Goal: Information Seeking & Learning: Learn about a topic

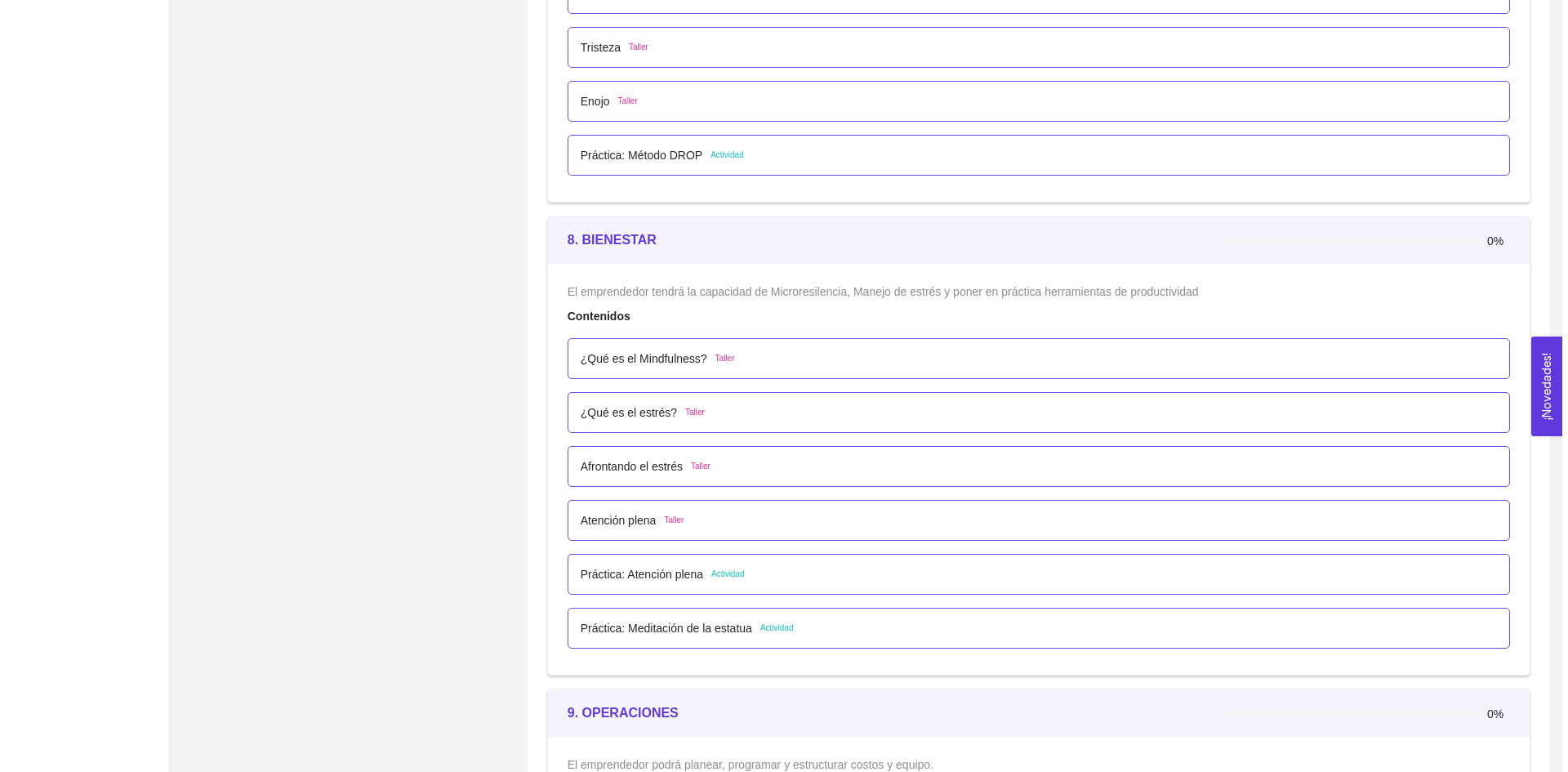
scroll to position [5309, 0]
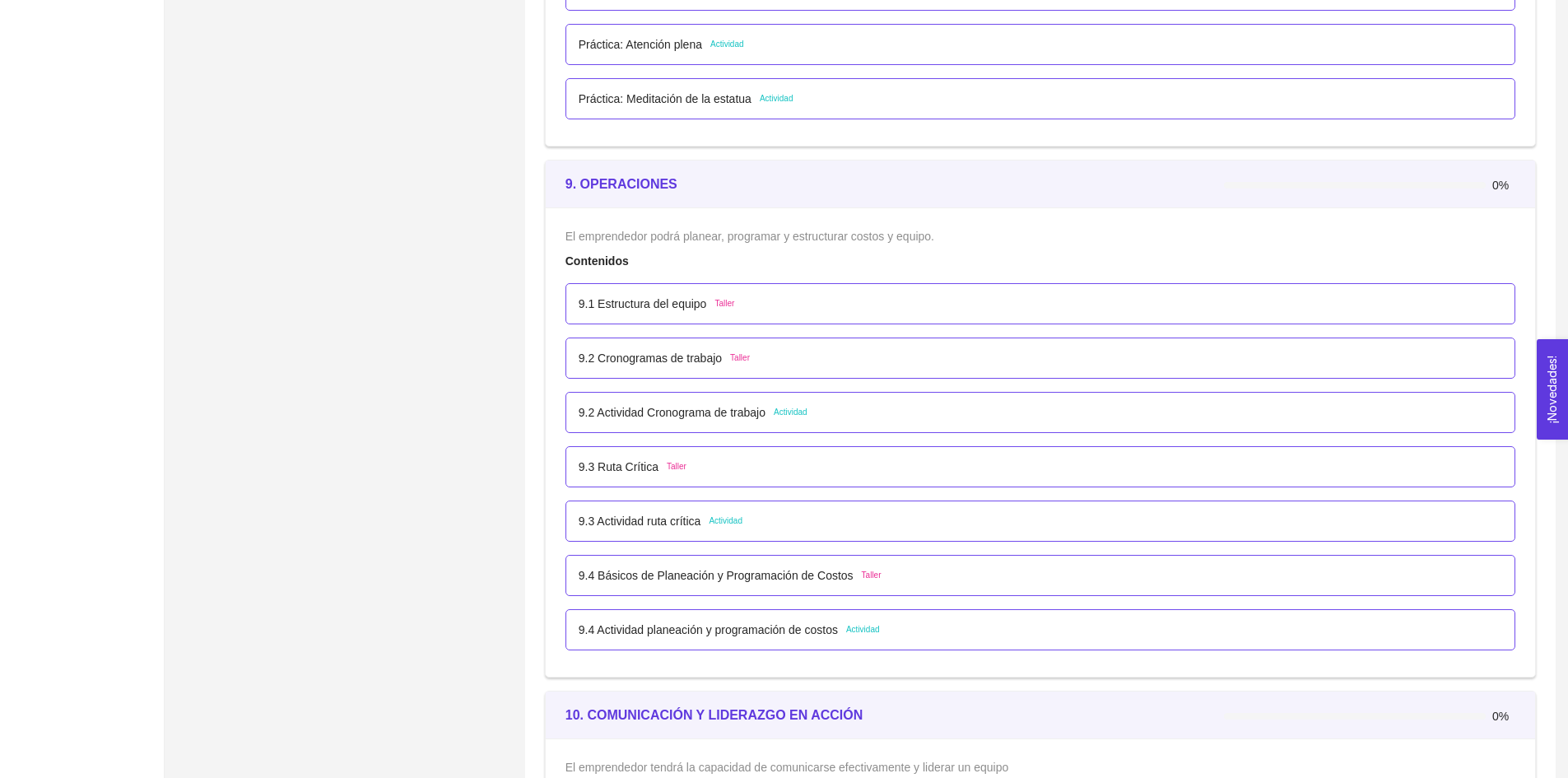
click at [697, 573] on p "9.4 Básicos de Planeación y Programación de Costos" at bounding box center [716, 575] width 275 height 18
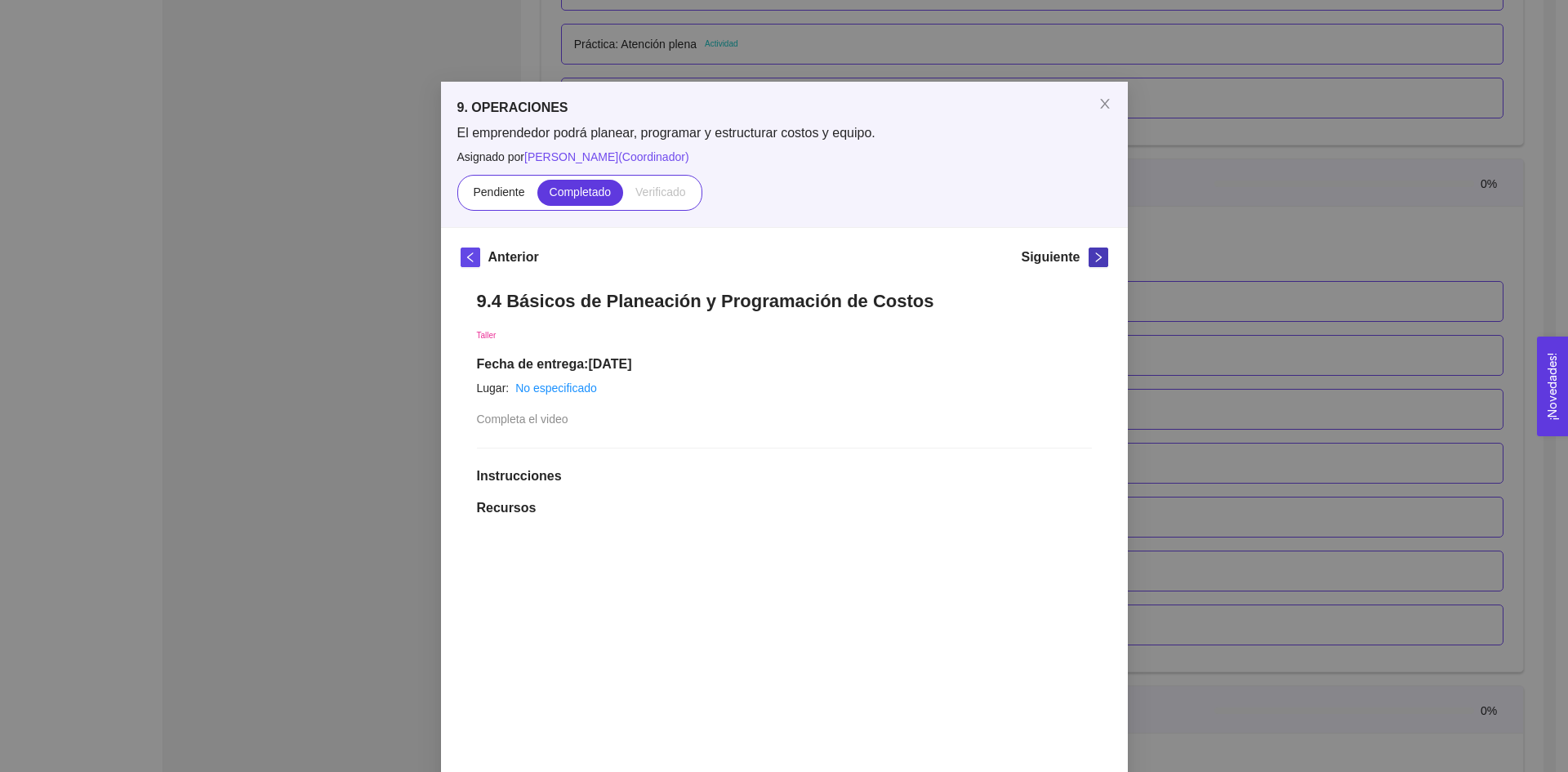
click at [1090, 253] on span "right" at bounding box center [1099, 258] width 18 height 12
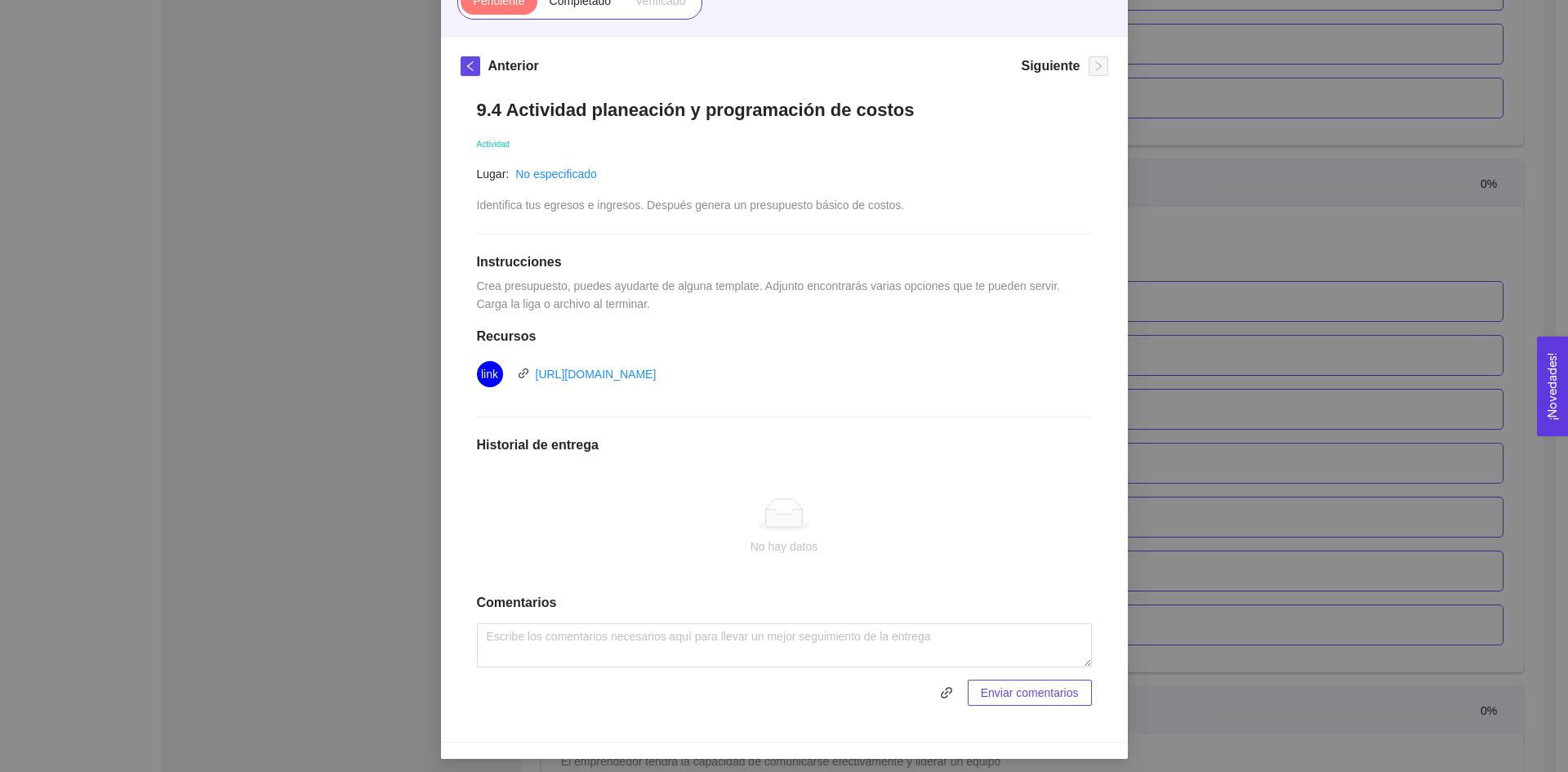
scroll to position [198, 0]
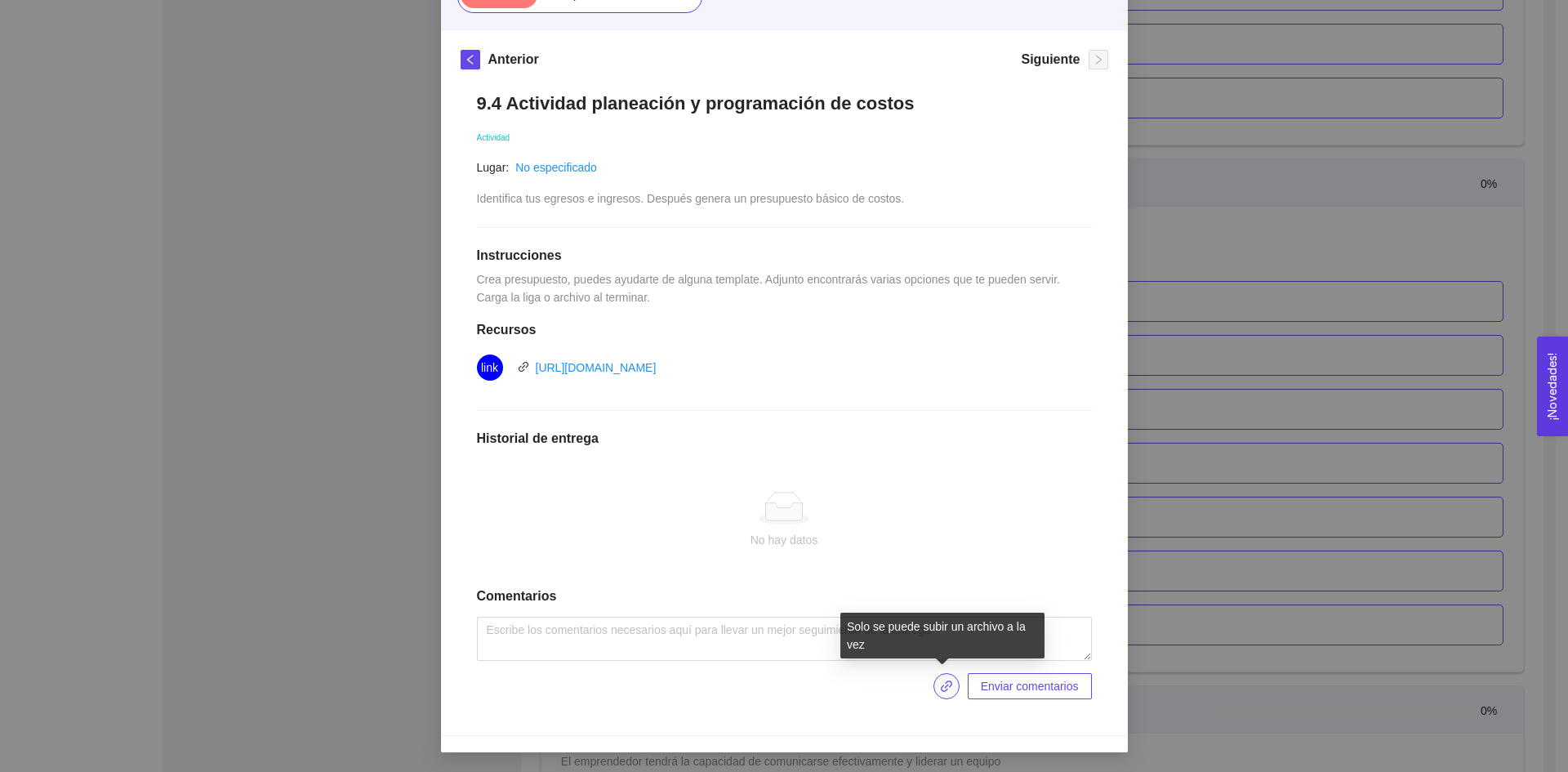
click at [940, 691] on icon "link" at bounding box center [946, 685] width 13 height 13
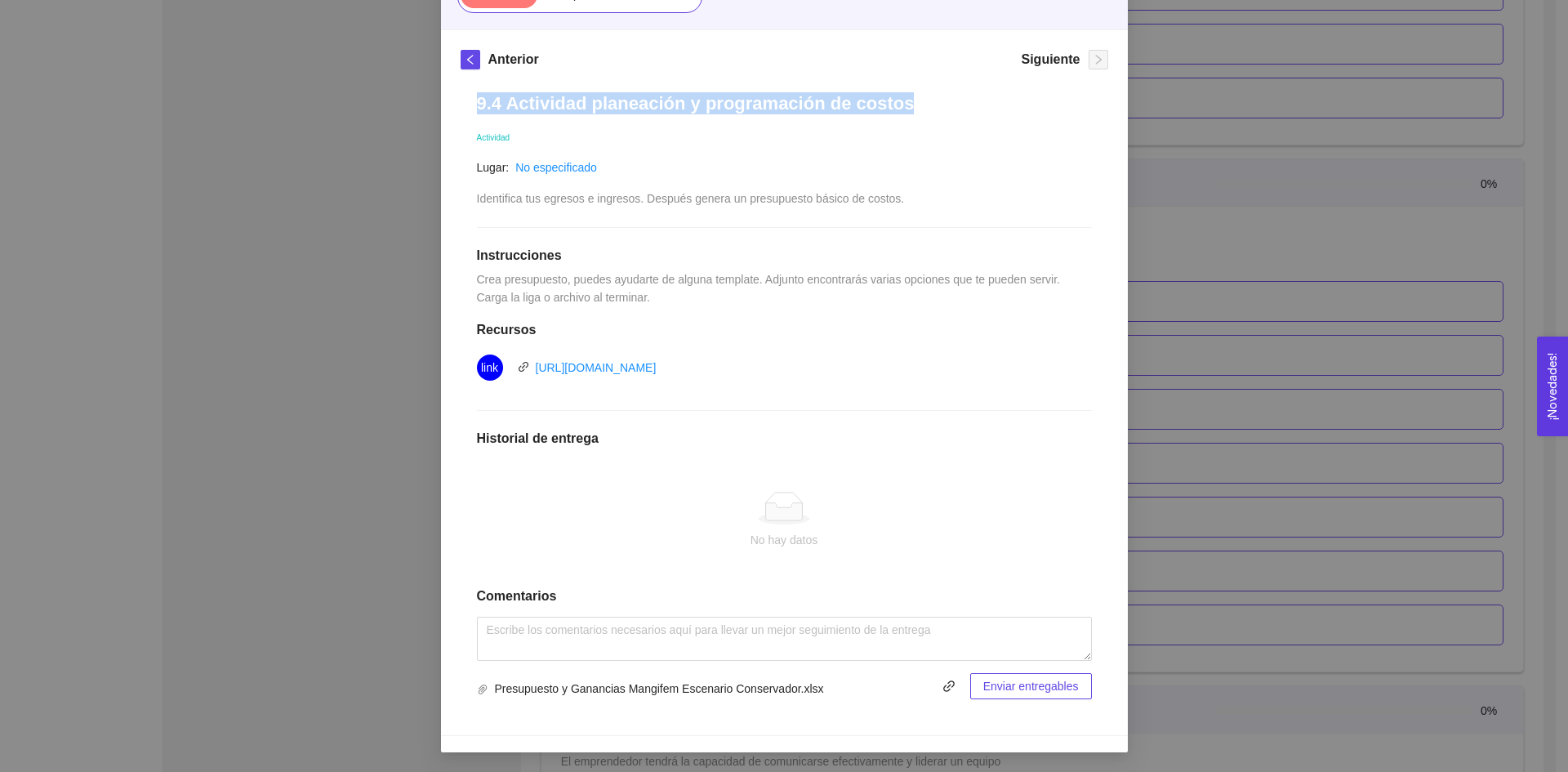
drag, startPoint x: 901, startPoint y: 106, endPoint x: 472, endPoint y: 102, distance: 429.0
click at [477, 102] on h1 "9.4 Actividad planeación y programación de costos" at bounding box center [784, 103] width 615 height 22
copy h1 "9.4 Actividad planeación y programación de costos"
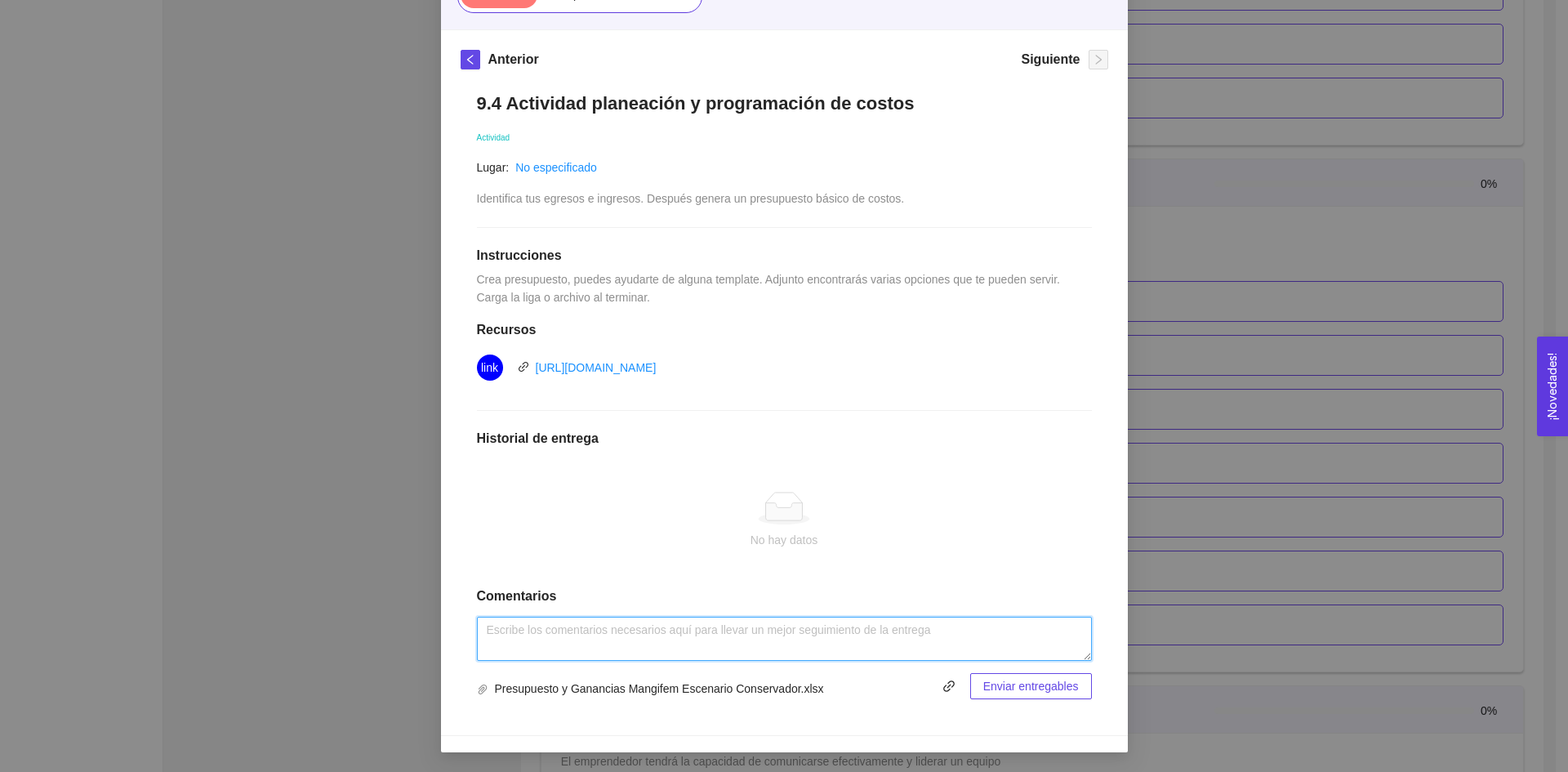
click at [711, 620] on textarea at bounding box center [784, 638] width 615 height 44
paste textarea "9.4 Actividad planeación y programación de costos"
type textarea "9.4 Actividad planeación y programación de costos"
click at [991, 688] on span "Enviar entregables" at bounding box center [1031, 685] width 95 height 18
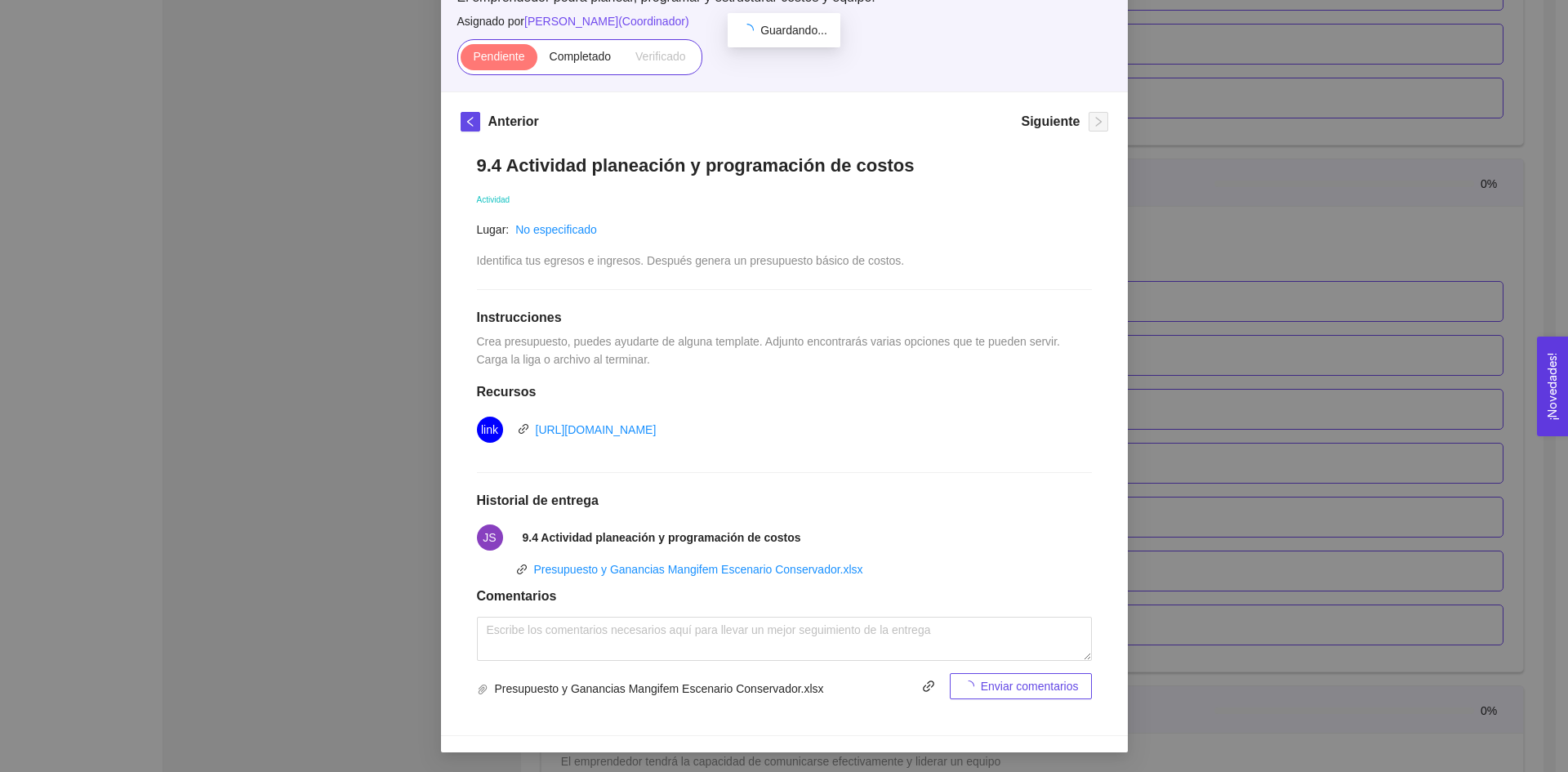
scroll to position [136, 0]
click at [571, 58] on span "Completado" at bounding box center [580, 56] width 62 height 13
click at [537, 60] on input "Completado" at bounding box center [537, 60] width 0 height 0
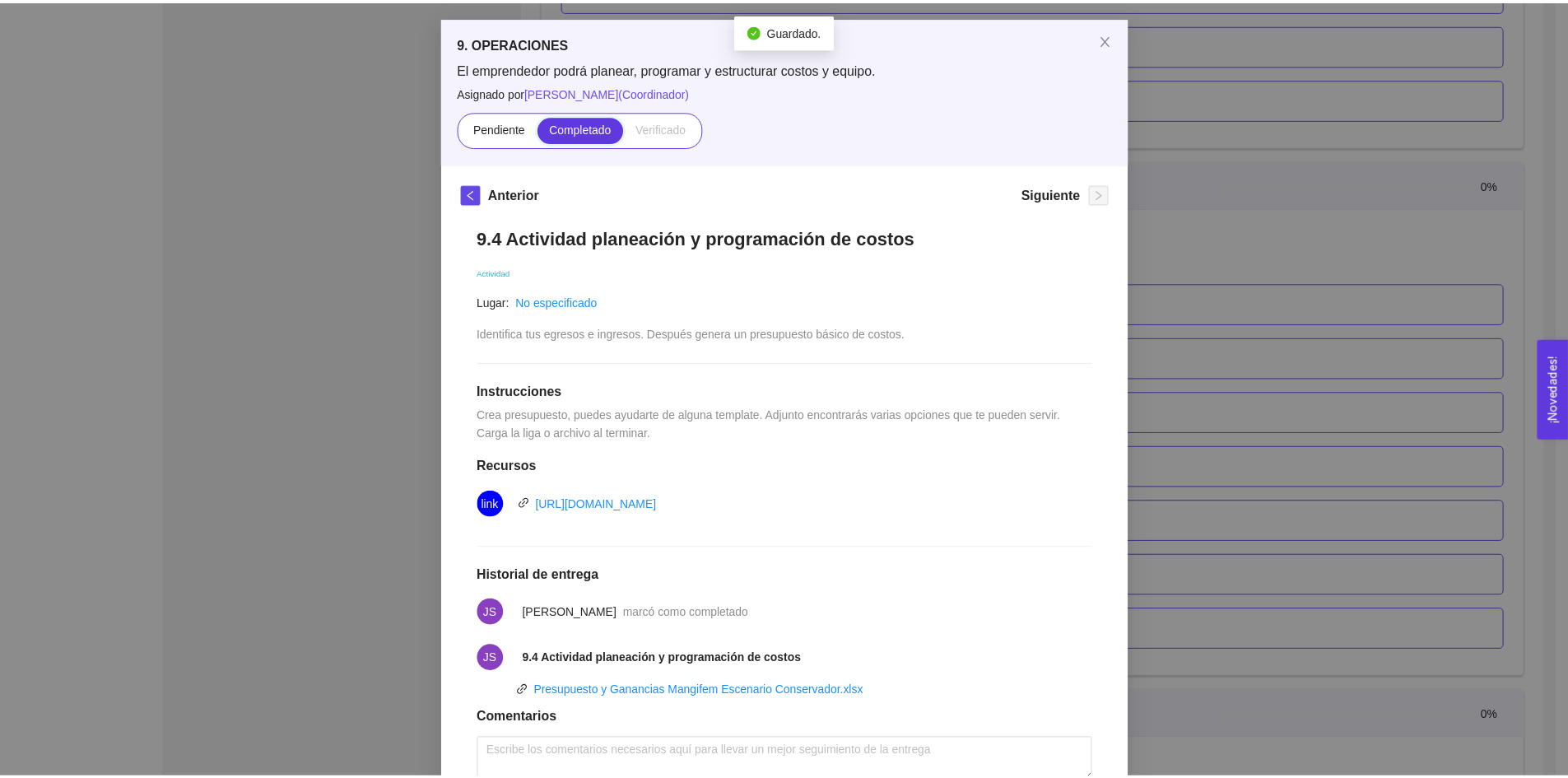
scroll to position [0, 0]
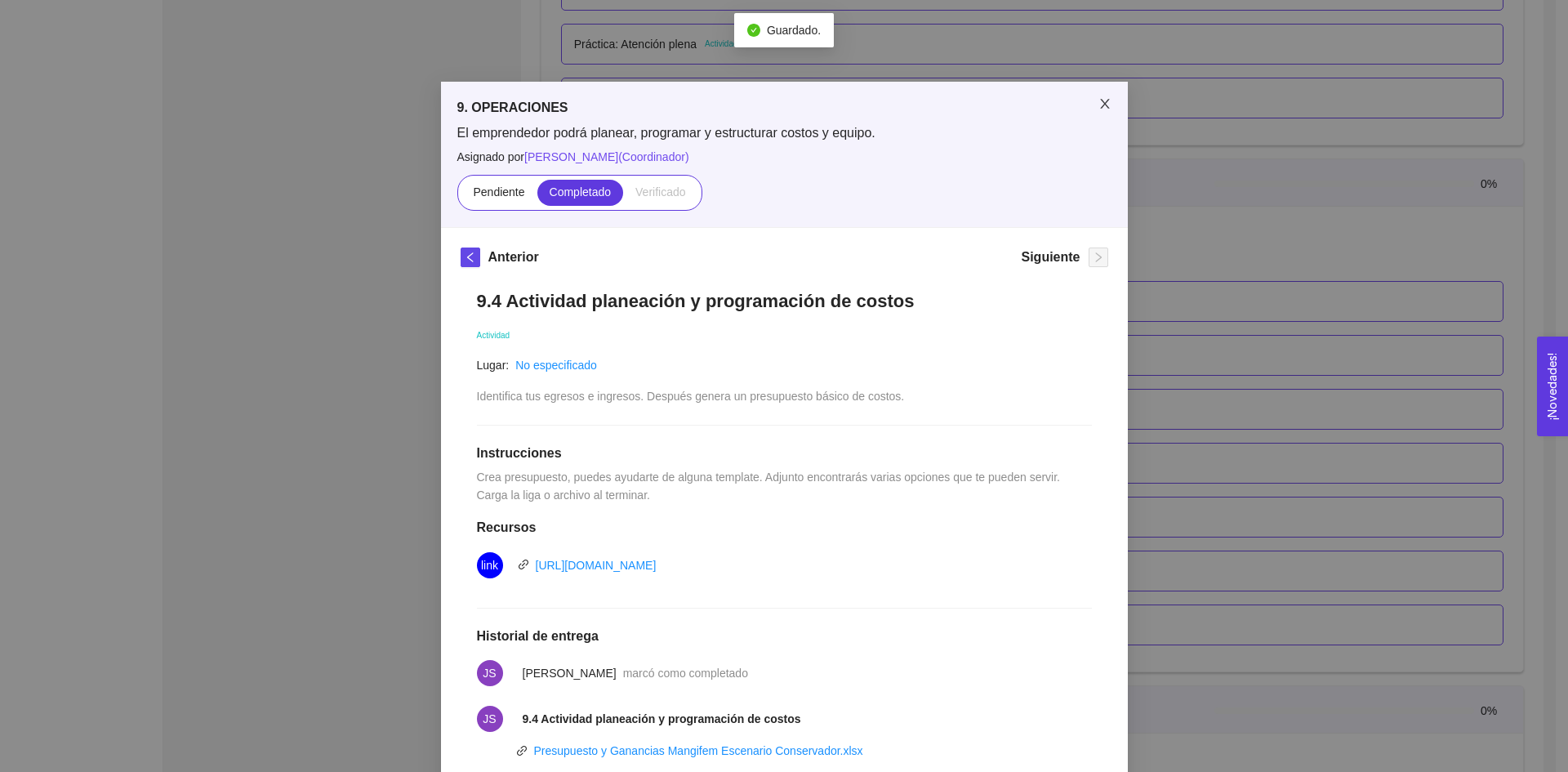
click at [1092, 94] on span "Close" at bounding box center [1105, 104] width 46 height 46
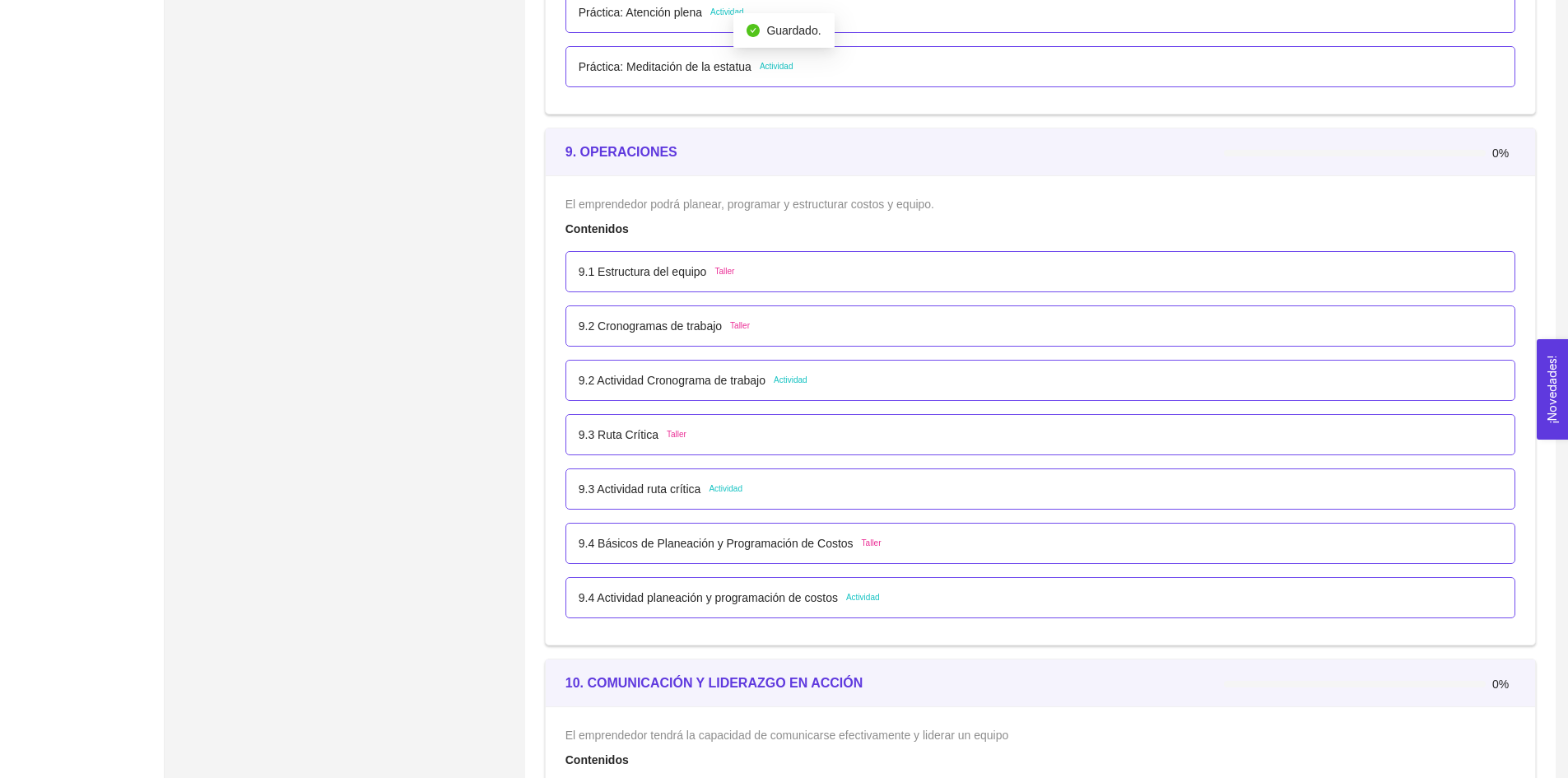
scroll to position [5432, 0]
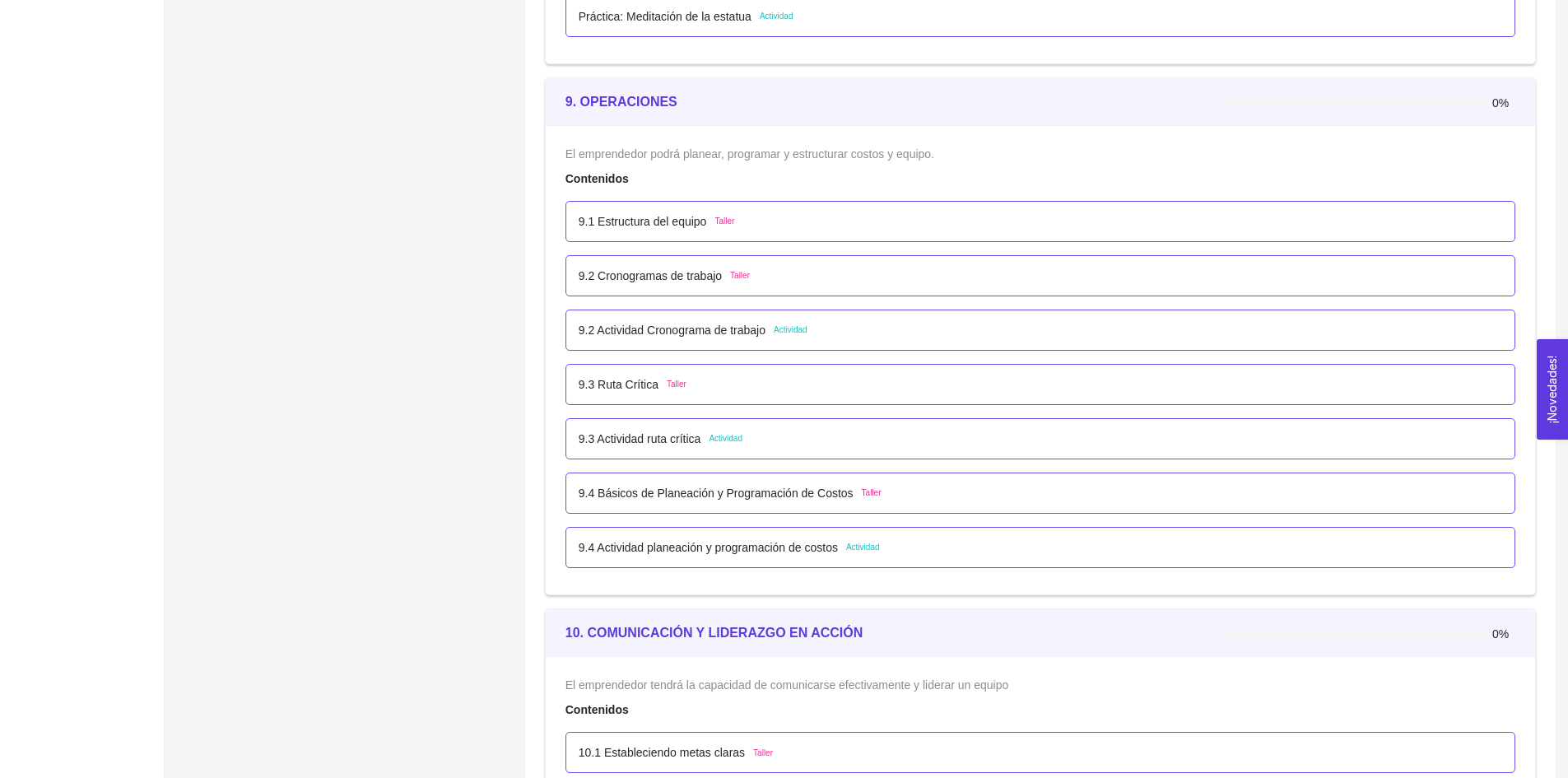
click at [658, 490] on p "9.4 Básicos de Planeación y Programación de Costos" at bounding box center [716, 493] width 275 height 18
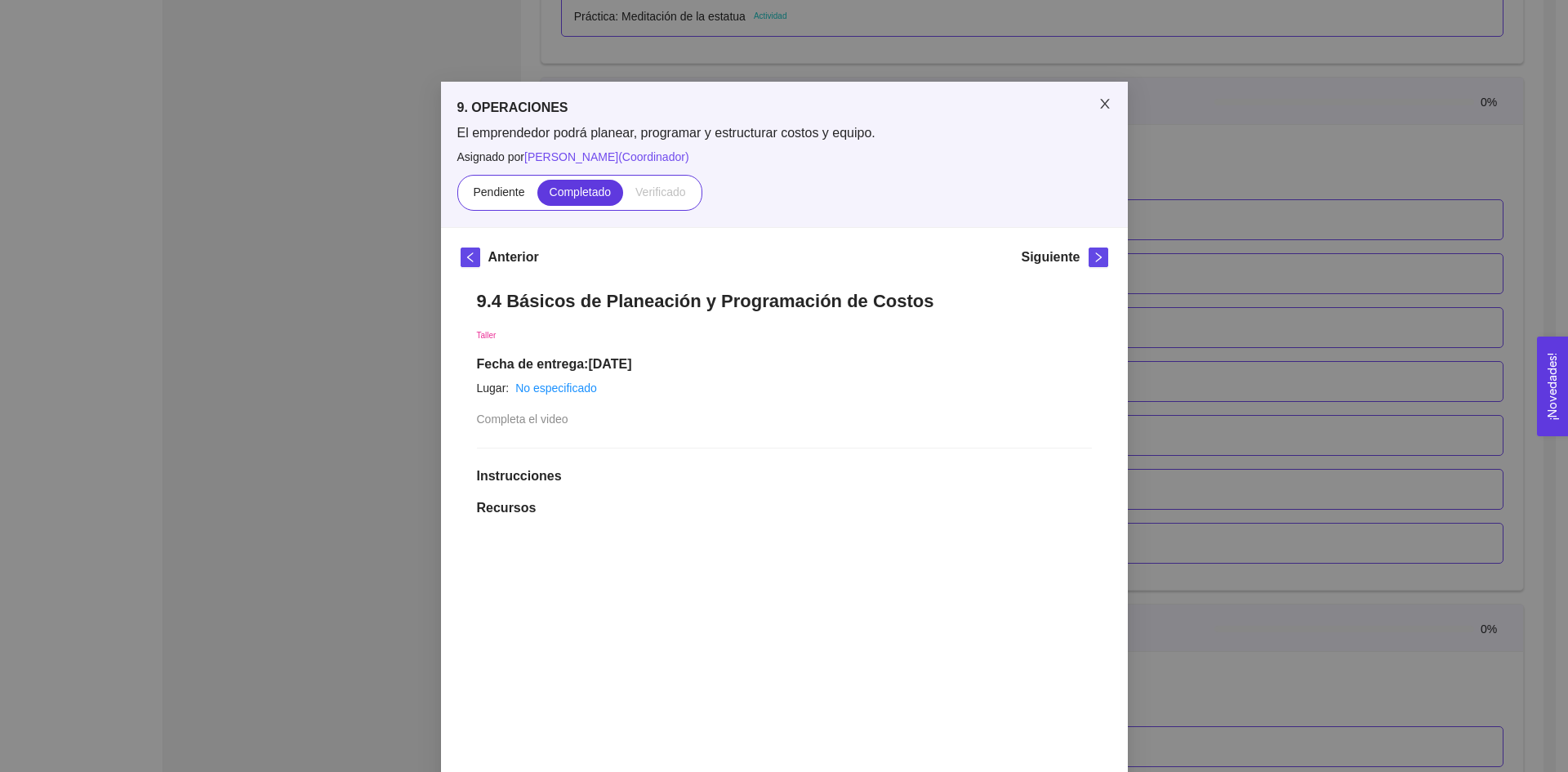
click at [1117, 87] on span "Close" at bounding box center [1105, 104] width 46 height 46
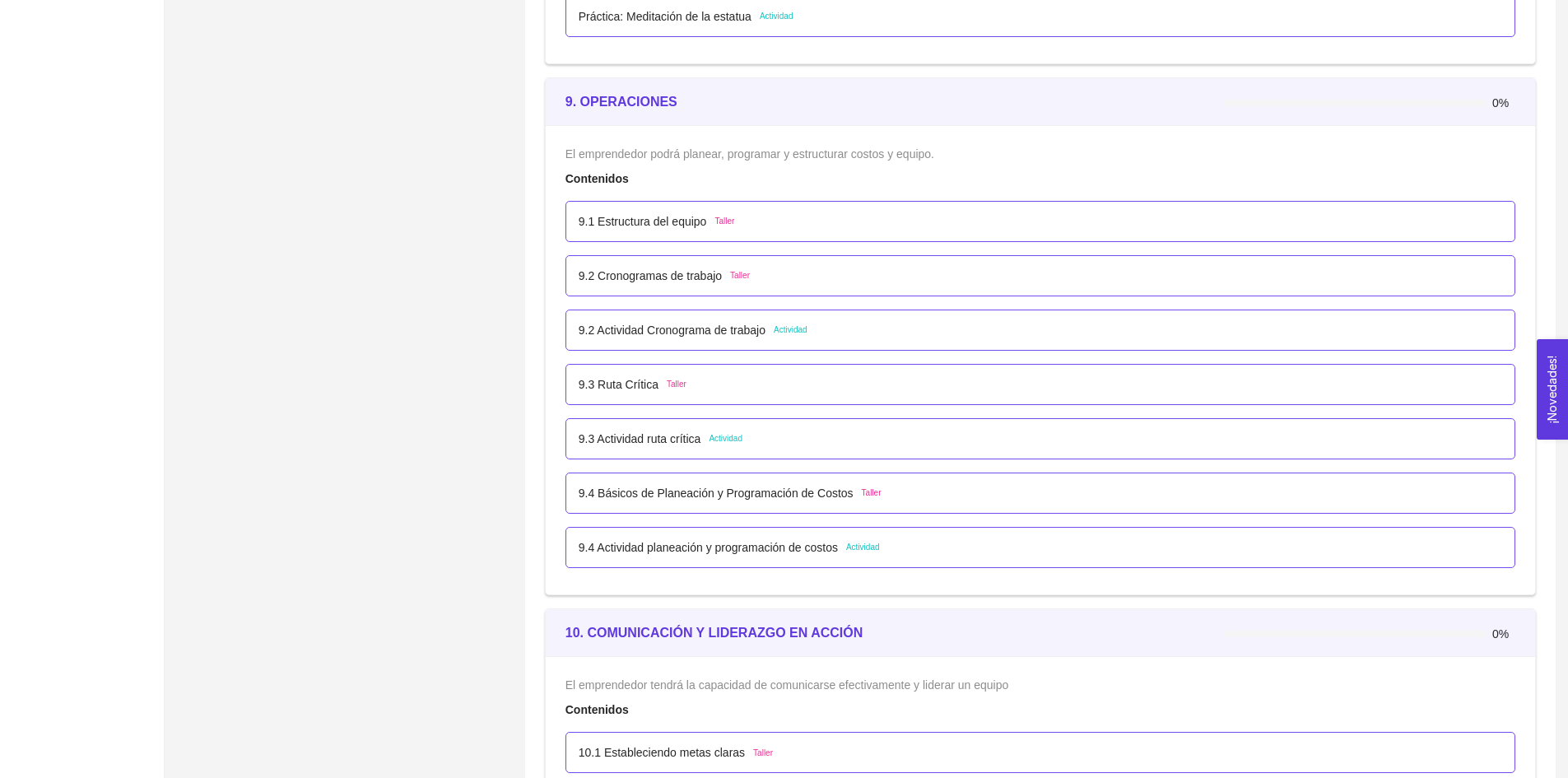
click at [781, 543] on p "9.4 Actividad planeación y programación de costos" at bounding box center [709, 547] width 260 height 18
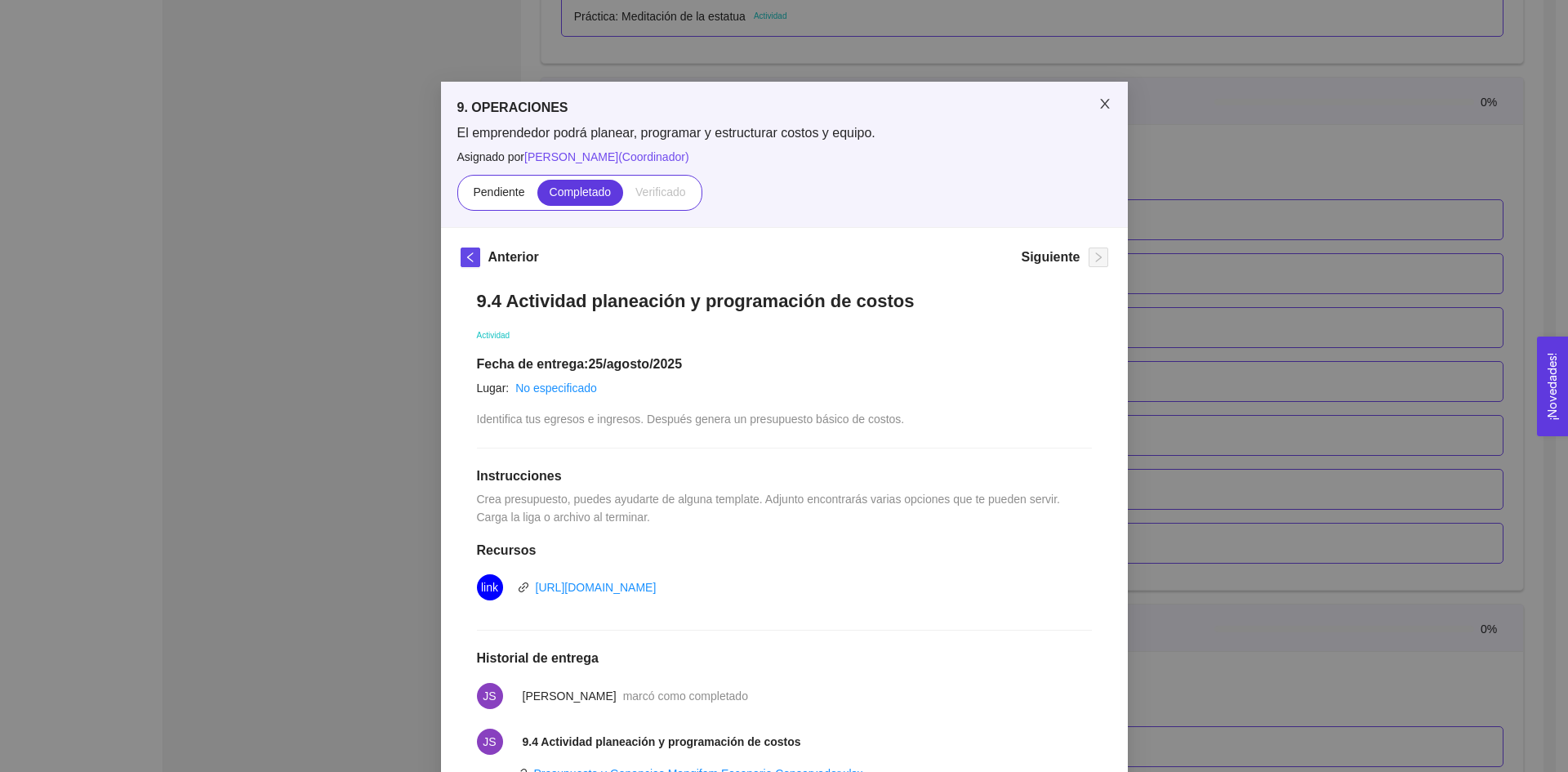
click at [1098, 111] on span "Close" at bounding box center [1105, 104] width 46 height 46
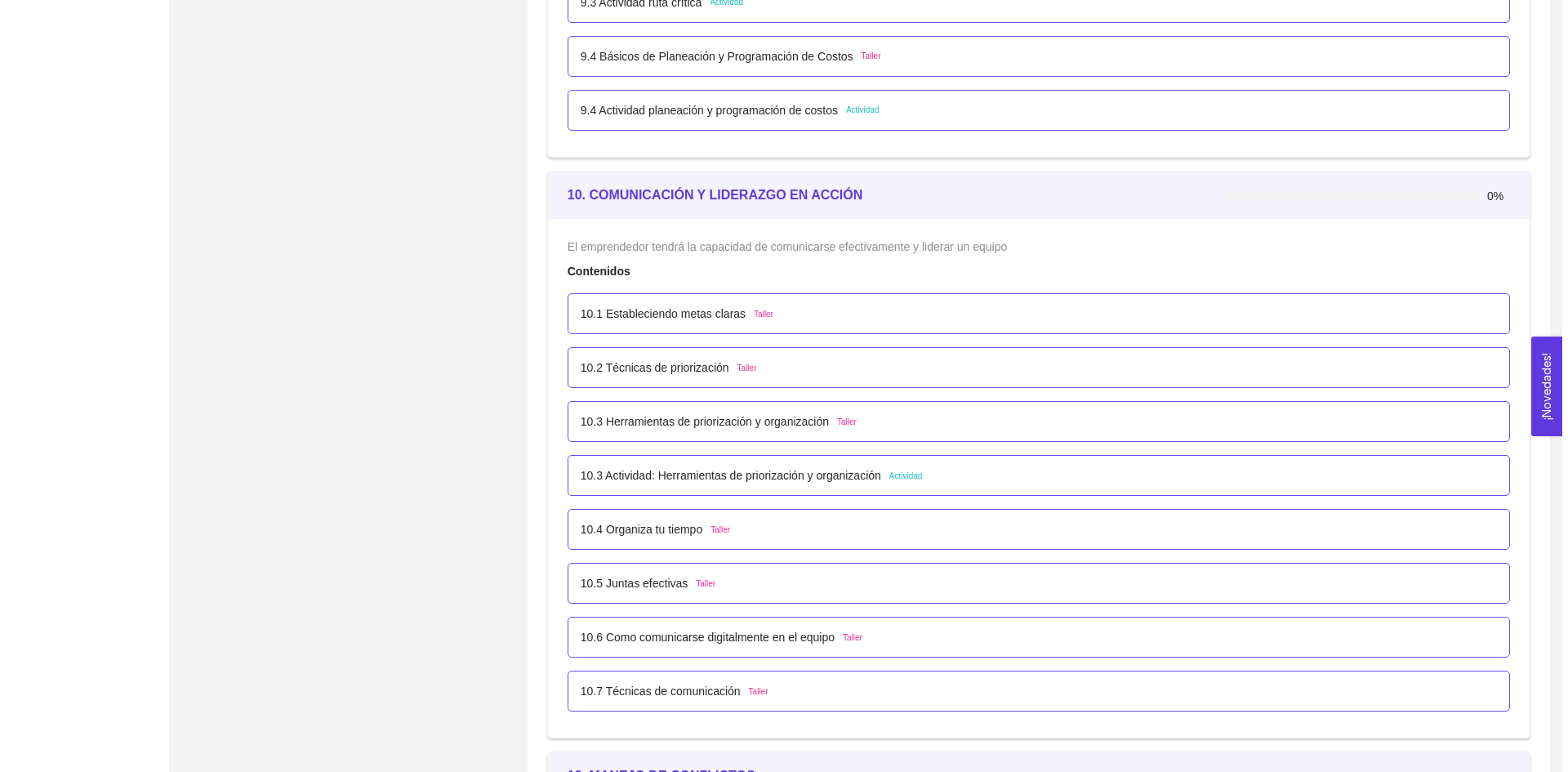
scroll to position [5880, 0]
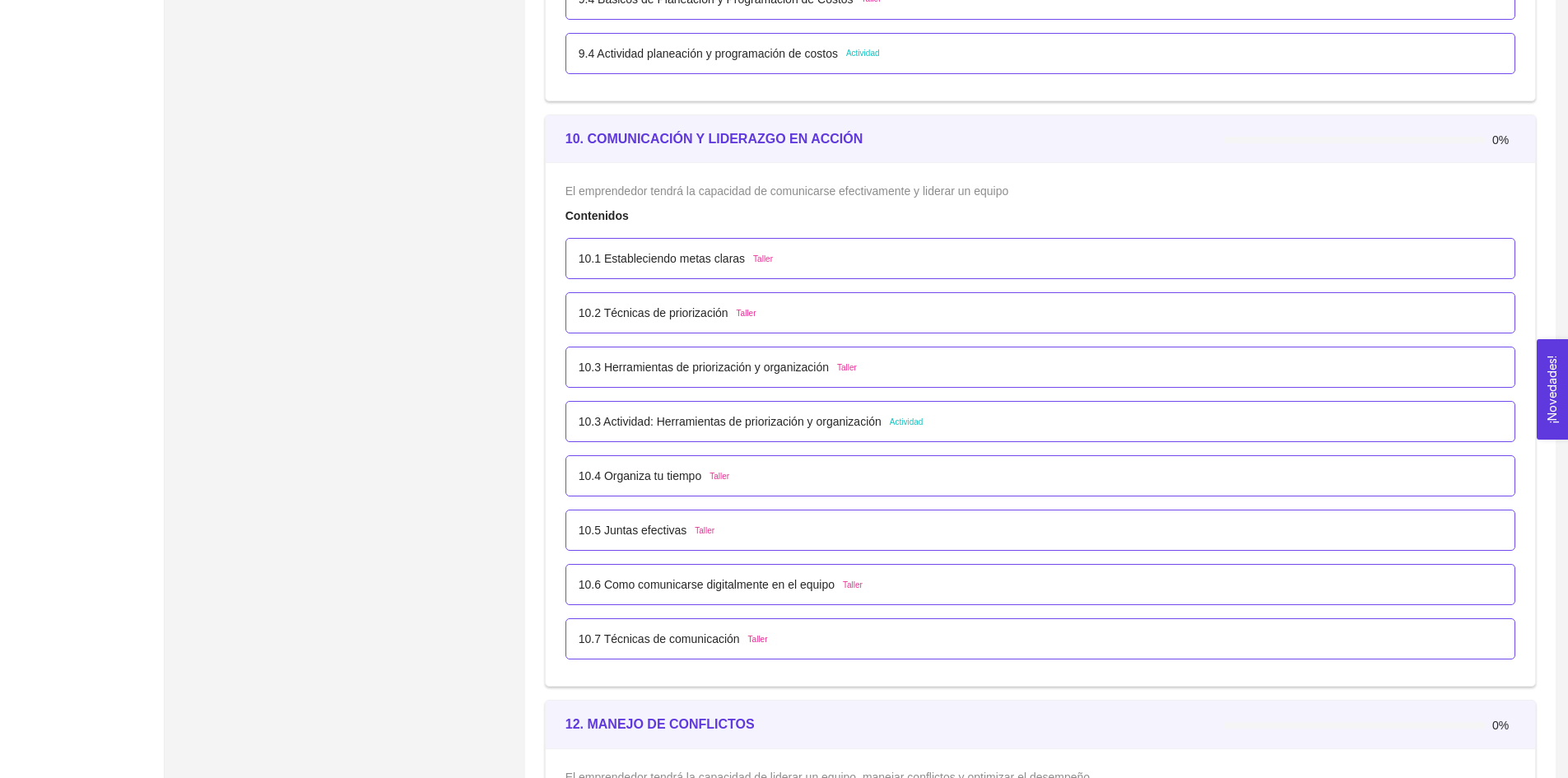
click at [622, 420] on p "10.3 Actividad: Herramientas de priorización y organización" at bounding box center [730, 421] width 303 height 18
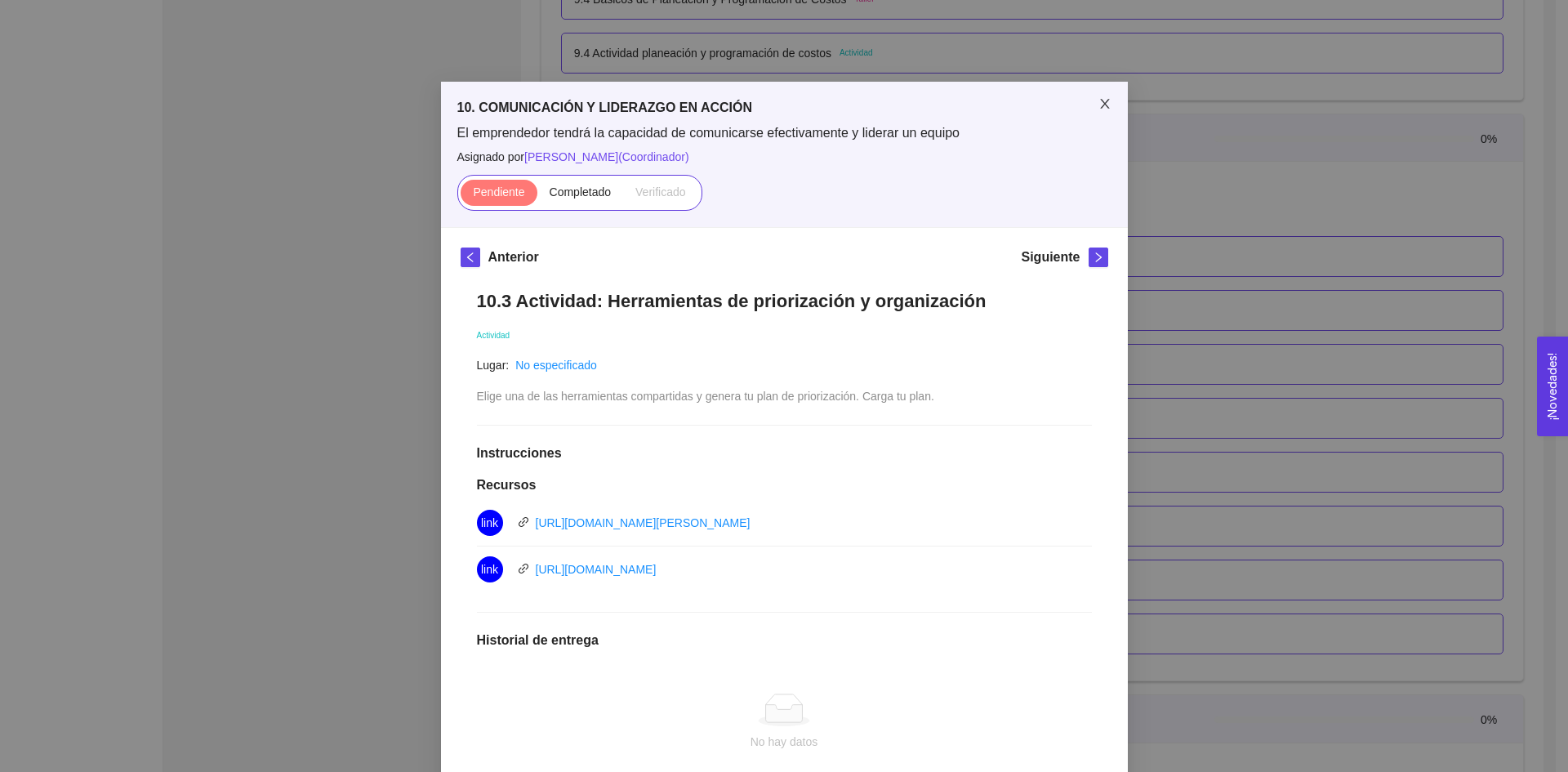
click at [1105, 108] on icon "close" at bounding box center [1105, 103] width 13 height 13
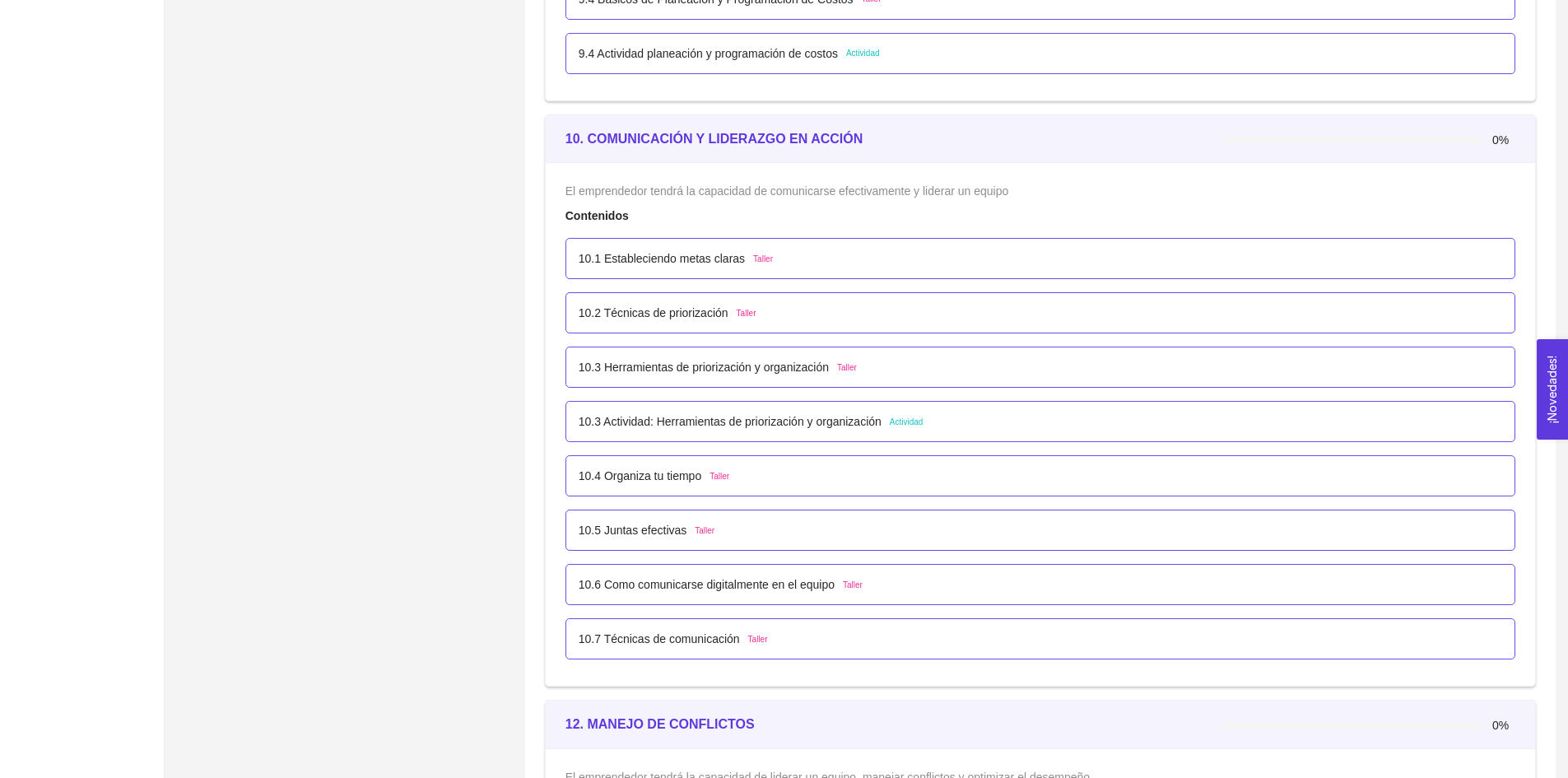
click at [701, 365] on p "10.3 Herramientas de priorización y organización" at bounding box center [704, 367] width 250 height 18
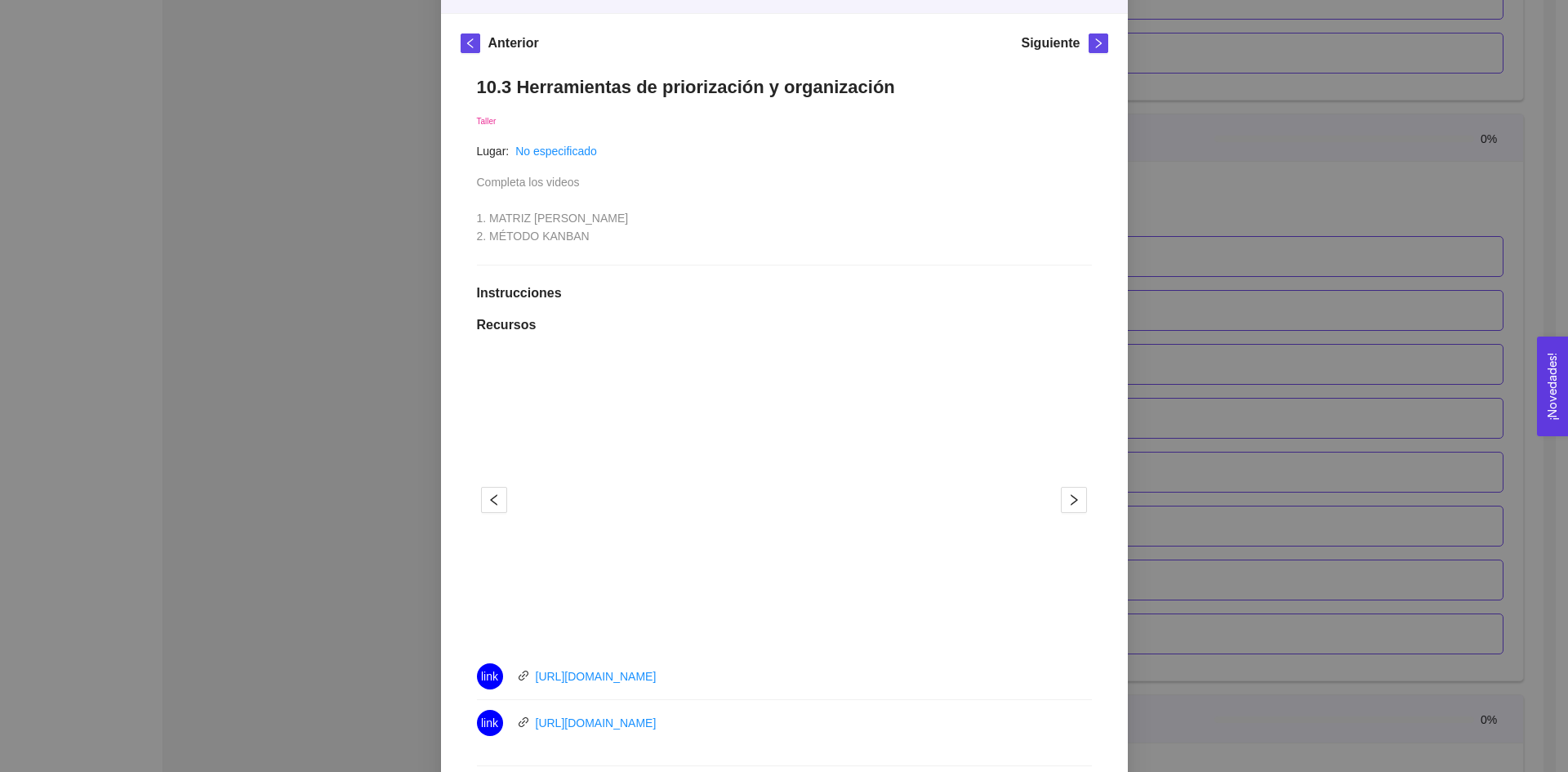
scroll to position [0, 0]
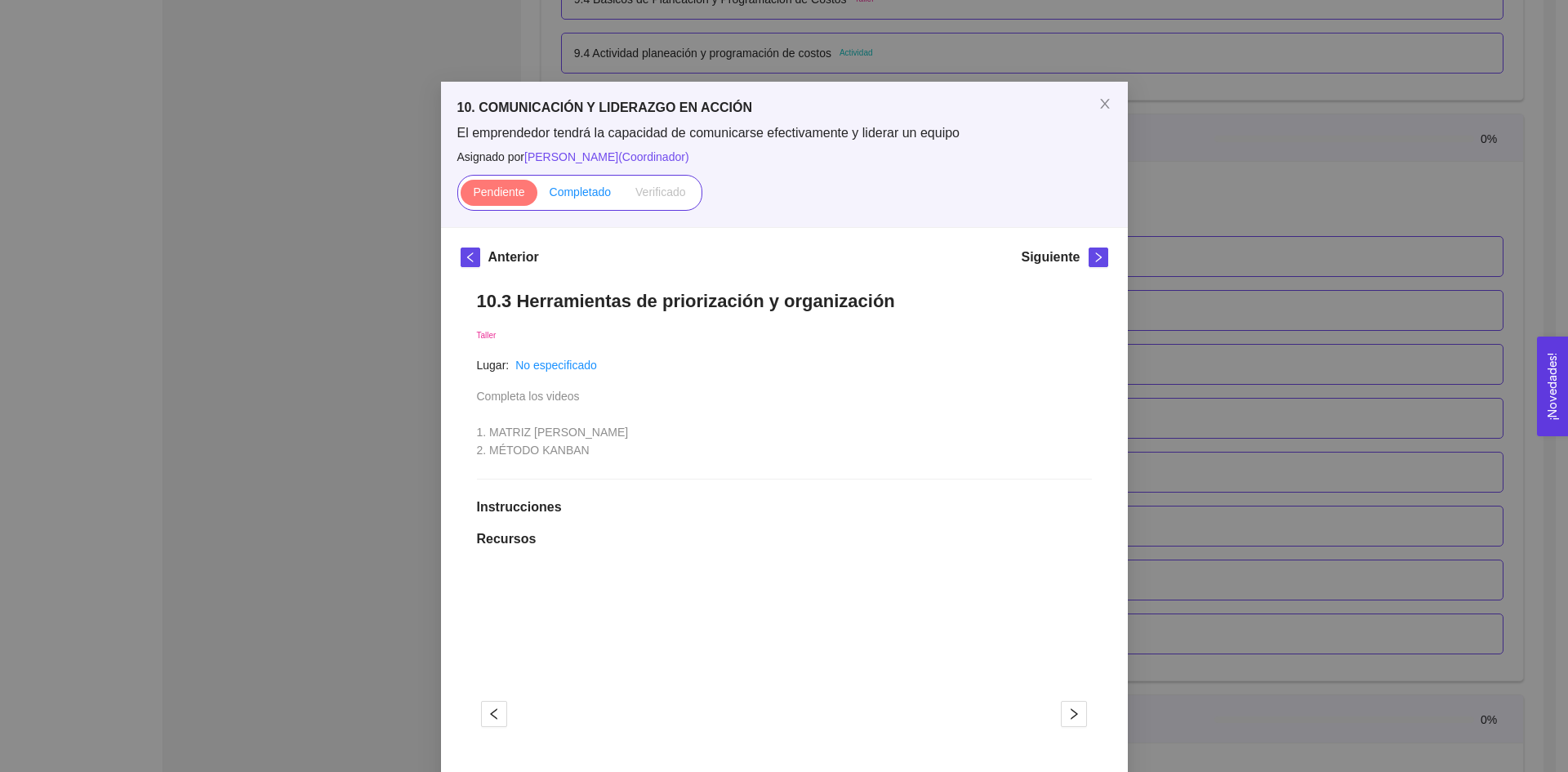
click at [570, 205] on label "Completado" at bounding box center [580, 193] width 87 height 27
click at [537, 196] on input "Completado" at bounding box center [537, 196] width 0 height 0
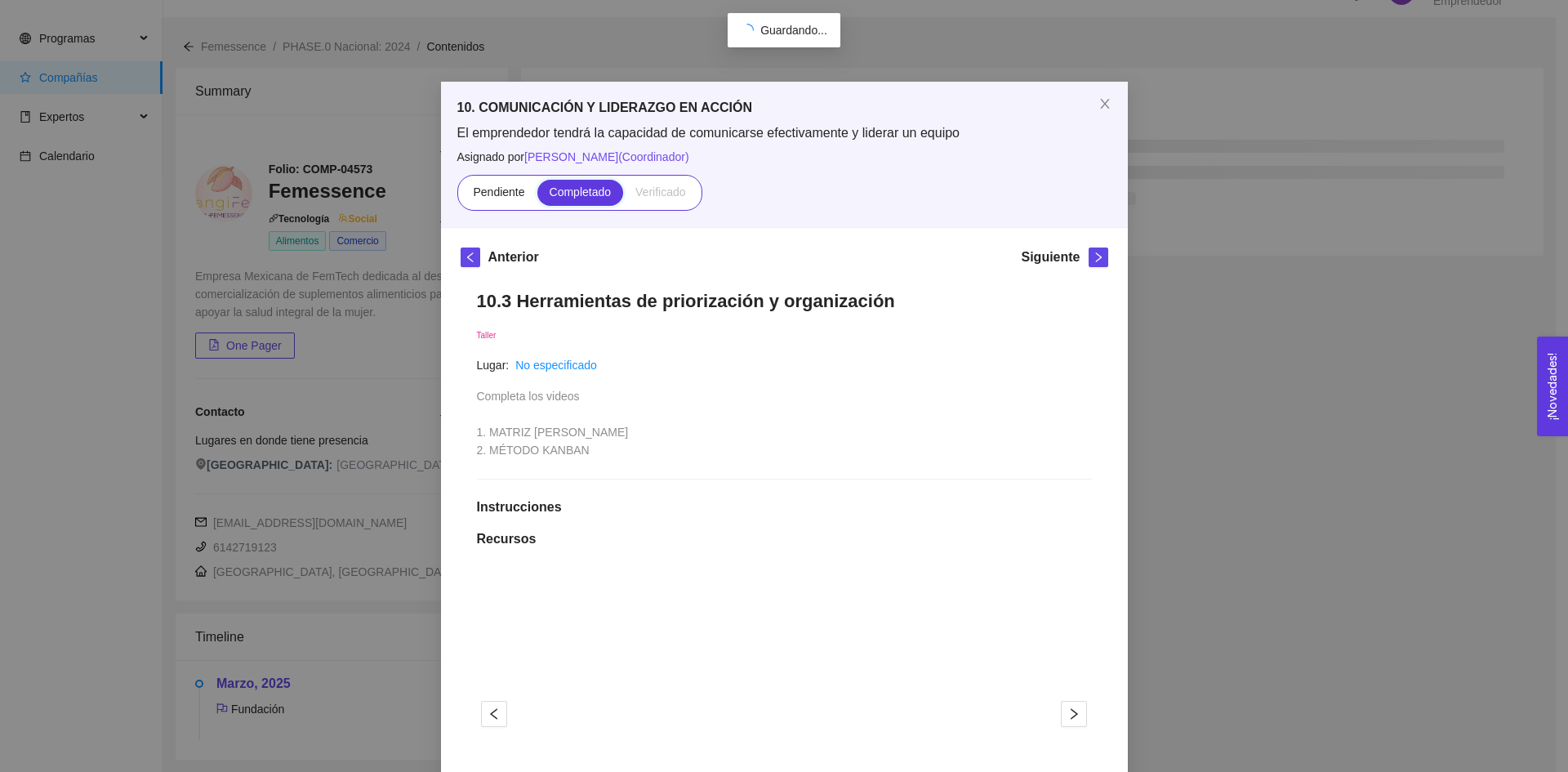
scroll to position [5880, 0]
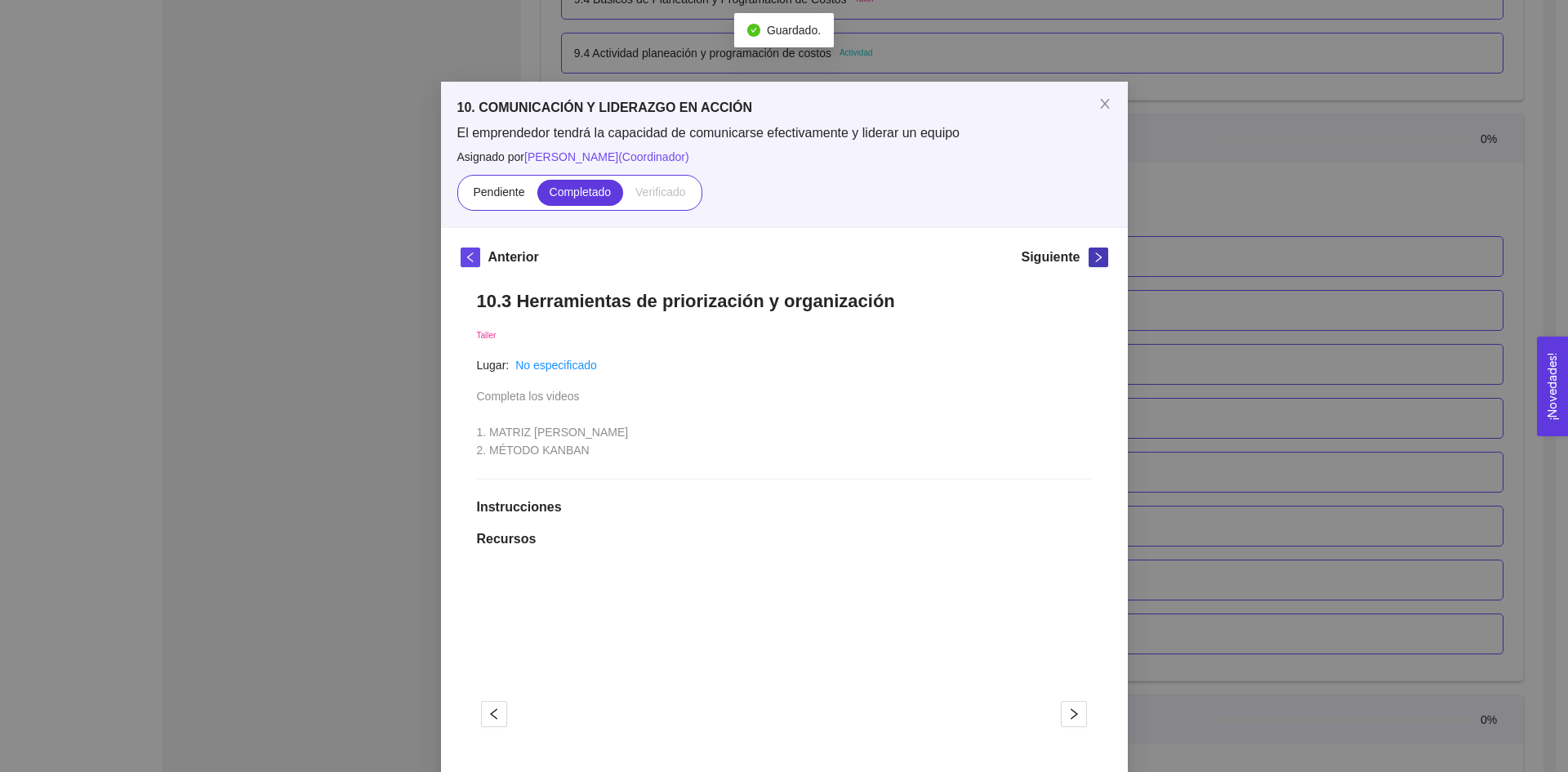
click at [1092, 263] on button "button" at bounding box center [1099, 258] width 20 height 20
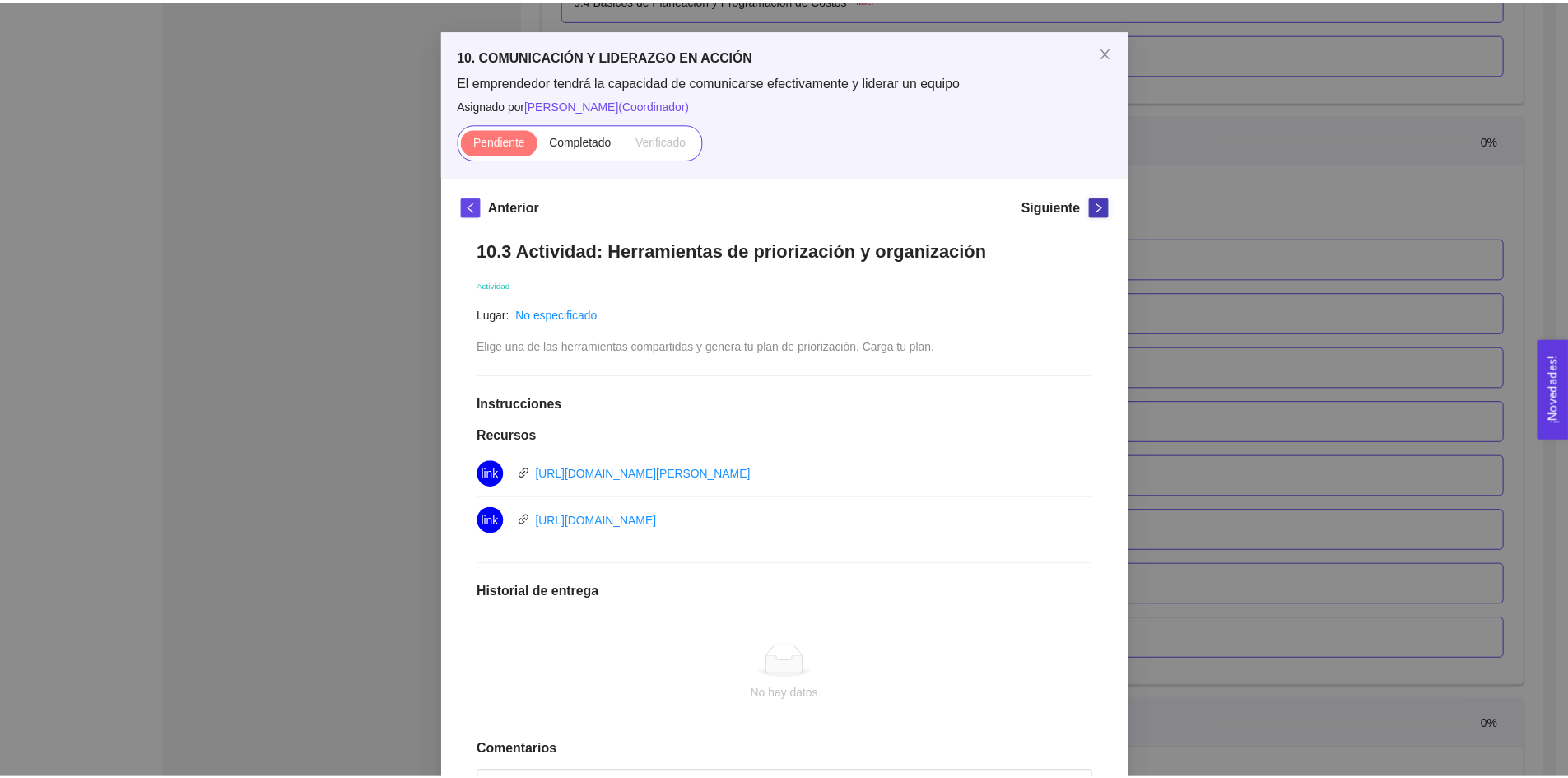
scroll to position [82, 0]
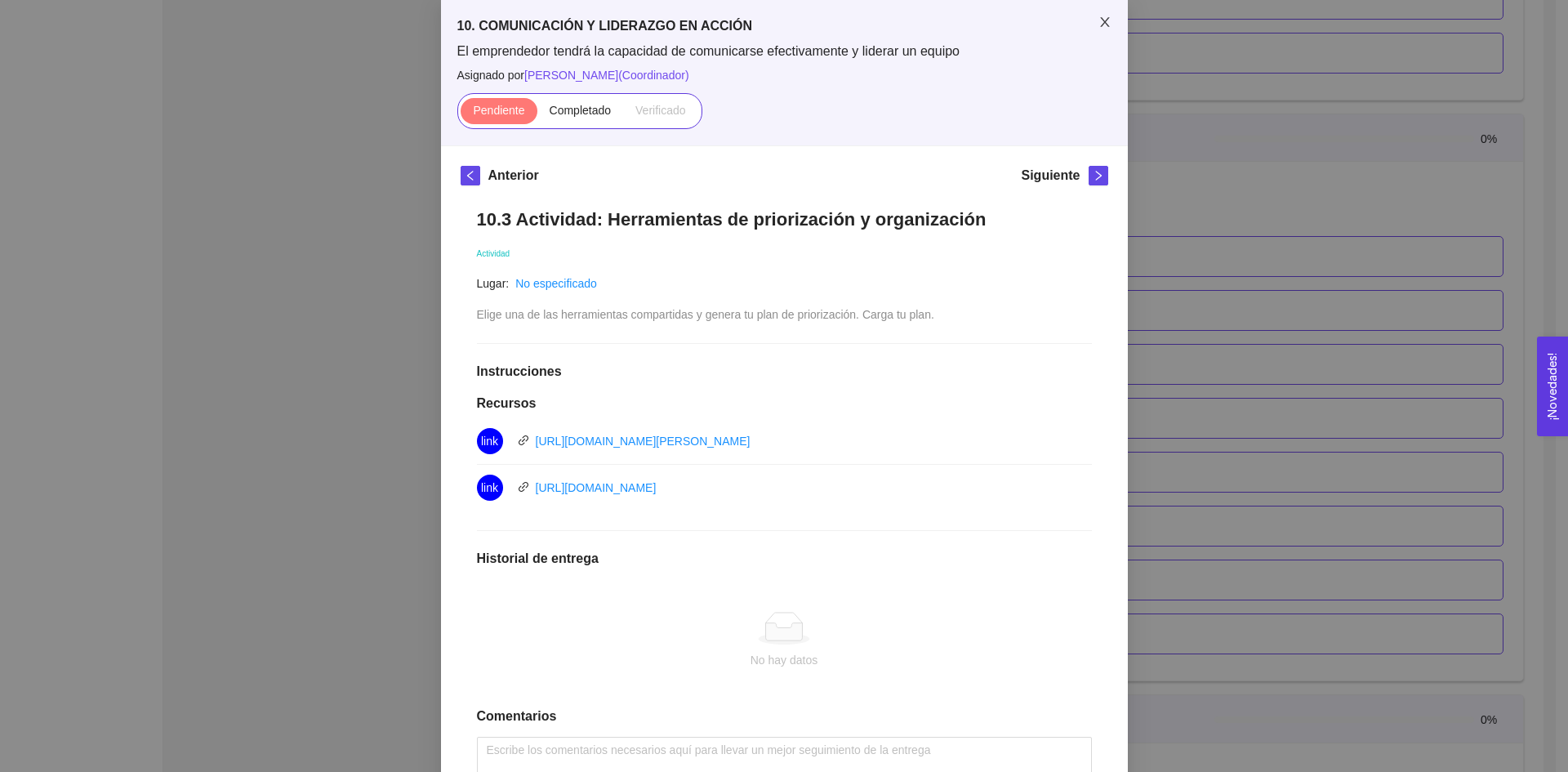
click at [1104, 27] on icon "close" at bounding box center [1105, 22] width 13 height 13
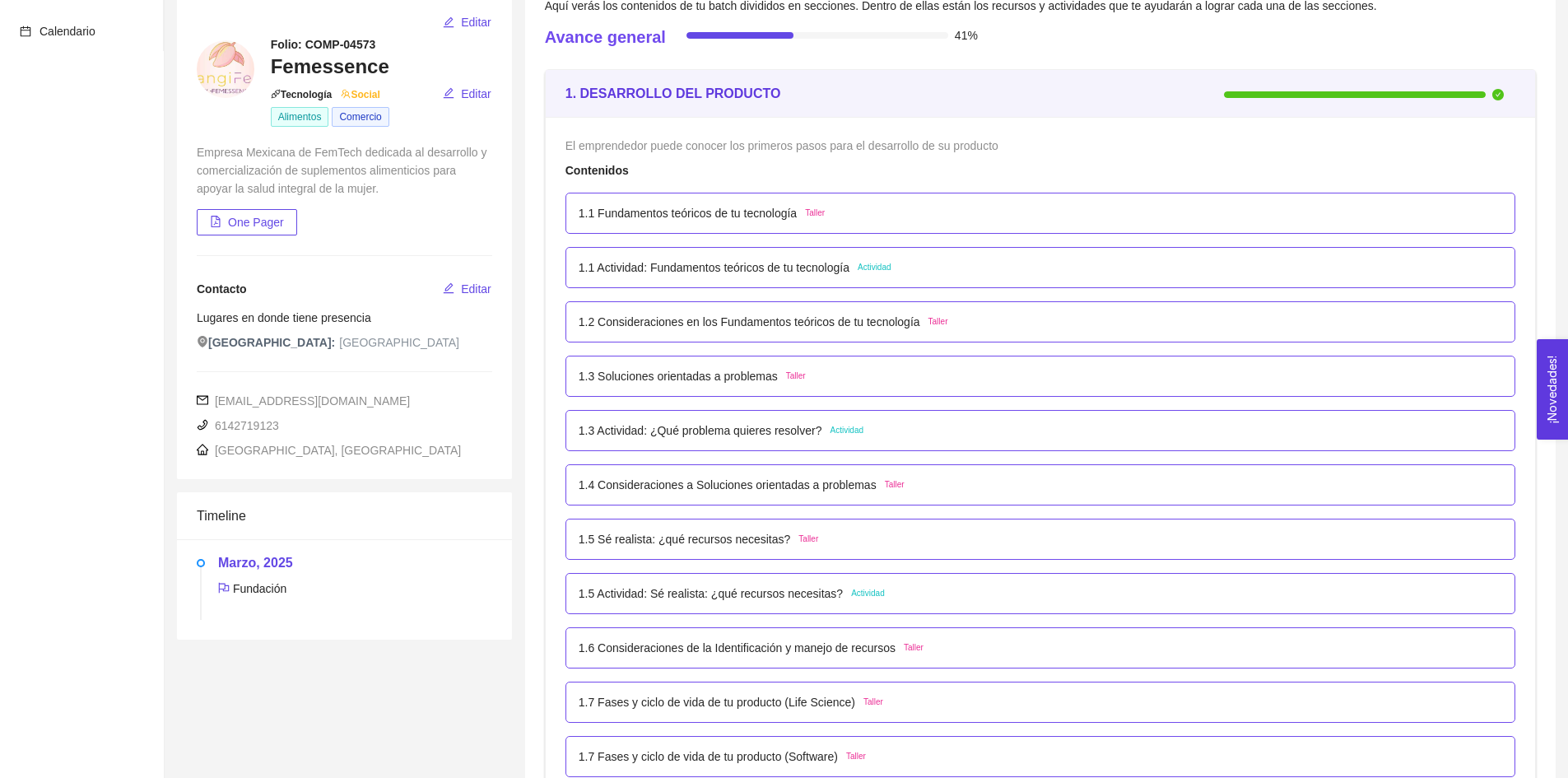
scroll to position [0, 0]
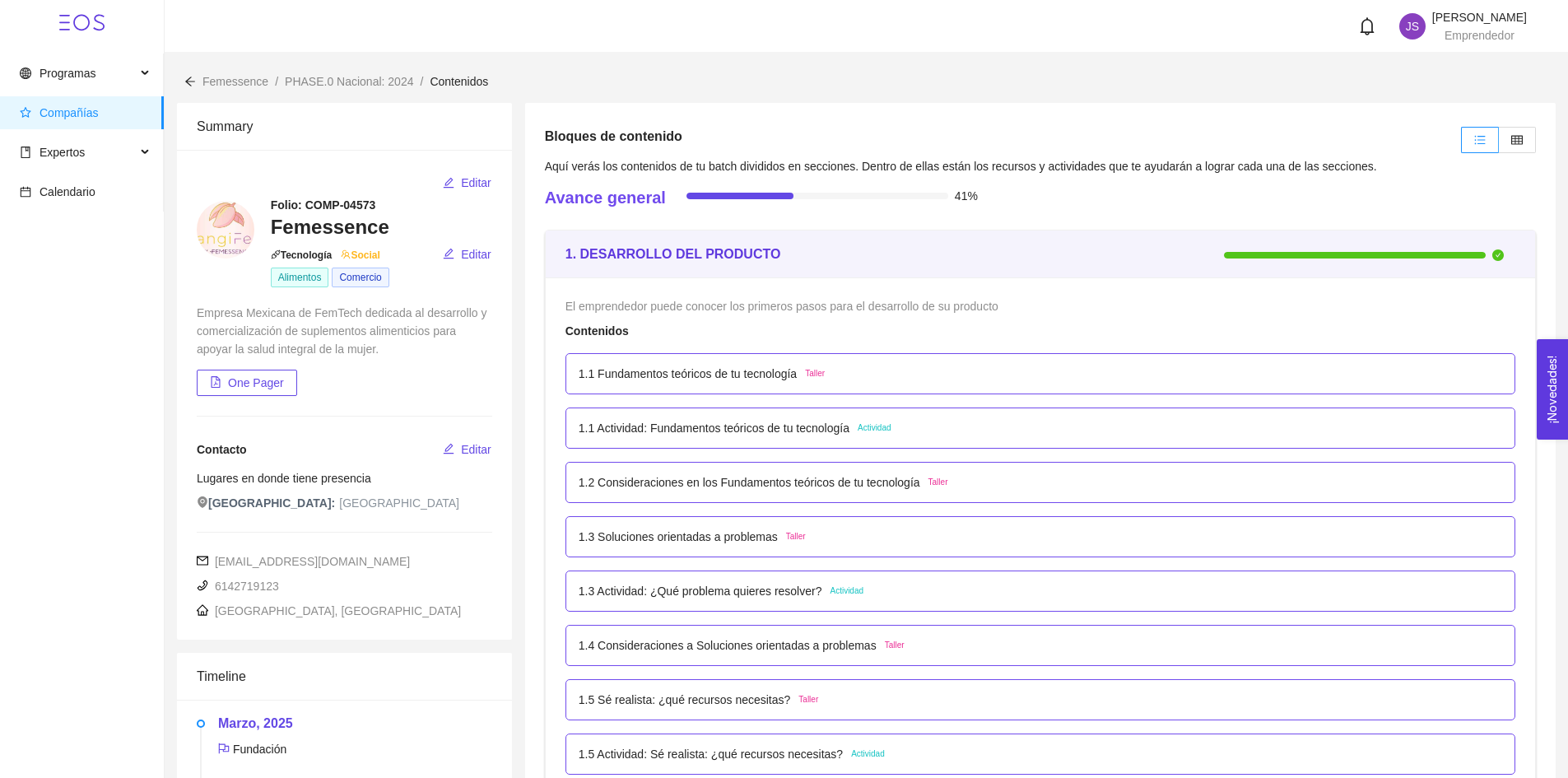
click at [49, 115] on span "Compañías" at bounding box center [69, 112] width 59 height 13
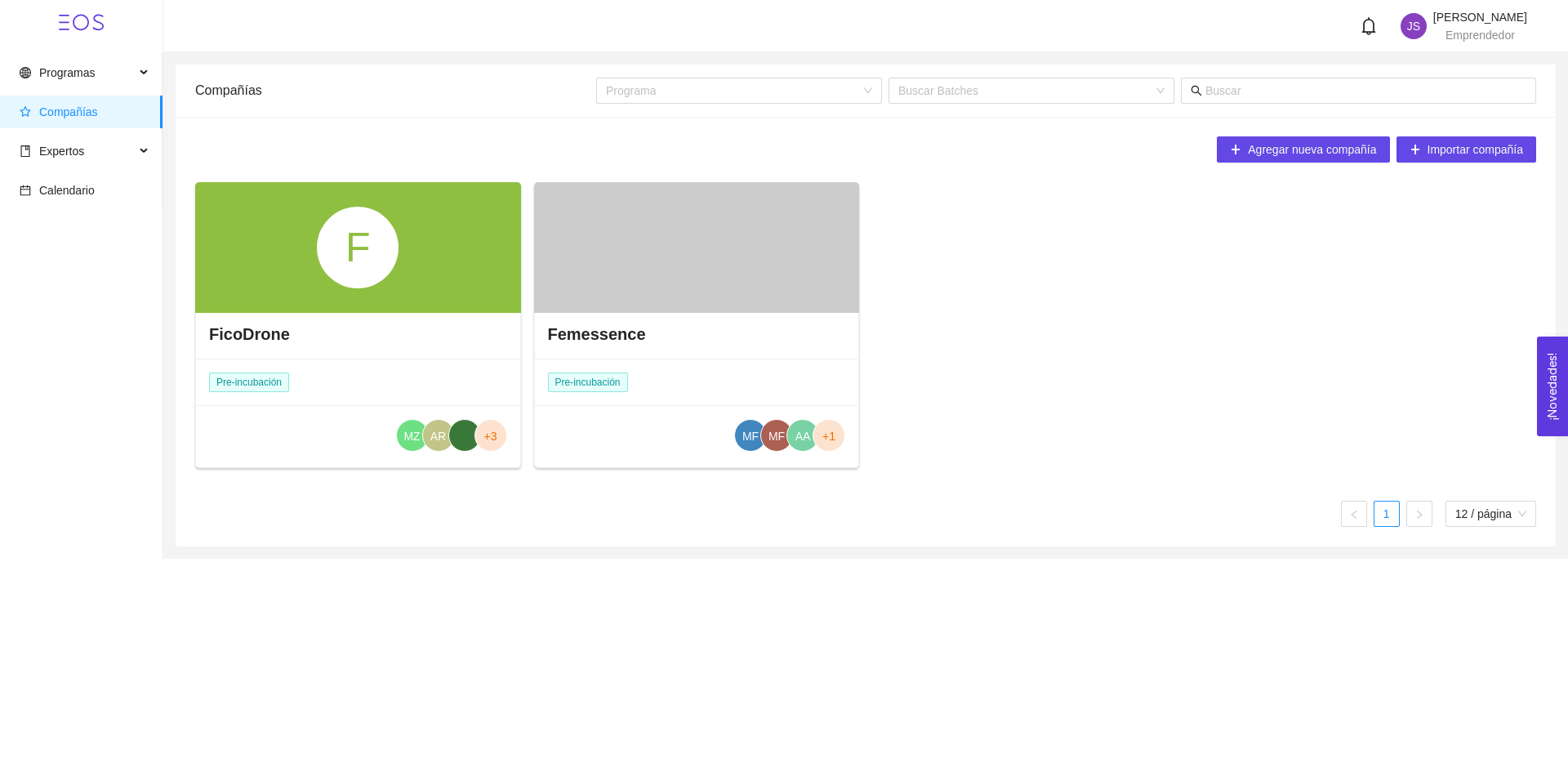
click at [364, 283] on div "F" at bounding box center [357, 247] width 82 height 82
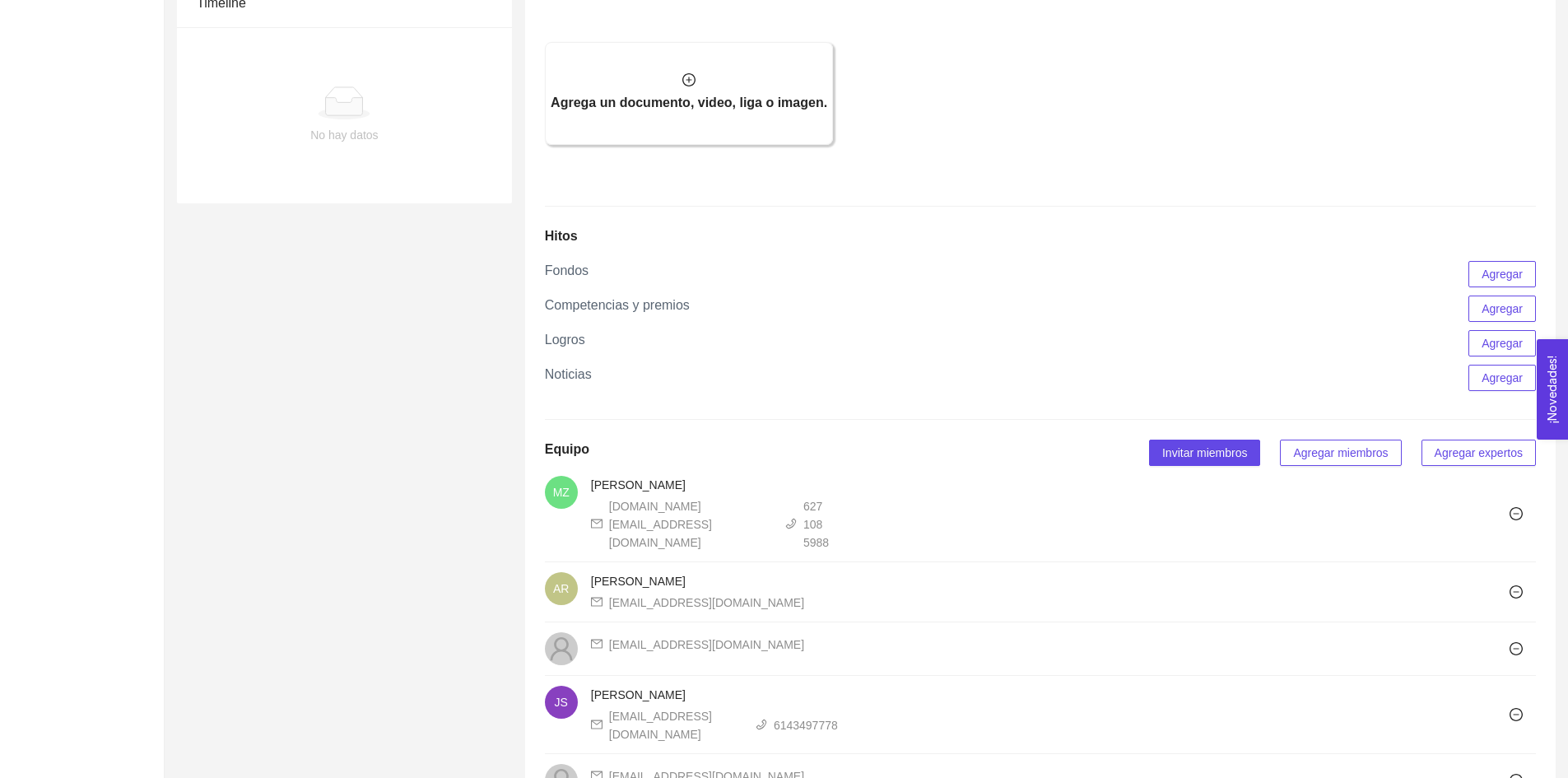
scroll to position [1196, 0]
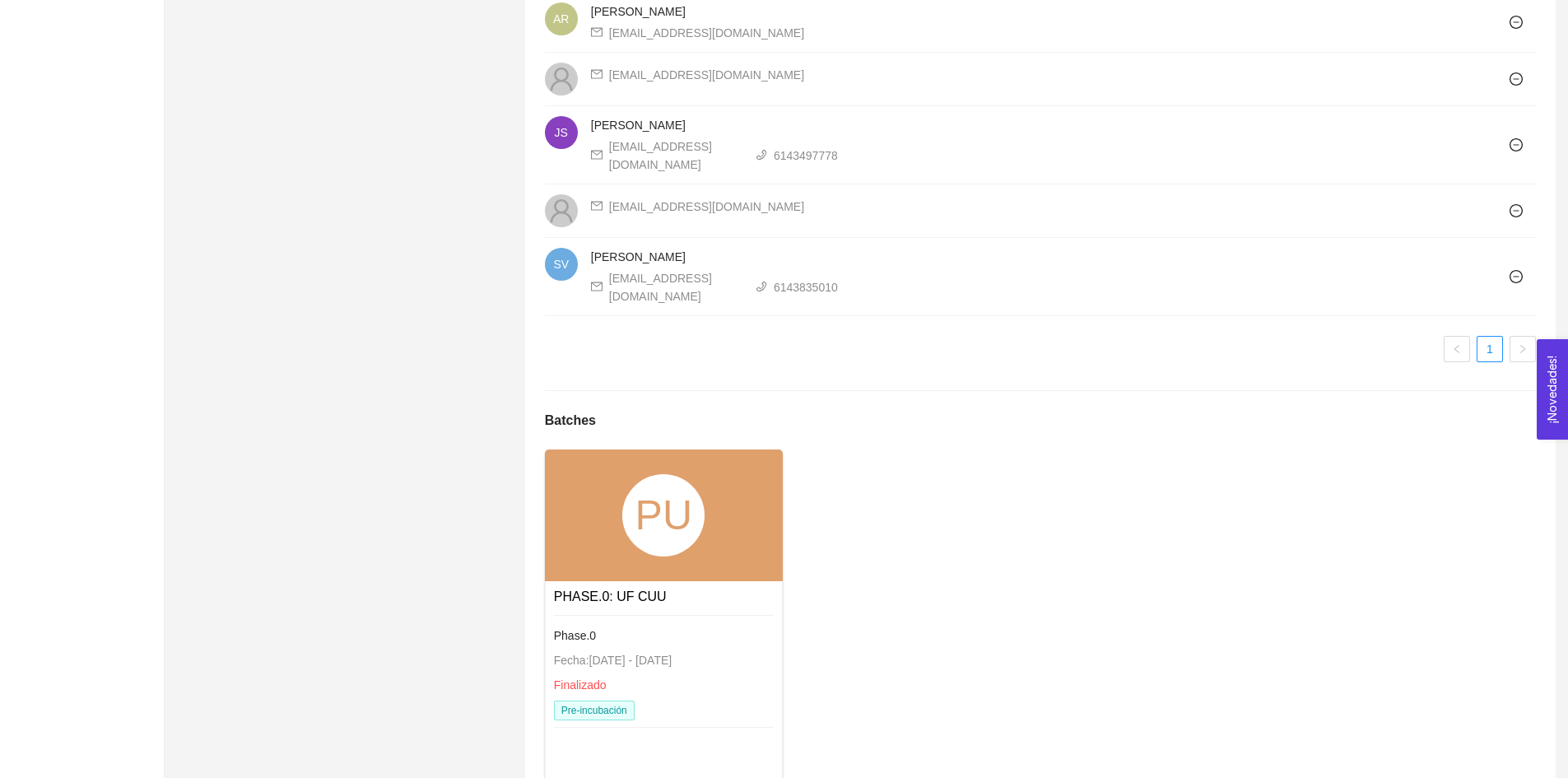
click at [672, 474] on div "PU" at bounding box center [663, 514] width 82 height 82
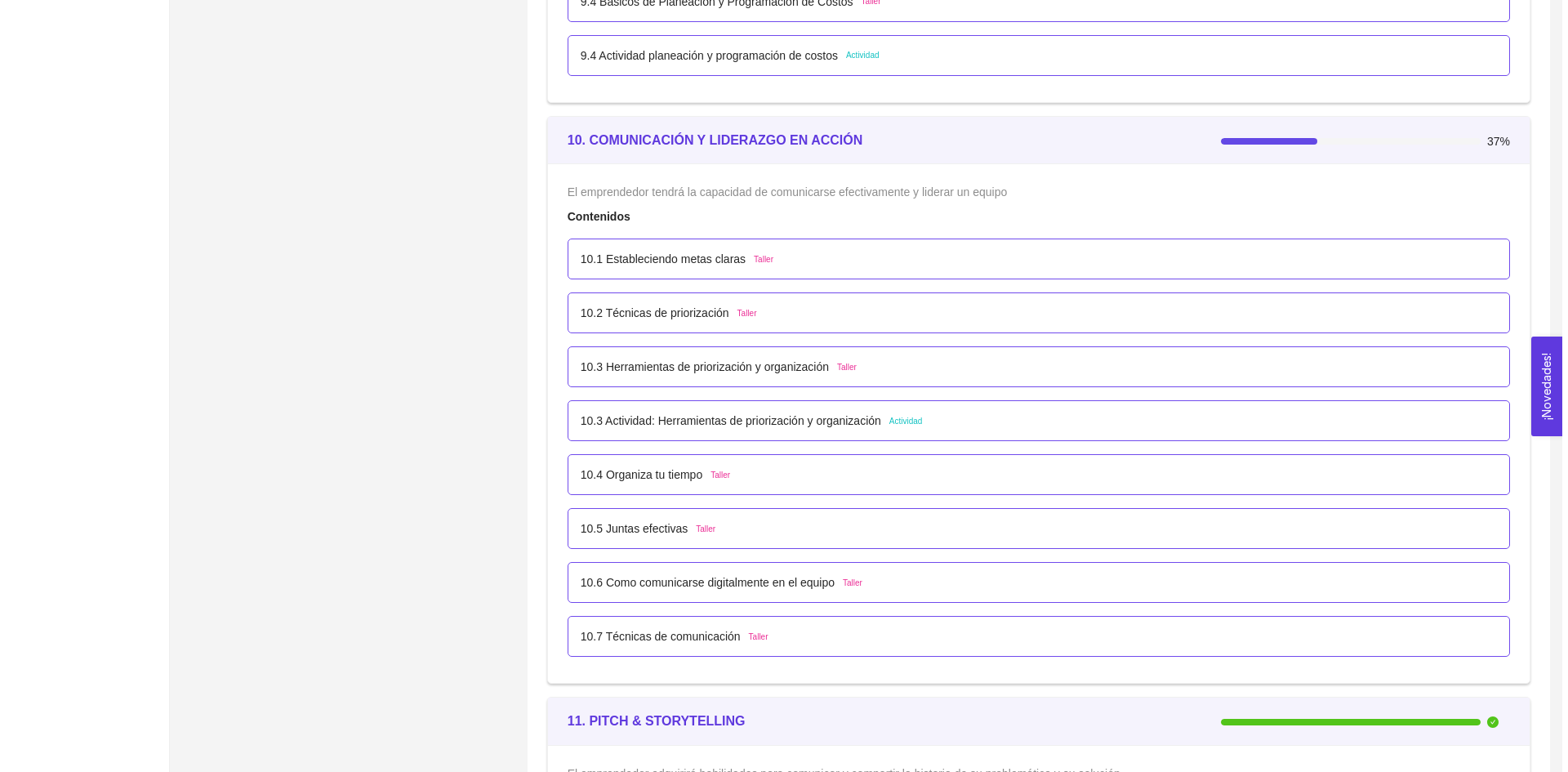
scroll to position [5907, 0]
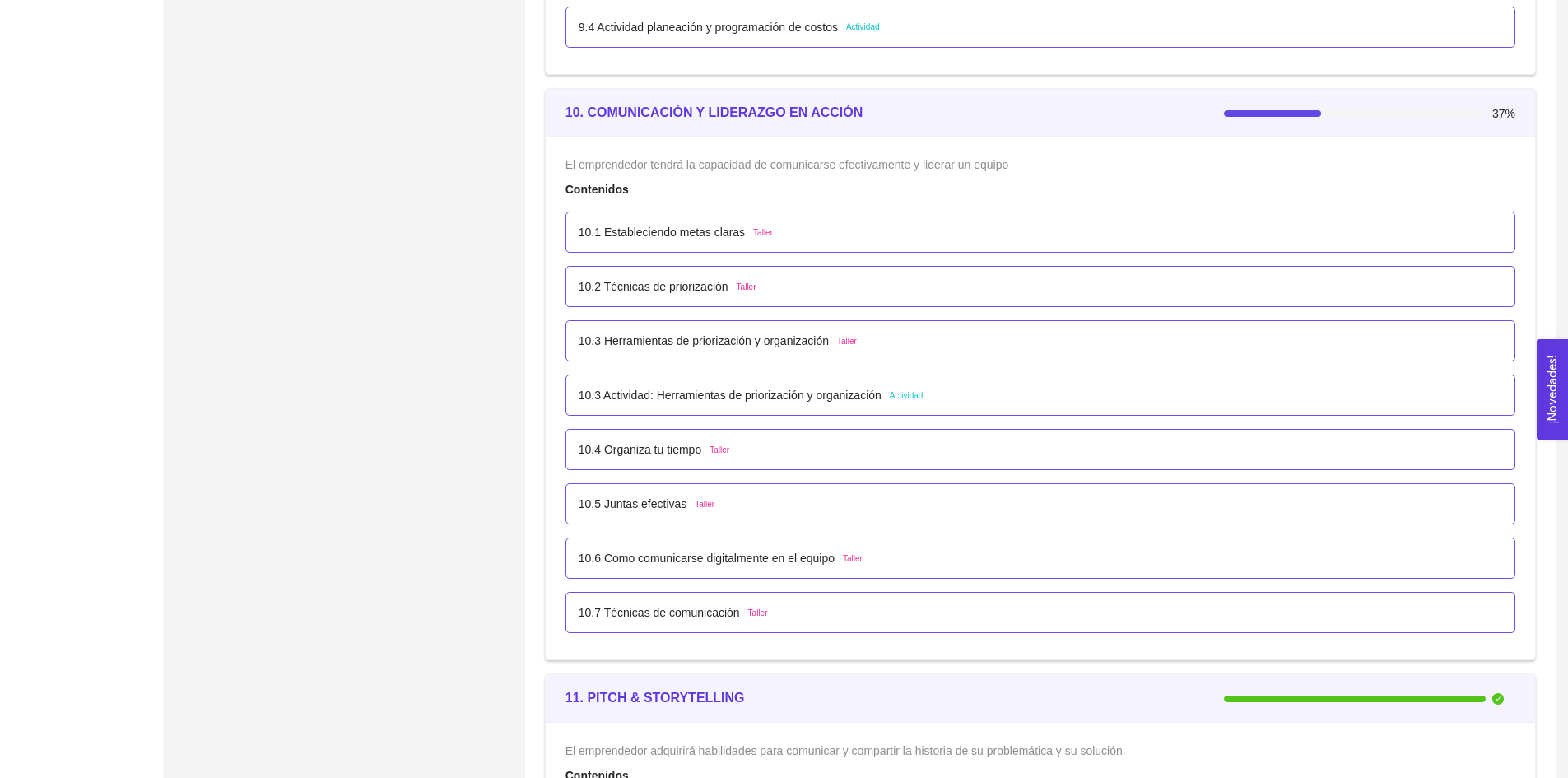
click at [650, 400] on p "10.3 Actividad: Herramientas de priorización y organización" at bounding box center [730, 394] width 303 height 18
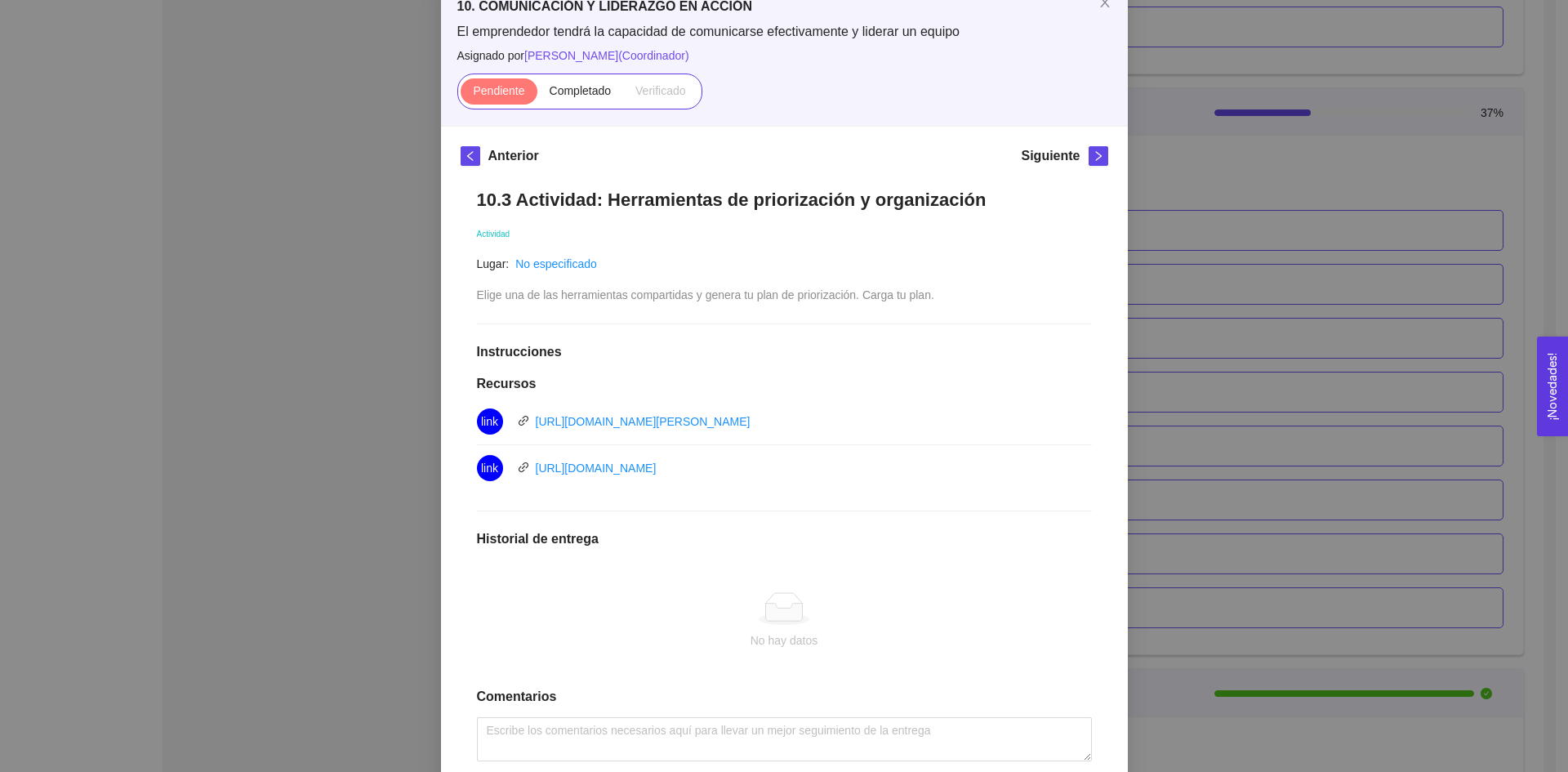
scroll to position [0, 0]
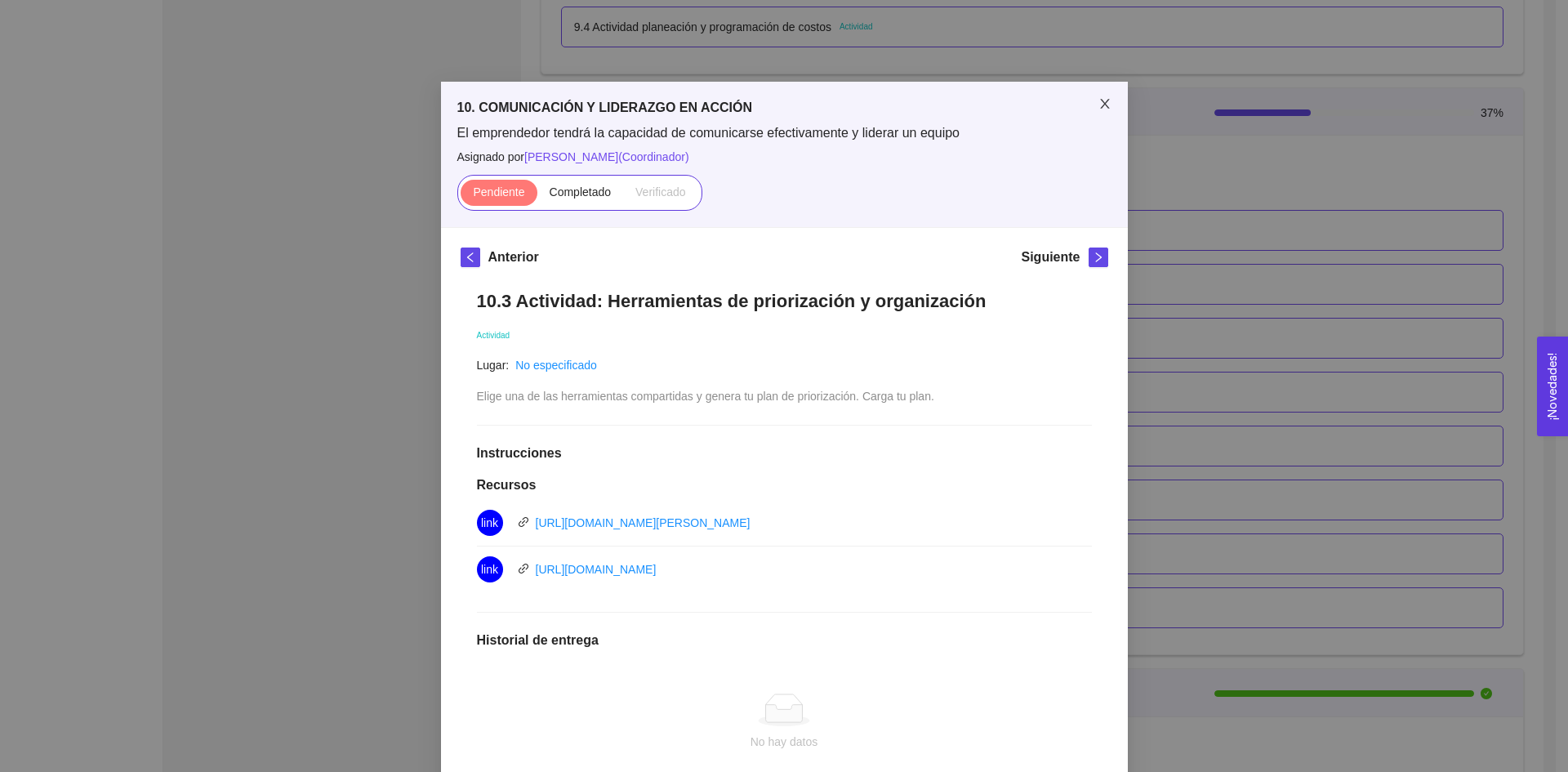
click at [1099, 105] on icon "close" at bounding box center [1105, 103] width 13 height 13
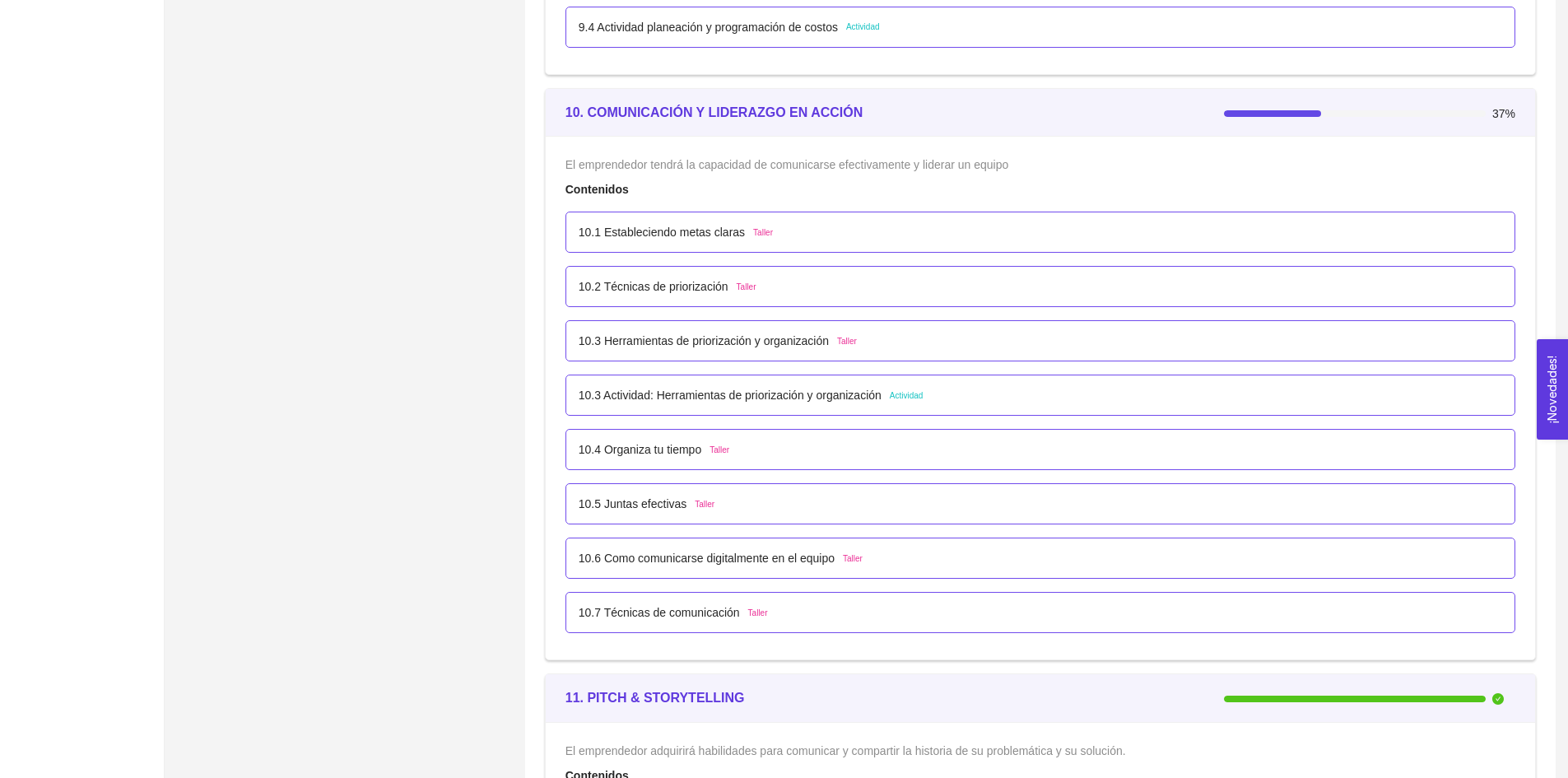
click at [654, 388] on p "10.3 Actividad: Herramientas de priorización y organización" at bounding box center [730, 394] width 303 height 18
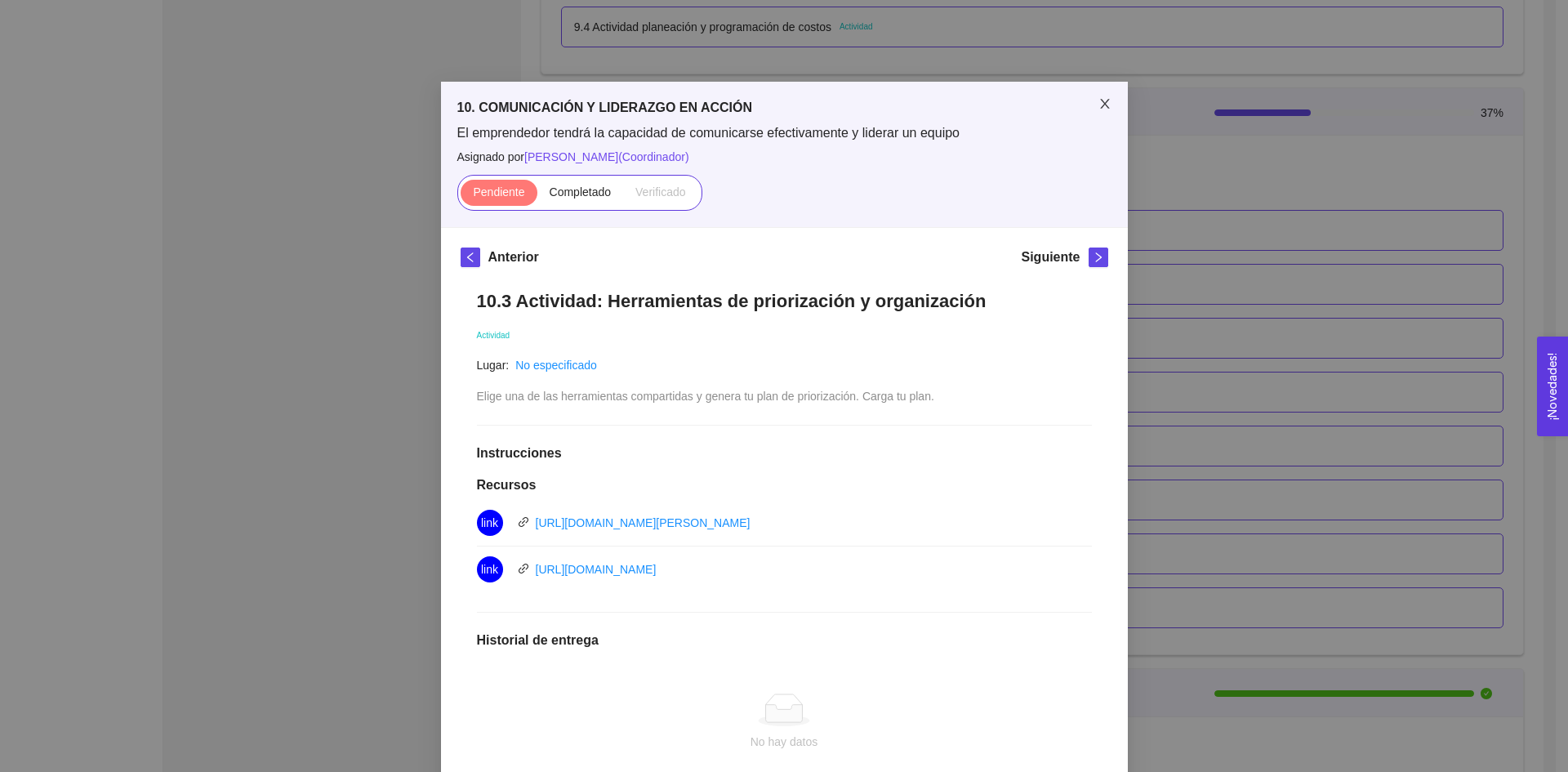
click at [1090, 102] on span "Close" at bounding box center [1105, 104] width 46 height 46
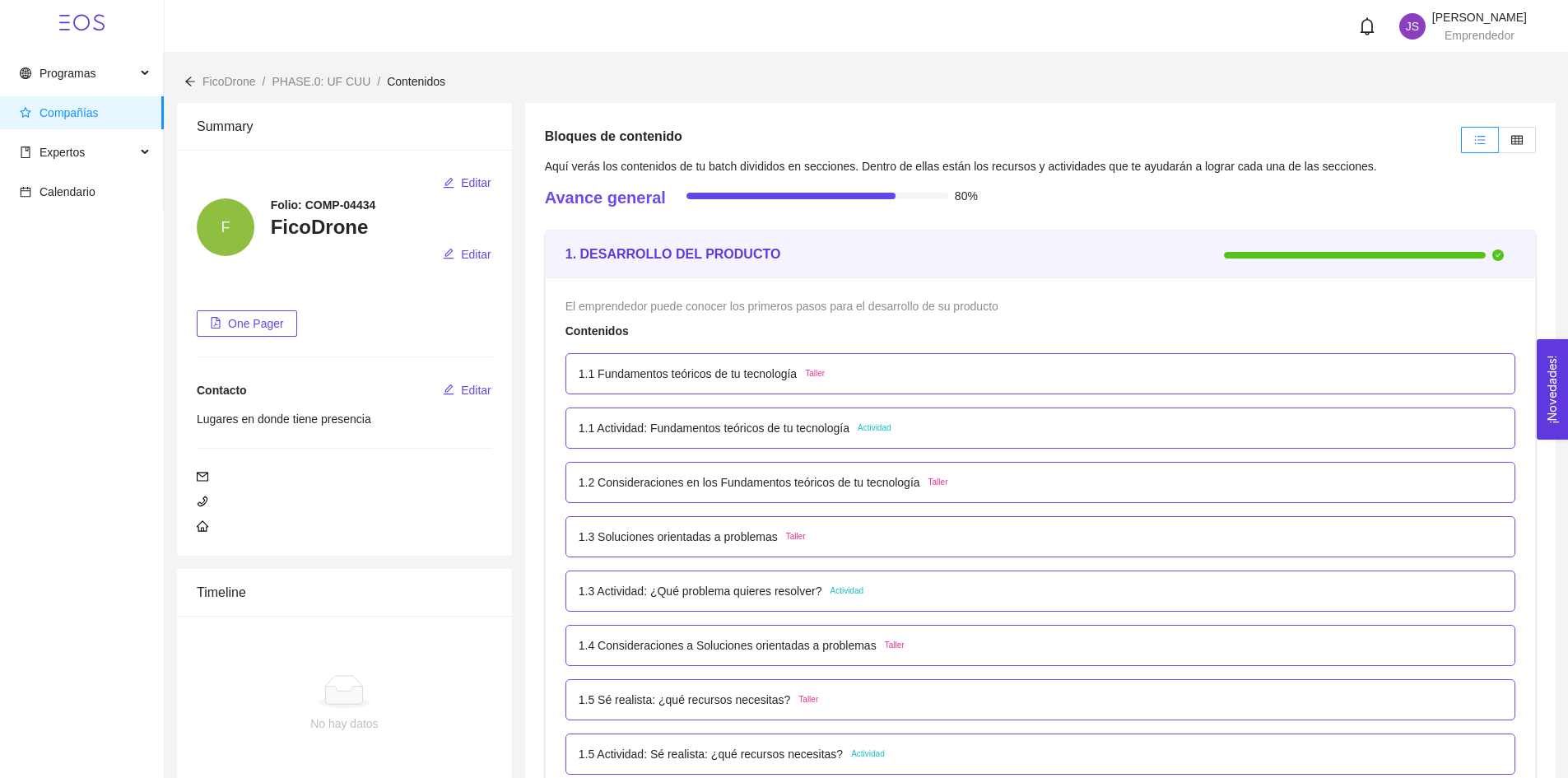
click at [96, 119] on span "Compañías" at bounding box center [85, 112] width 131 height 33
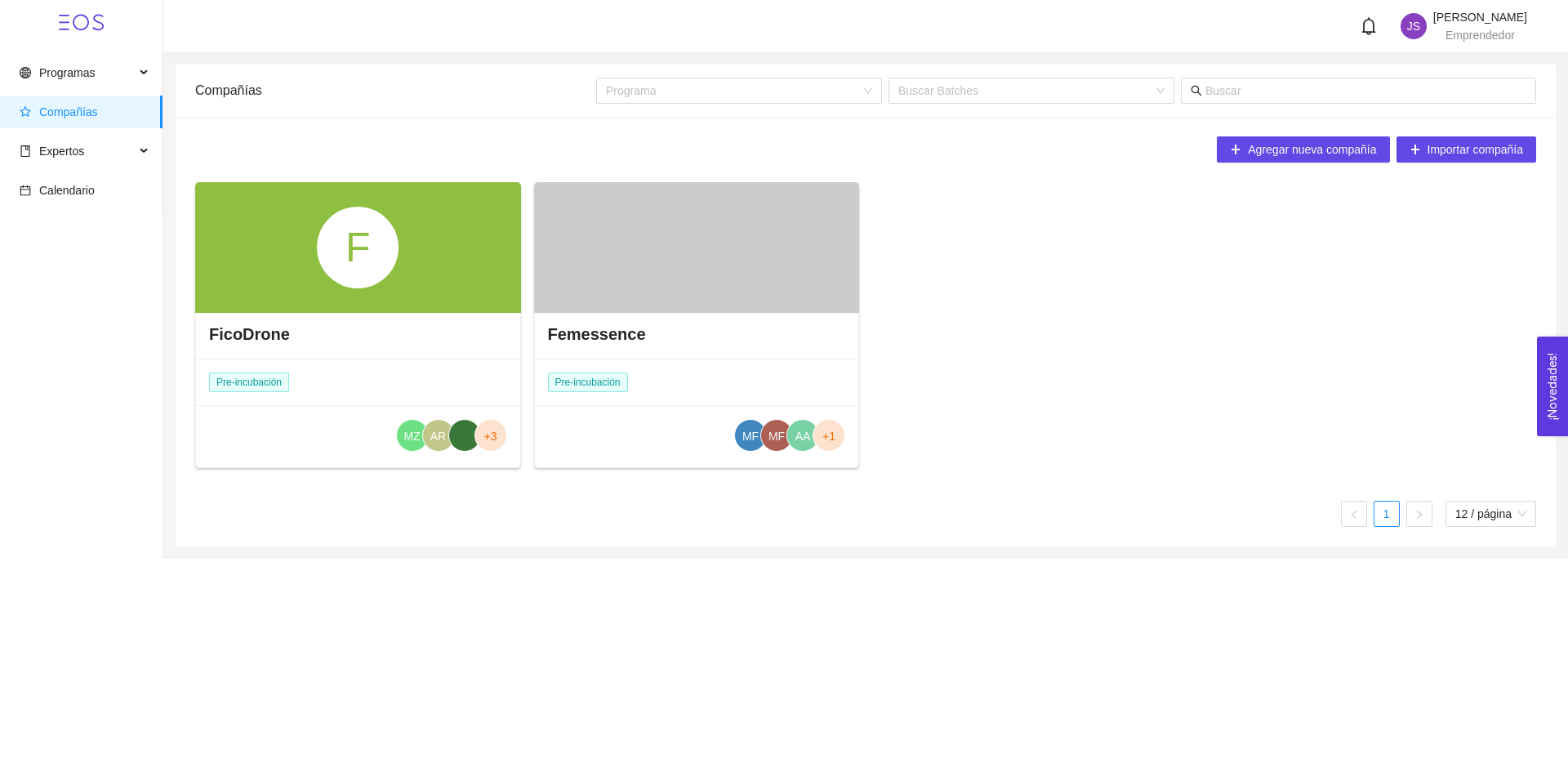
click at [588, 247] on div at bounding box center [696, 247] width 326 height 131
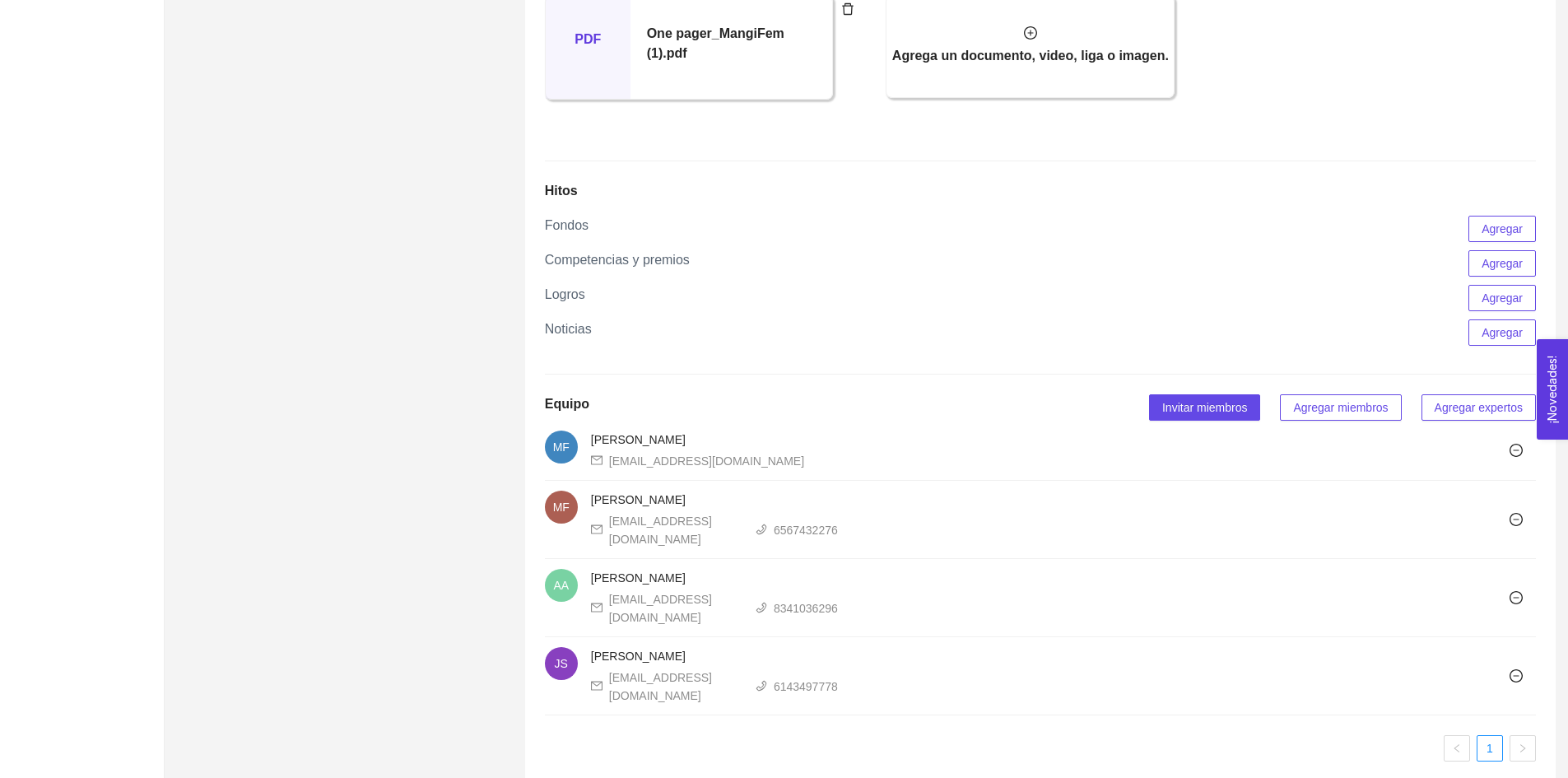
scroll to position [1397, 0]
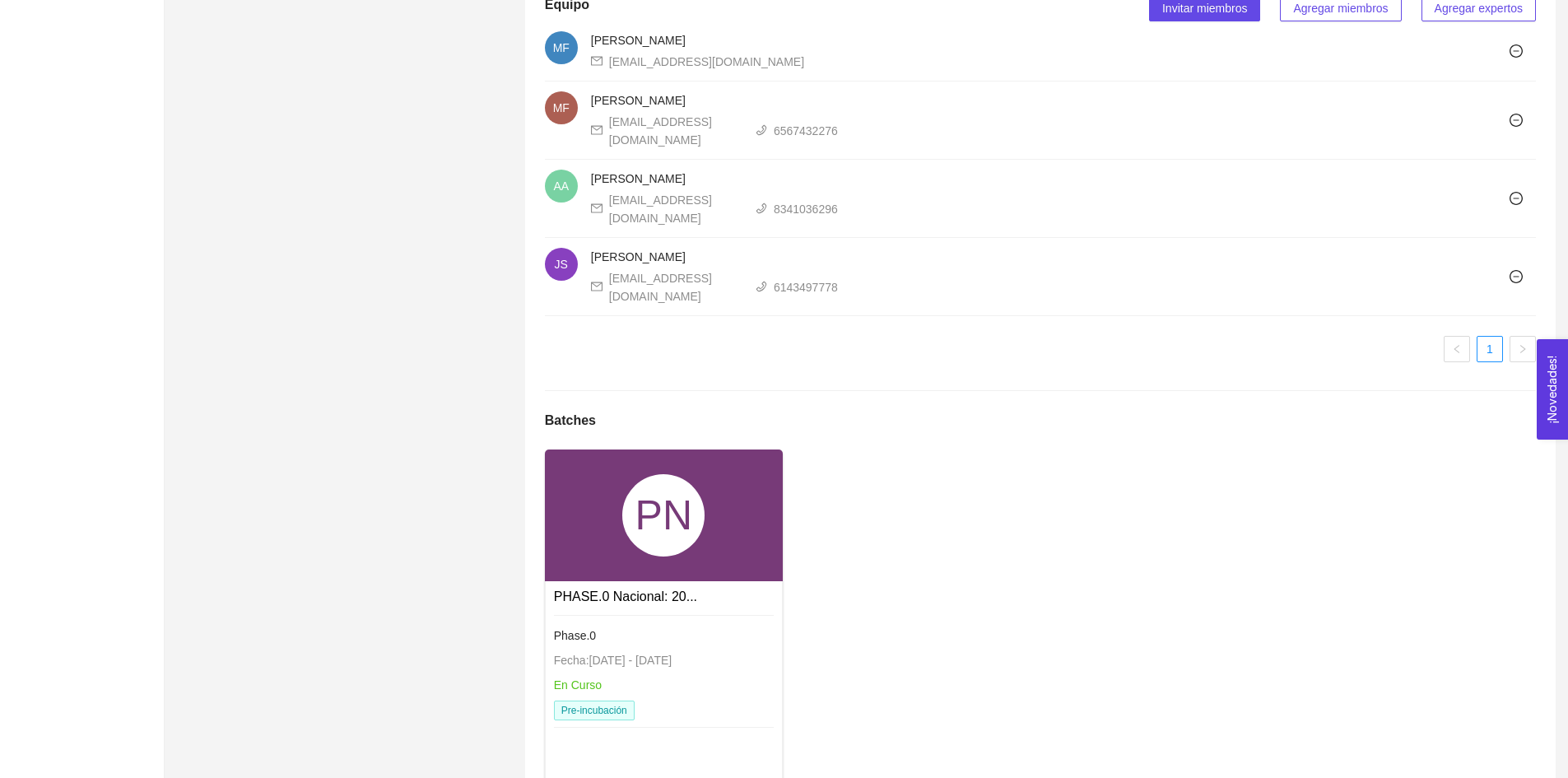
click at [618, 449] on div "PN" at bounding box center [664, 514] width 238 height 132
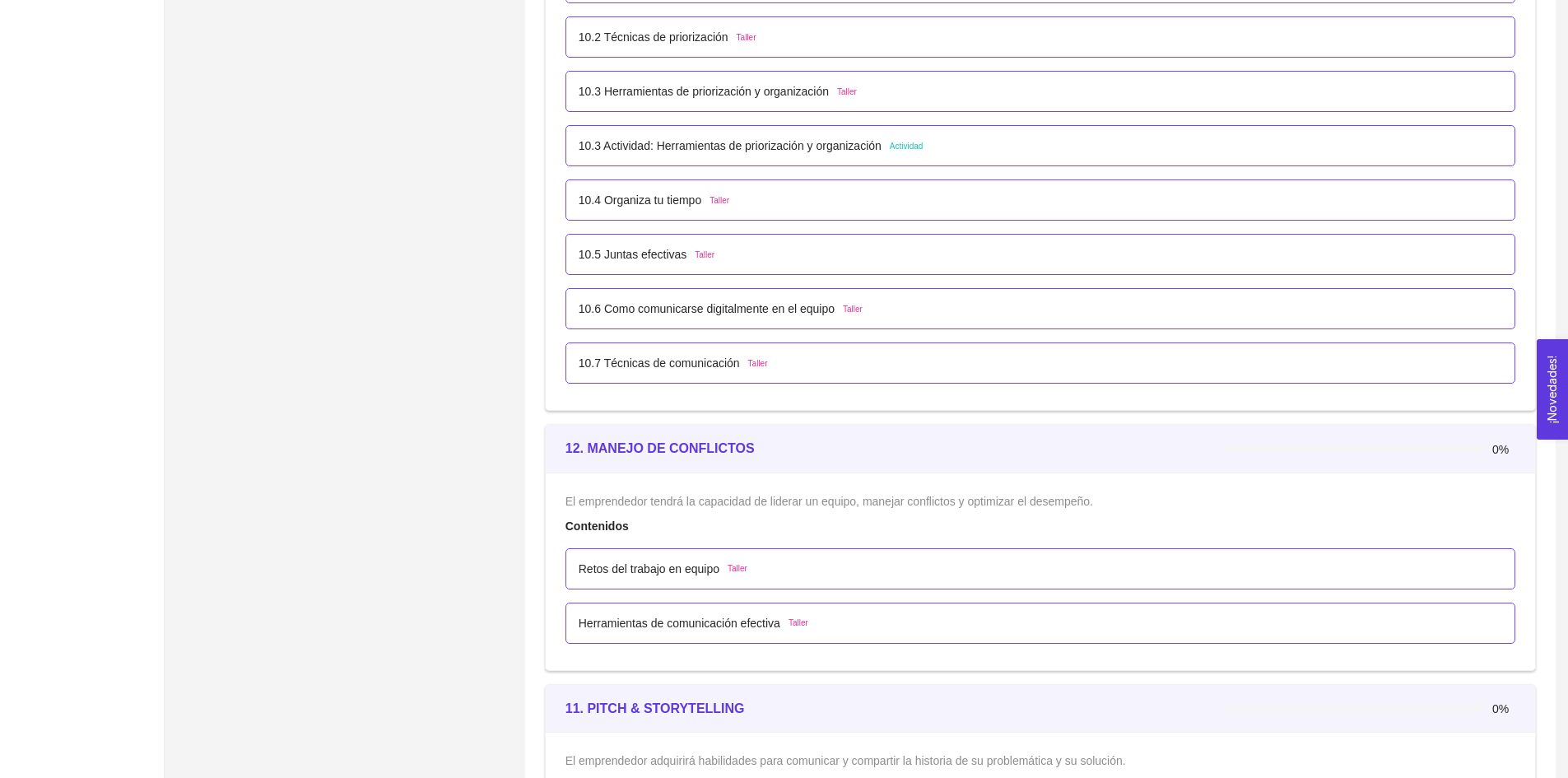
scroll to position [6109, 0]
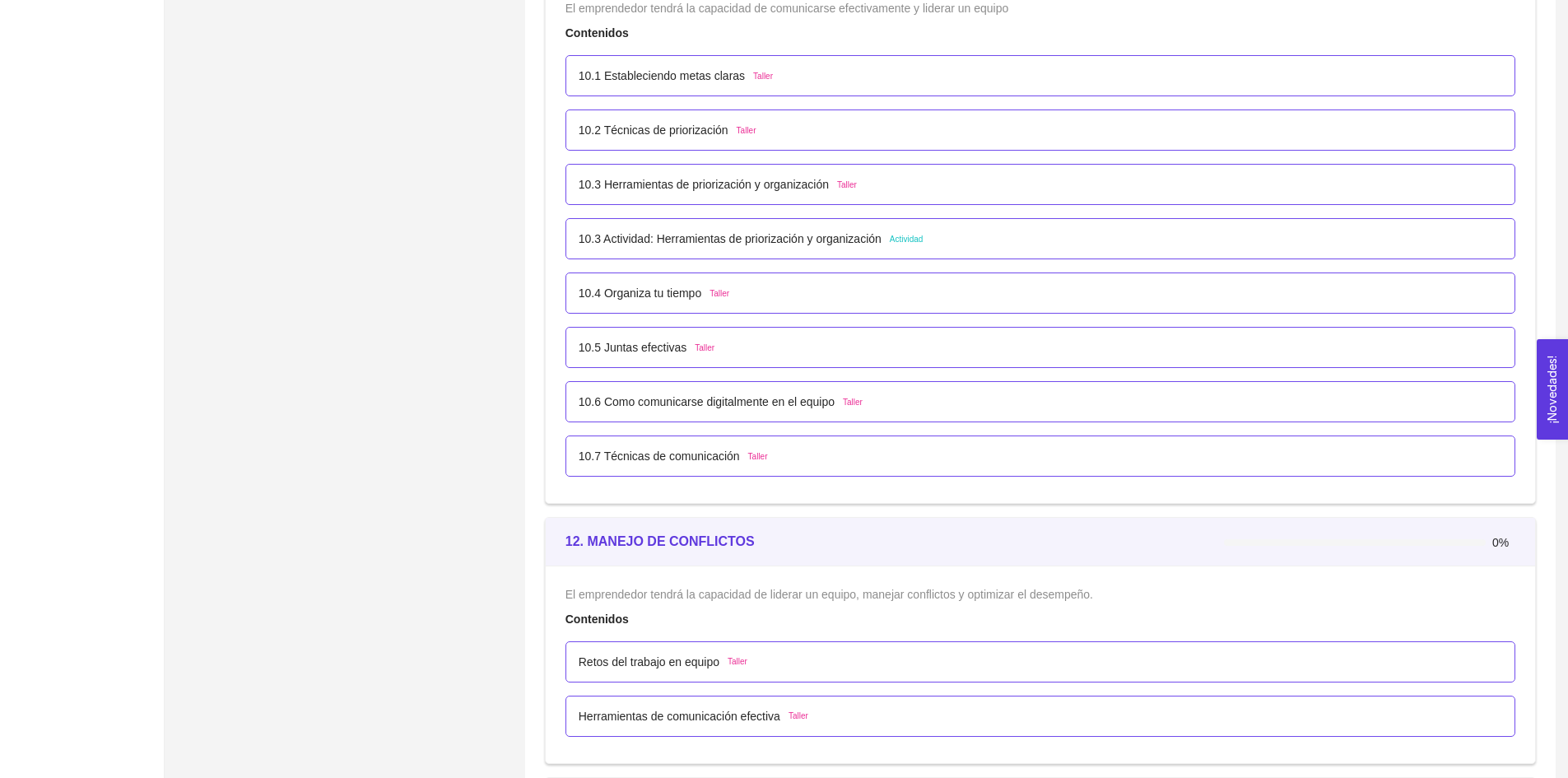
click at [698, 234] on p "10.3 Actividad: Herramientas de priorización y organización" at bounding box center [730, 239] width 303 height 18
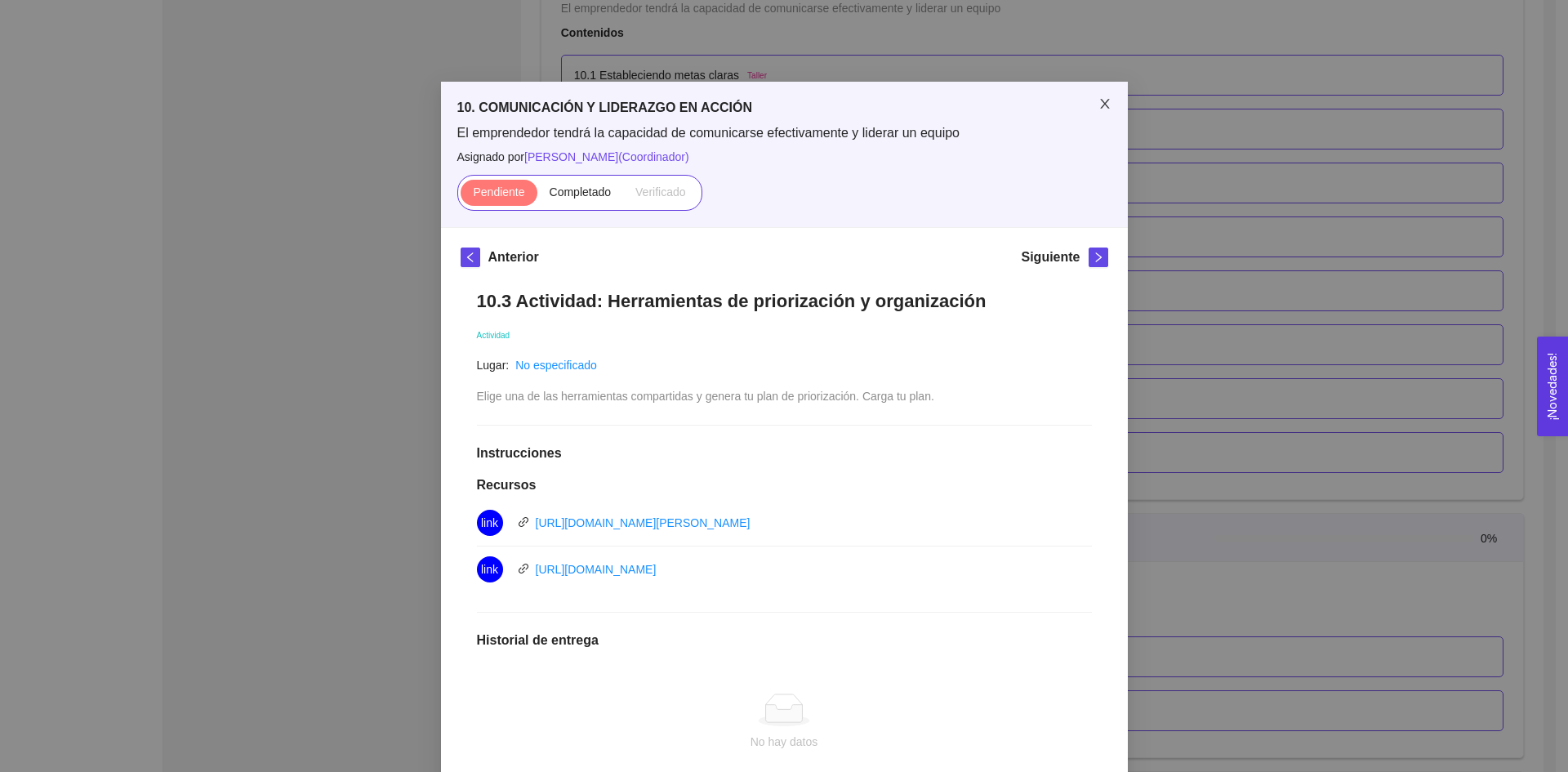
click at [1086, 101] on span "Close" at bounding box center [1105, 104] width 46 height 46
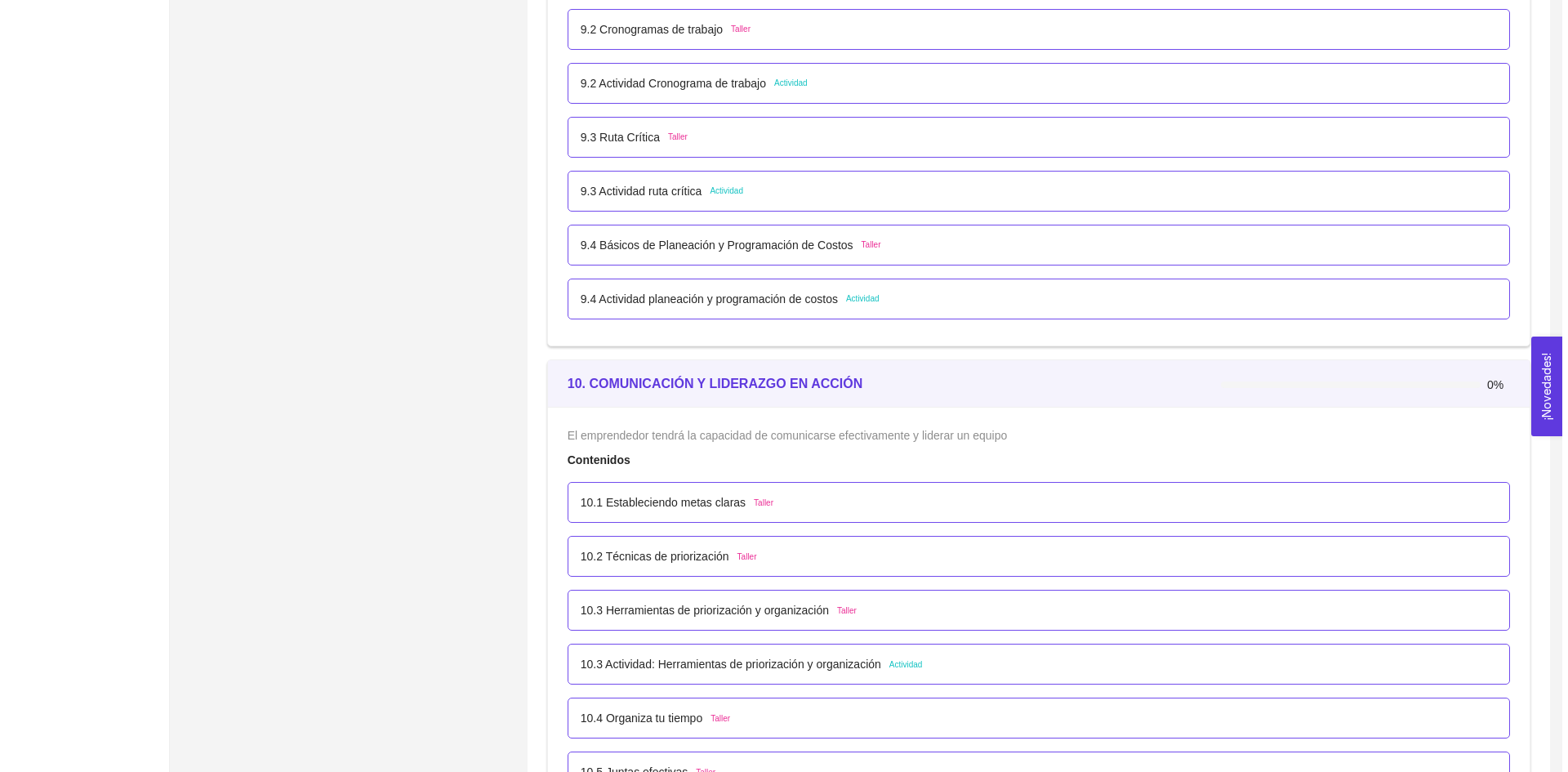
scroll to position [5326, 0]
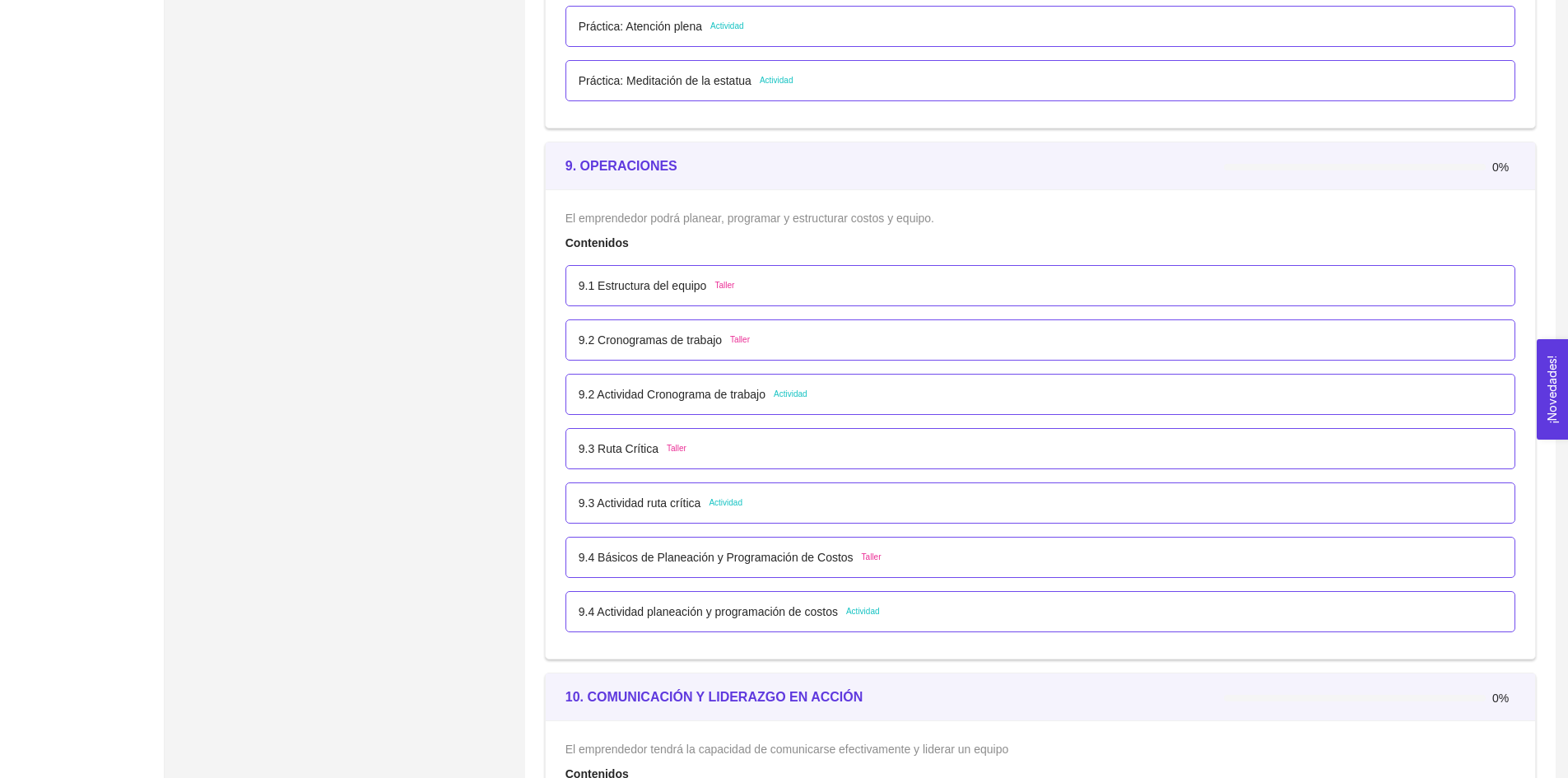
click at [686, 291] on p "9.1 Estructura del equipo" at bounding box center [643, 285] width 129 height 18
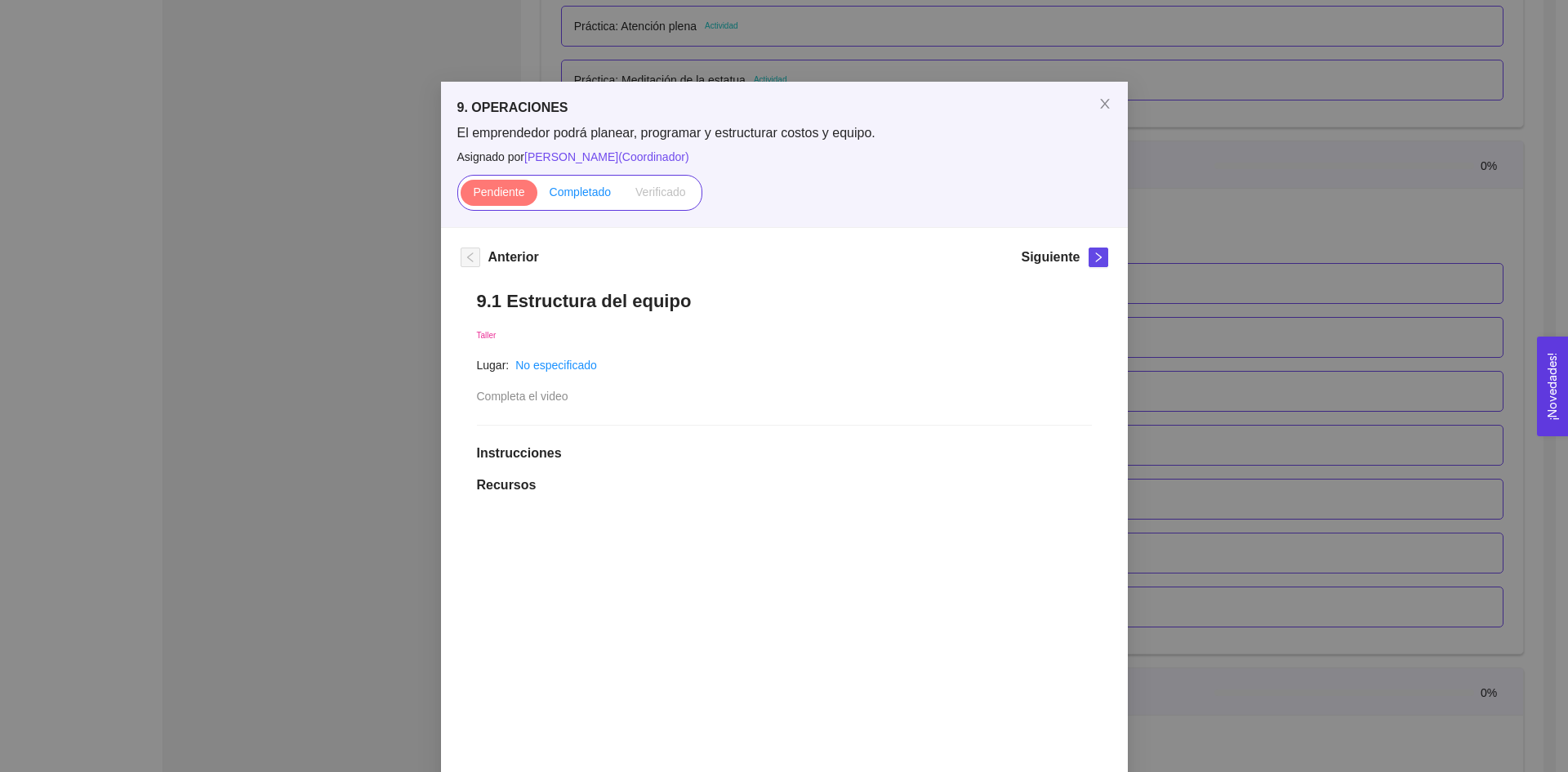
click at [571, 196] on span "Completado" at bounding box center [580, 192] width 62 height 13
click at [537, 196] on input "Completado" at bounding box center [537, 196] width 0 height 0
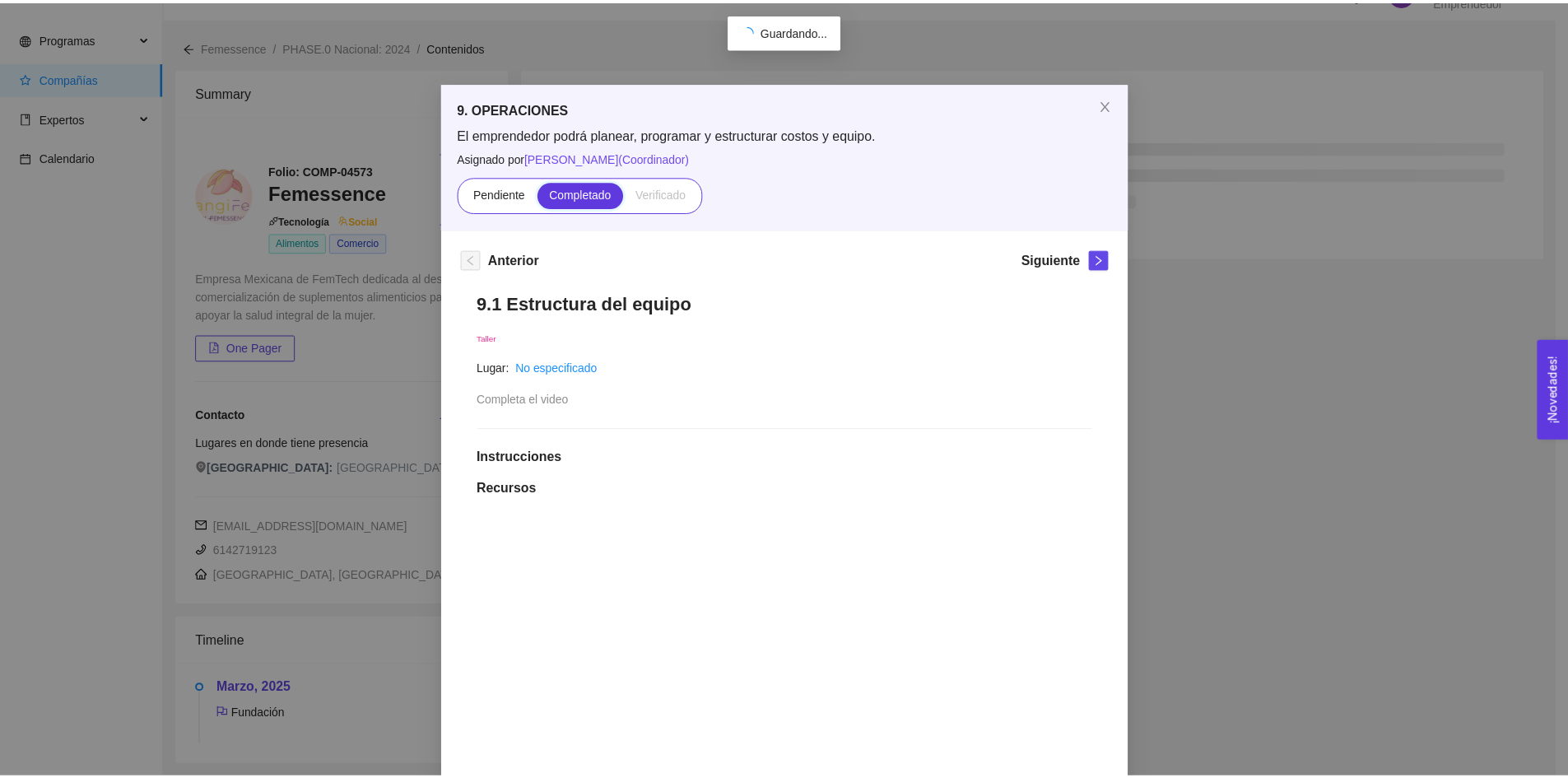
scroll to position [35, 0]
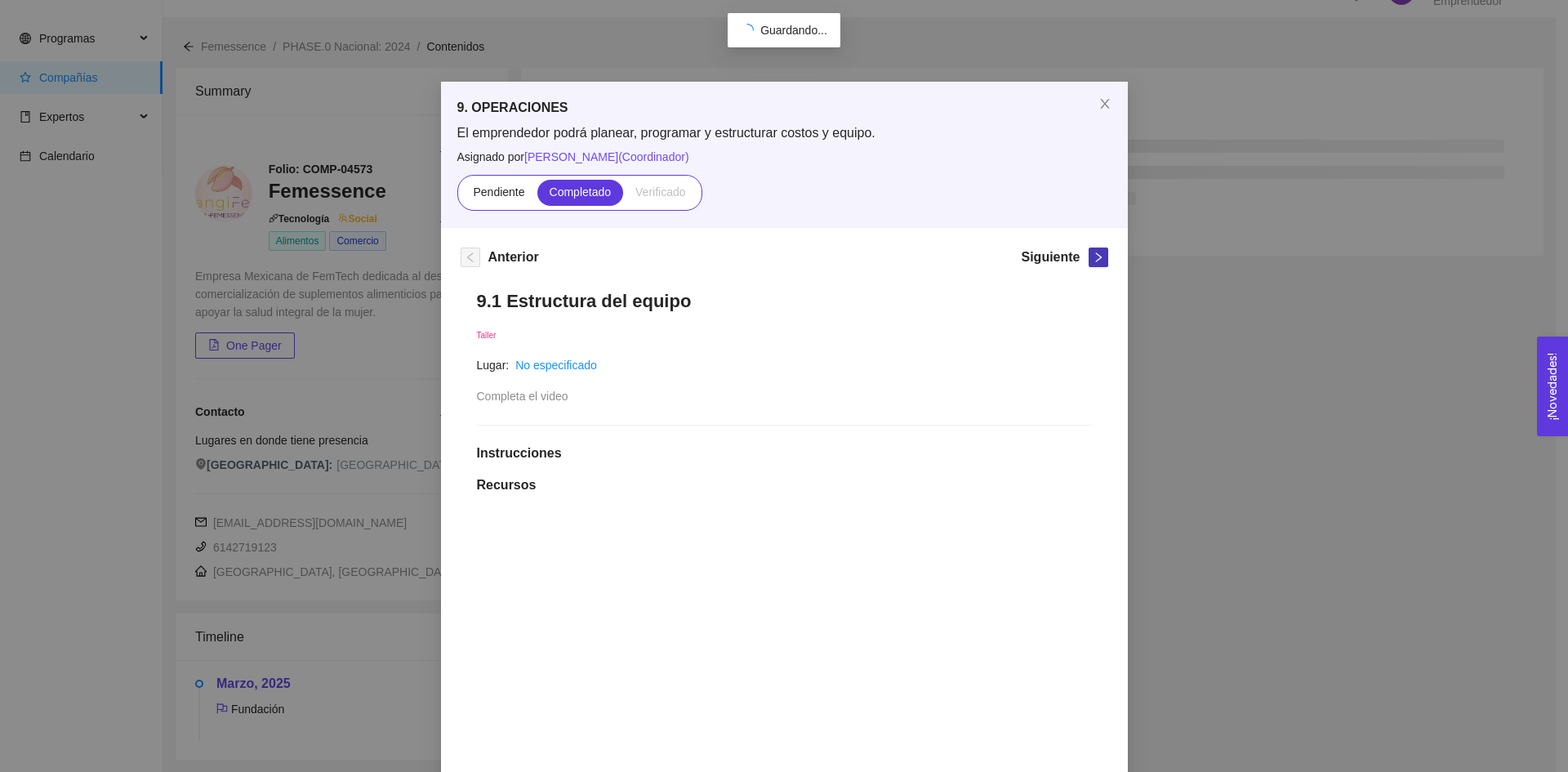
click at [1093, 255] on icon "right" at bounding box center [1099, 258] width 12 height 12
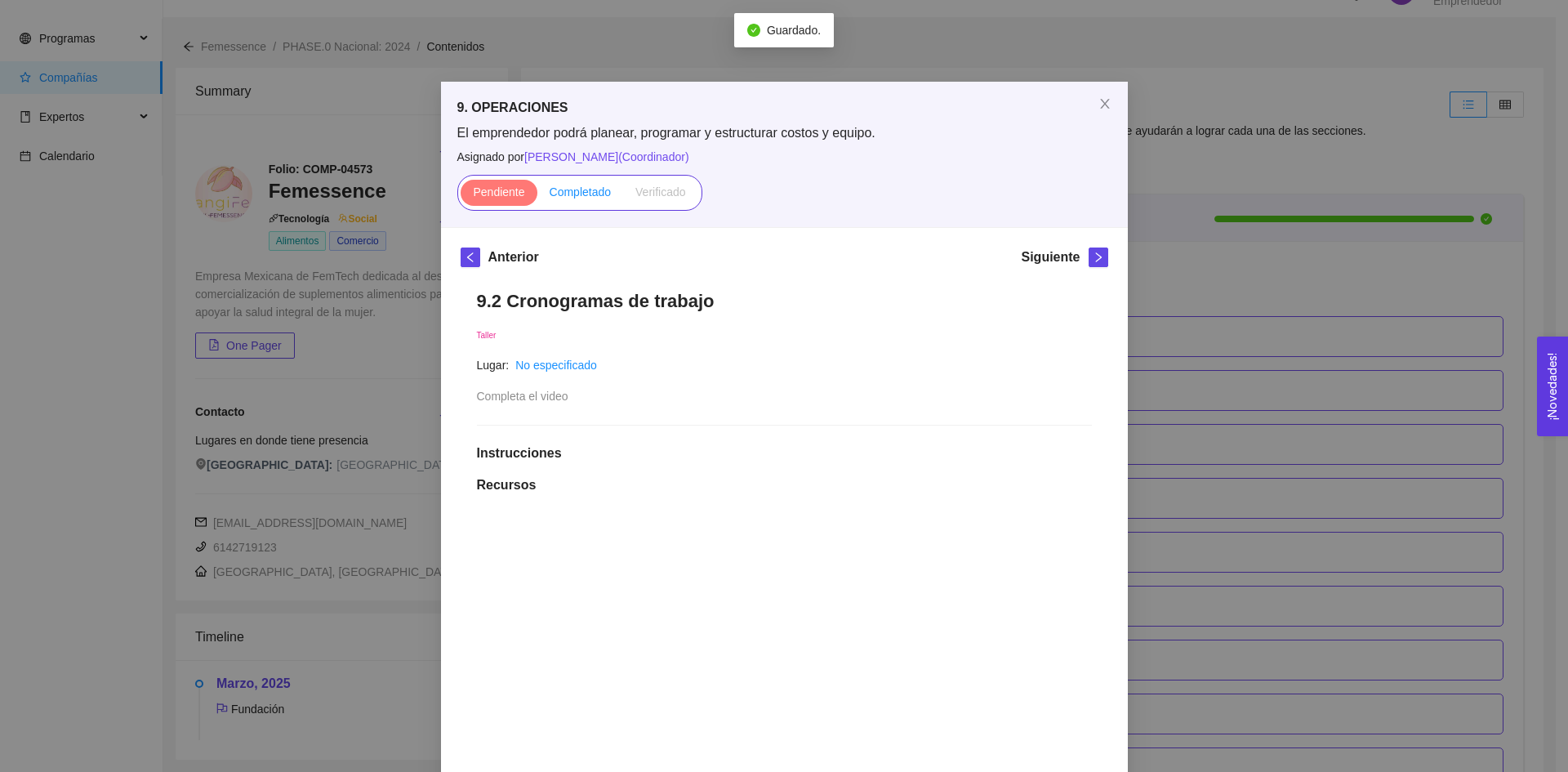
click at [569, 195] on span "Completado" at bounding box center [580, 192] width 62 height 13
click at [537, 196] on input "Completado" at bounding box center [537, 196] width 0 height 0
click at [1099, 257] on span "right" at bounding box center [1099, 258] width 18 height 12
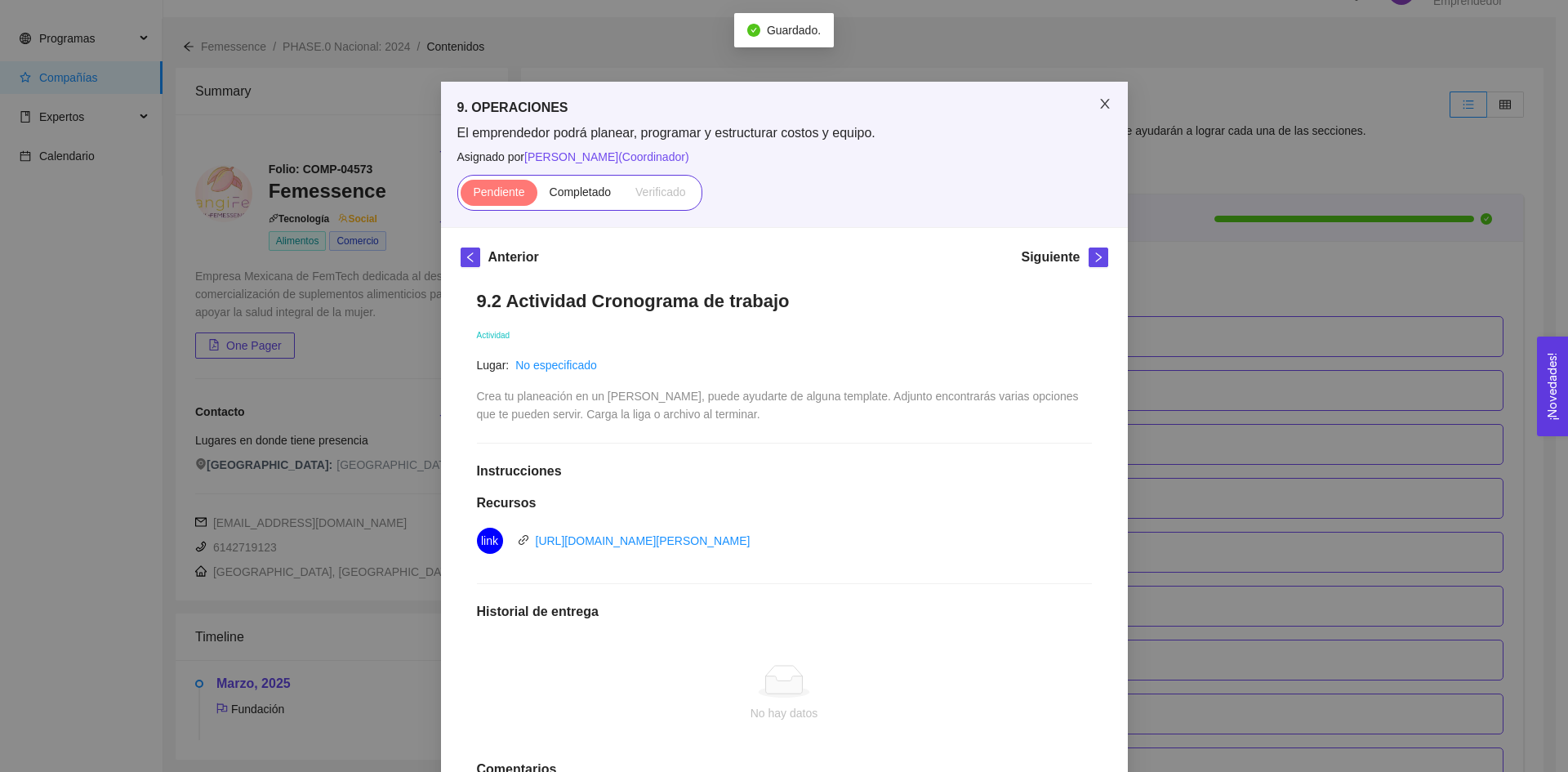
click at [1092, 112] on span "Close" at bounding box center [1105, 104] width 46 height 46
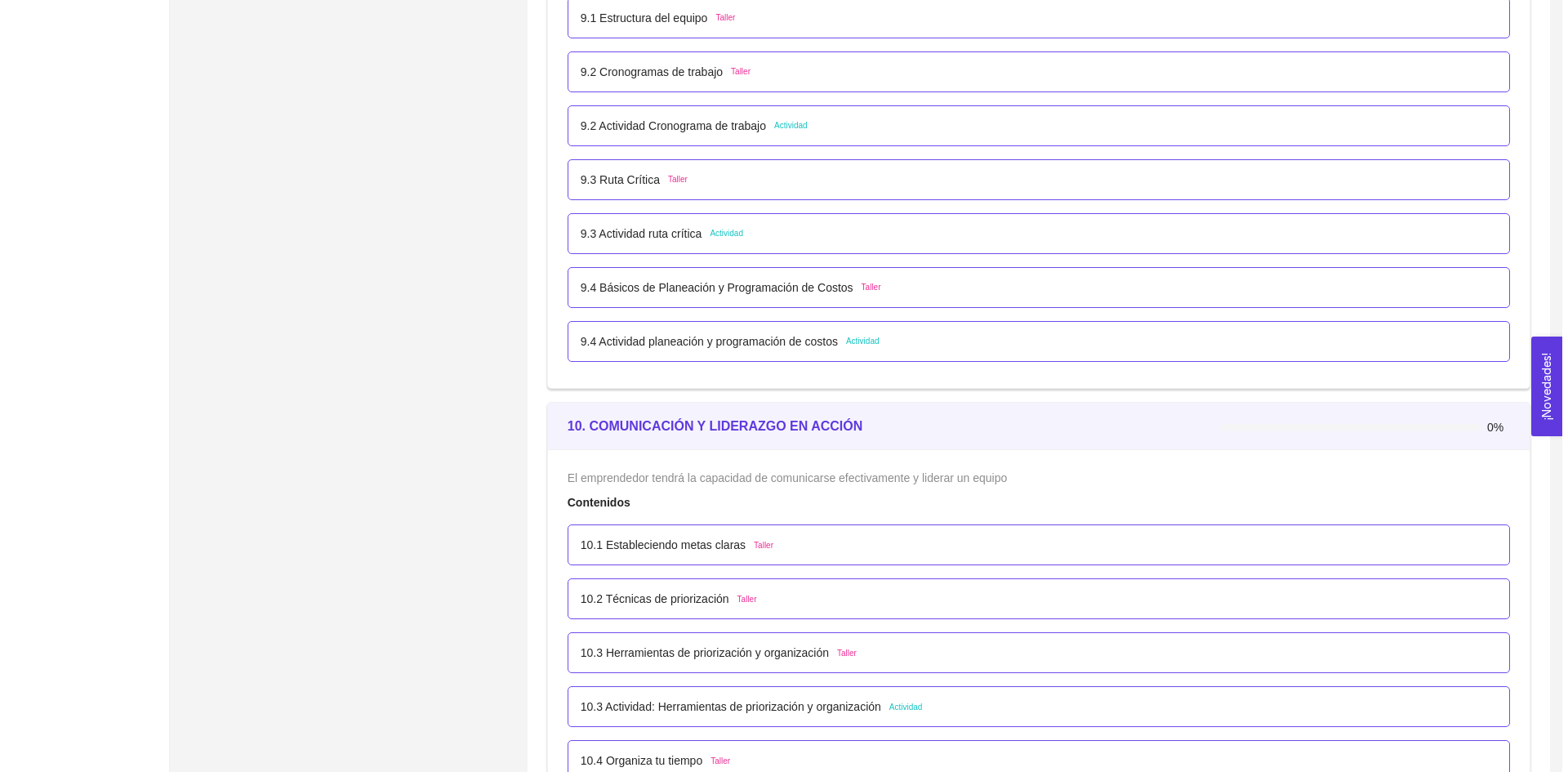
scroll to position [5490, 0]
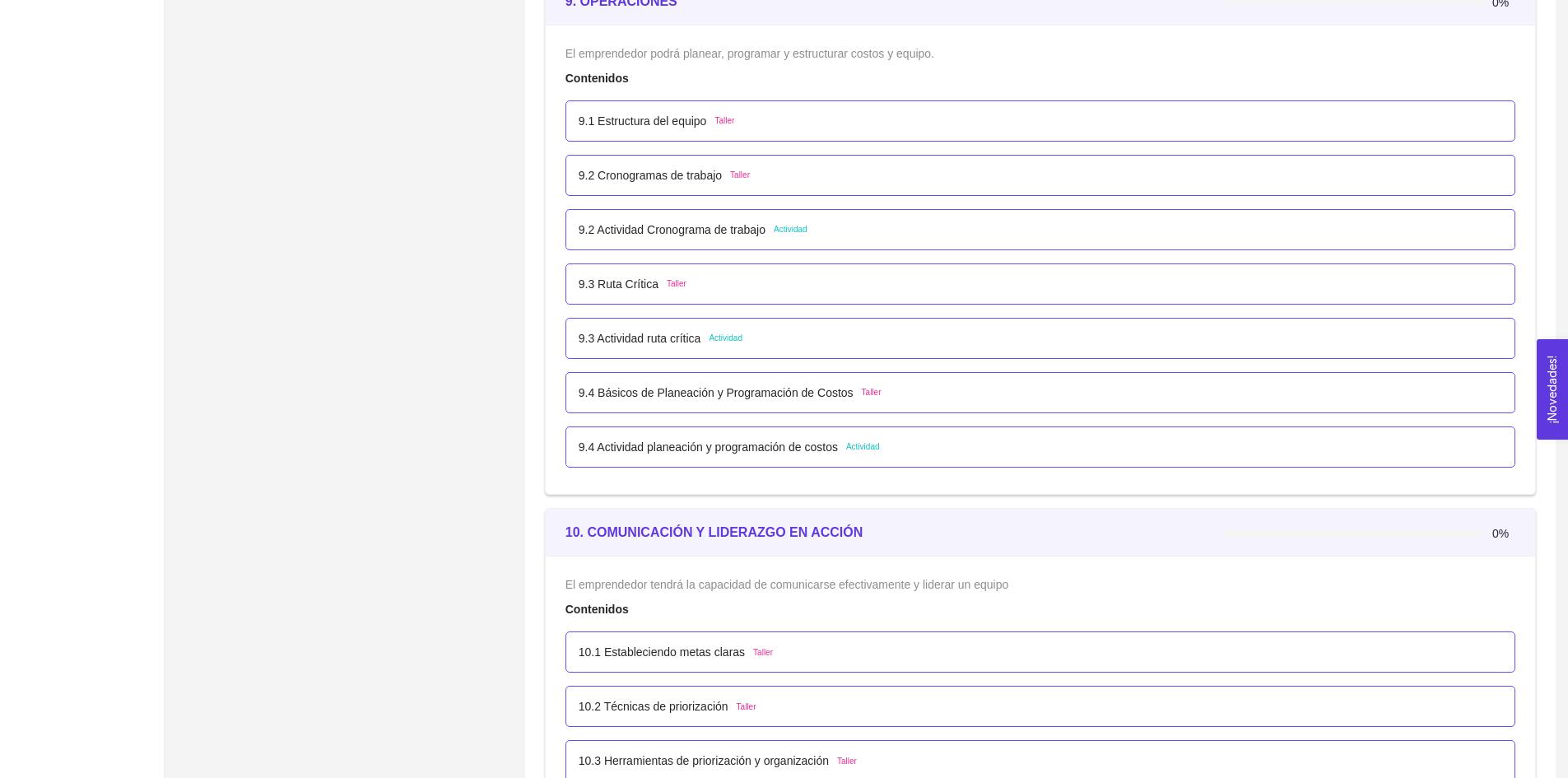
click at [628, 280] on p "9.3 Ruta Crítica" at bounding box center [618, 283] width 80 height 18
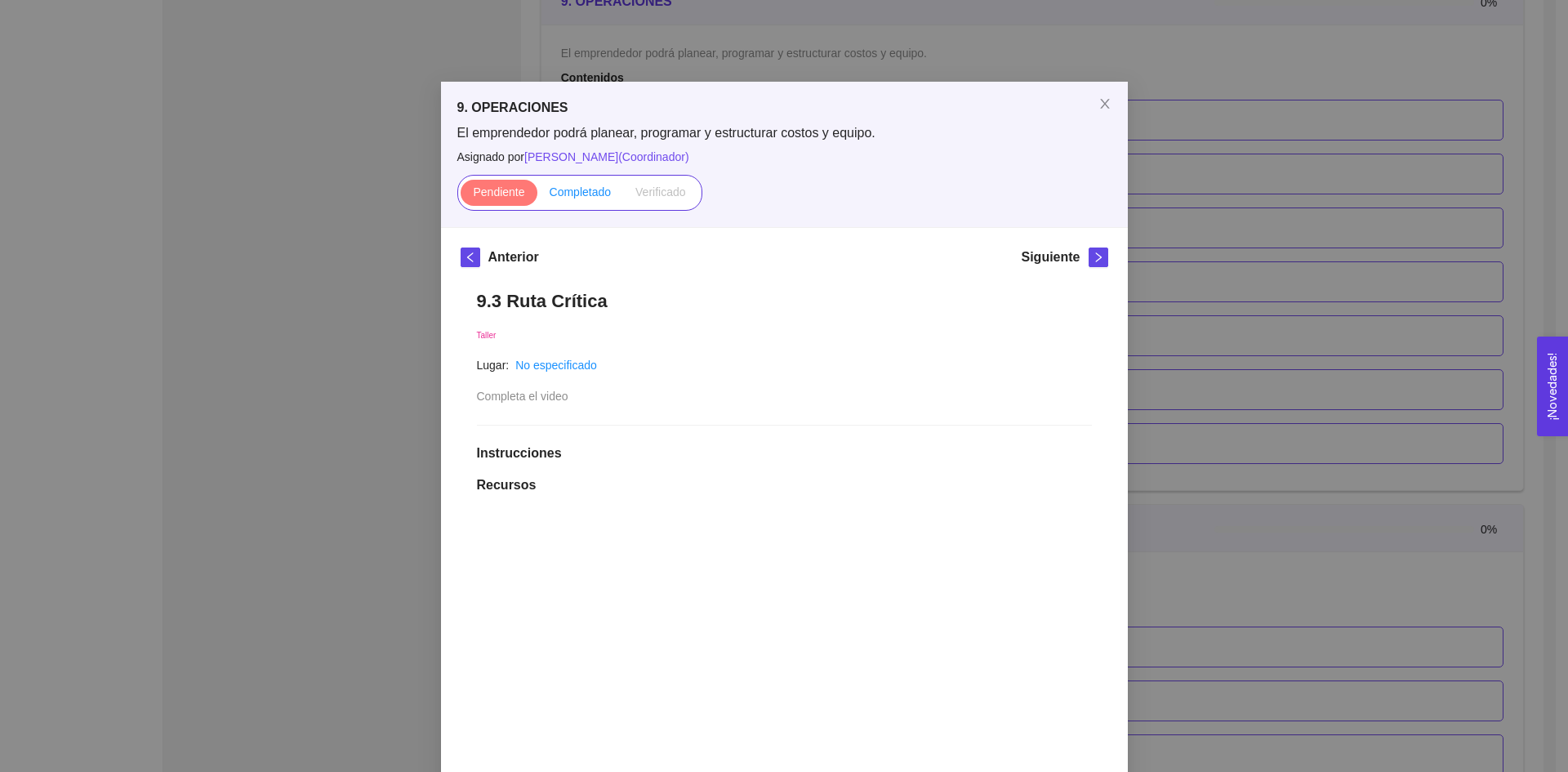
click at [558, 192] on span "Completado" at bounding box center [580, 192] width 62 height 13
click at [537, 196] on input "Completado" at bounding box center [537, 196] width 0 height 0
click at [1099, 110] on icon "close" at bounding box center [1105, 103] width 13 height 13
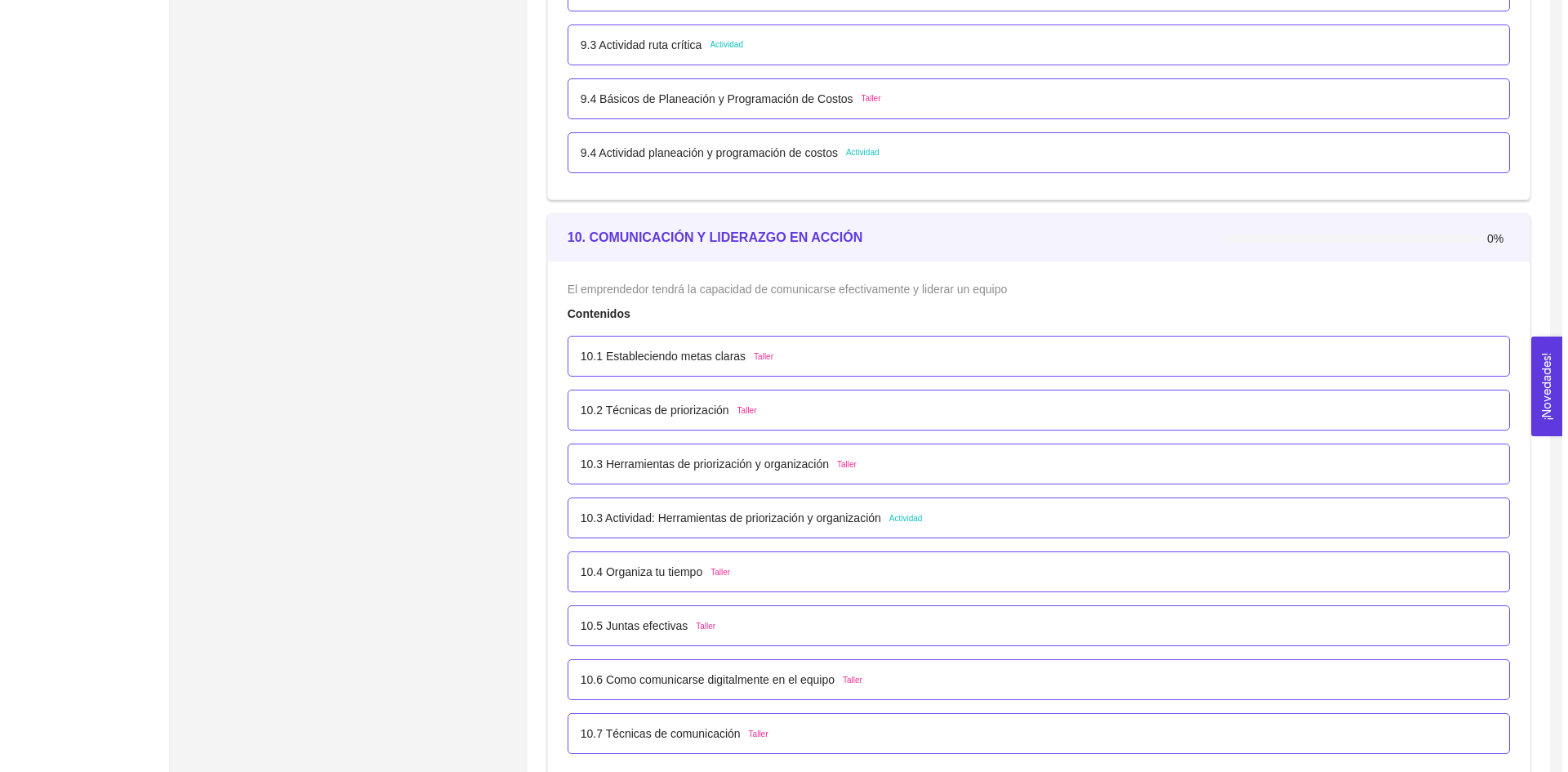
scroll to position [5817, 0]
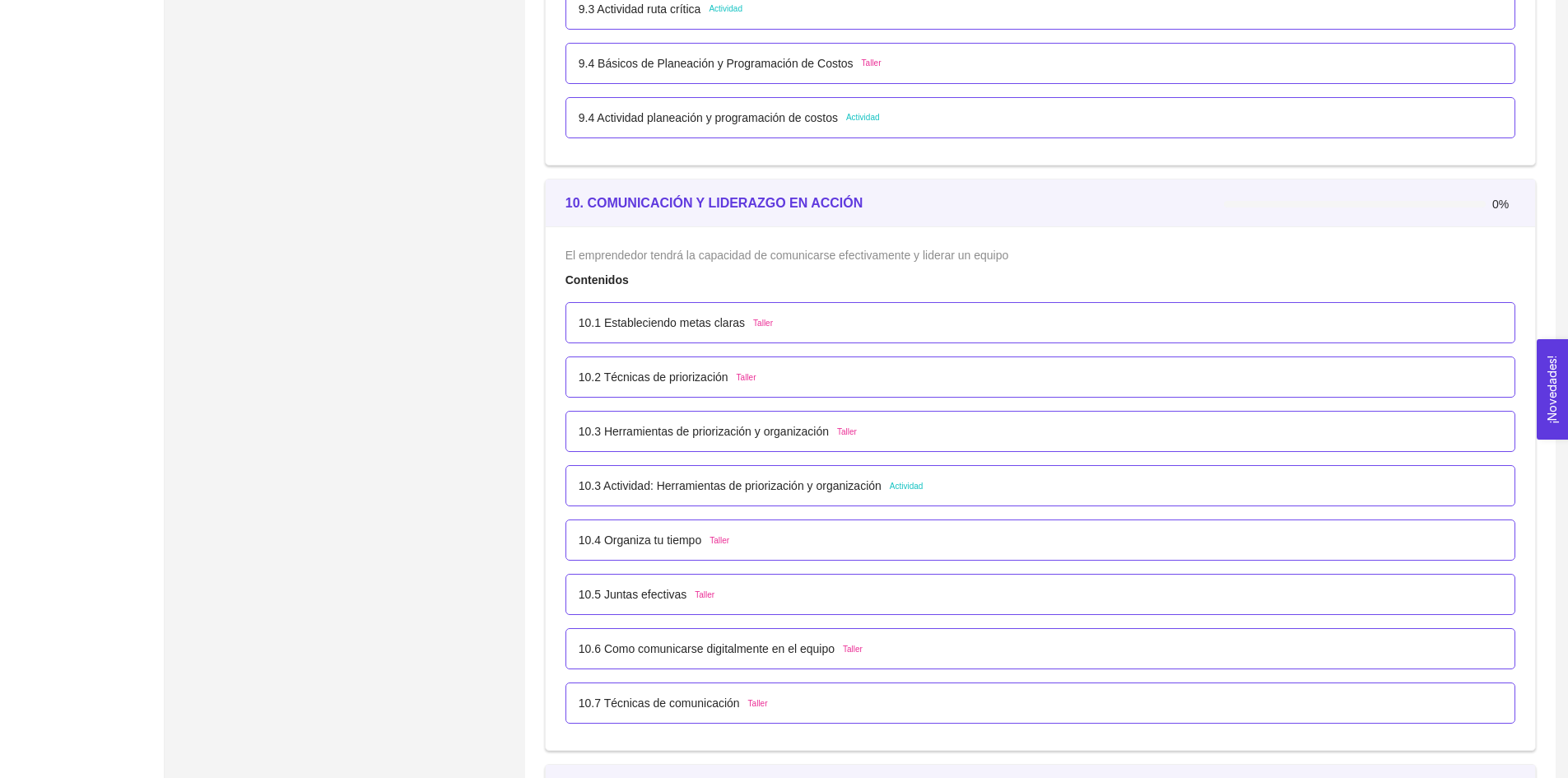
click at [689, 319] on p "10.1 Estableciendo metas claras" at bounding box center [662, 322] width 167 height 18
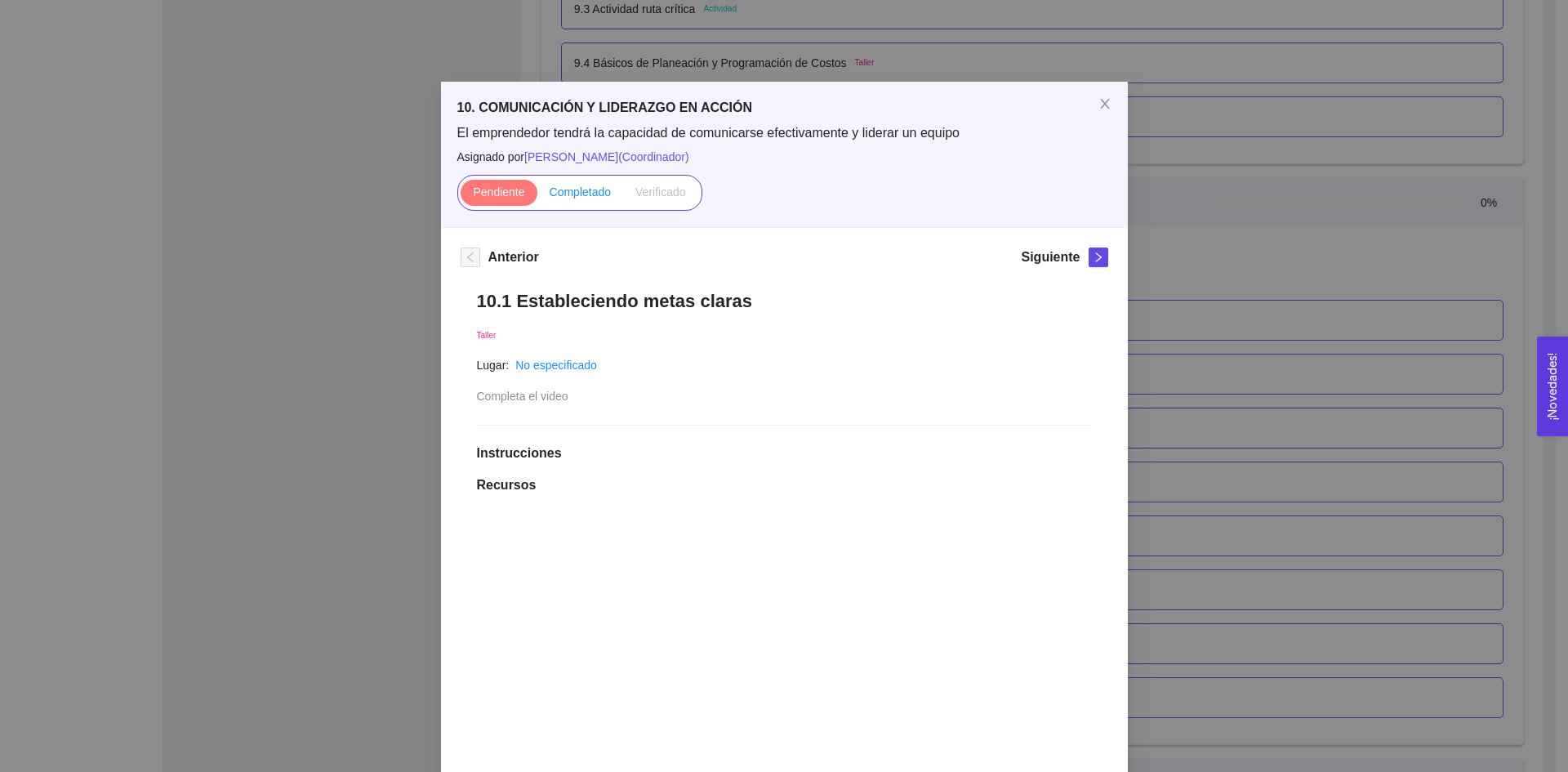
click at [580, 190] on span "Completado" at bounding box center [580, 192] width 62 height 13
click at [537, 196] on input "Completado" at bounding box center [537, 196] width 0 height 0
click at [1089, 264] on button "button" at bounding box center [1099, 258] width 20 height 20
click at [550, 194] on span "Completado" at bounding box center [580, 192] width 62 height 13
click at [537, 196] on input "Completado" at bounding box center [537, 196] width 0 height 0
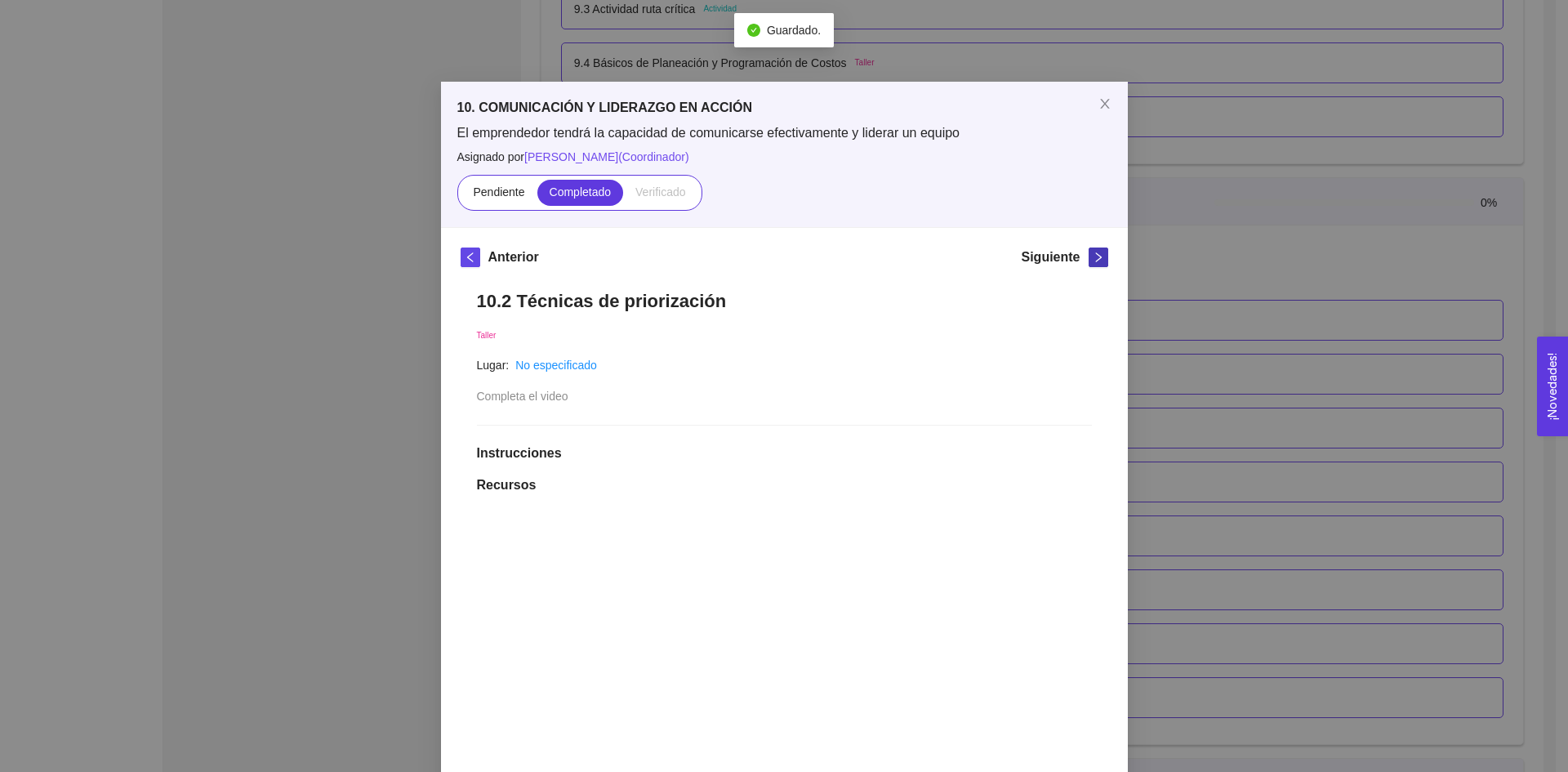
click at [1090, 260] on span "right" at bounding box center [1099, 258] width 18 height 12
click at [1093, 257] on icon "right" at bounding box center [1099, 258] width 12 height 12
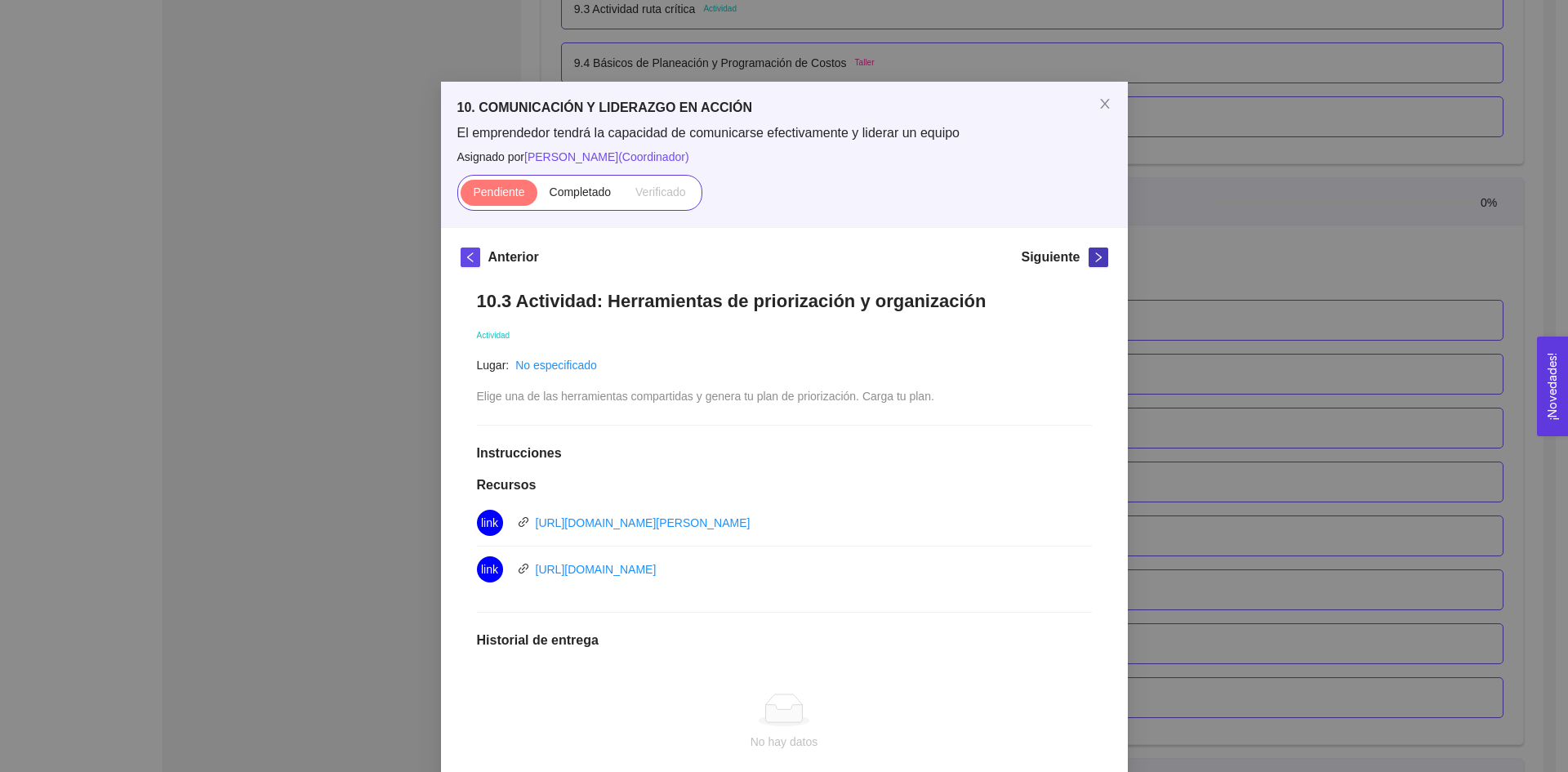
click at [1093, 257] on icon "right" at bounding box center [1099, 258] width 12 height 12
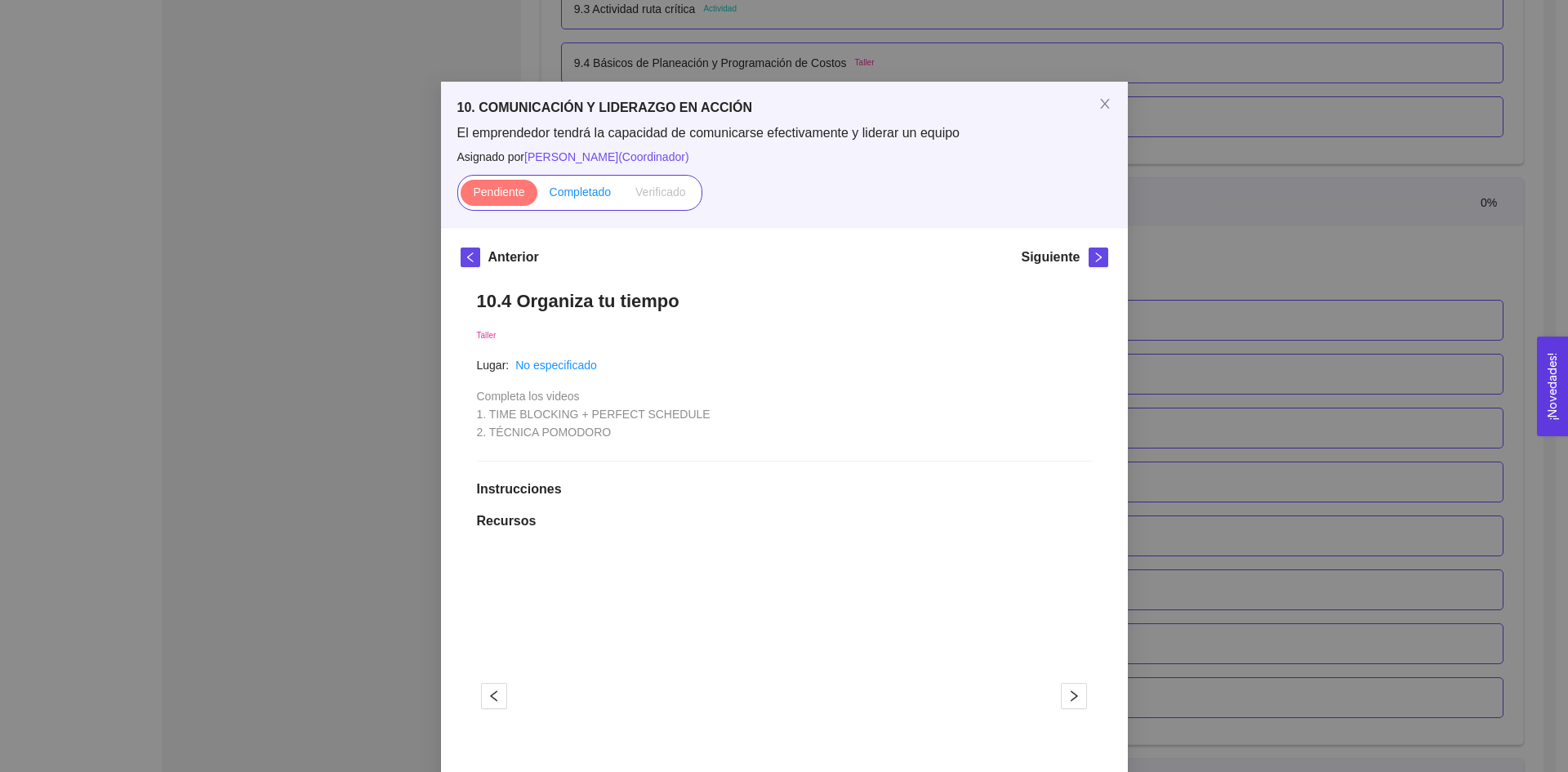
click at [582, 198] on span "Completado" at bounding box center [580, 192] width 62 height 13
click at [537, 196] on input "Completado" at bounding box center [537, 196] width 0 height 0
click at [1093, 257] on icon "right" at bounding box center [1099, 258] width 12 height 12
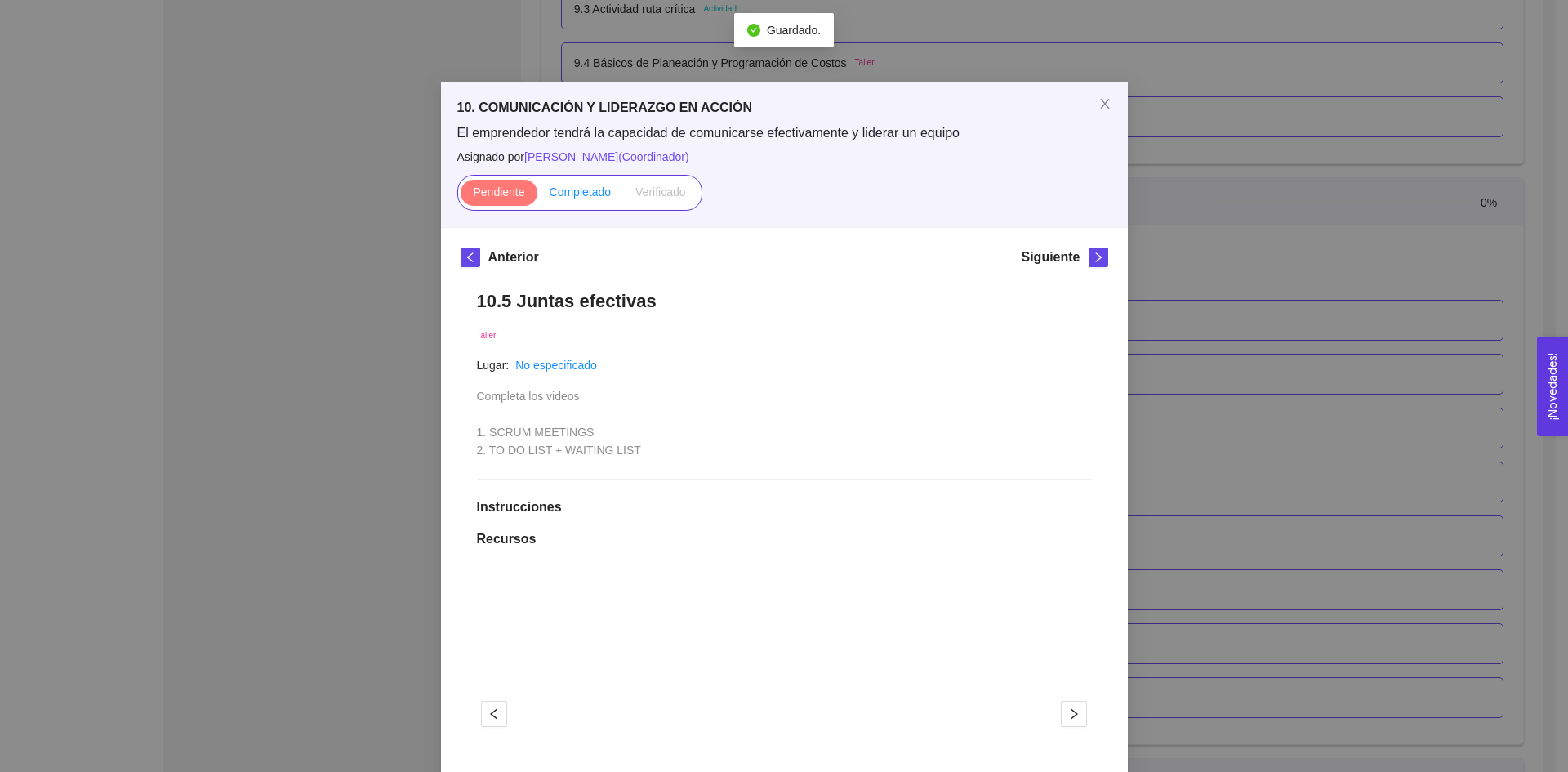
click at [585, 205] on label "Completado" at bounding box center [580, 193] width 87 height 27
click at [537, 196] on input "Completado" at bounding box center [537, 196] width 0 height 0
click at [1089, 267] on button "button" at bounding box center [1099, 258] width 20 height 20
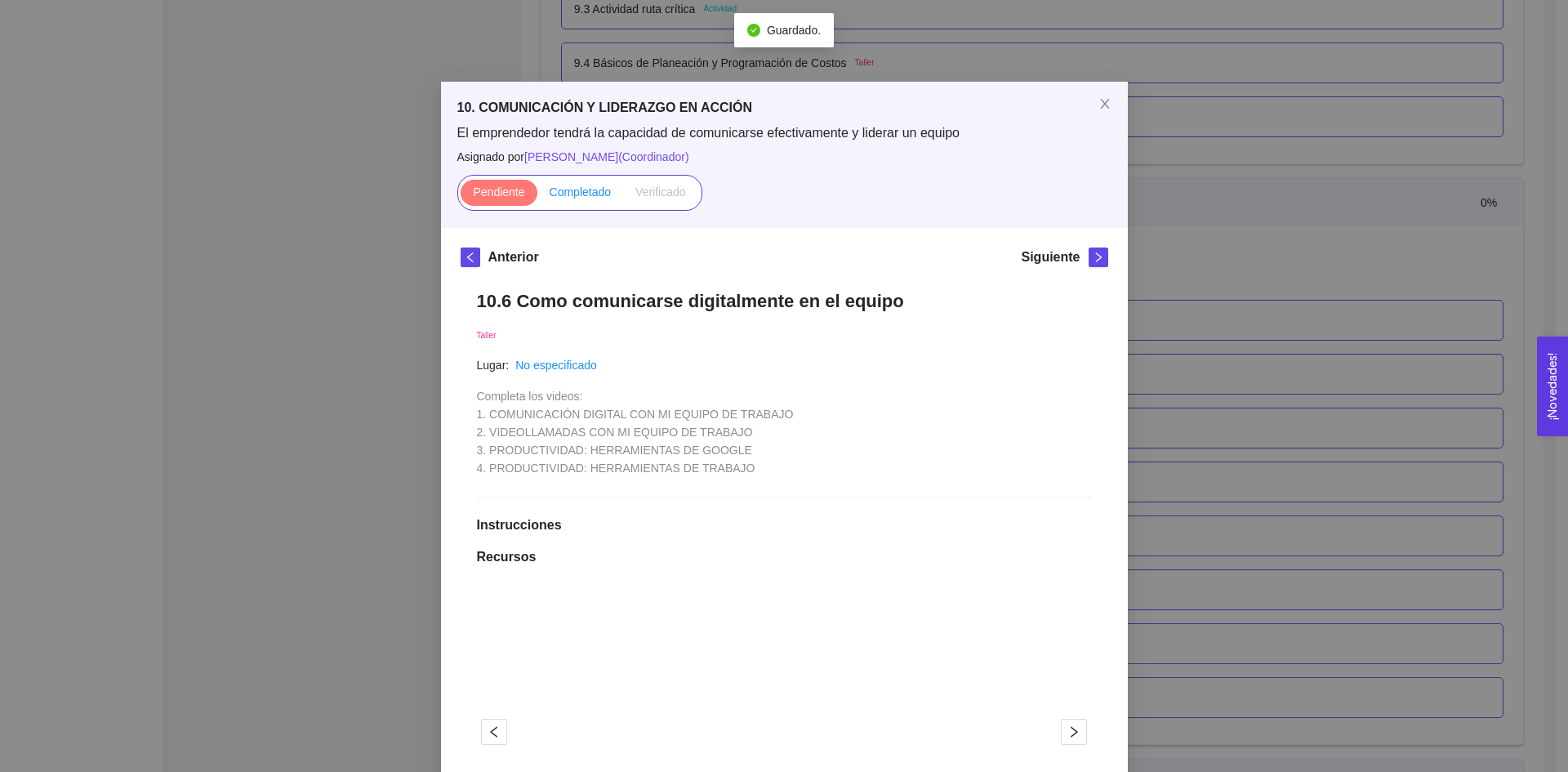
click at [552, 193] on span "Completado" at bounding box center [580, 192] width 62 height 13
click at [537, 196] on input "Completado" at bounding box center [537, 196] width 0 height 0
click at [1090, 263] on span "right" at bounding box center [1099, 258] width 18 height 12
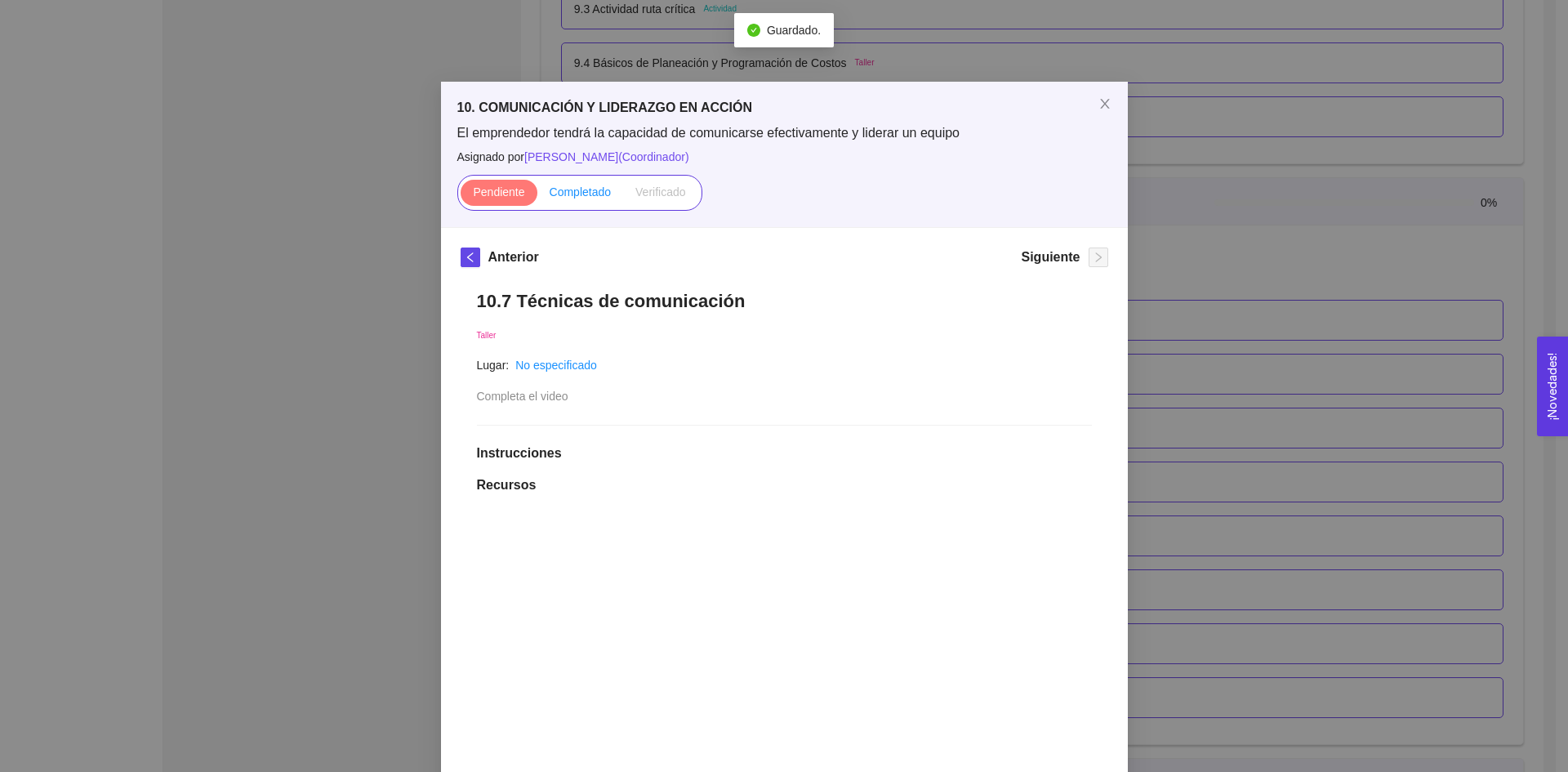
click at [576, 201] on label "Completado" at bounding box center [580, 193] width 87 height 27
click at [537, 196] on input "Completado" at bounding box center [537, 196] width 0 height 0
click at [1099, 107] on icon "close" at bounding box center [1105, 103] width 13 height 13
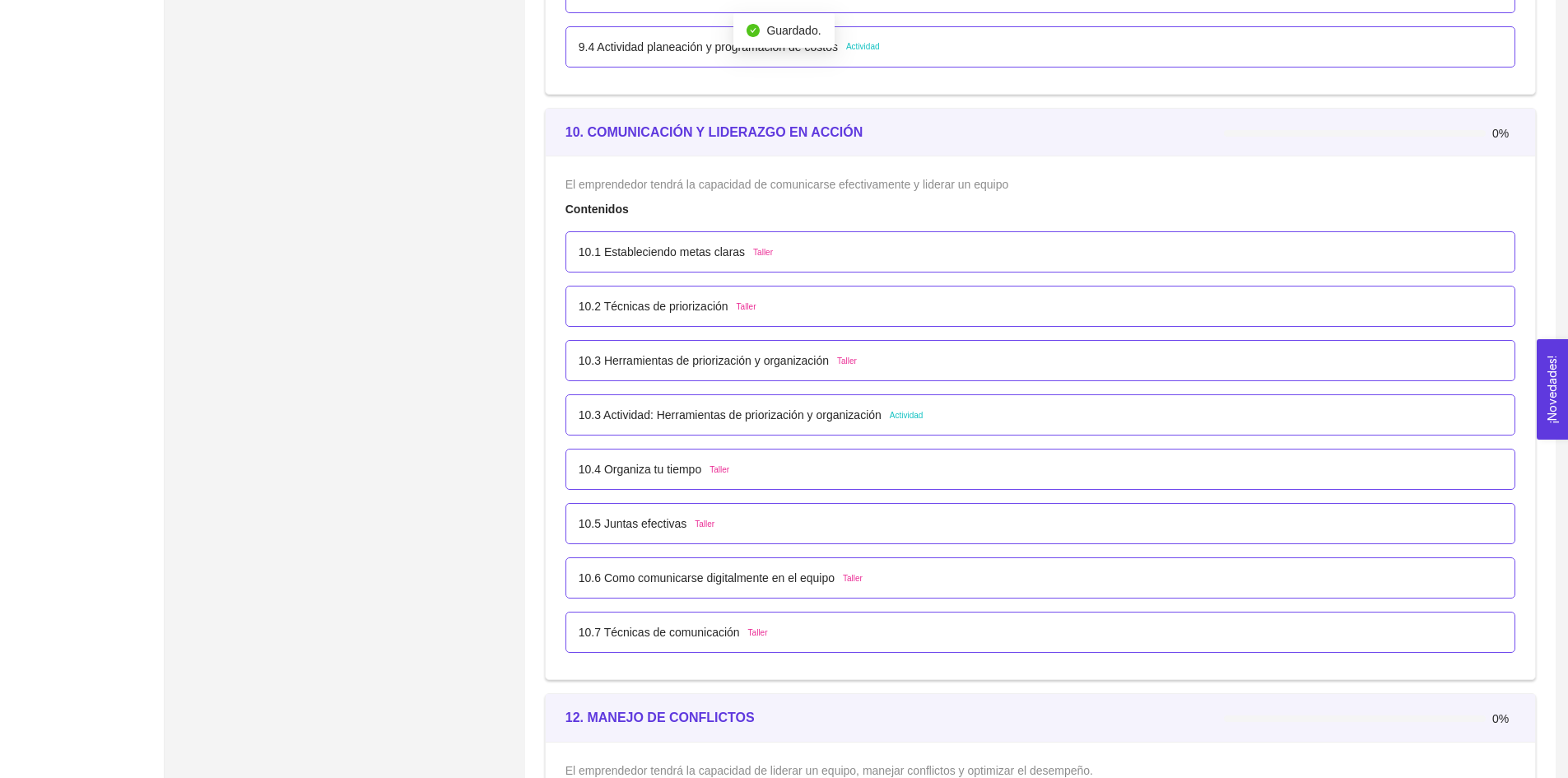
scroll to position [6027, 0]
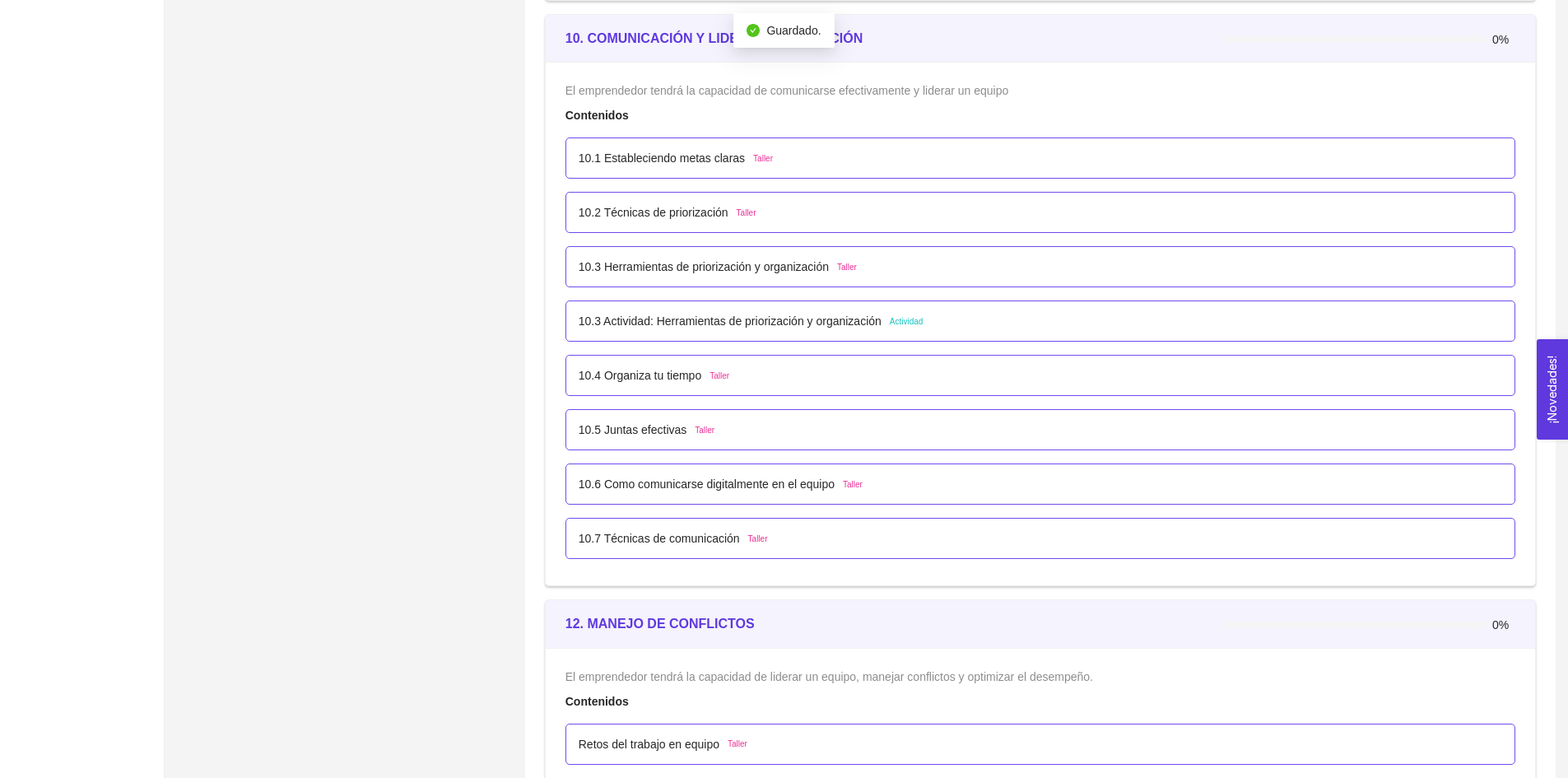
click at [665, 541] on p "10.7 Técnicas de comunicación" at bounding box center [659, 538] width 162 height 18
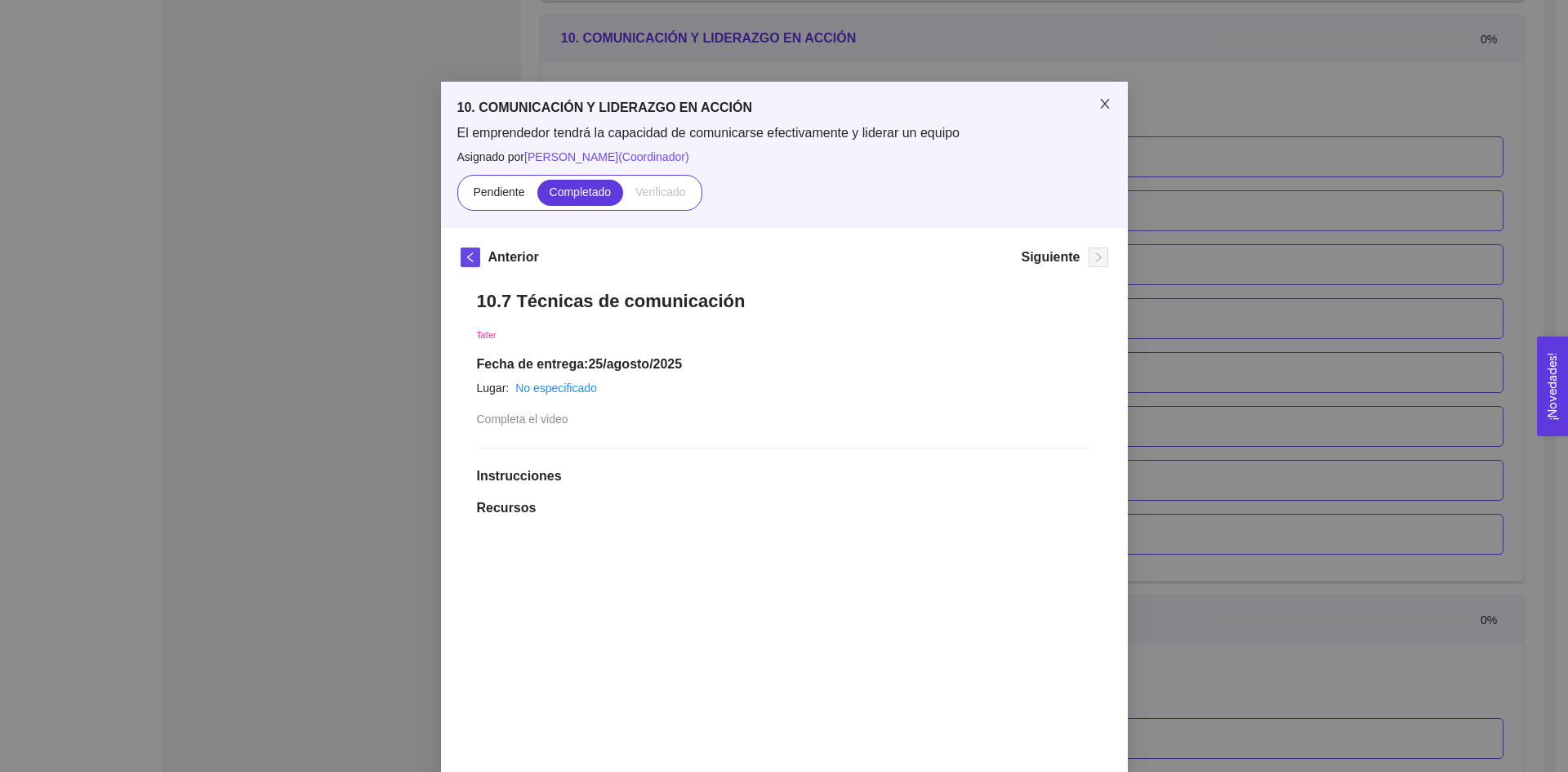
click at [1096, 113] on span "Close" at bounding box center [1105, 104] width 46 height 46
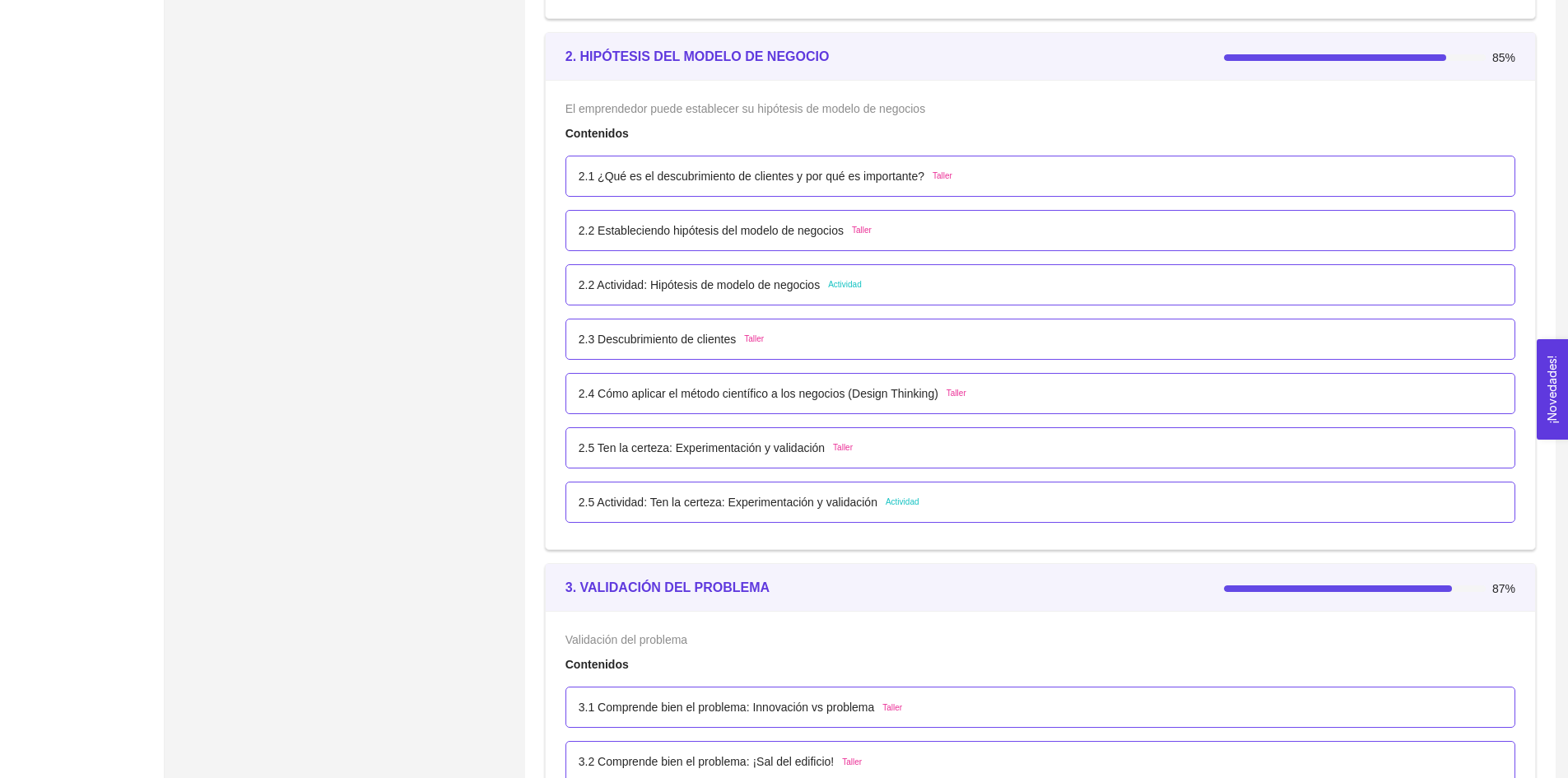
scroll to position [1407, 0]
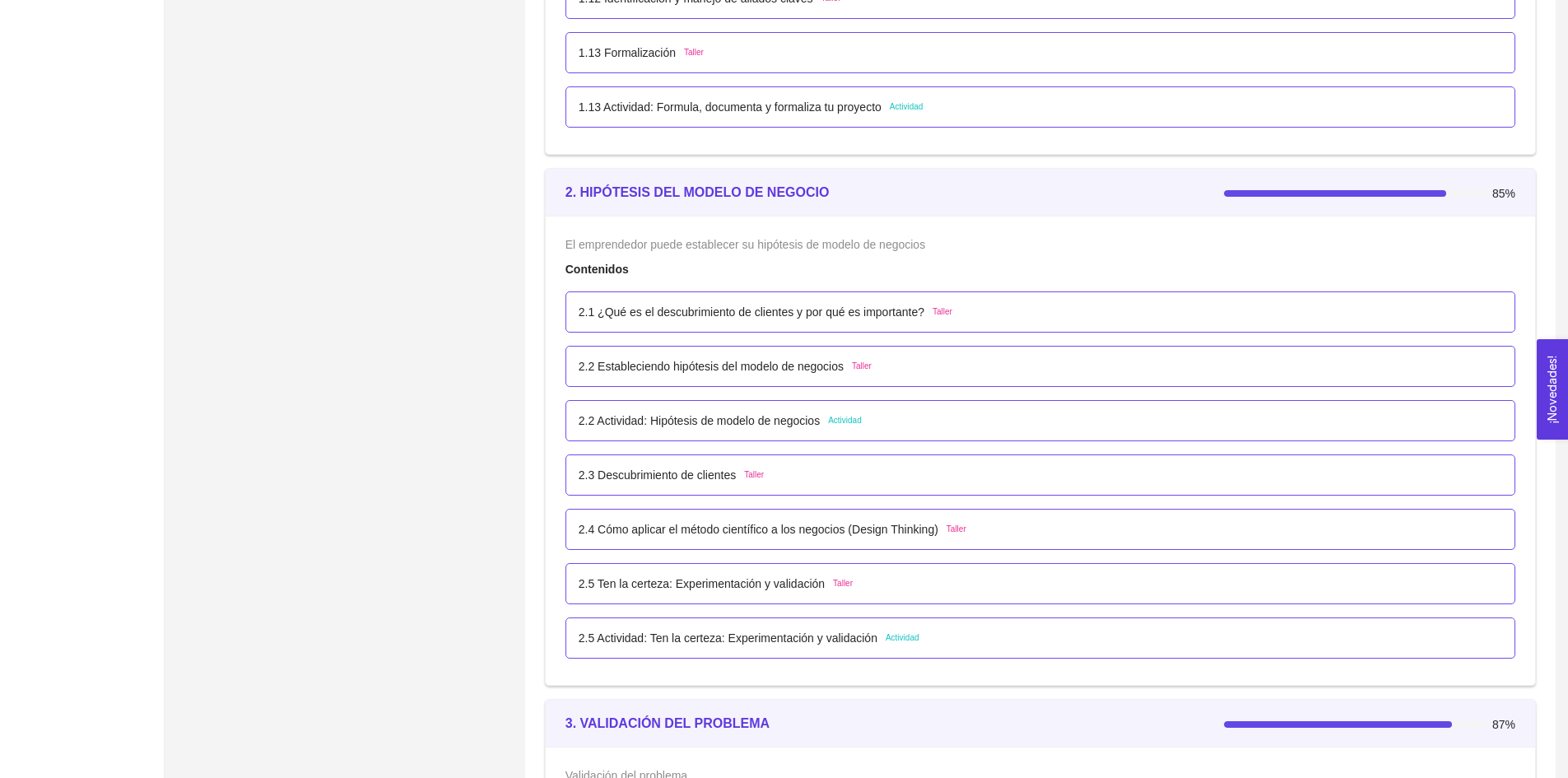
click at [792, 309] on p "2.1 ¿Qué es el descubrimiento de clientes y por qué es importante?" at bounding box center [751, 312] width 346 height 18
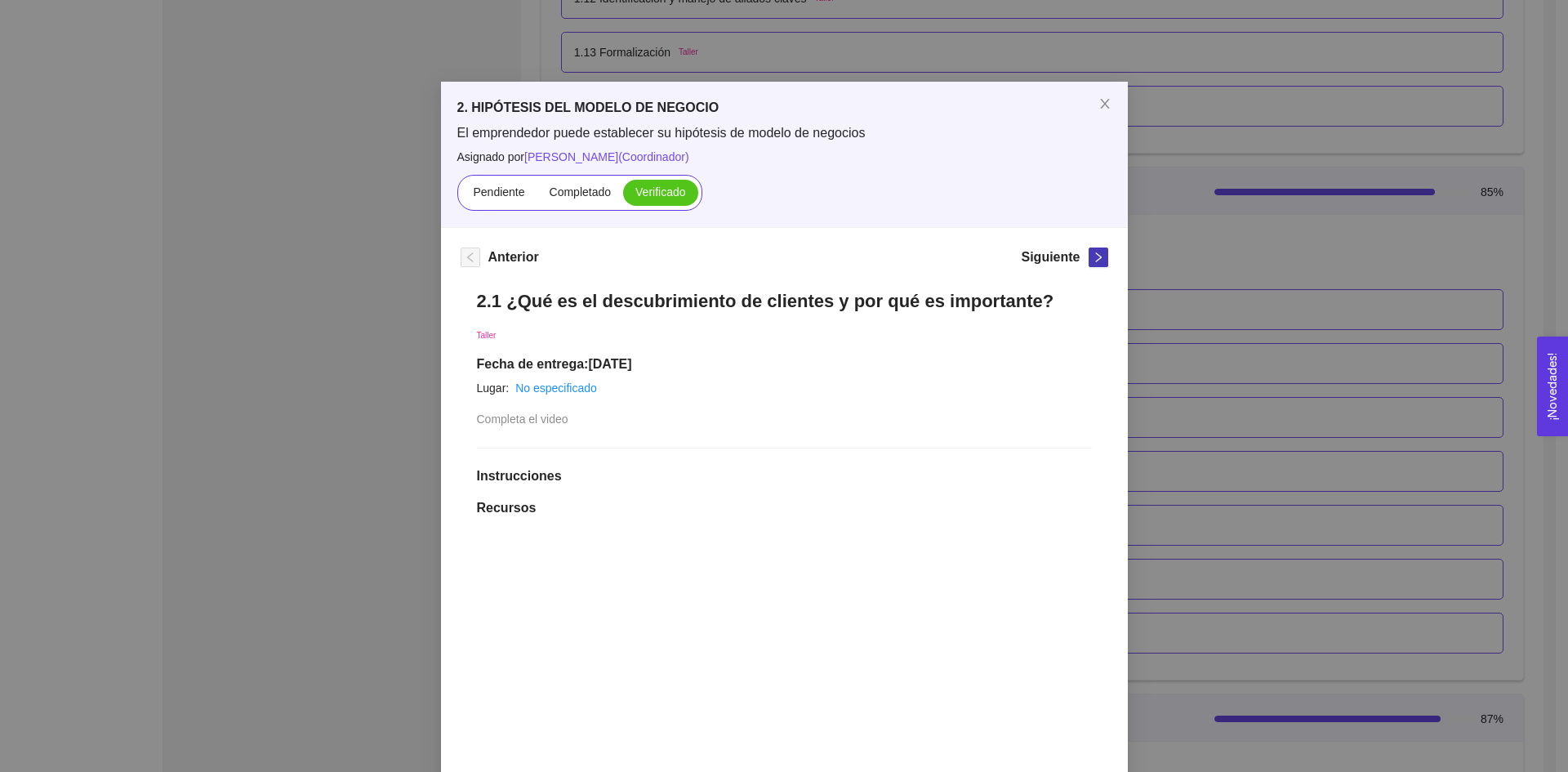
click at [1089, 265] on button "button" at bounding box center [1099, 258] width 20 height 20
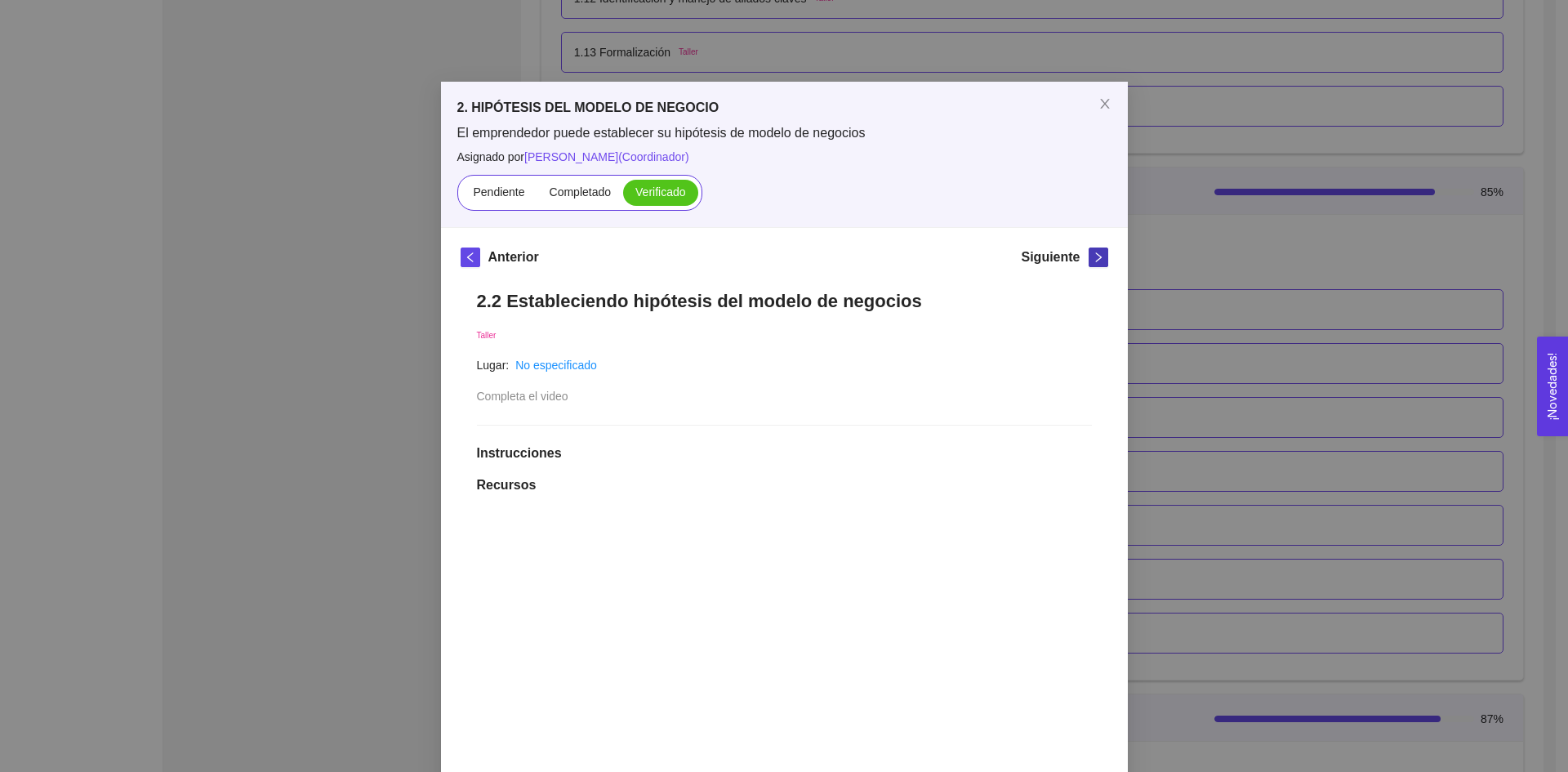
click at [1093, 261] on icon "right" at bounding box center [1099, 258] width 12 height 12
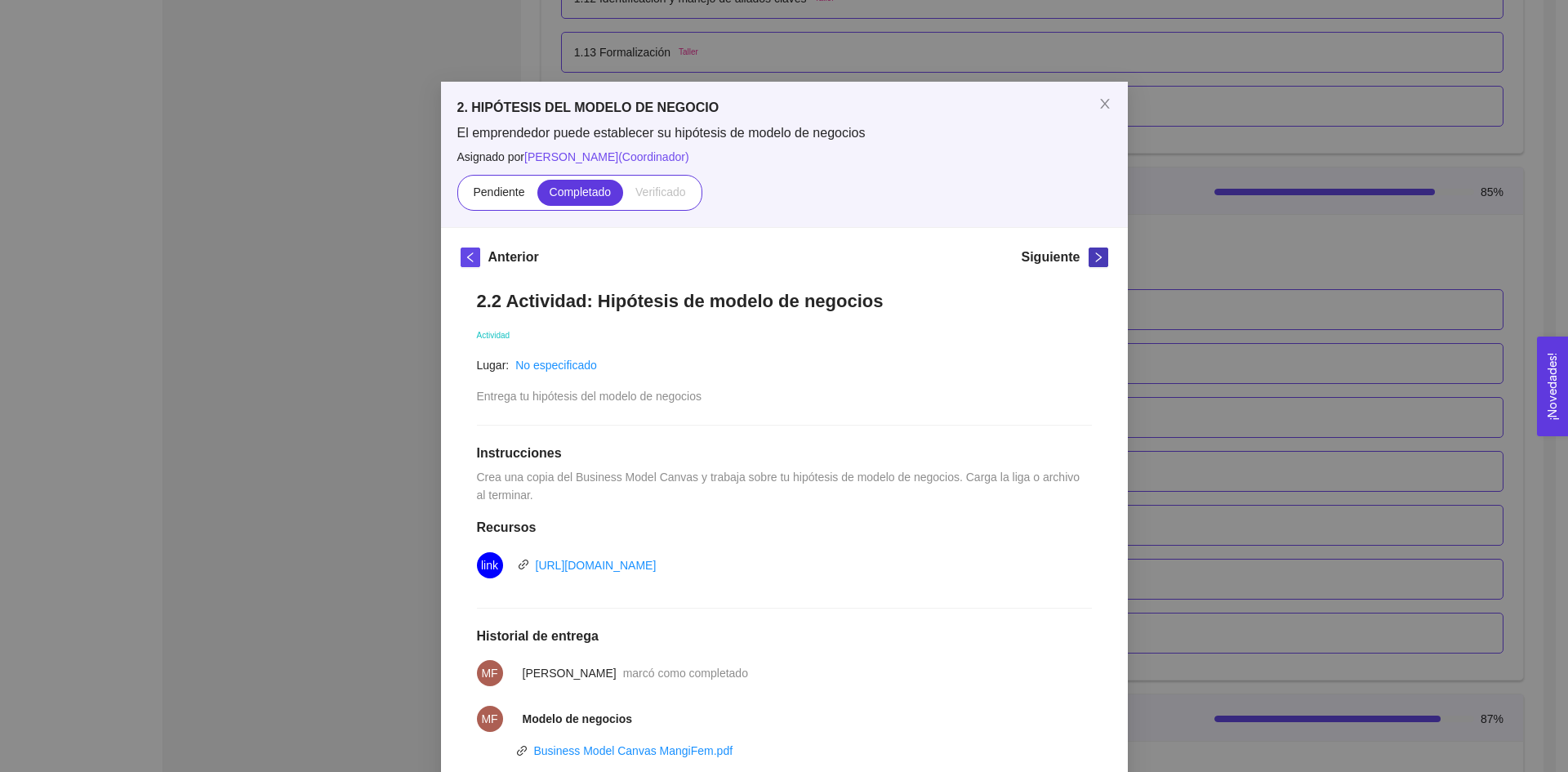
click at [1093, 261] on icon "right" at bounding box center [1099, 258] width 12 height 12
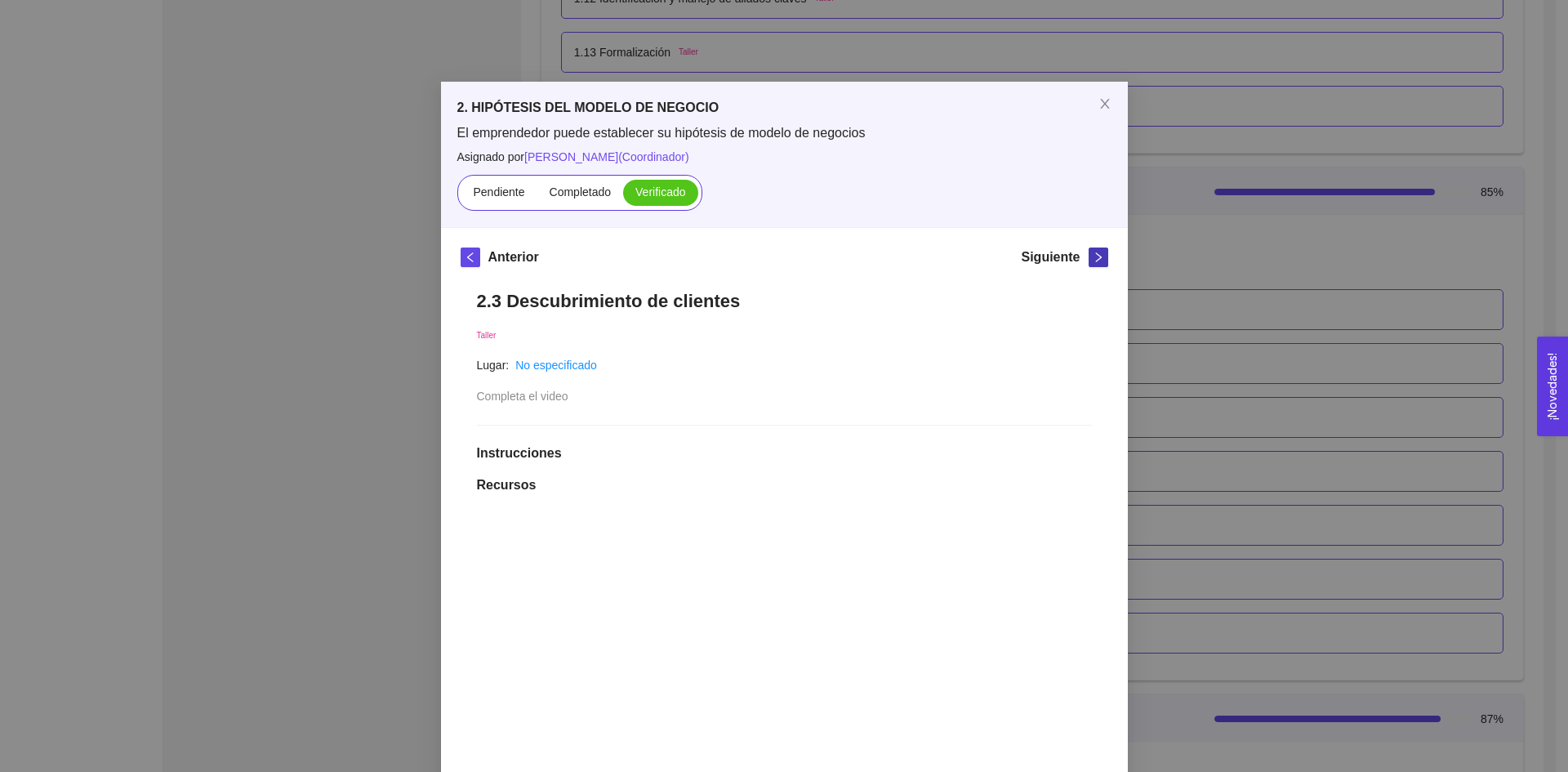
click at [1093, 261] on icon "right" at bounding box center [1099, 258] width 12 height 12
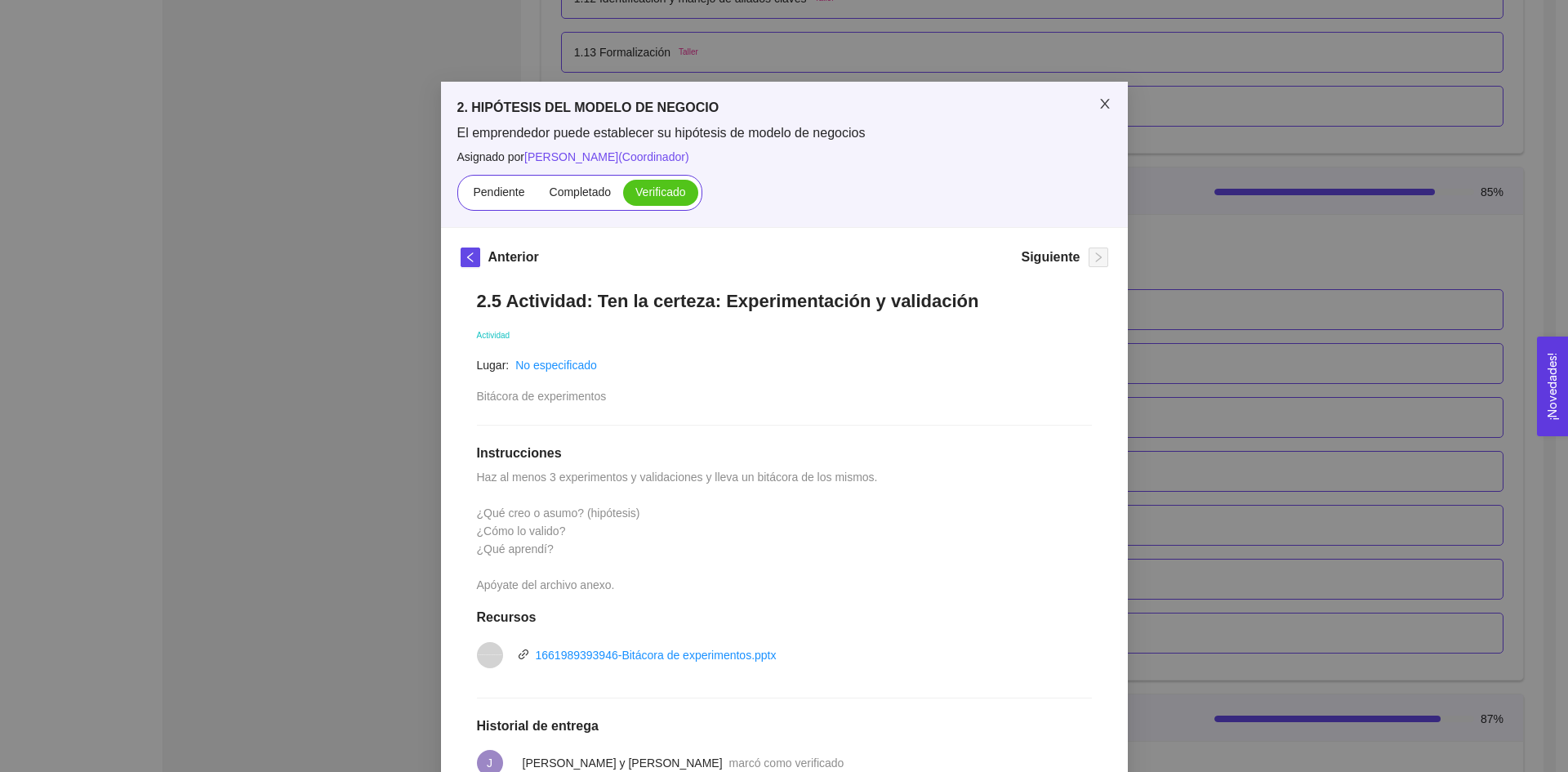
click at [1102, 103] on icon "close" at bounding box center [1105, 103] width 13 height 13
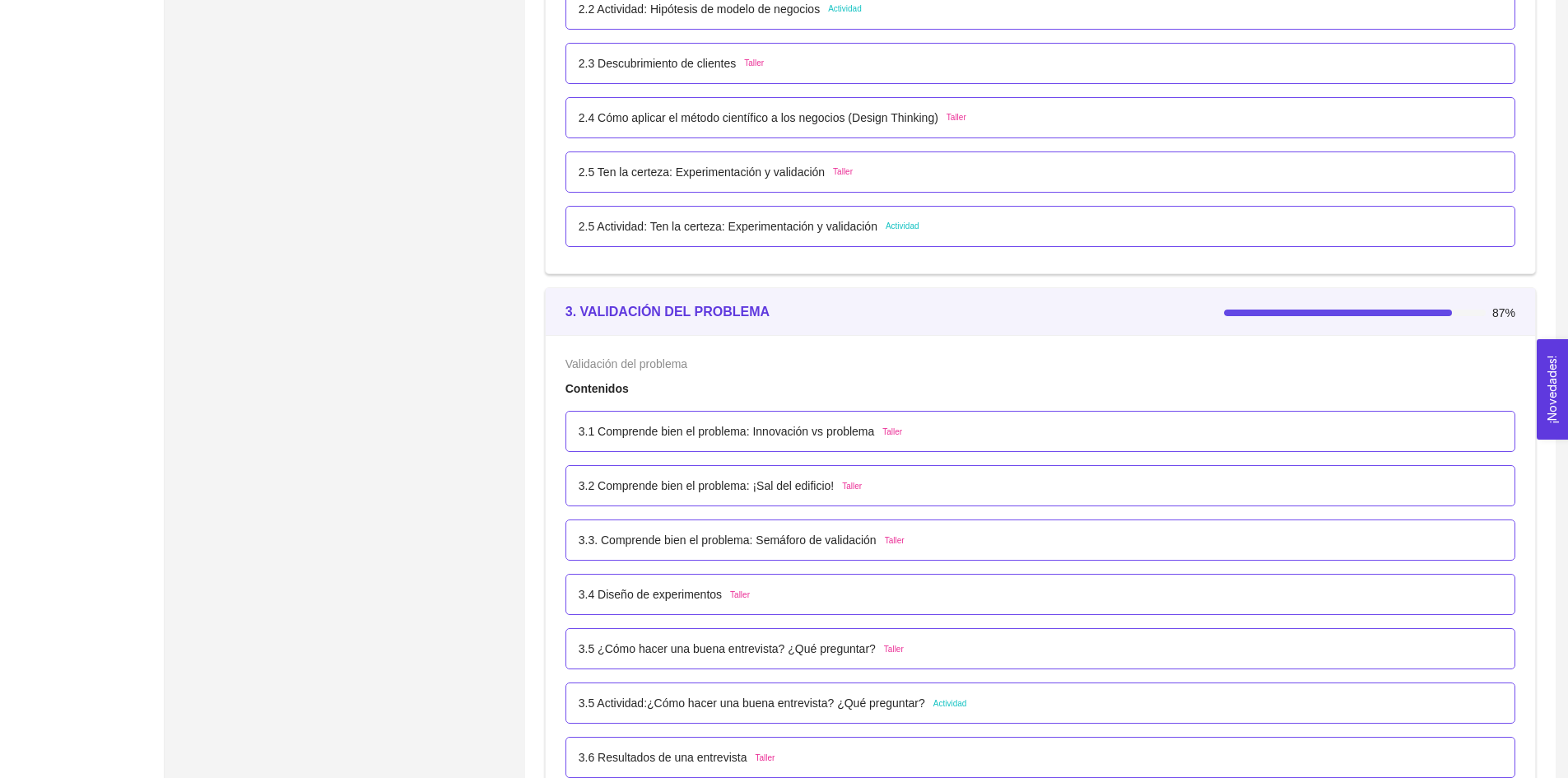
scroll to position [1983, 0]
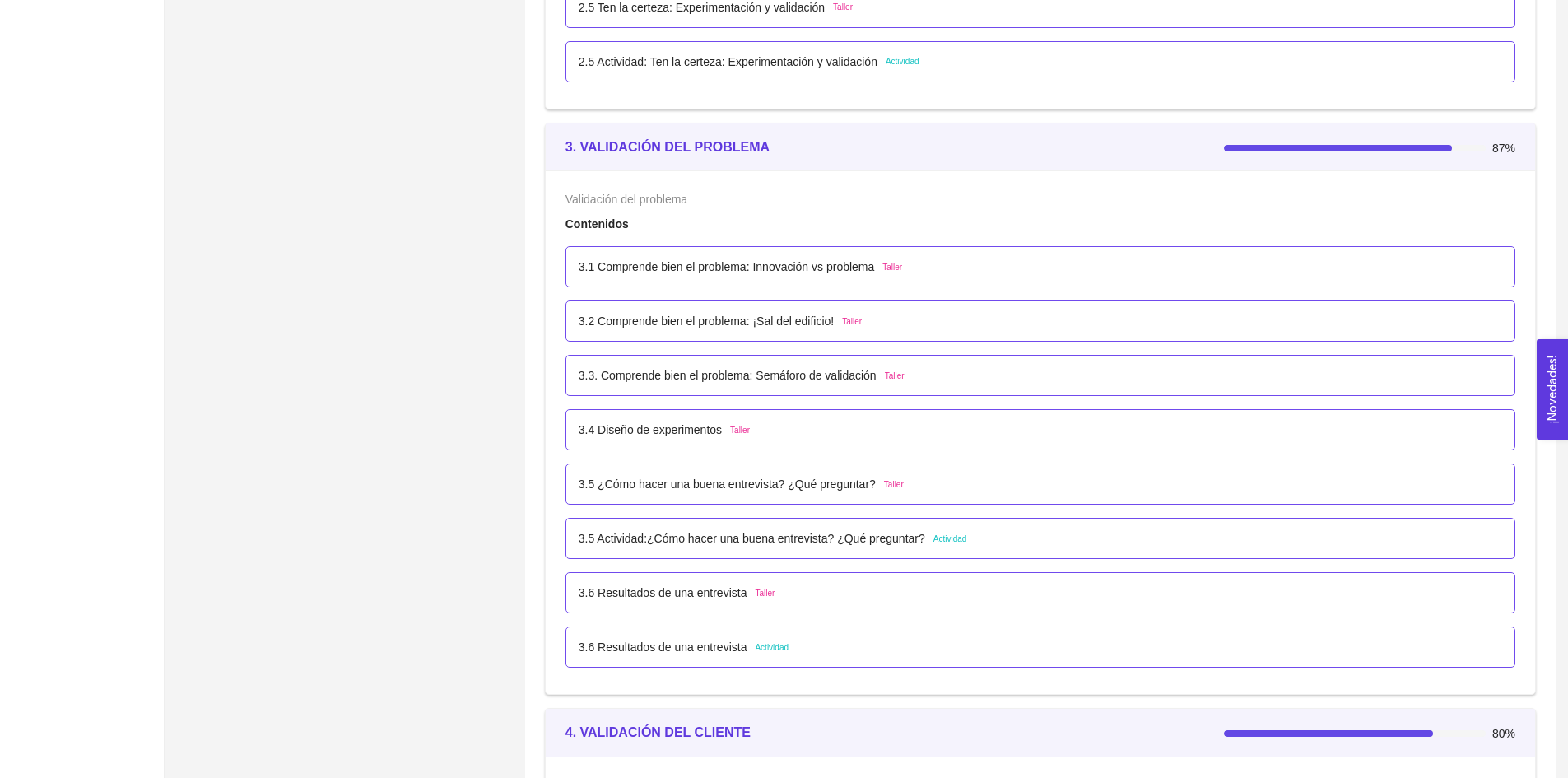
click at [804, 273] on p "3.1 Comprende bien el problema: Innovación vs problema" at bounding box center [727, 267] width 296 height 18
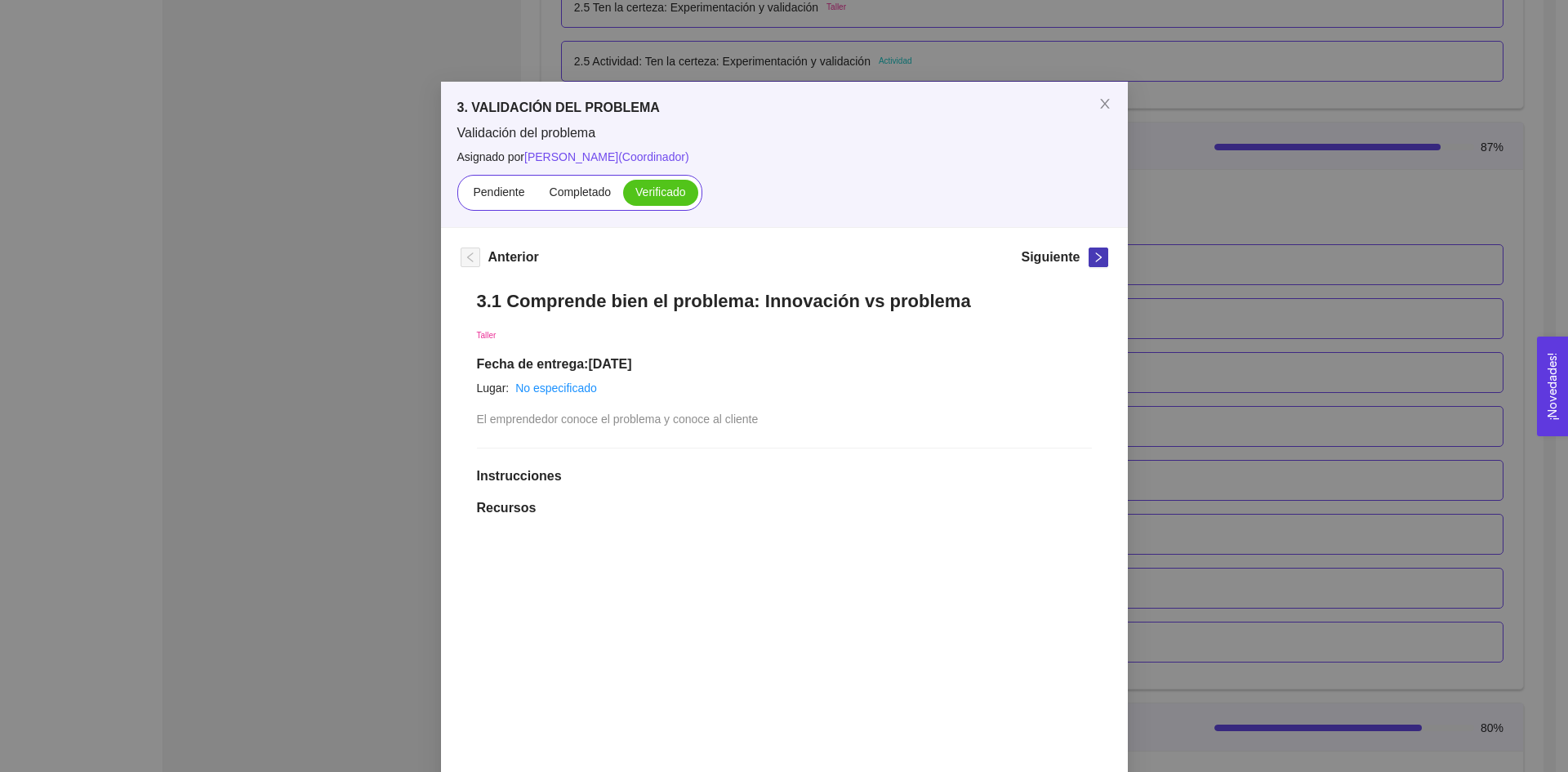
click at [1096, 256] on icon "right" at bounding box center [1099, 258] width 12 height 12
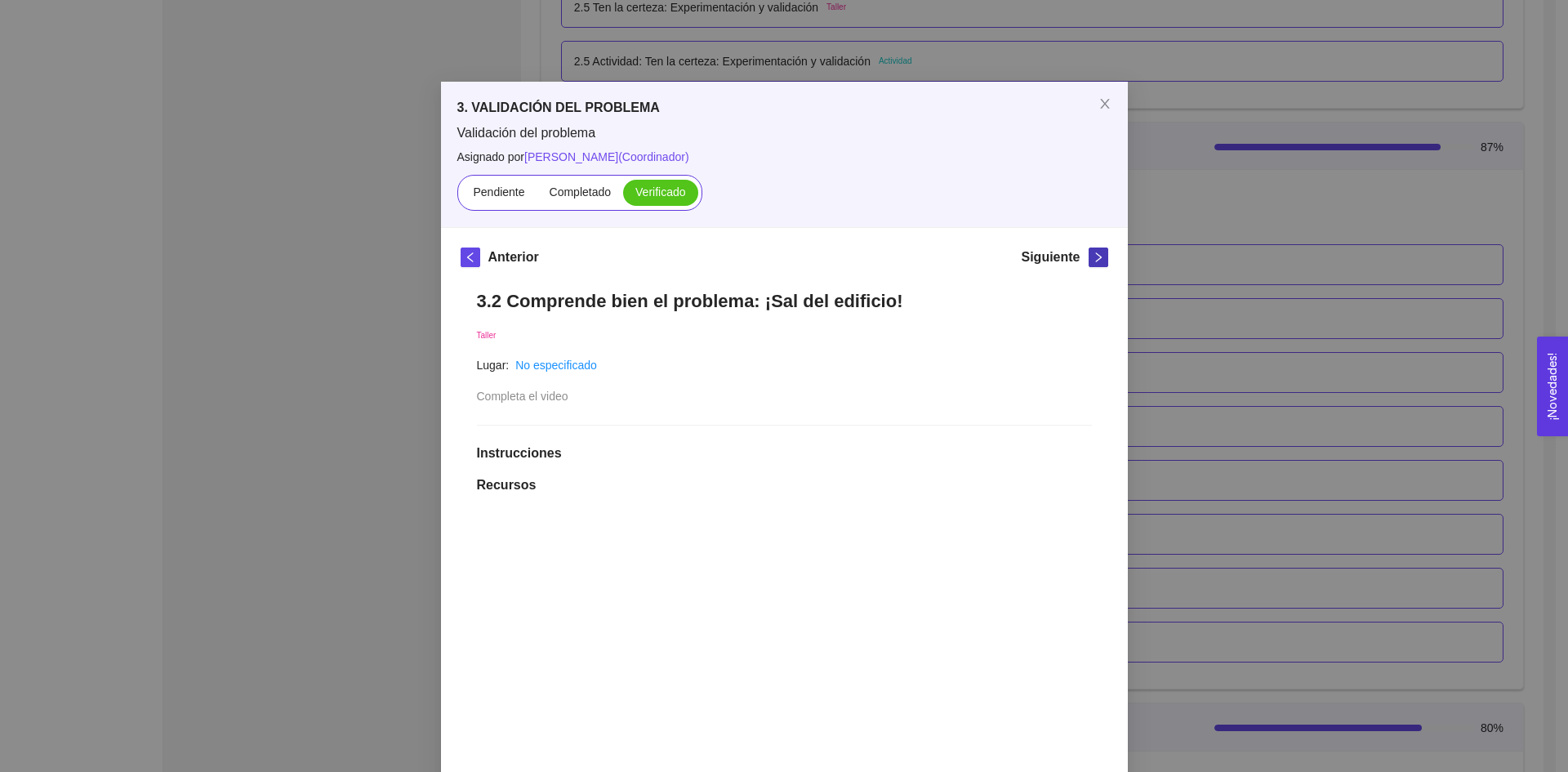
click at [1096, 261] on icon "right" at bounding box center [1099, 258] width 6 height 10
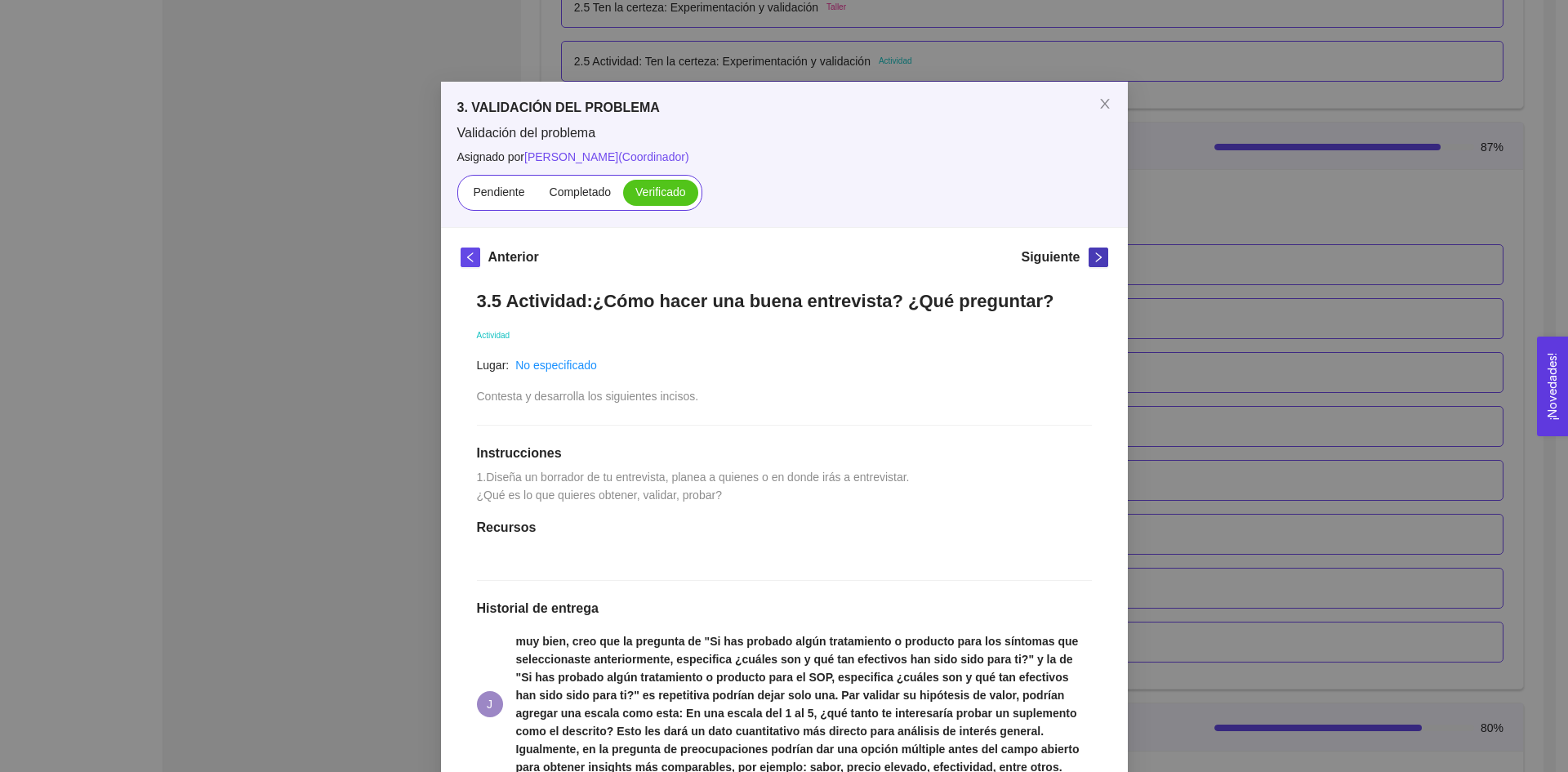
click at [1096, 261] on icon "right" at bounding box center [1099, 258] width 6 height 10
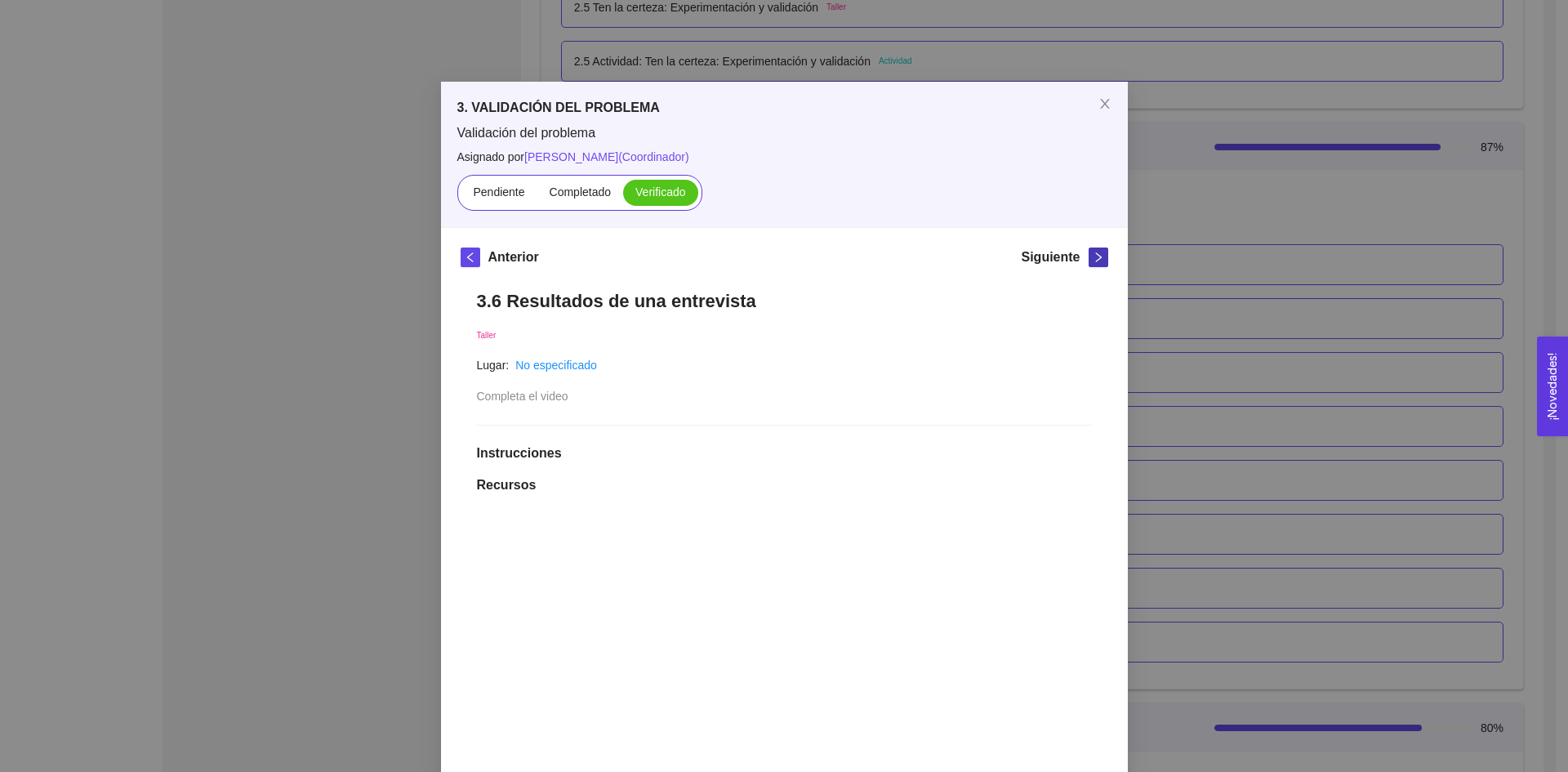
click at [1096, 261] on icon "right" at bounding box center [1099, 258] width 6 height 10
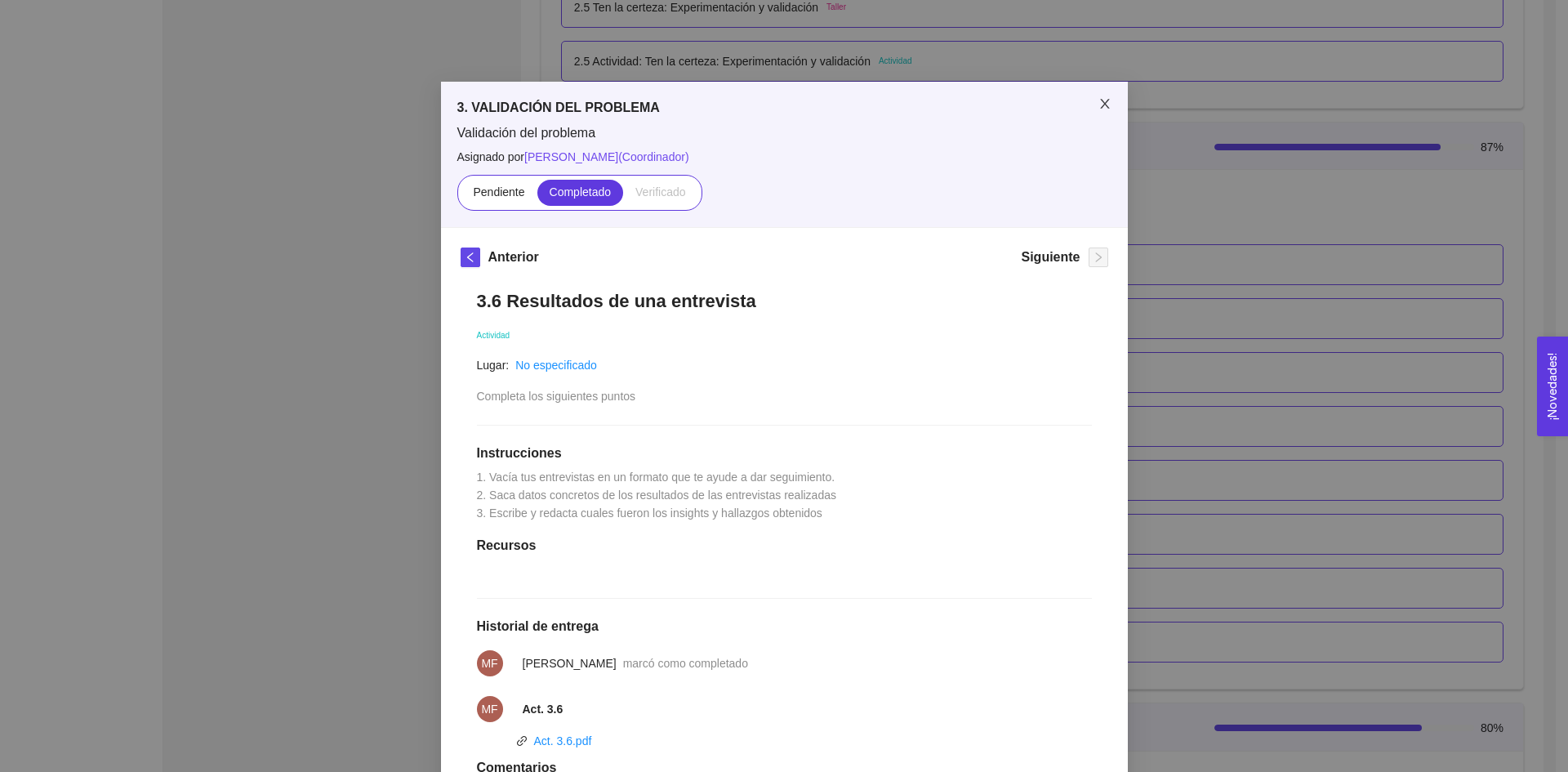
click at [1099, 100] on icon "close" at bounding box center [1105, 103] width 13 height 13
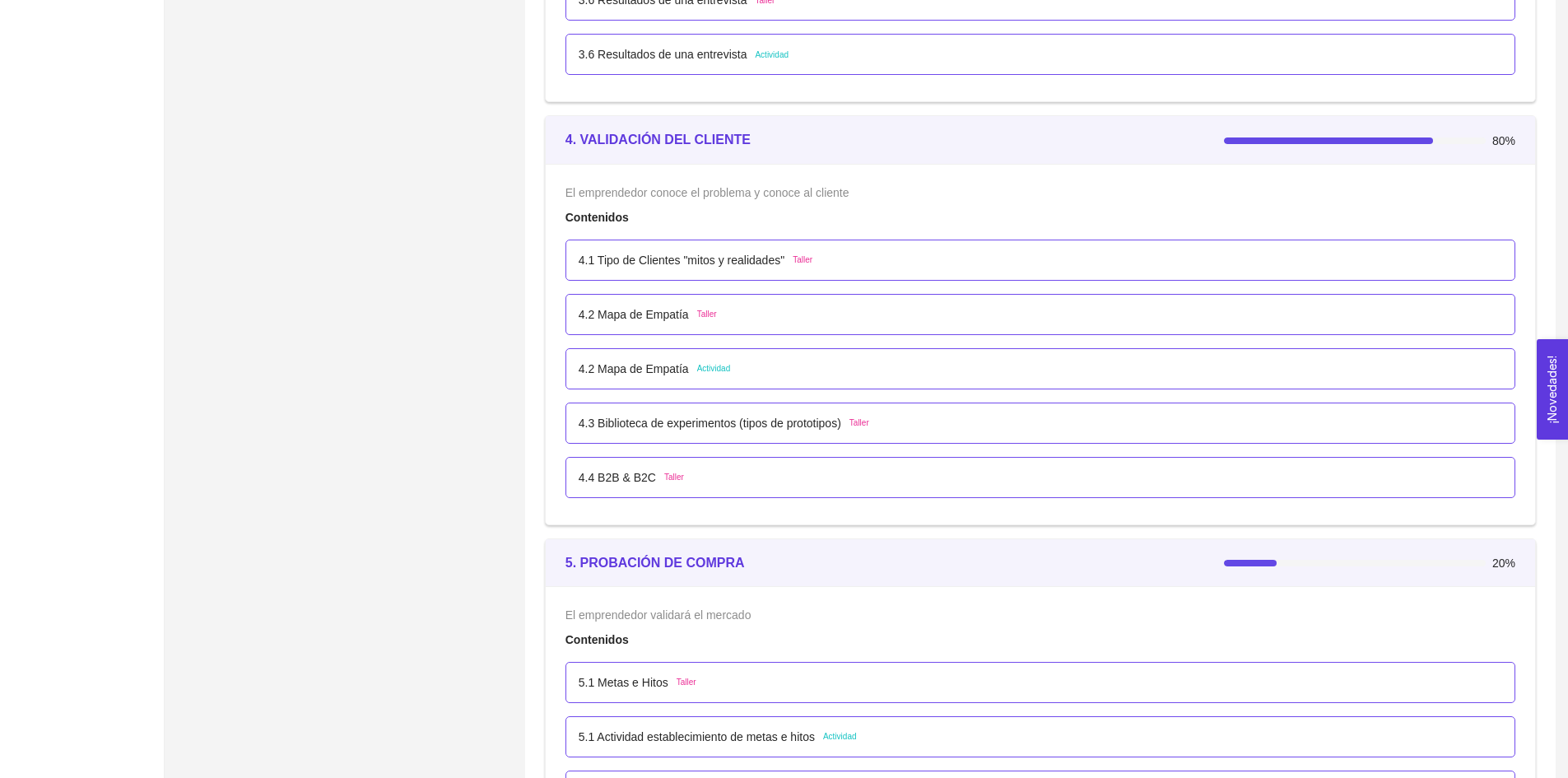
scroll to position [2642, 0]
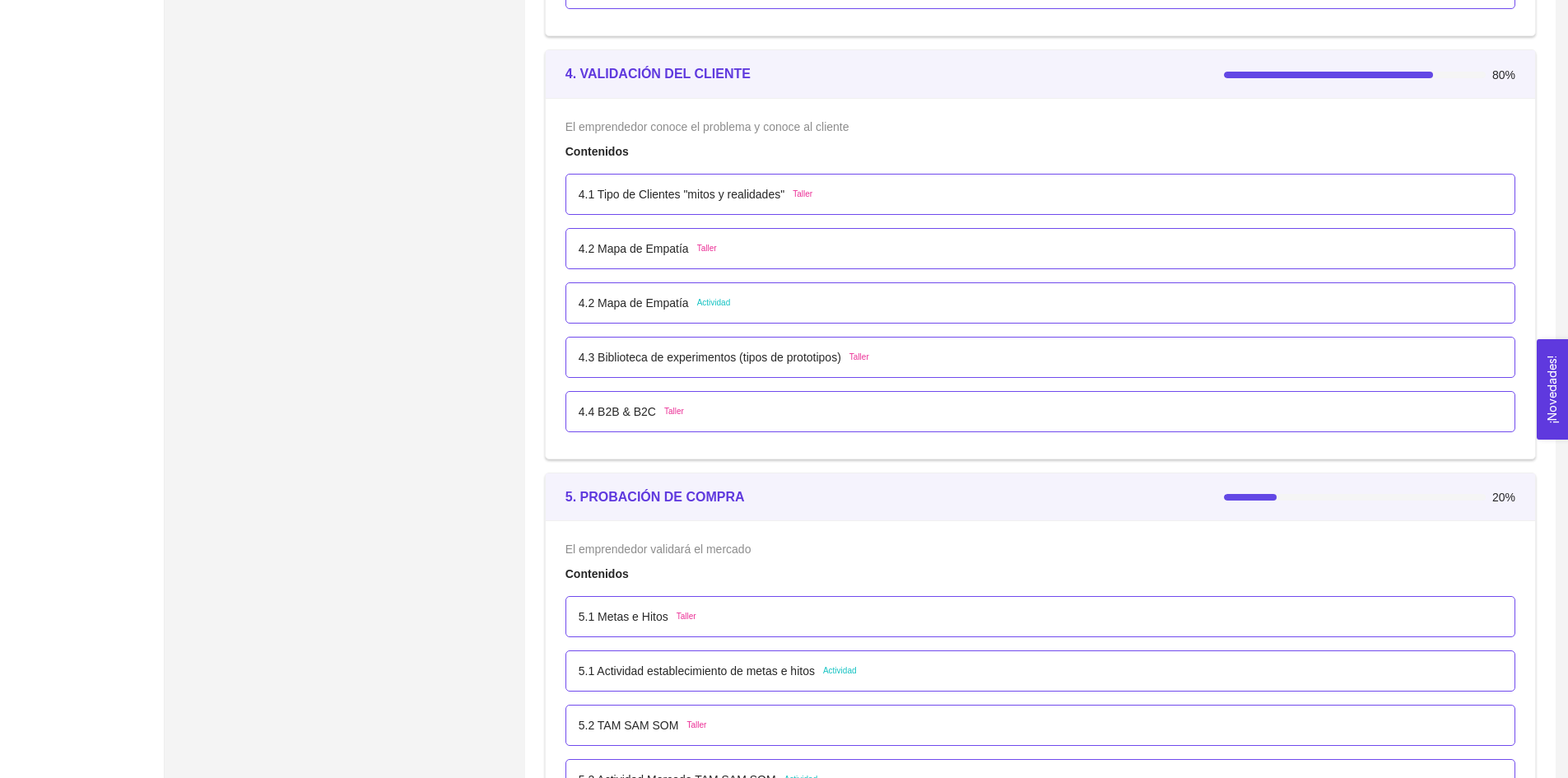
click at [726, 189] on p "4.1 Tipo de Clientes "mitos y realidades"" at bounding box center [682, 194] width 206 height 18
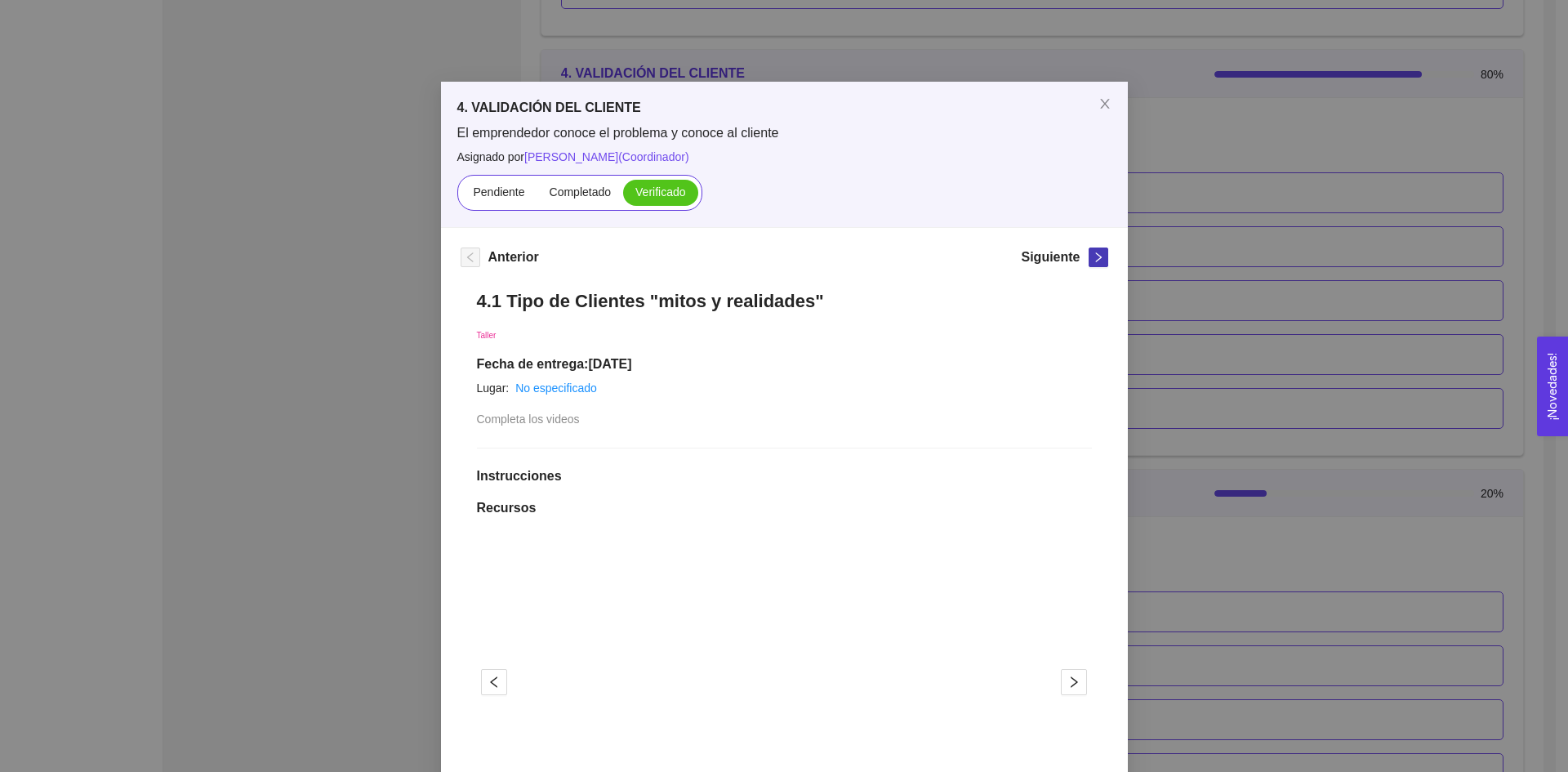
click at [1093, 256] on icon "right" at bounding box center [1099, 258] width 12 height 12
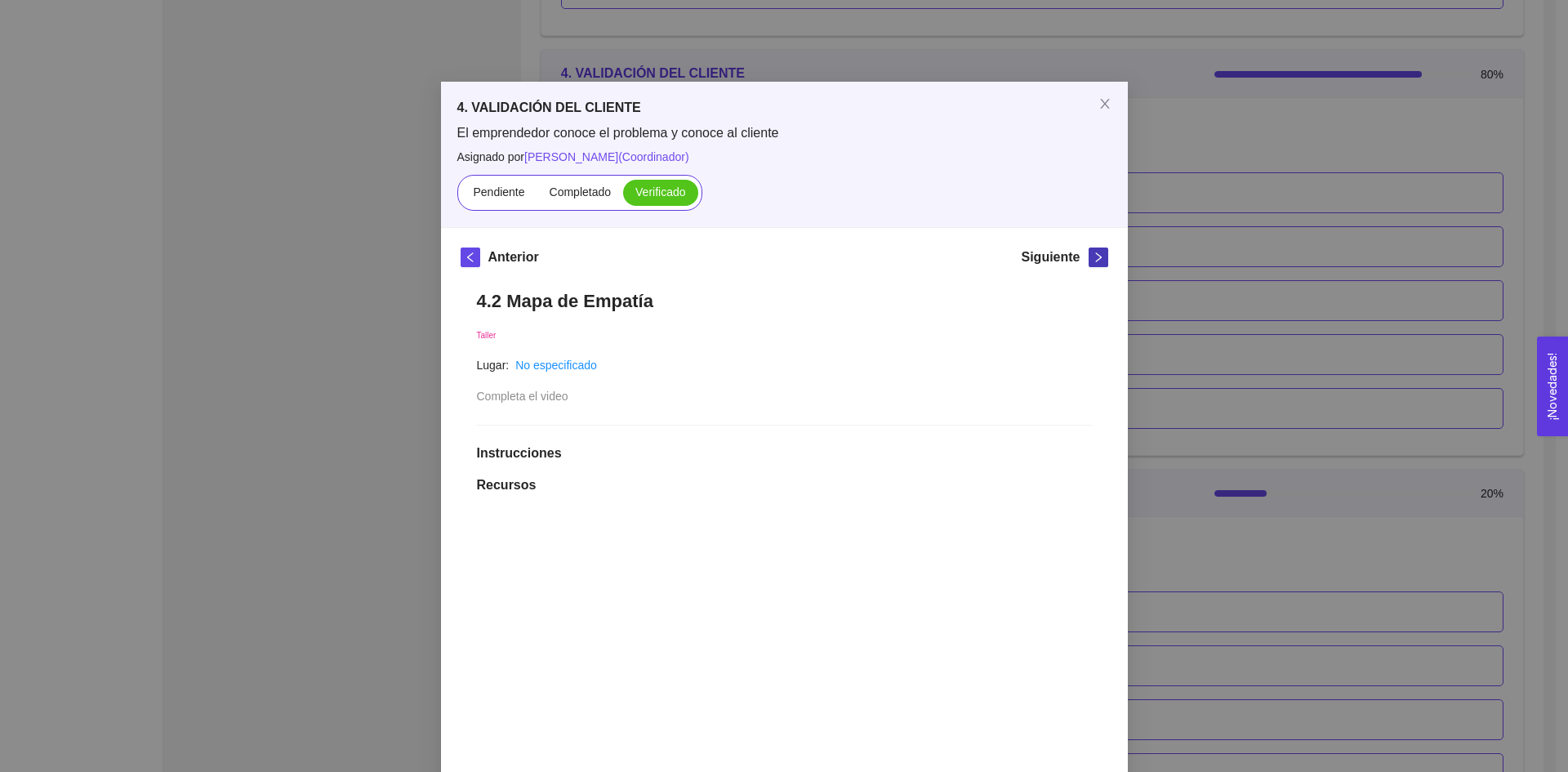
click at [1093, 256] on icon "right" at bounding box center [1099, 258] width 12 height 12
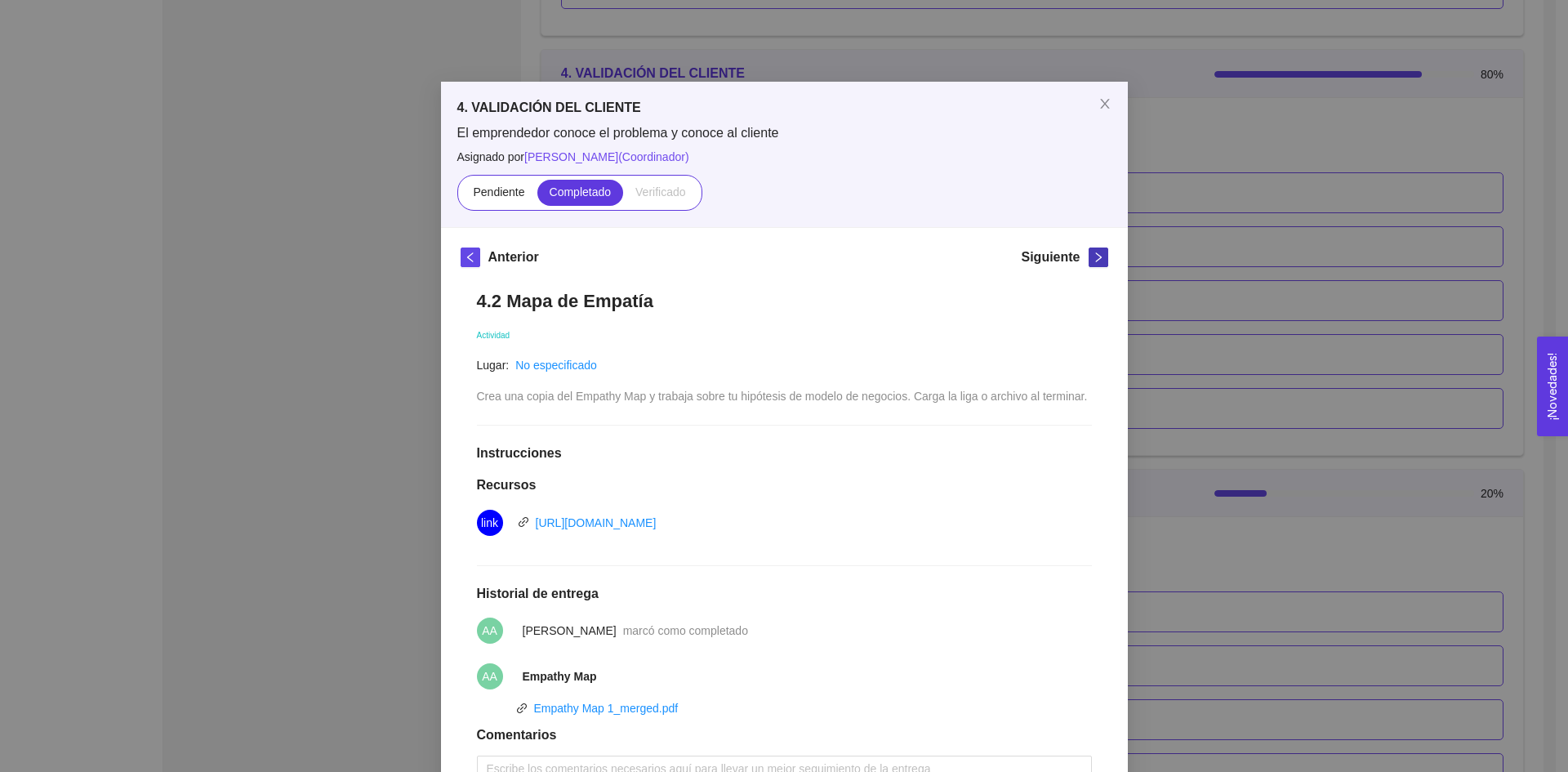
click at [1093, 256] on icon "right" at bounding box center [1099, 258] width 12 height 12
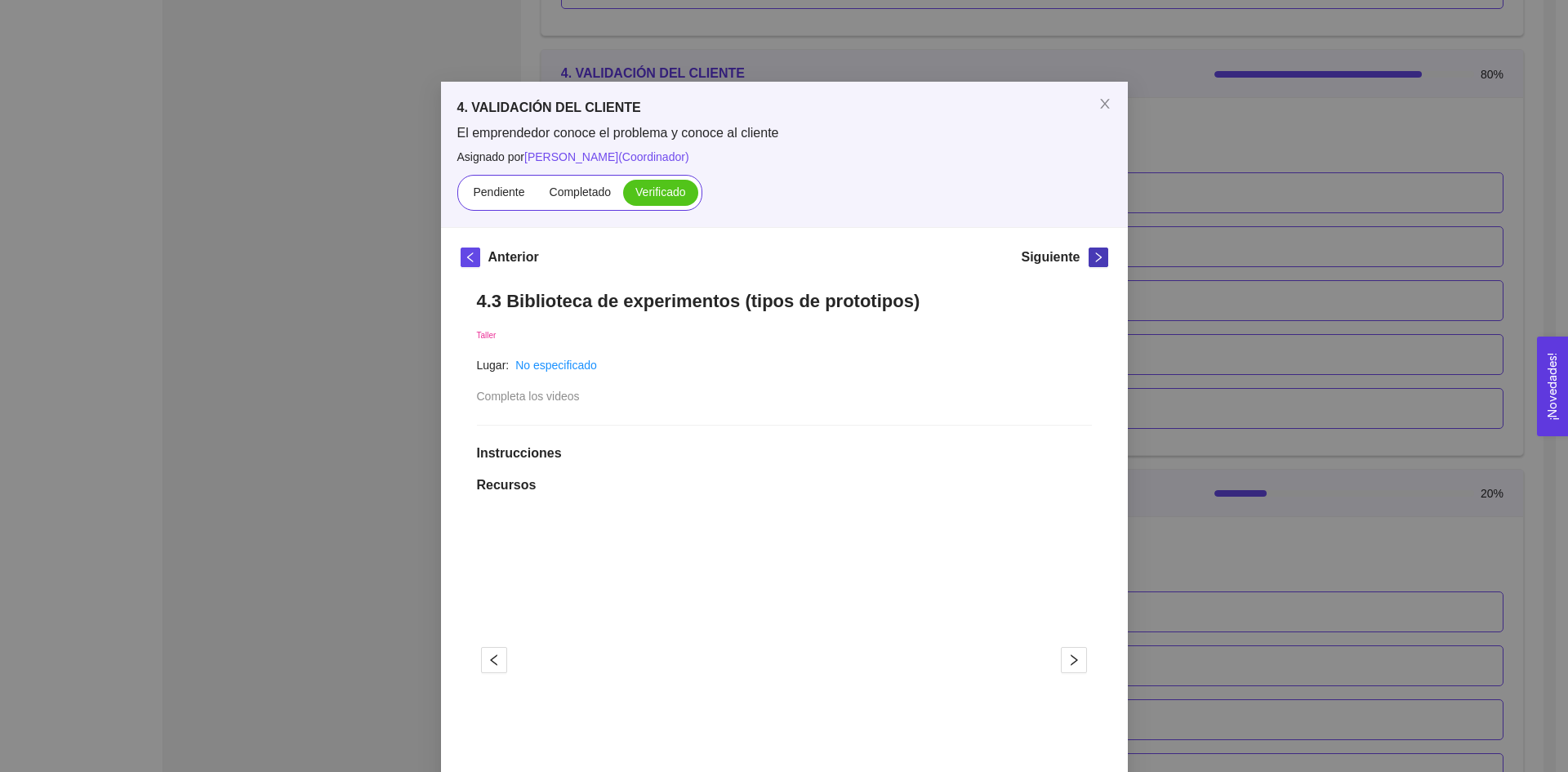
click at [1093, 256] on icon "right" at bounding box center [1099, 258] width 12 height 12
click at [1104, 103] on icon "close" at bounding box center [1105, 103] width 13 height 13
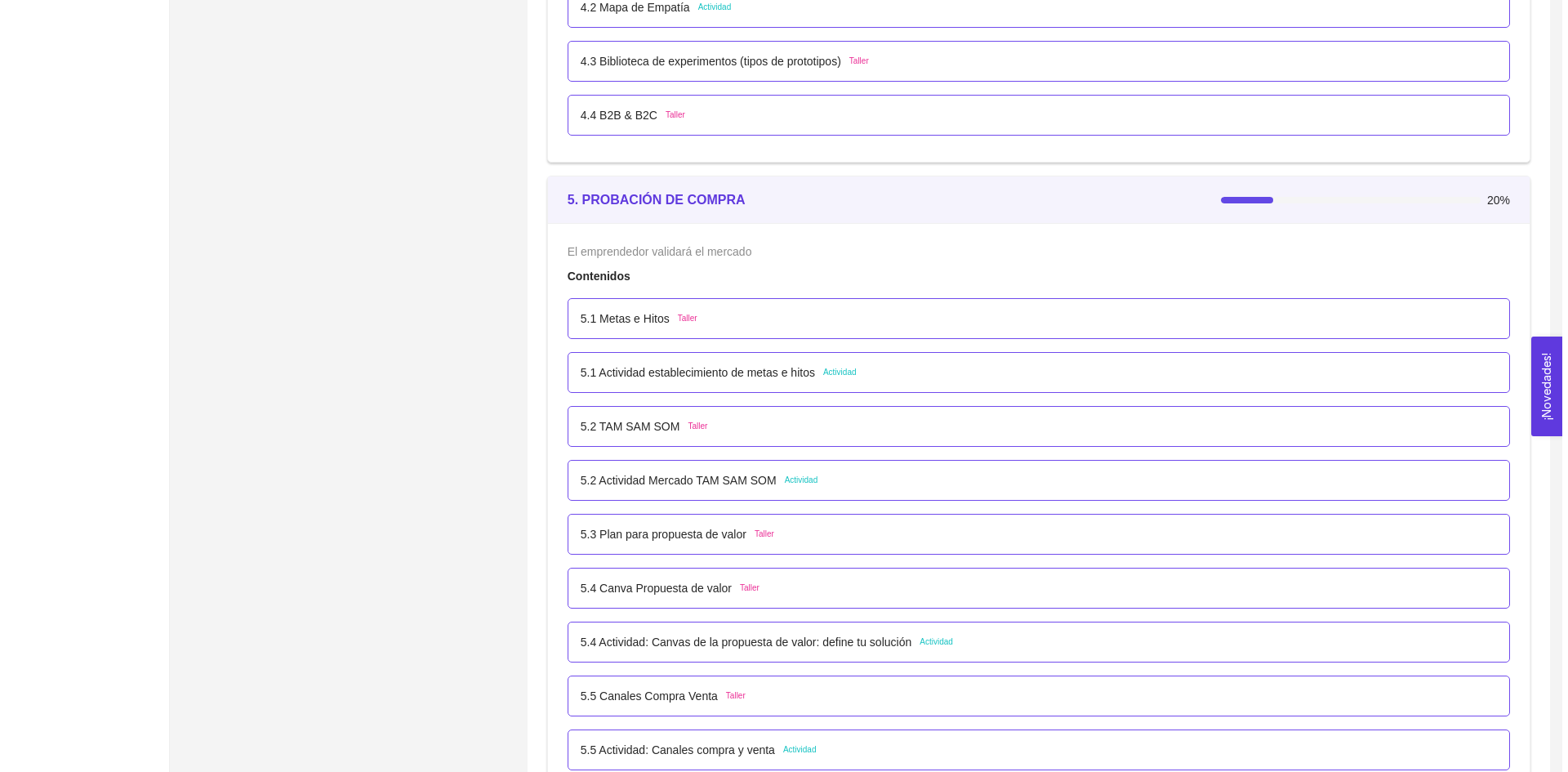
scroll to position [3030, 0]
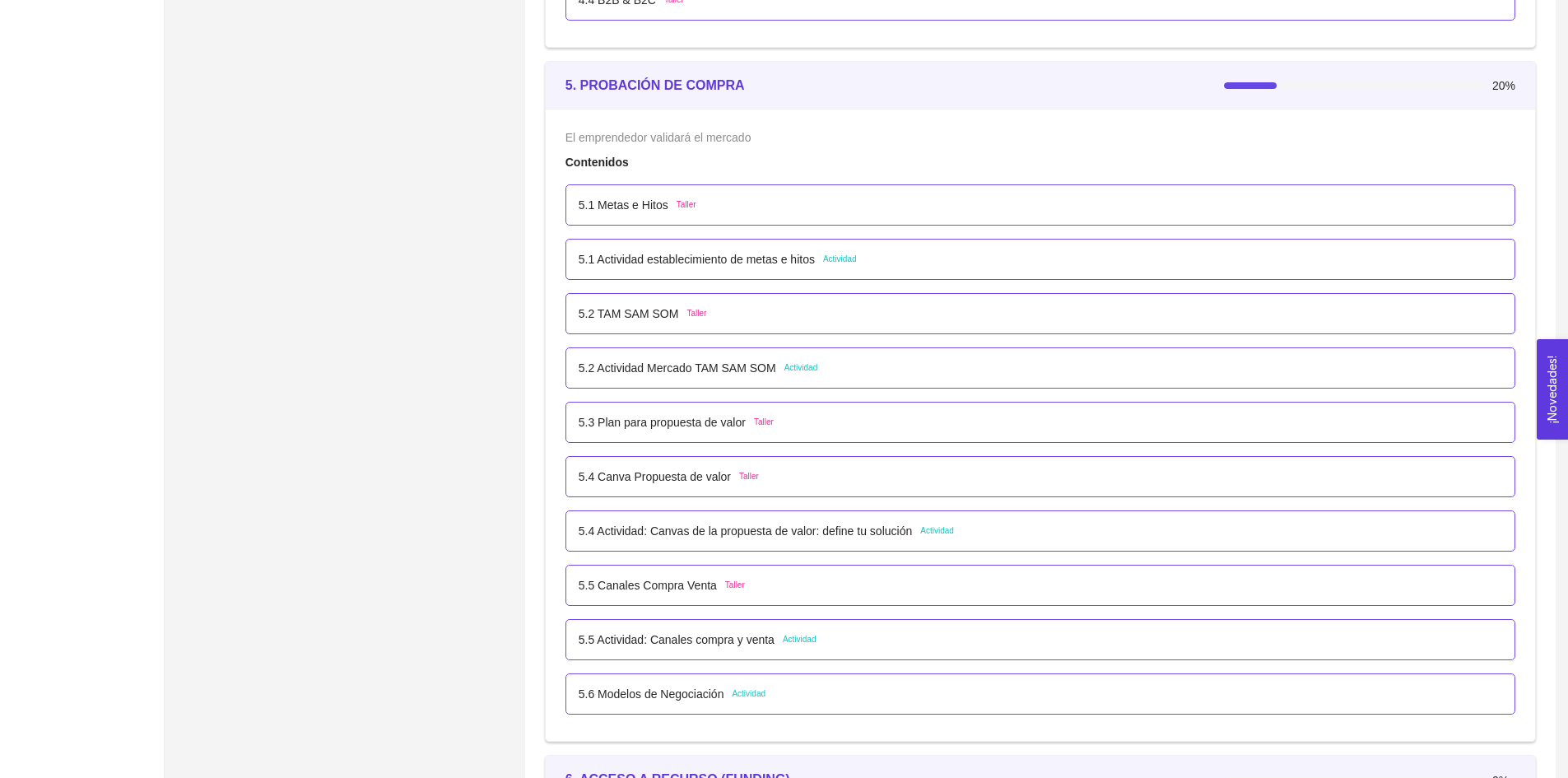
click at [607, 196] on p "5.1 Metas e Hitos" at bounding box center [623, 205] width 90 height 18
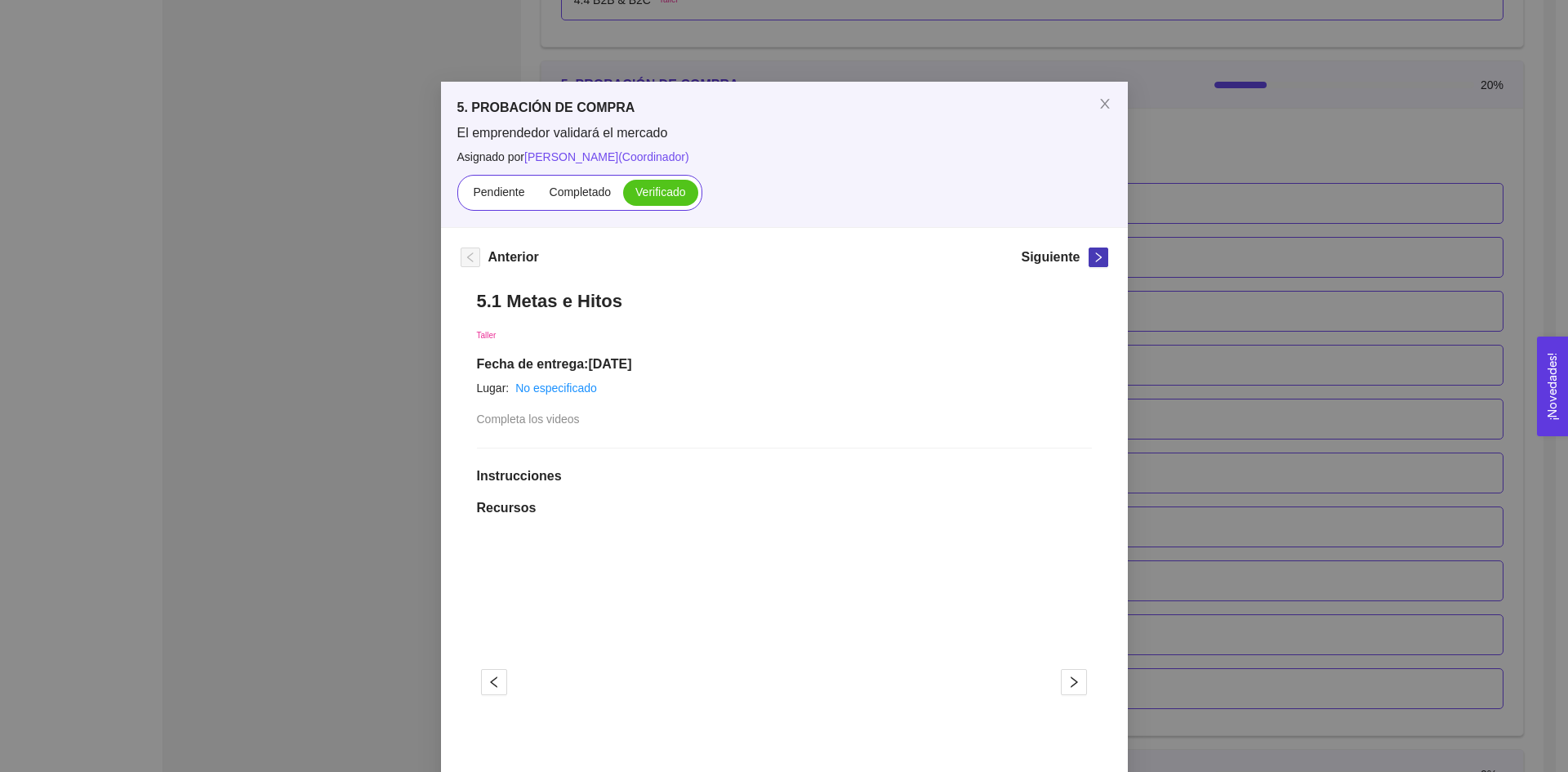
click at [1093, 260] on icon "right" at bounding box center [1099, 258] width 12 height 12
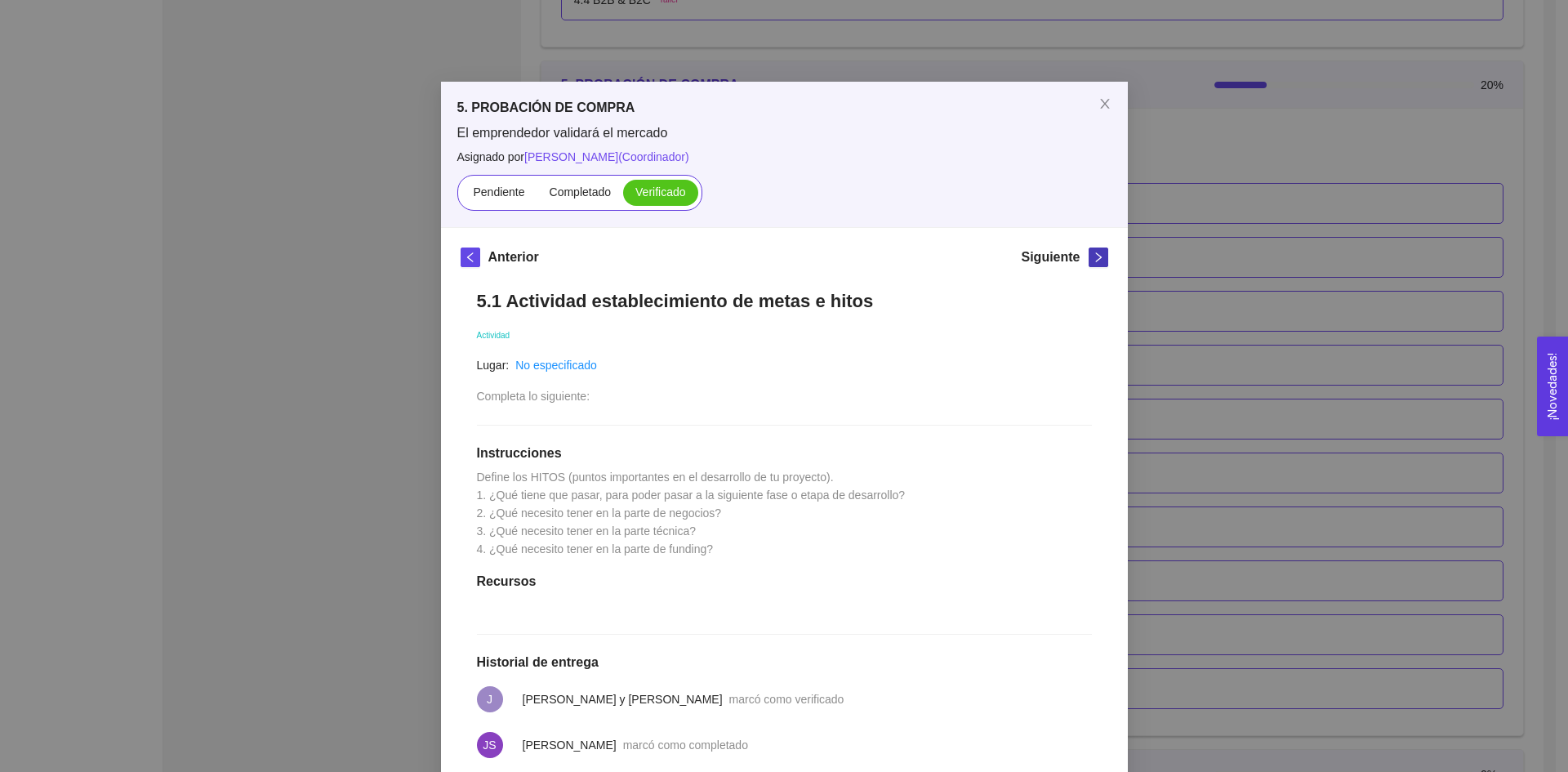
click at [1093, 260] on icon "right" at bounding box center [1099, 258] width 12 height 12
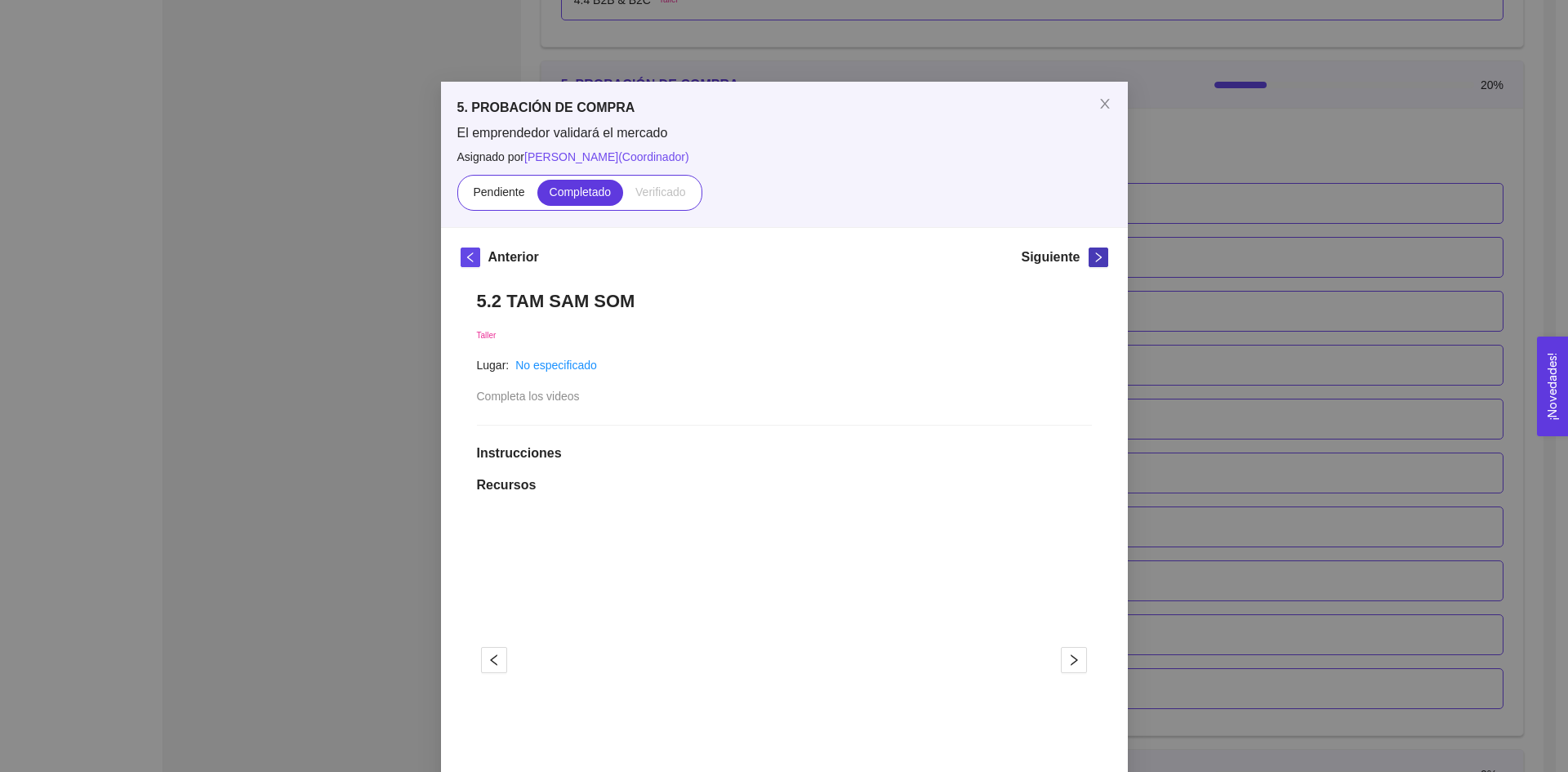
click at [1093, 260] on icon "right" at bounding box center [1099, 258] width 12 height 12
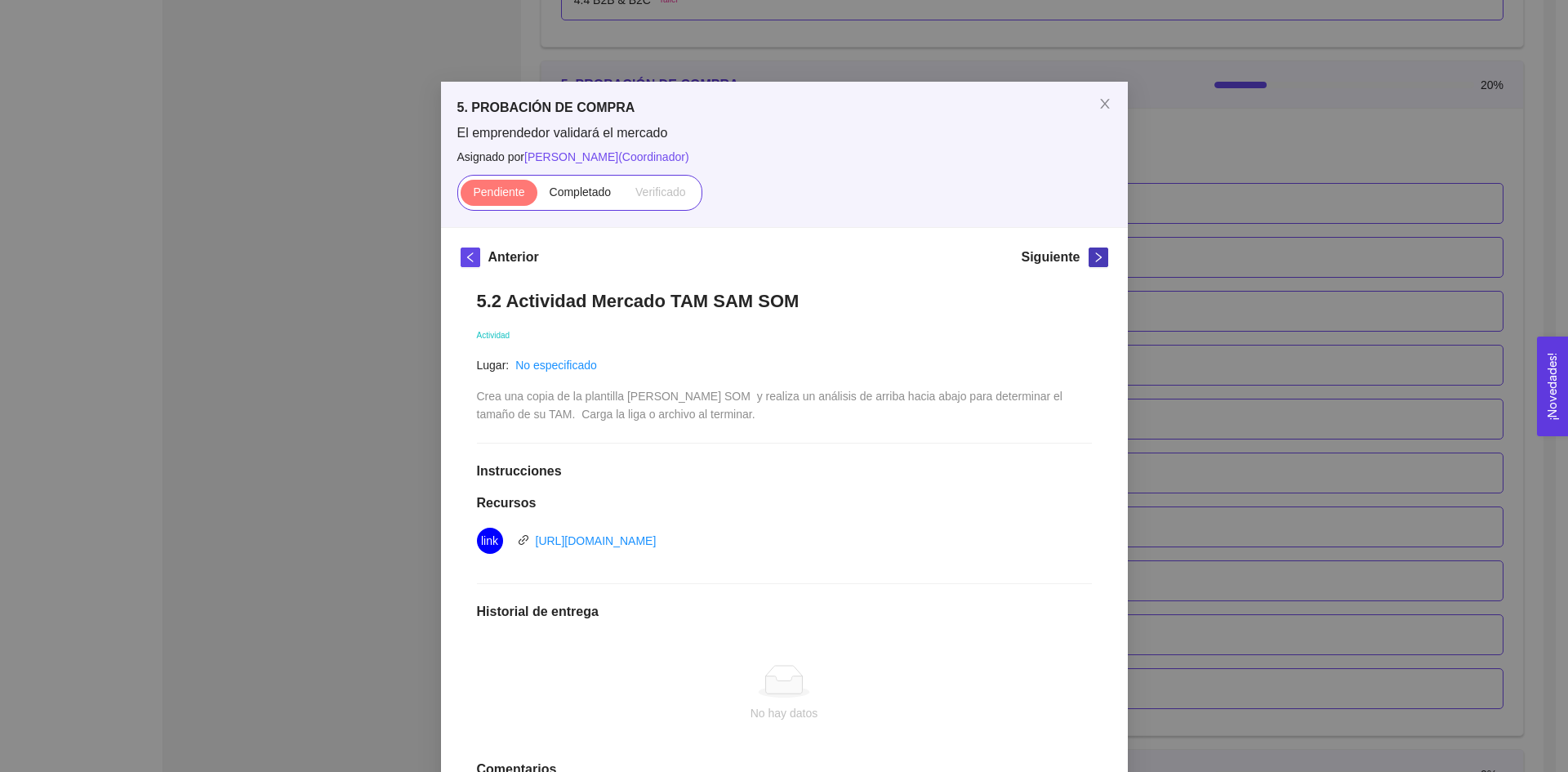
click at [1093, 260] on icon "right" at bounding box center [1099, 258] width 12 height 12
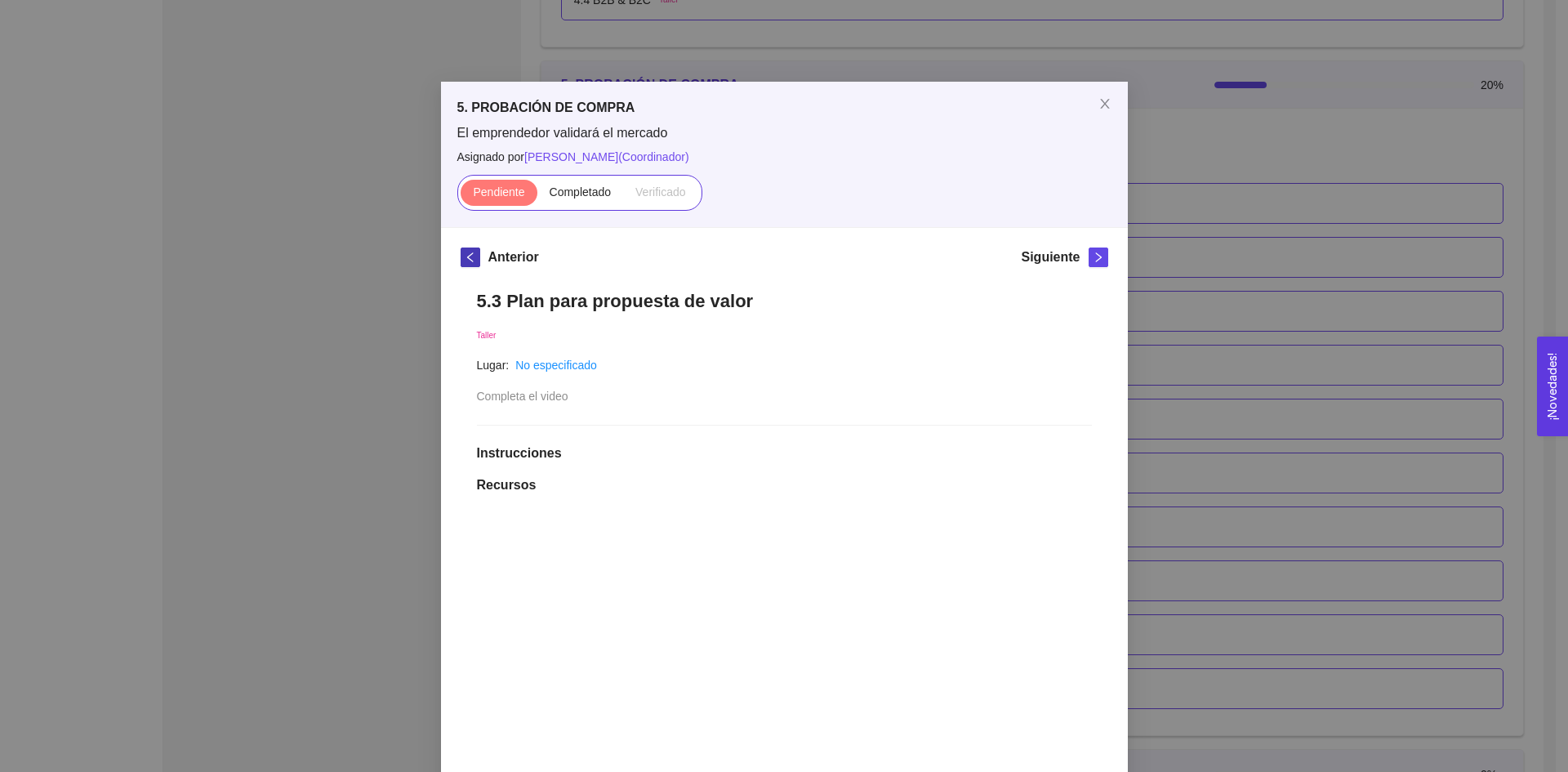
click at [470, 253] on span "left" at bounding box center [470, 258] width 18 height 12
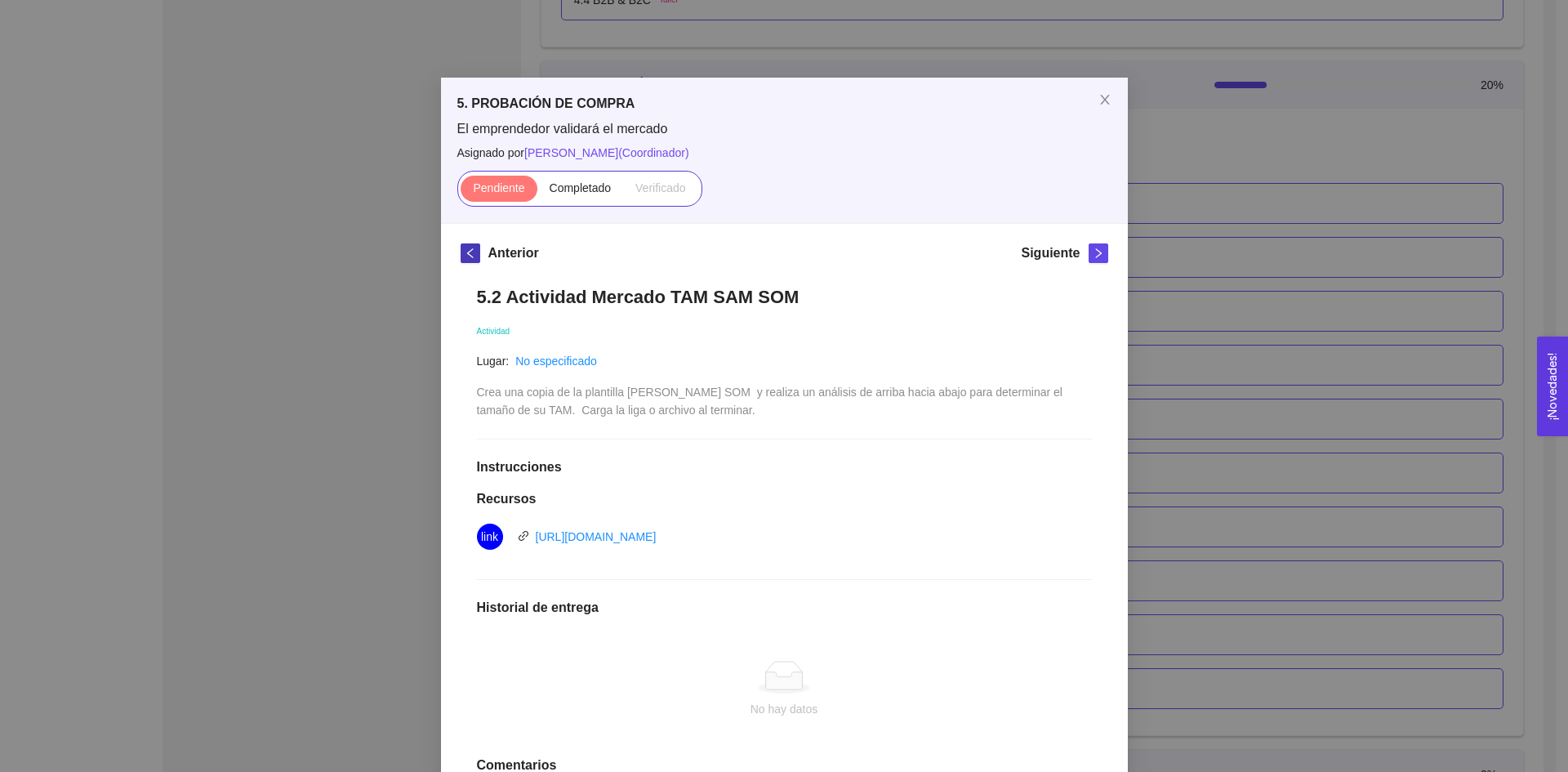
scroll to position [0, 0]
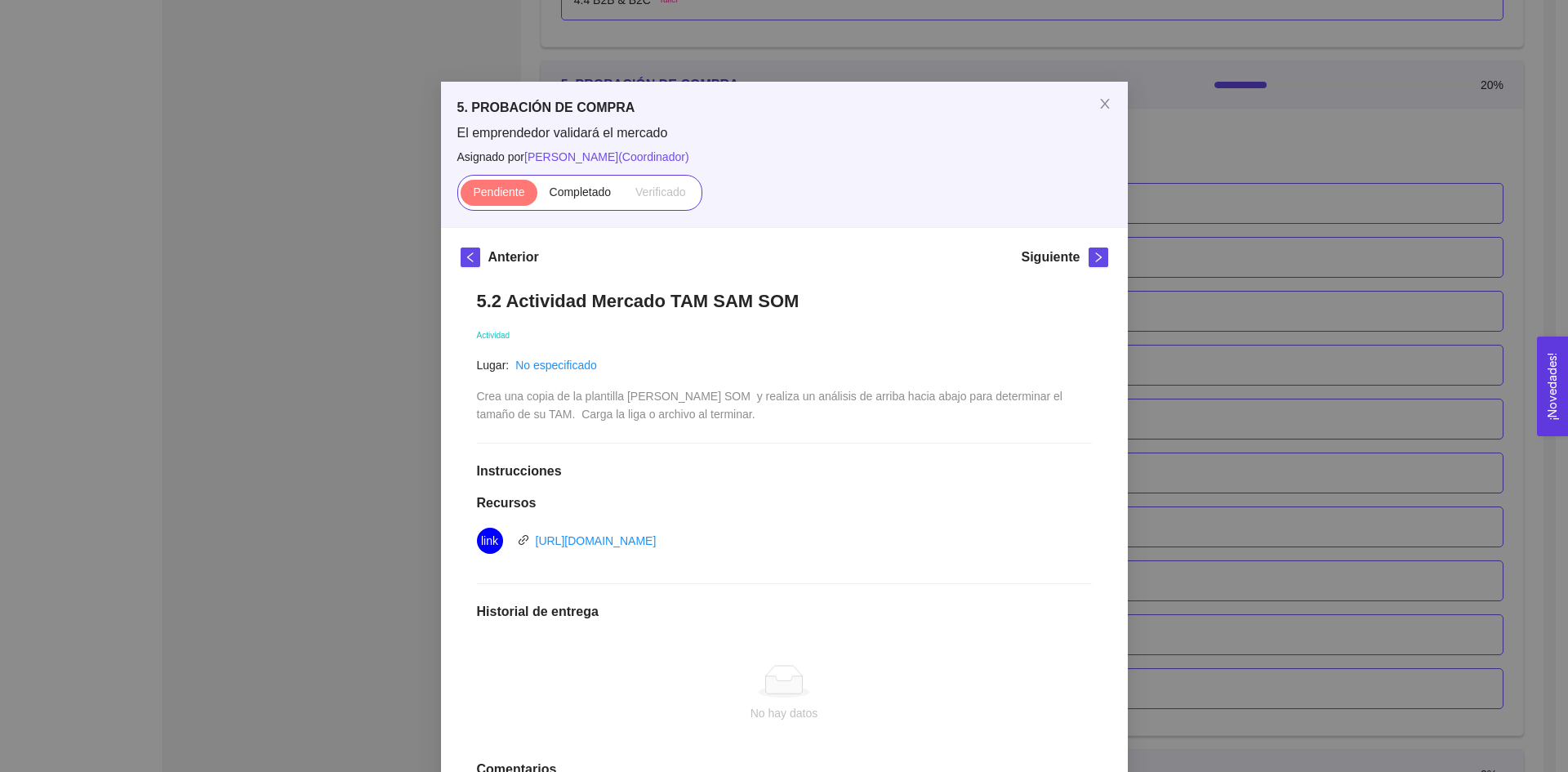
click at [1077, 260] on div "Siguiente" at bounding box center [1064, 261] width 87 height 27
click at [1093, 256] on icon "right" at bounding box center [1099, 258] width 12 height 12
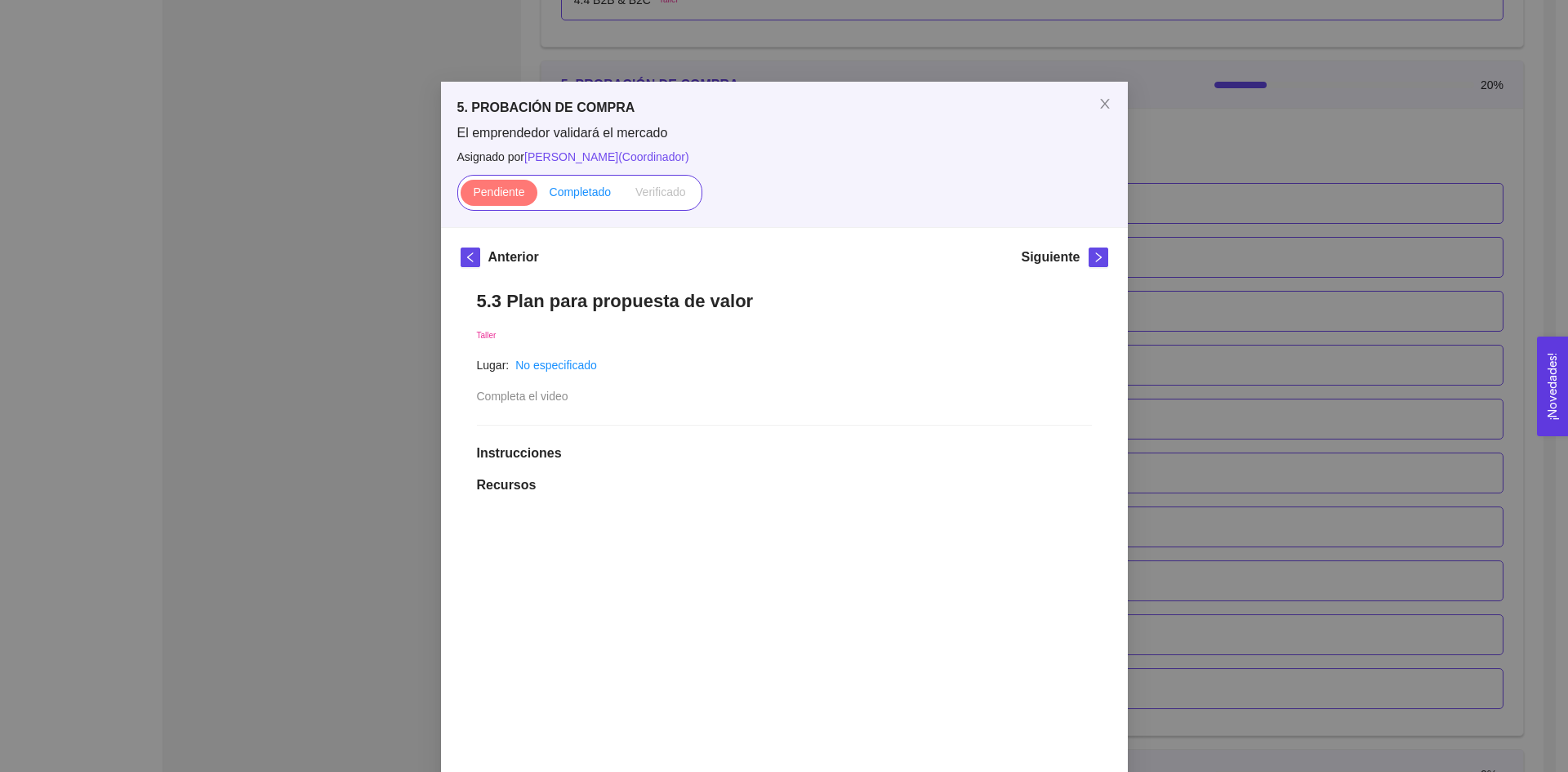
click at [566, 188] on span "Completado" at bounding box center [580, 192] width 62 height 13
click at [537, 196] on input "Completado" at bounding box center [537, 196] width 0 height 0
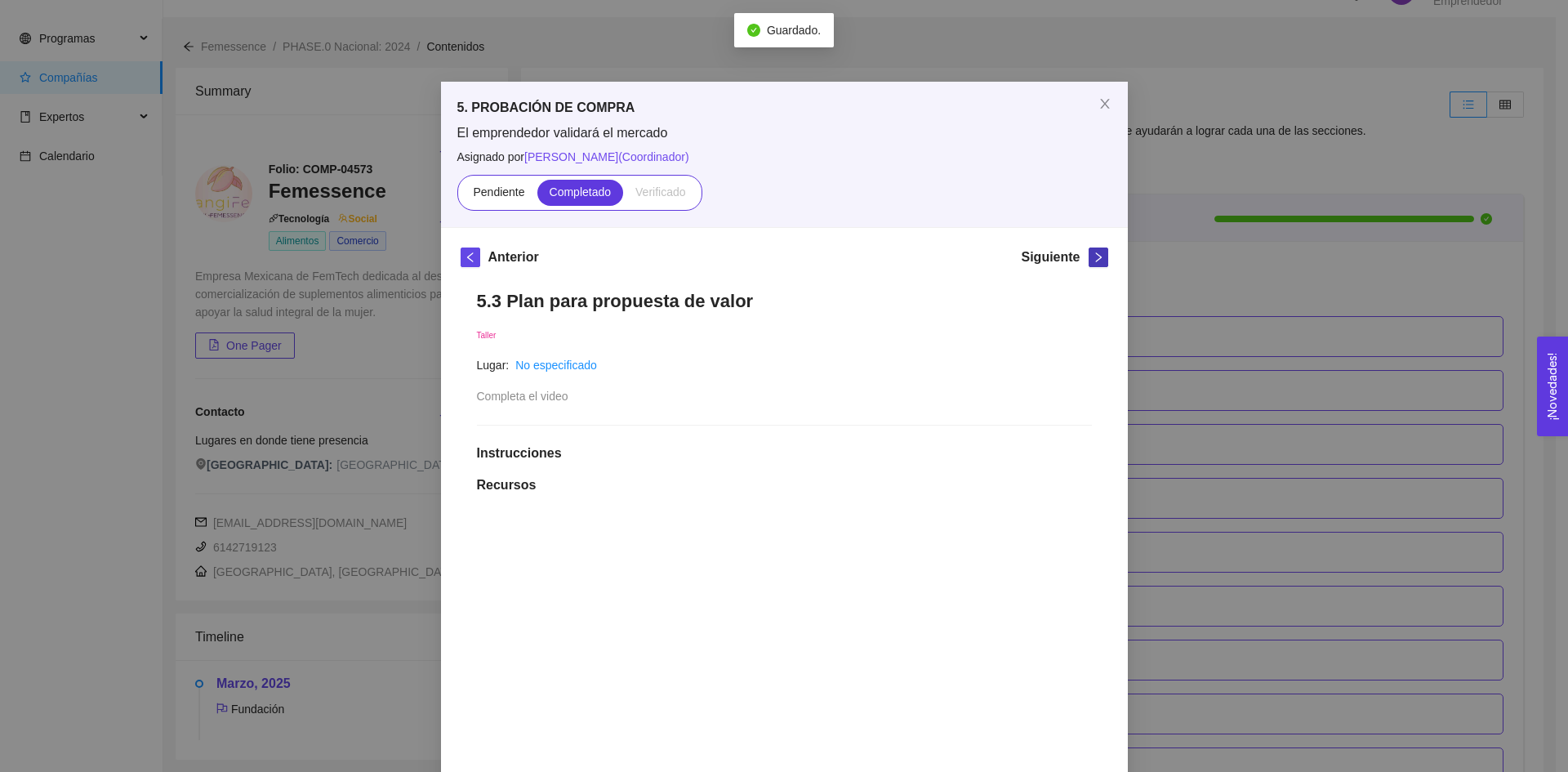
click at [1093, 253] on icon "right" at bounding box center [1099, 258] width 12 height 12
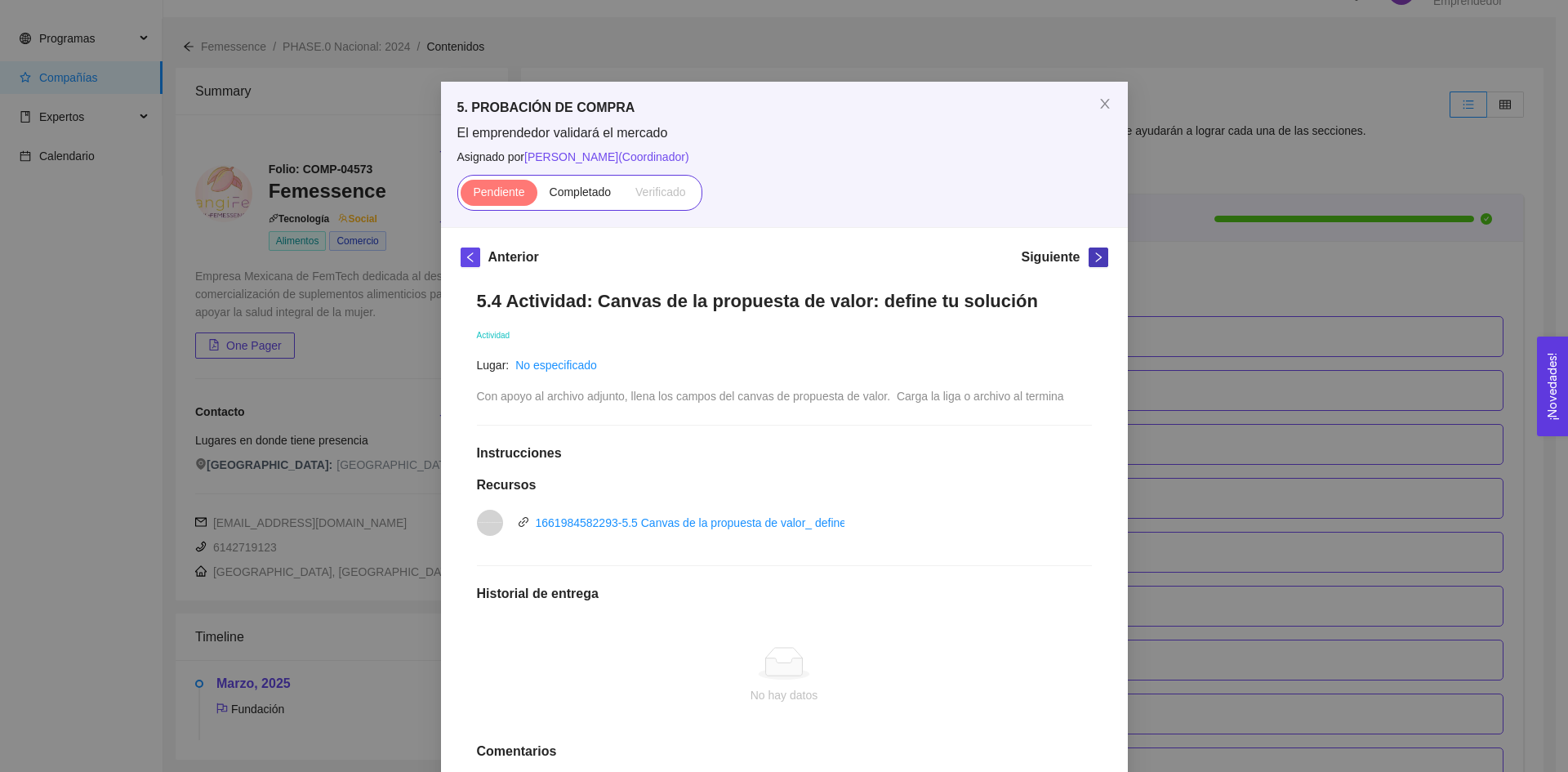
click at [1093, 258] on icon "right" at bounding box center [1099, 258] width 12 height 12
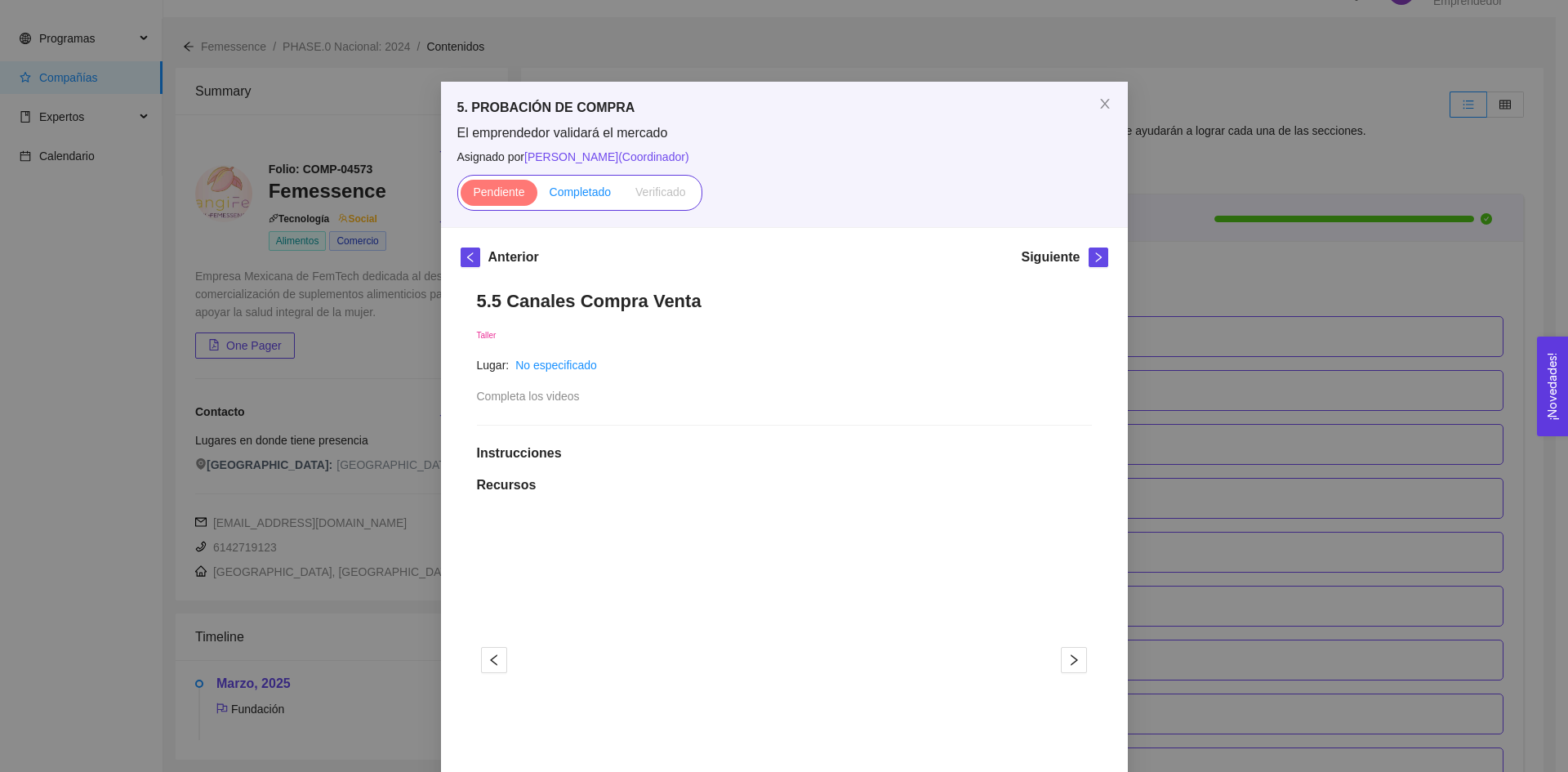
click at [579, 194] on span "Completado" at bounding box center [580, 192] width 62 height 13
click at [537, 196] on input "Completado" at bounding box center [537, 196] width 0 height 0
click at [1093, 258] on icon "right" at bounding box center [1099, 258] width 12 height 12
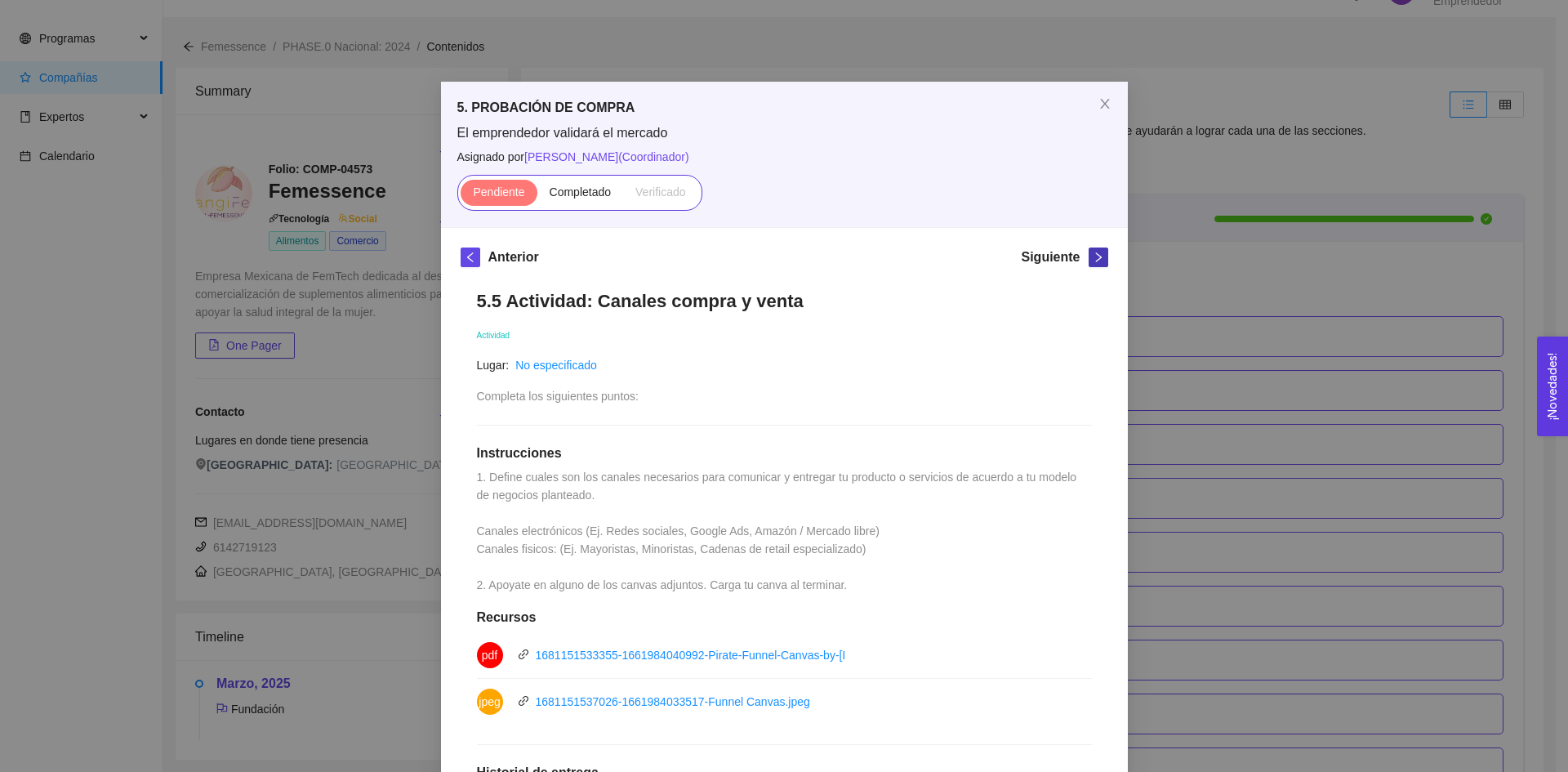
click at [1090, 258] on span "right" at bounding box center [1099, 258] width 18 height 12
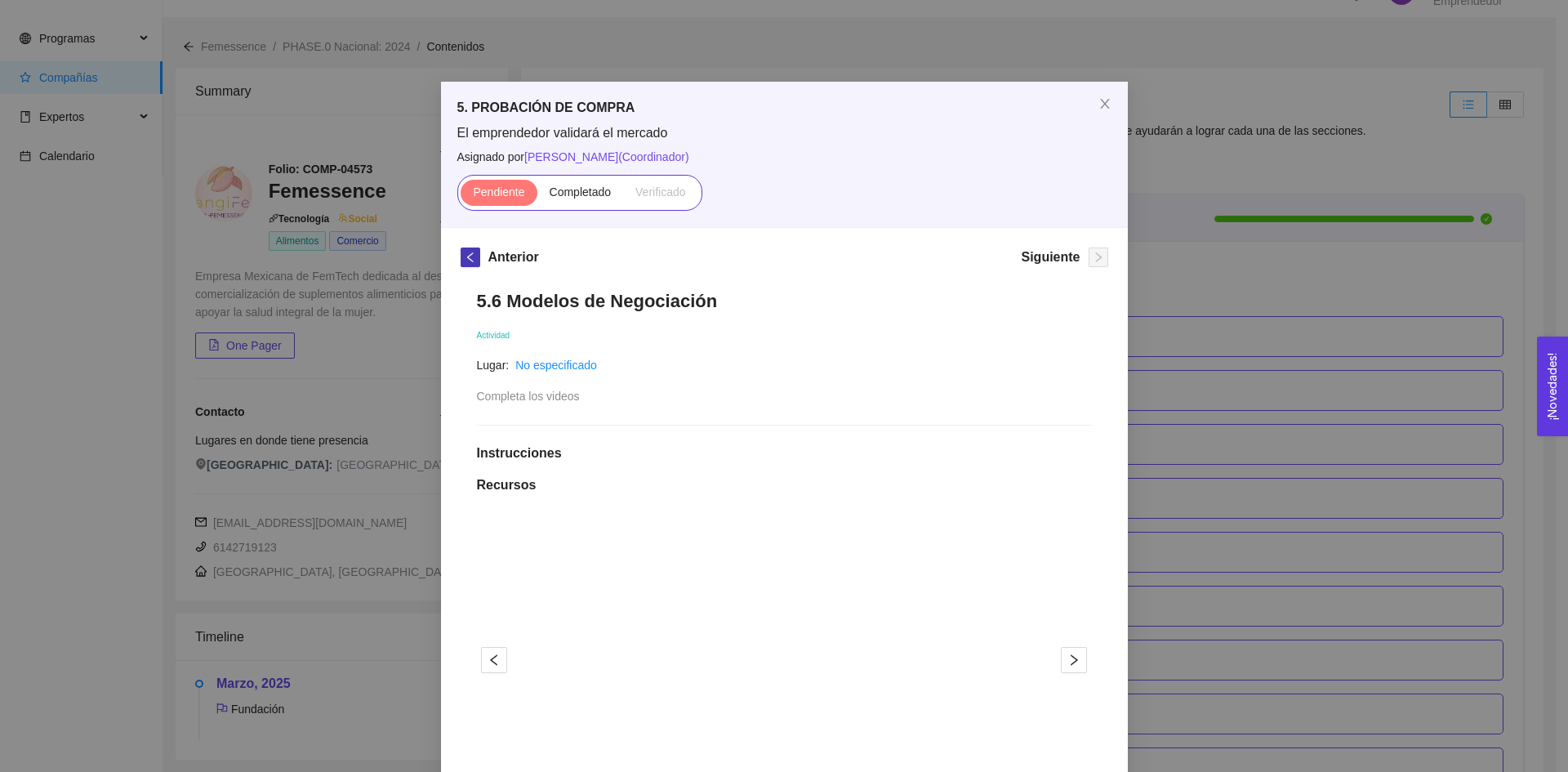
click at [460, 266] on button "button" at bounding box center [470, 258] width 20 height 20
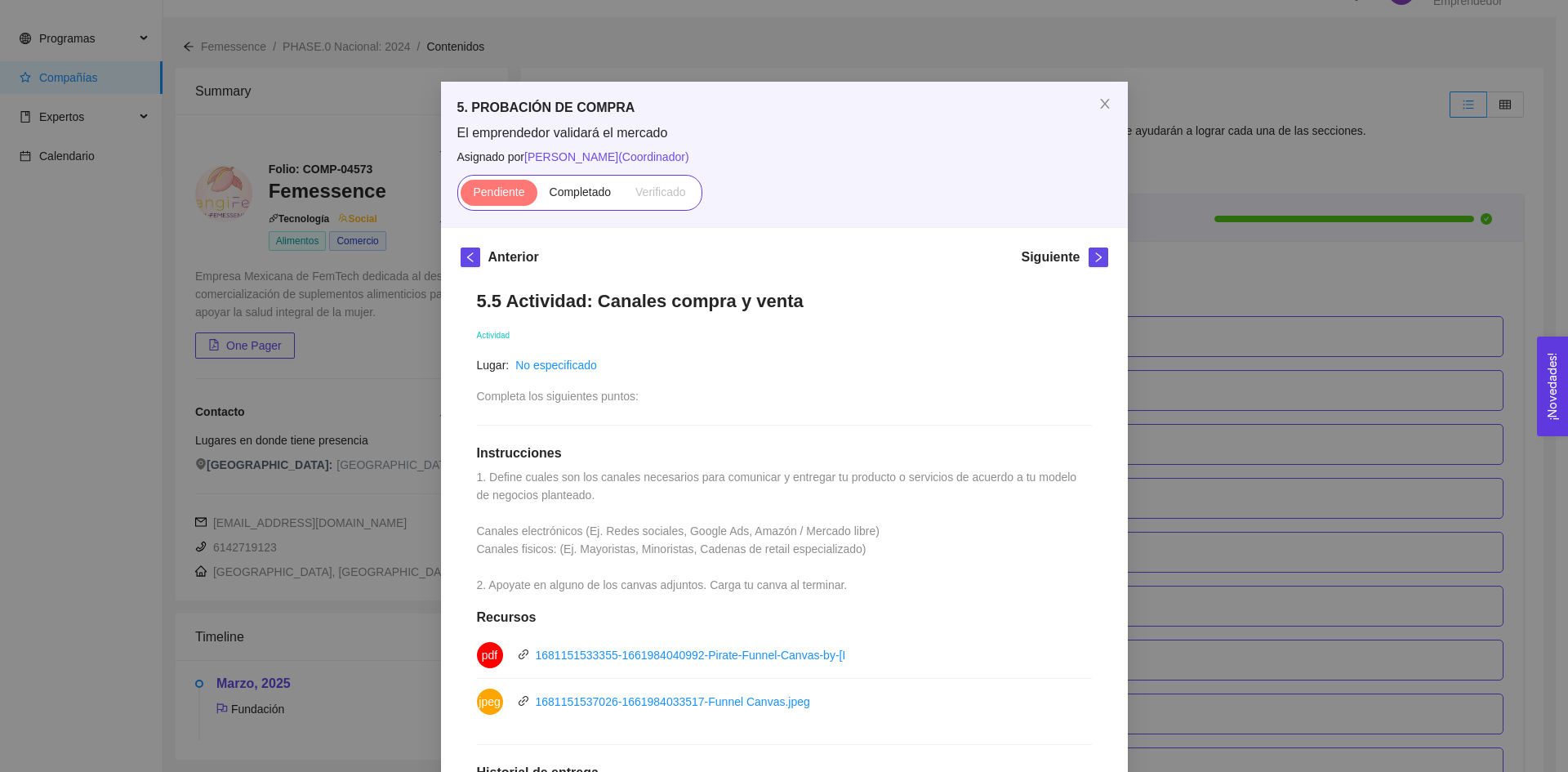
click at [1080, 258] on div "Siguiente" at bounding box center [1064, 261] width 87 height 27
click at [1090, 256] on span "right" at bounding box center [1099, 258] width 18 height 12
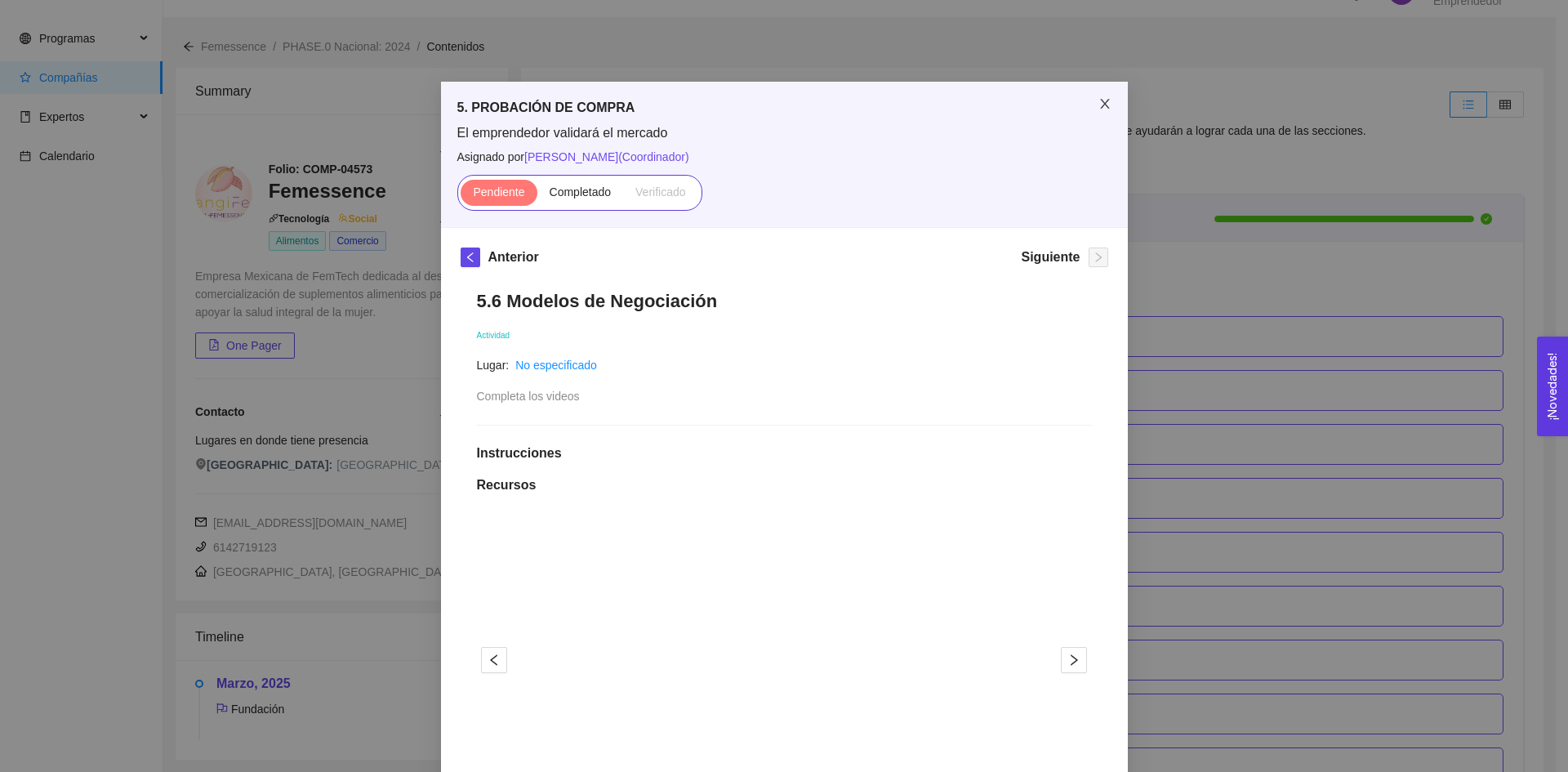
click at [1101, 91] on span "Close" at bounding box center [1105, 104] width 46 height 46
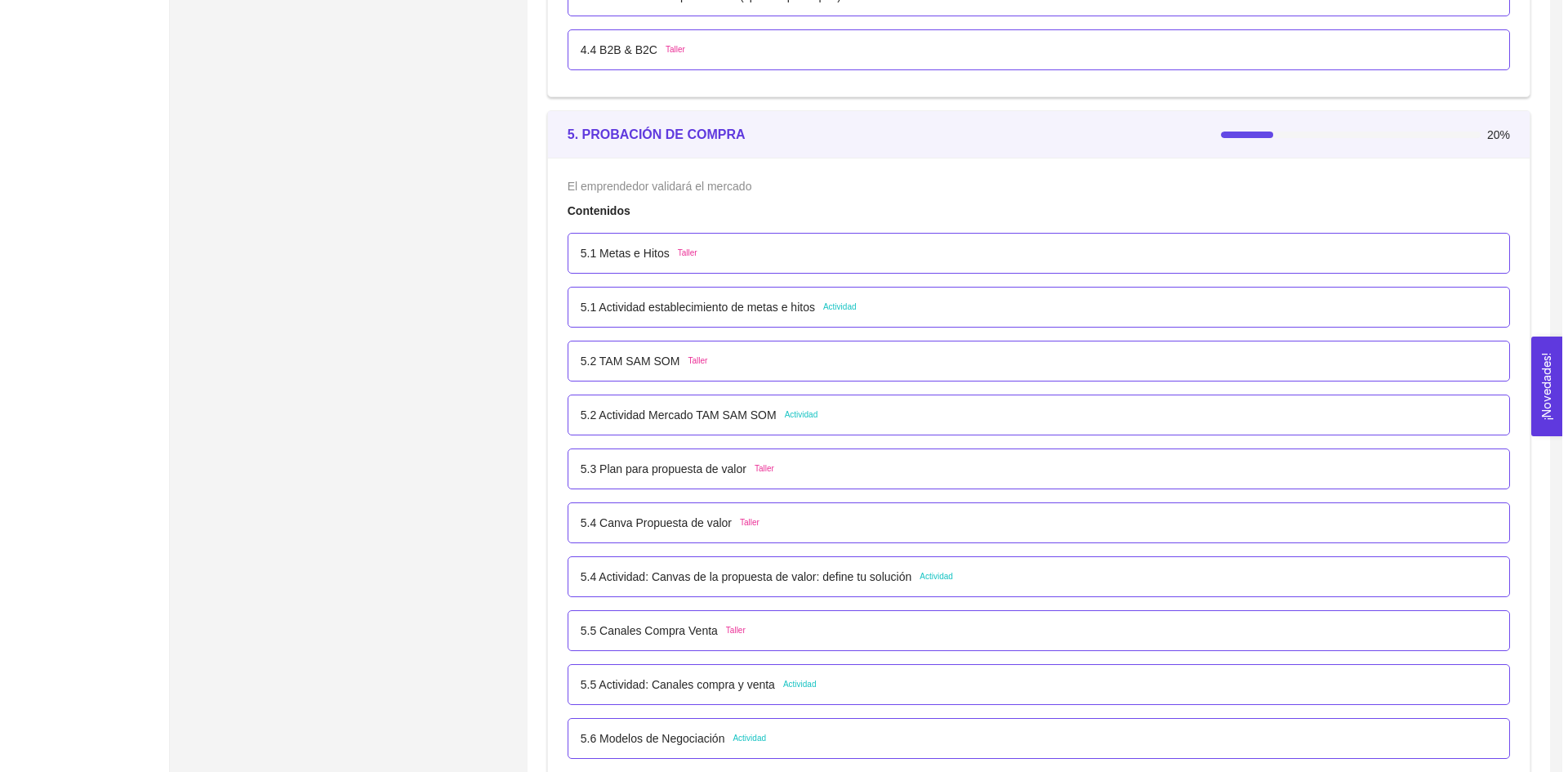
scroll to position [2975, 0]
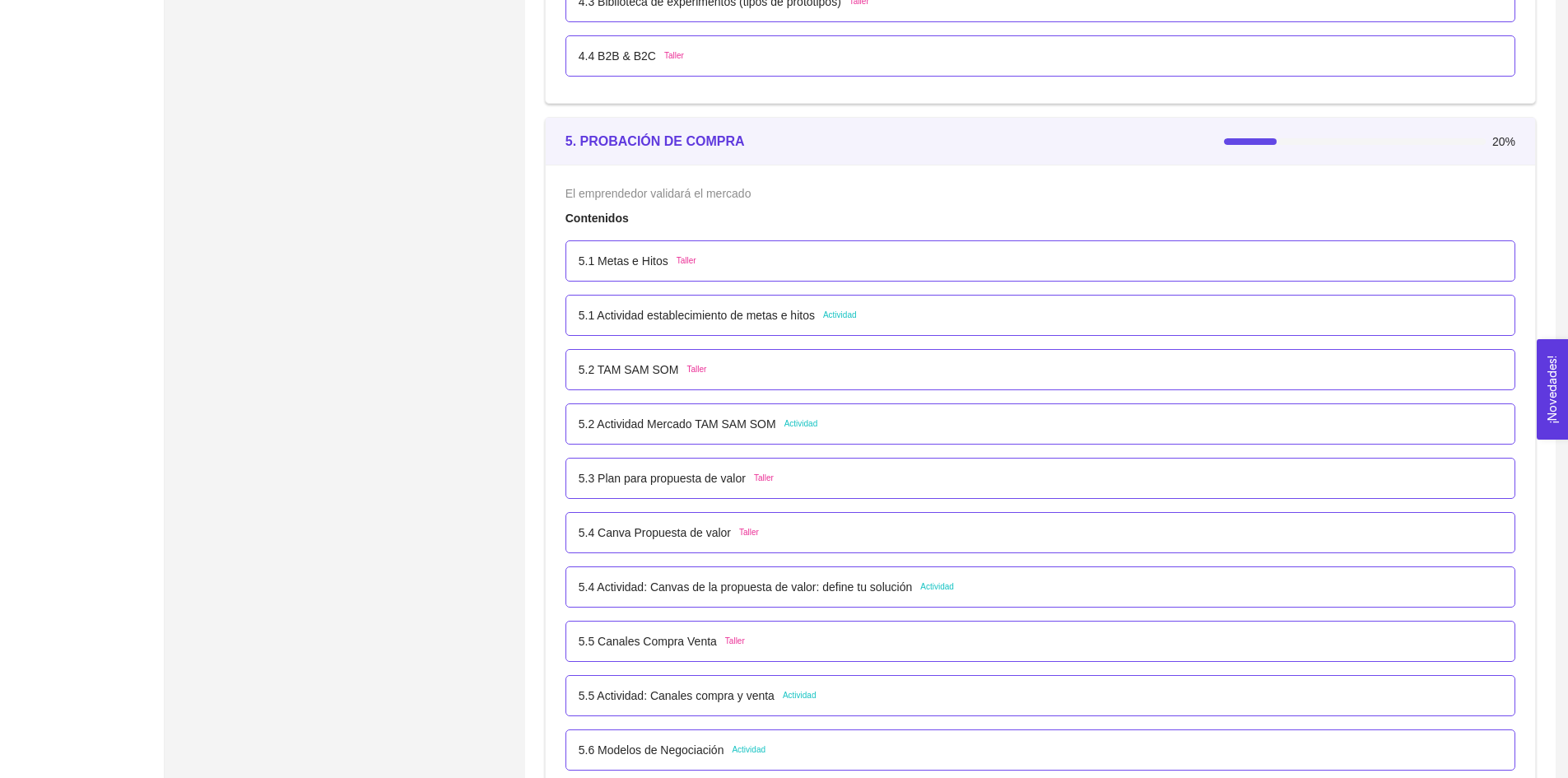
click at [663, 424] on p "5.2 Actividad Mercado TAM SAM SOM" at bounding box center [677, 424] width 197 height 18
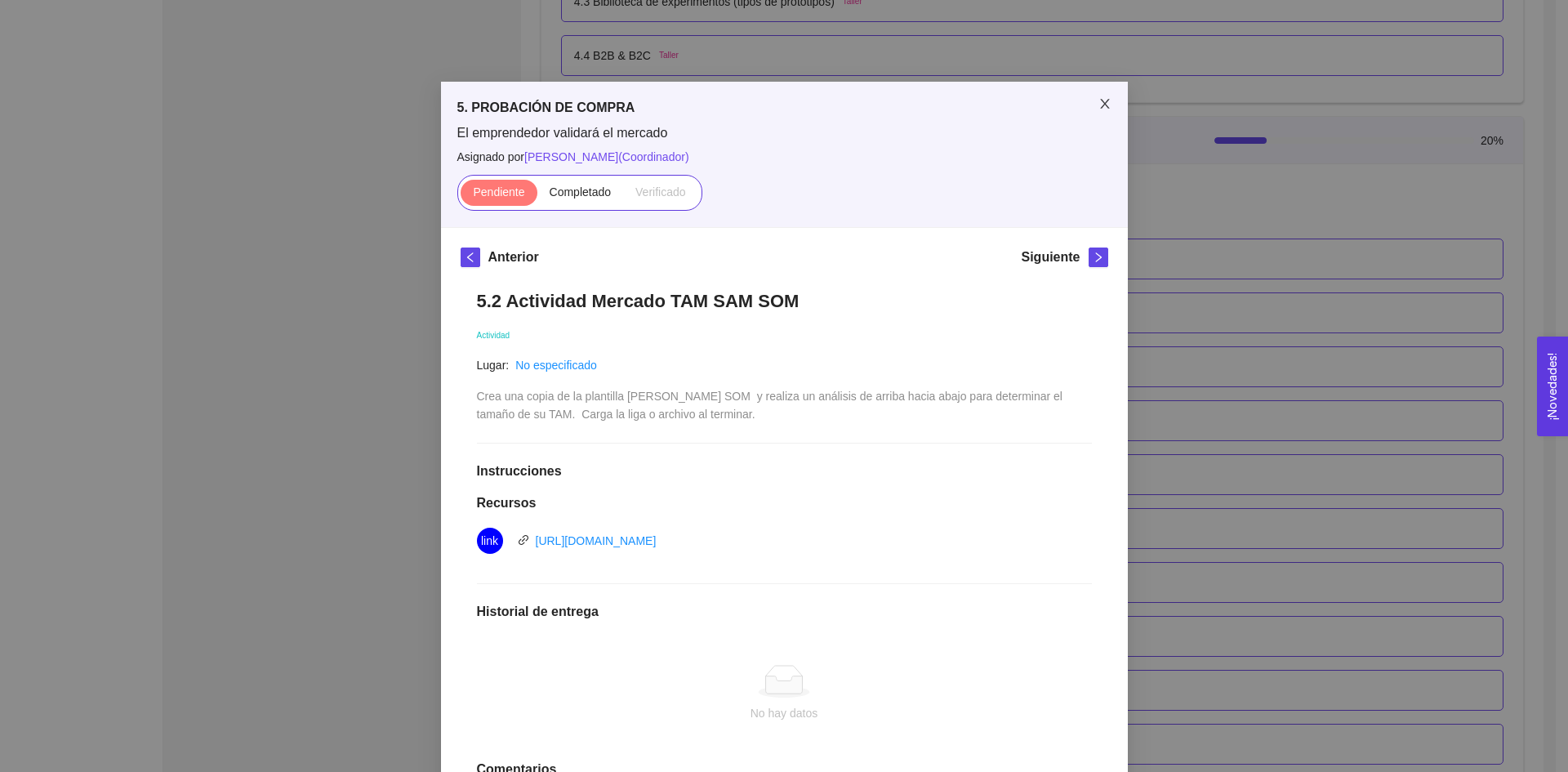
click at [1099, 104] on icon "close" at bounding box center [1105, 103] width 13 height 13
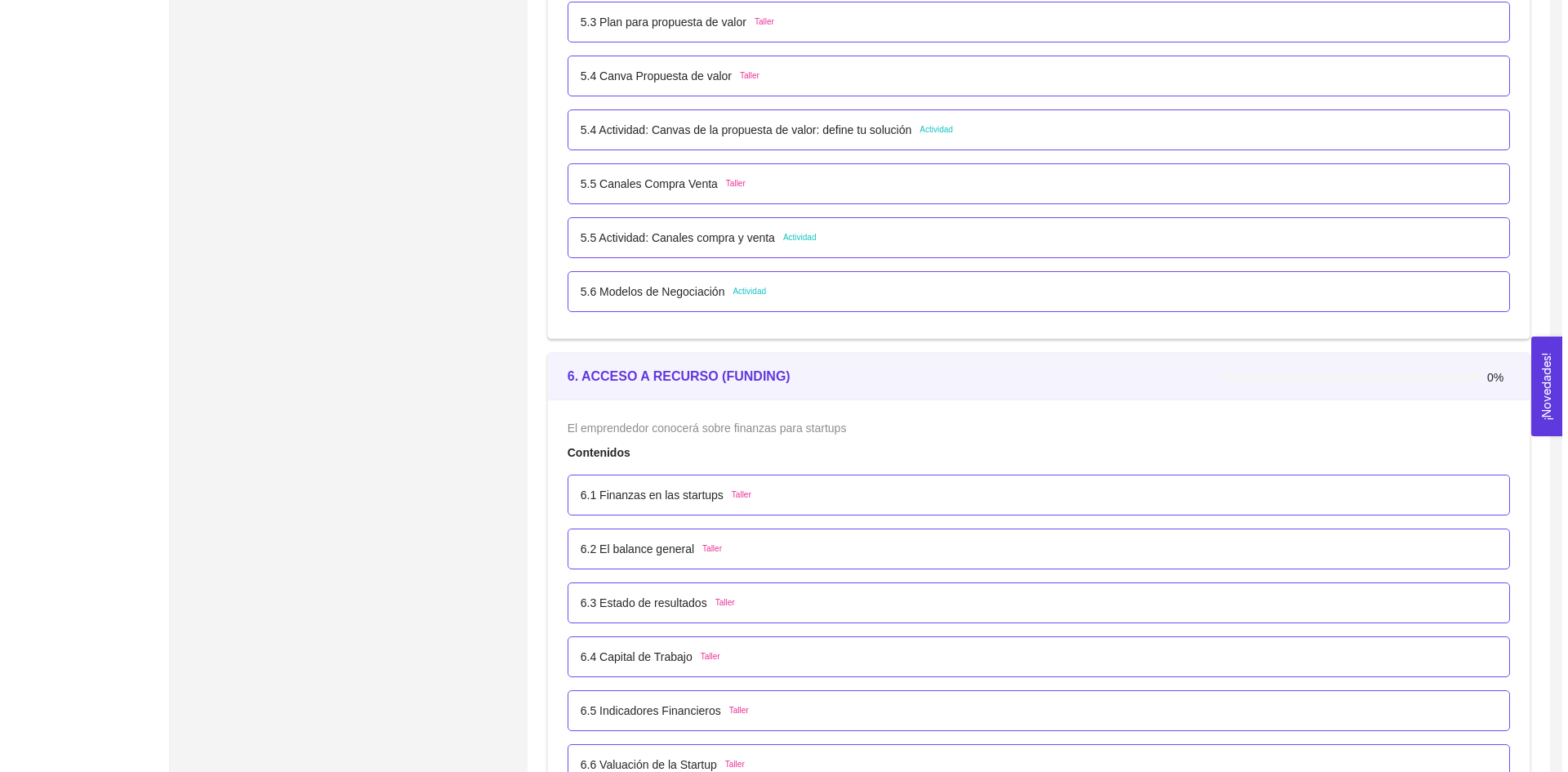
scroll to position [3465, 0]
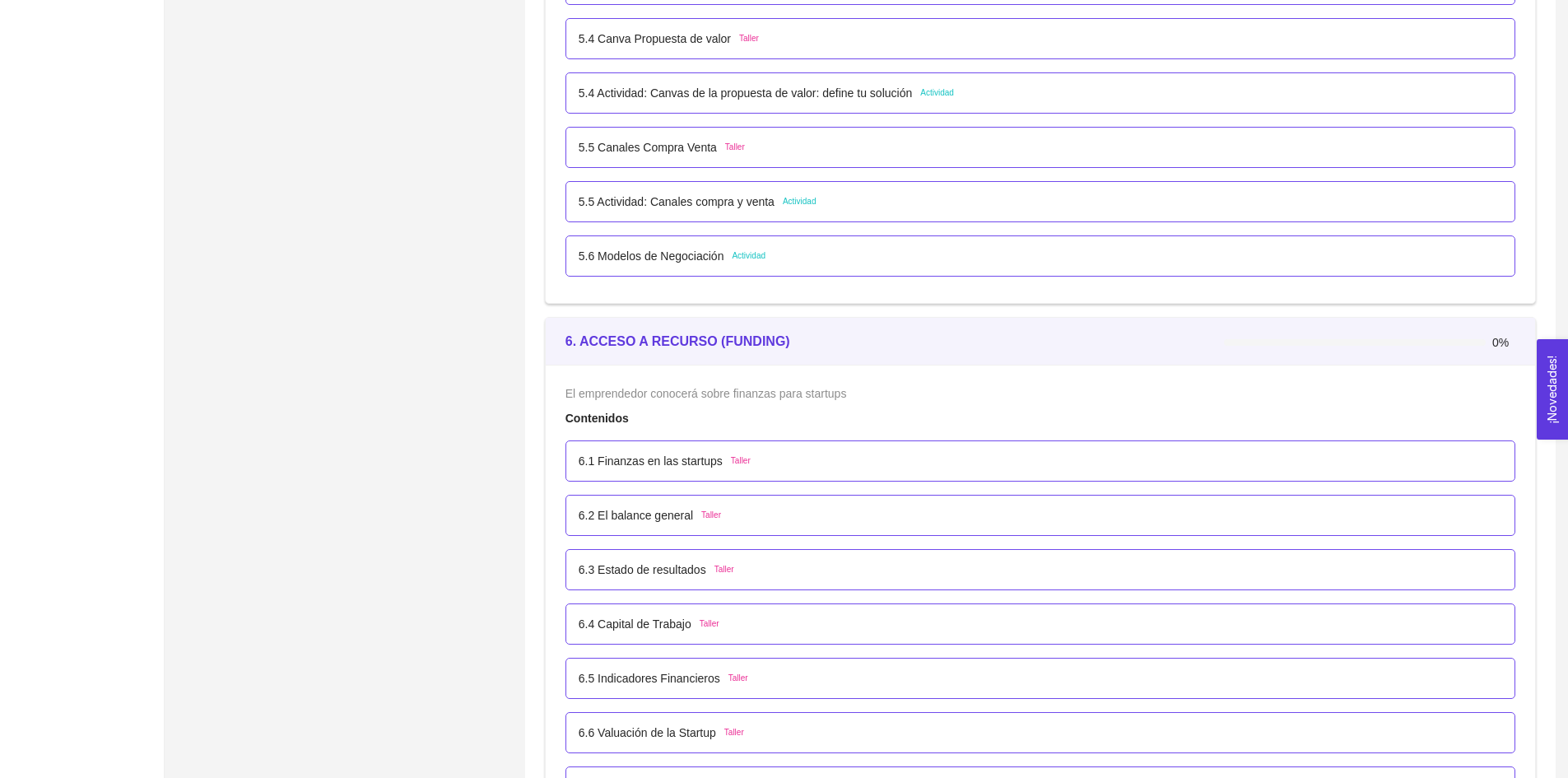
click at [688, 265] on p "5.6 Modelos de Negociación" at bounding box center [651, 256] width 146 height 18
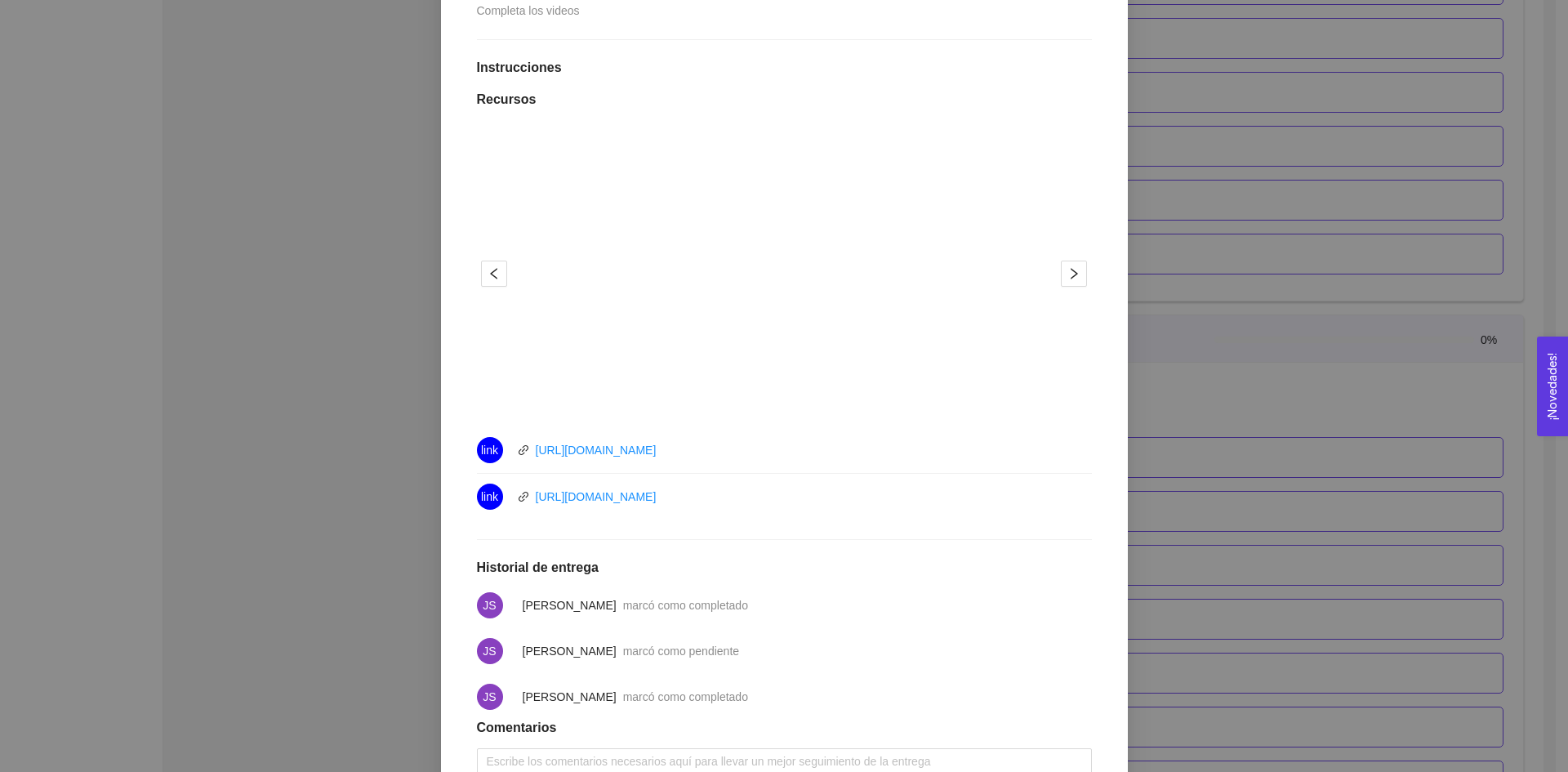
scroll to position [0, 0]
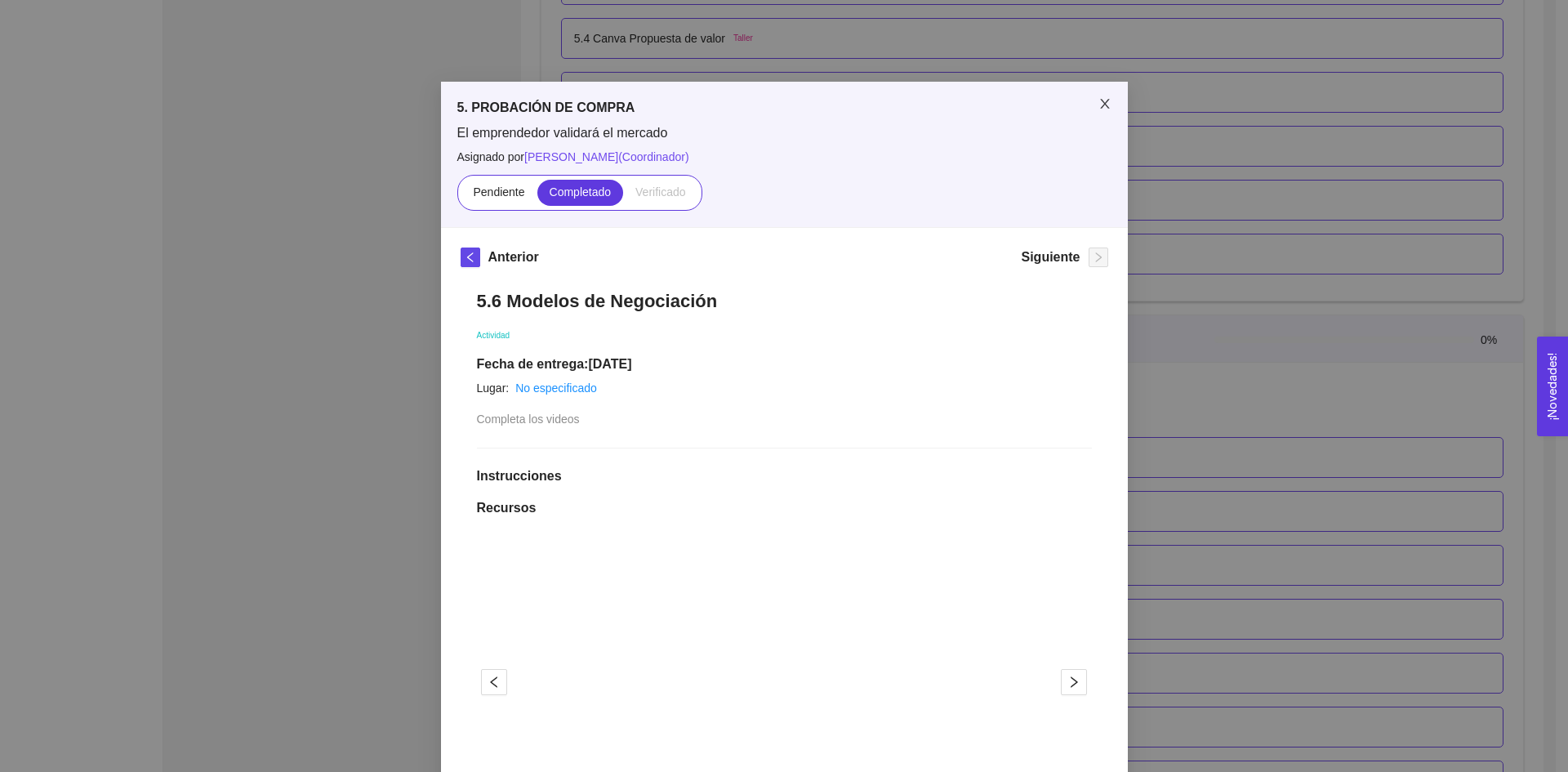
click at [1105, 113] on span "Close" at bounding box center [1105, 104] width 46 height 46
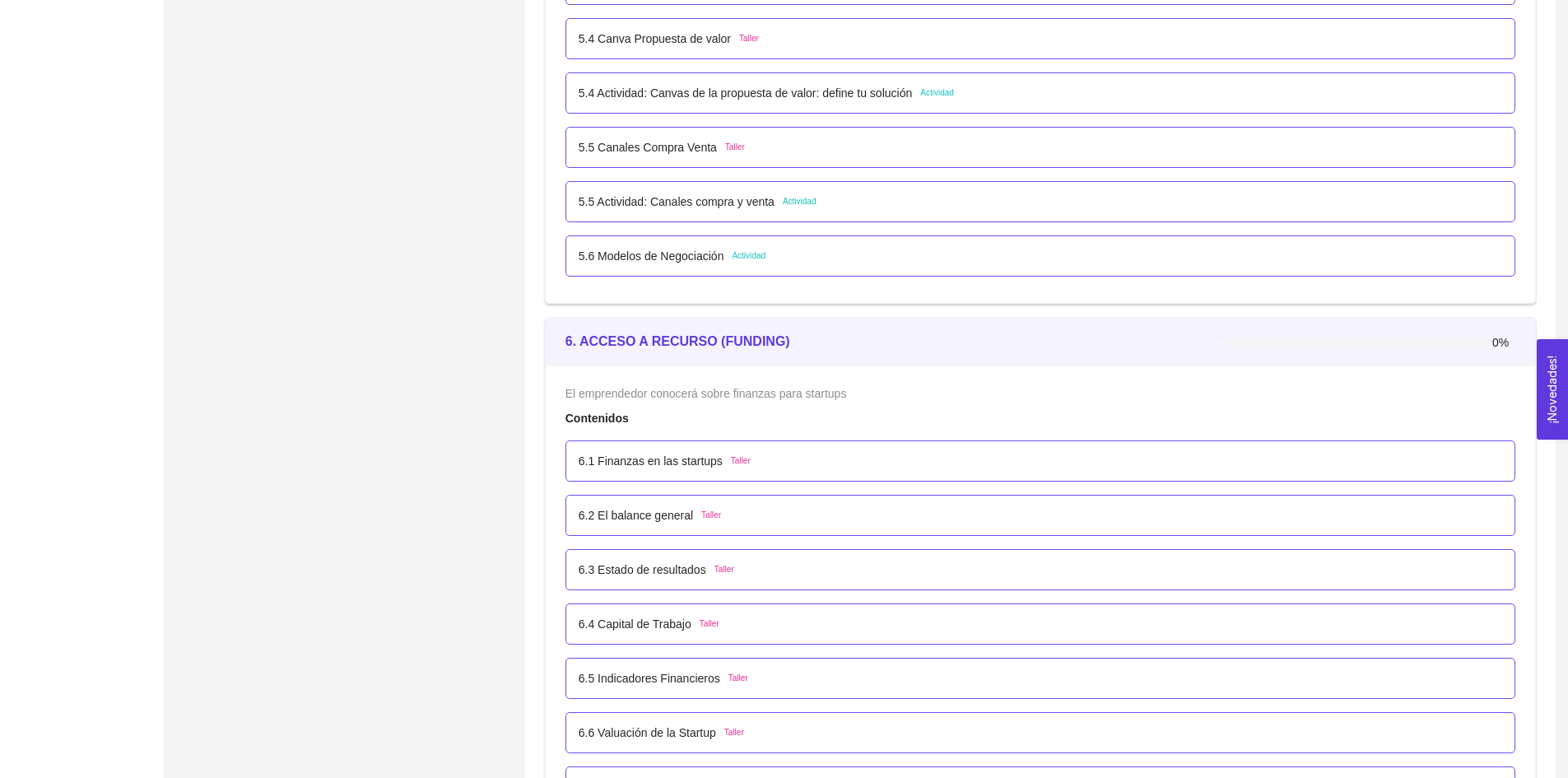
click at [651, 241] on div "5.6 Modelos de Negociación Actividad" at bounding box center [1041, 257] width 950 height 42
click at [651, 250] on p "5.6 Modelos de Negociación" at bounding box center [651, 256] width 146 height 18
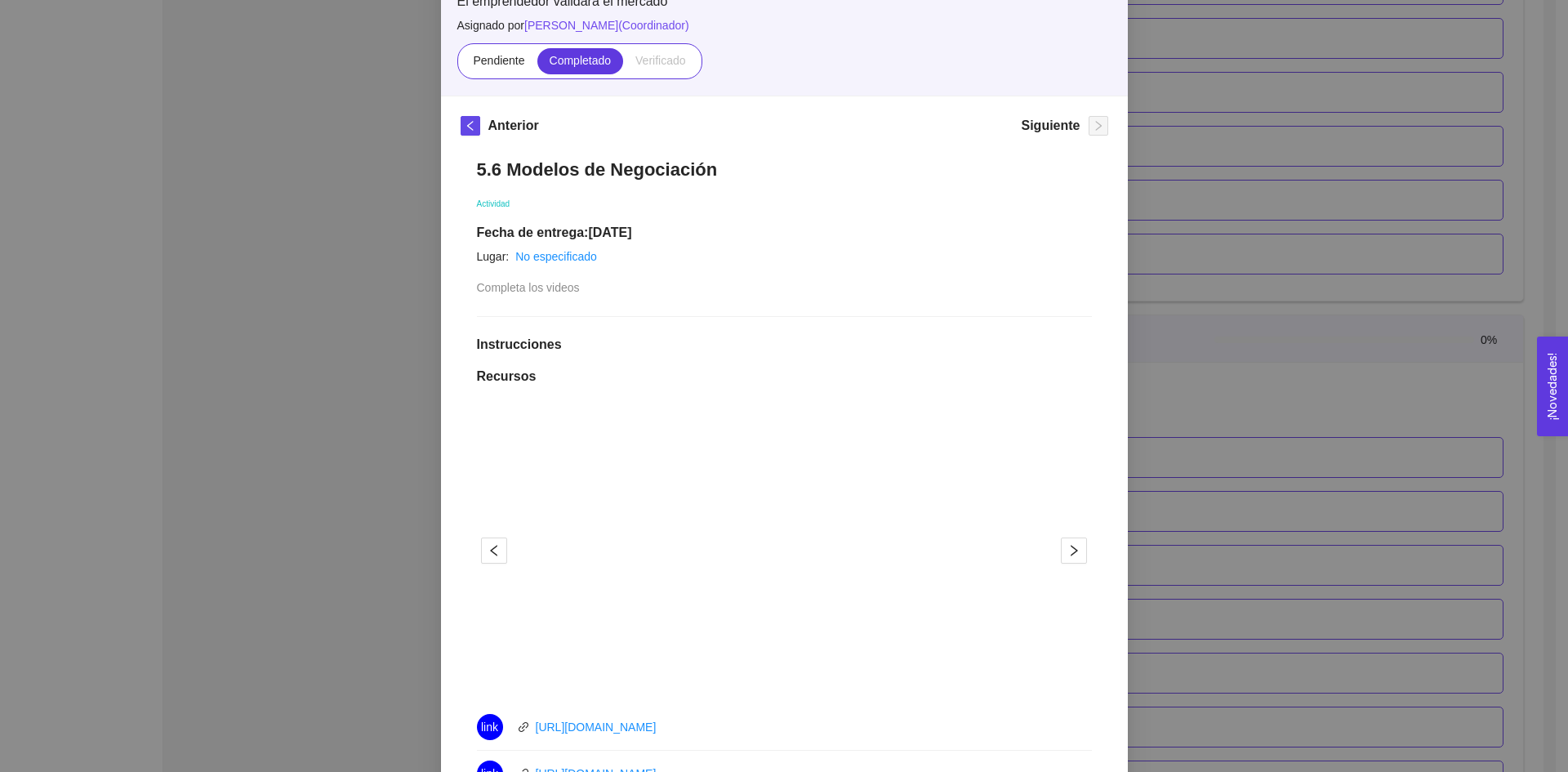
scroll to position [50, 0]
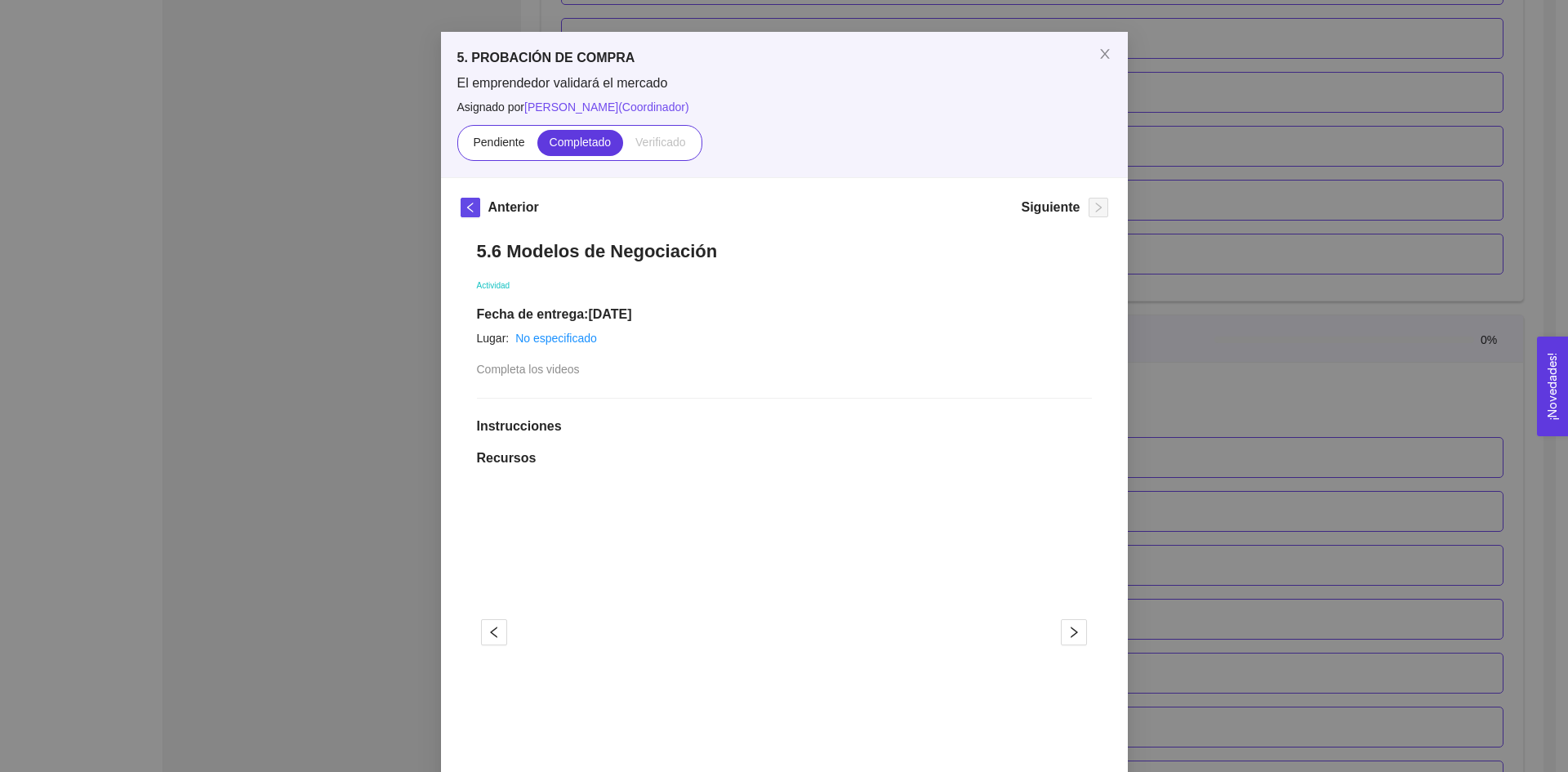
click at [551, 372] on span "Completa los videos" at bounding box center [528, 369] width 103 height 13
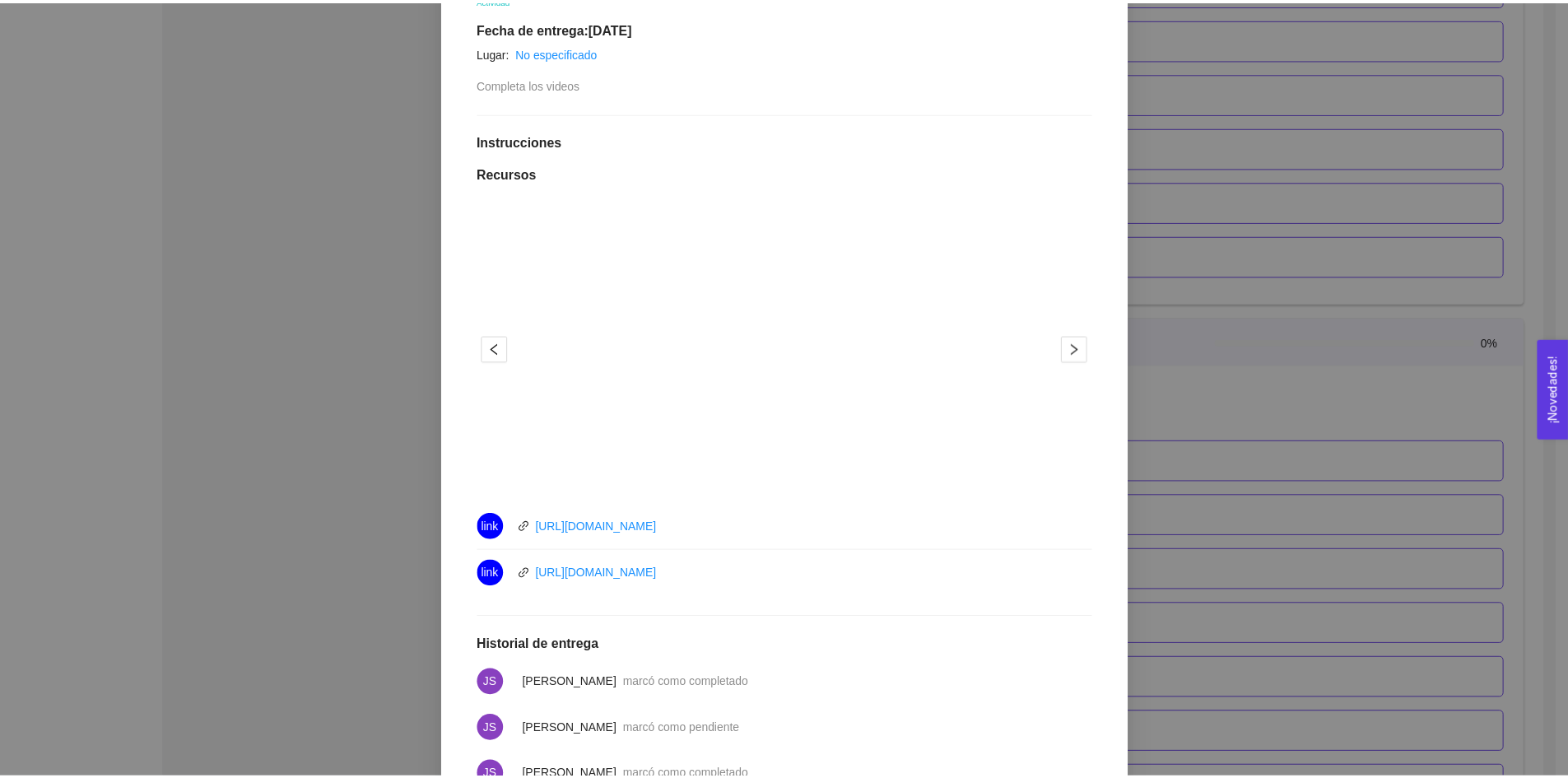
scroll to position [0, 0]
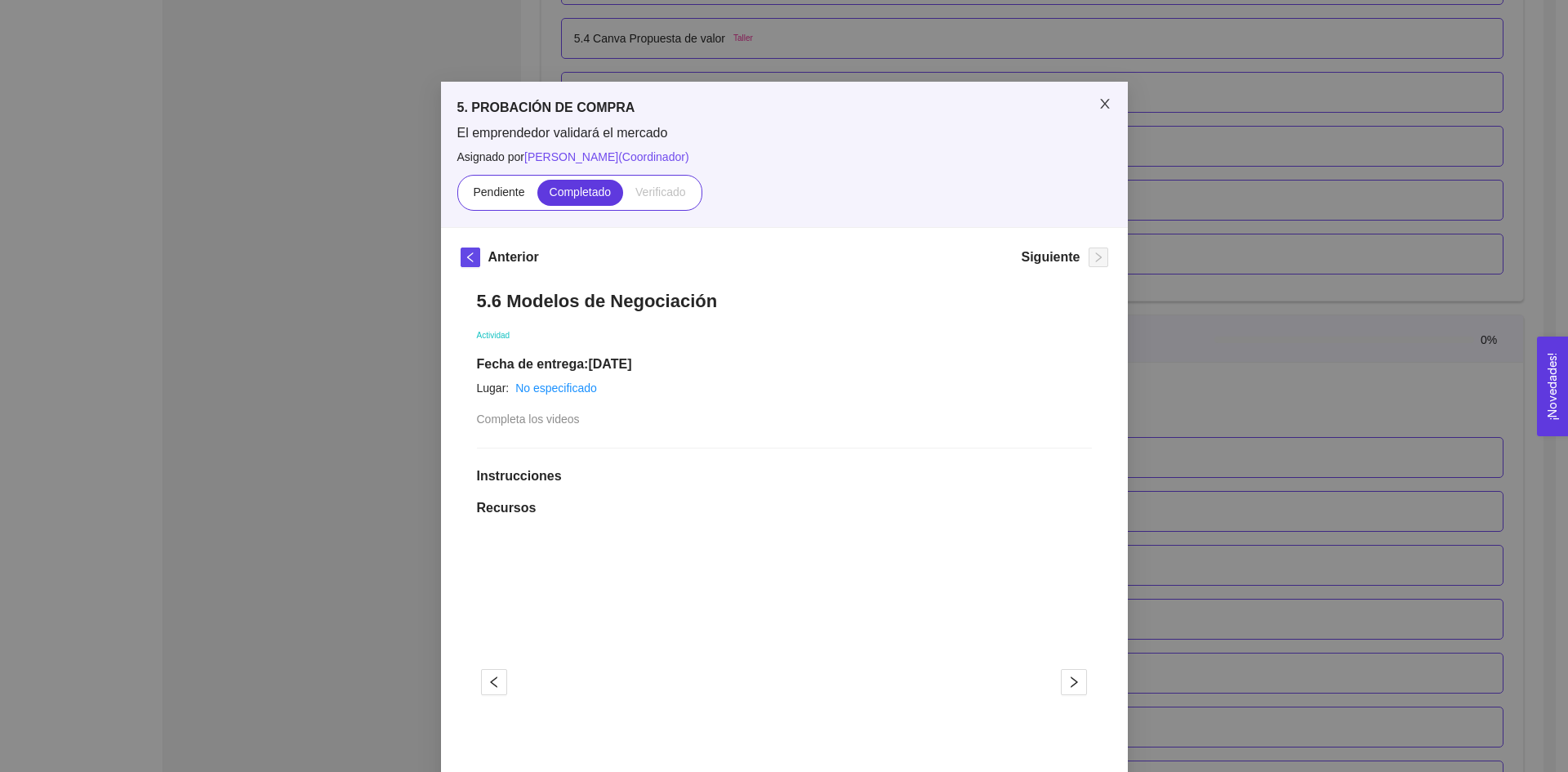
click at [1096, 86] on span "Close" at bounding box center [1105, 104] width 46 height 46
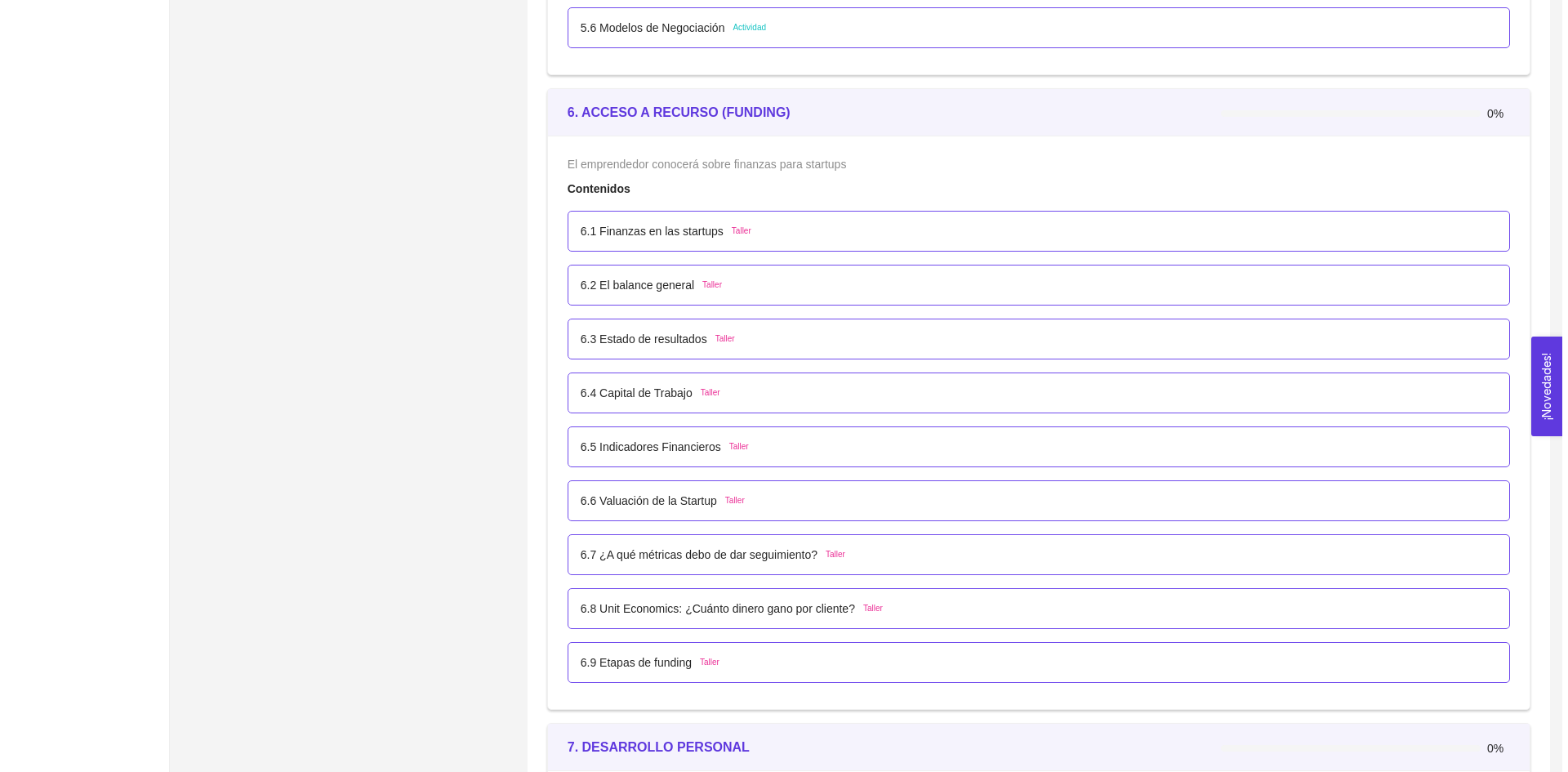
scroll to position [3710, 0]
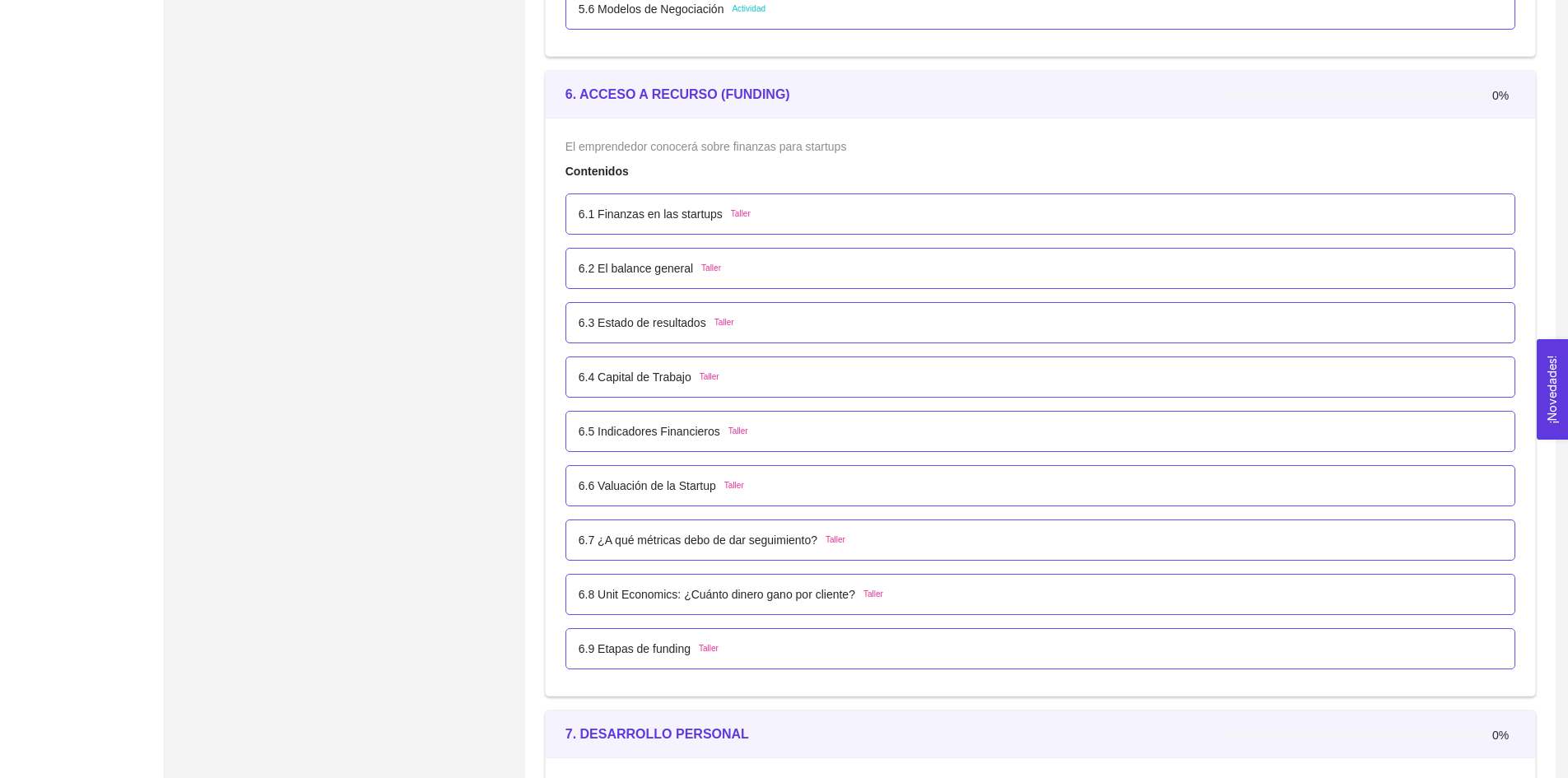
click at [666, 210] on p "6.1 Finanzas en las startups" at bounding box center [650, 214] width 144 height 18
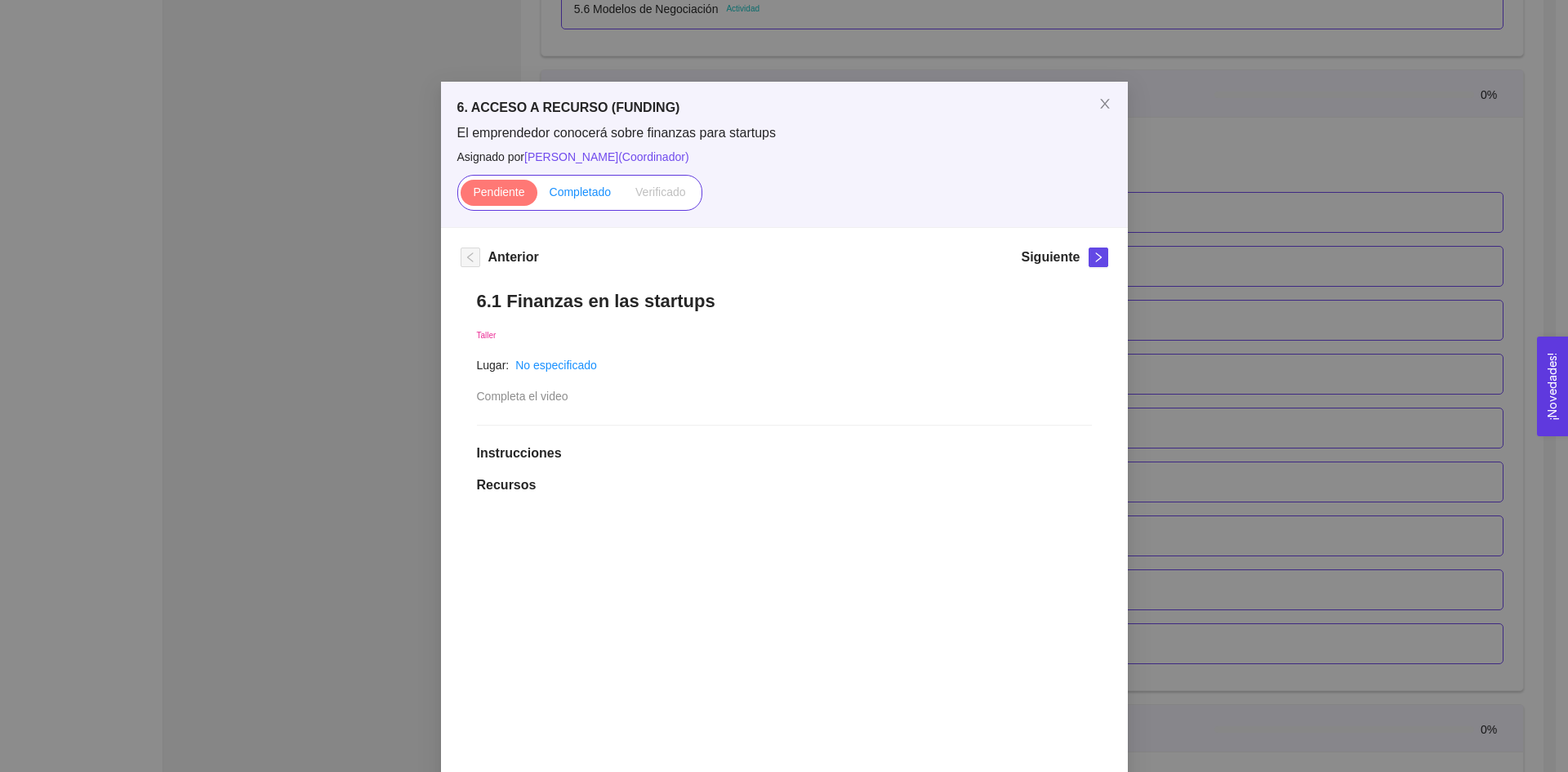
click at [595, 190] on span "Completado" at bounding box center [580, 192] width 62 height 13
click at [537, 196] on input "Completado" at bounding box center [537, 196] width 0 height 0
click at [1096, 260] on icon "right" at bounding box center [1099, 258] width 6 height 10
click at [593, 196] on span "Completado" at bounding box center [580, 192] width 62 height 13
click at [537, 196] on input "Completado" at bounding box center [537, 196] width 0 height 0
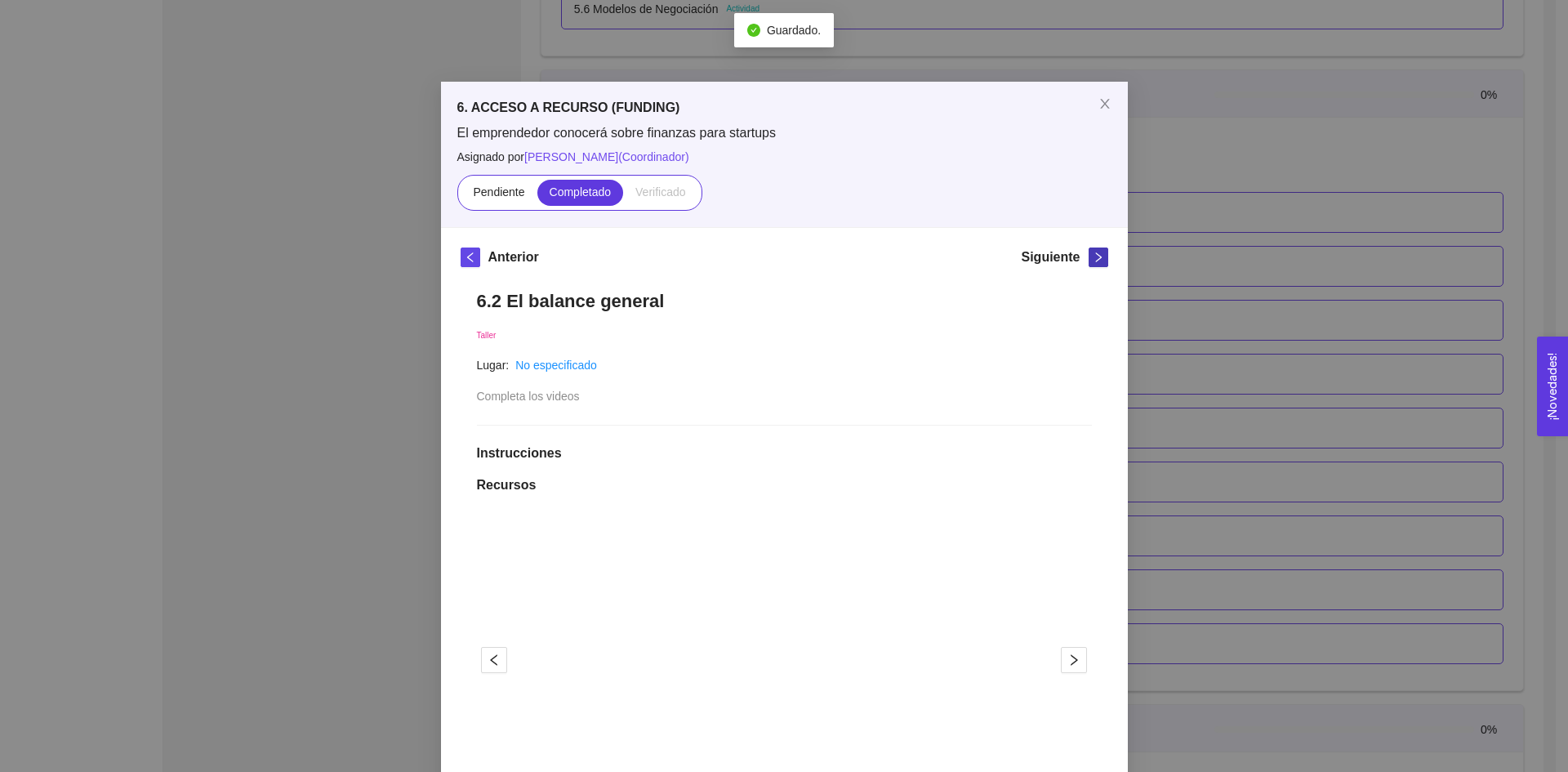
click at [1098, 257] on span "right" at bounding box center [1099, 258] width 18 height 12
click at [566, 194] on span "Completado" at bounding box center [580, 192] width 62 height 13
click at [537, 196] on input "Completado" at bounding box center [537, 196] width 0 height 0
click at [1093, 260] on icon "right" at bounding box center [1099, 258] width 12 height 12
click at [550, 192] on span "Completado" at bounding box center [580, 192] width 62 height 13
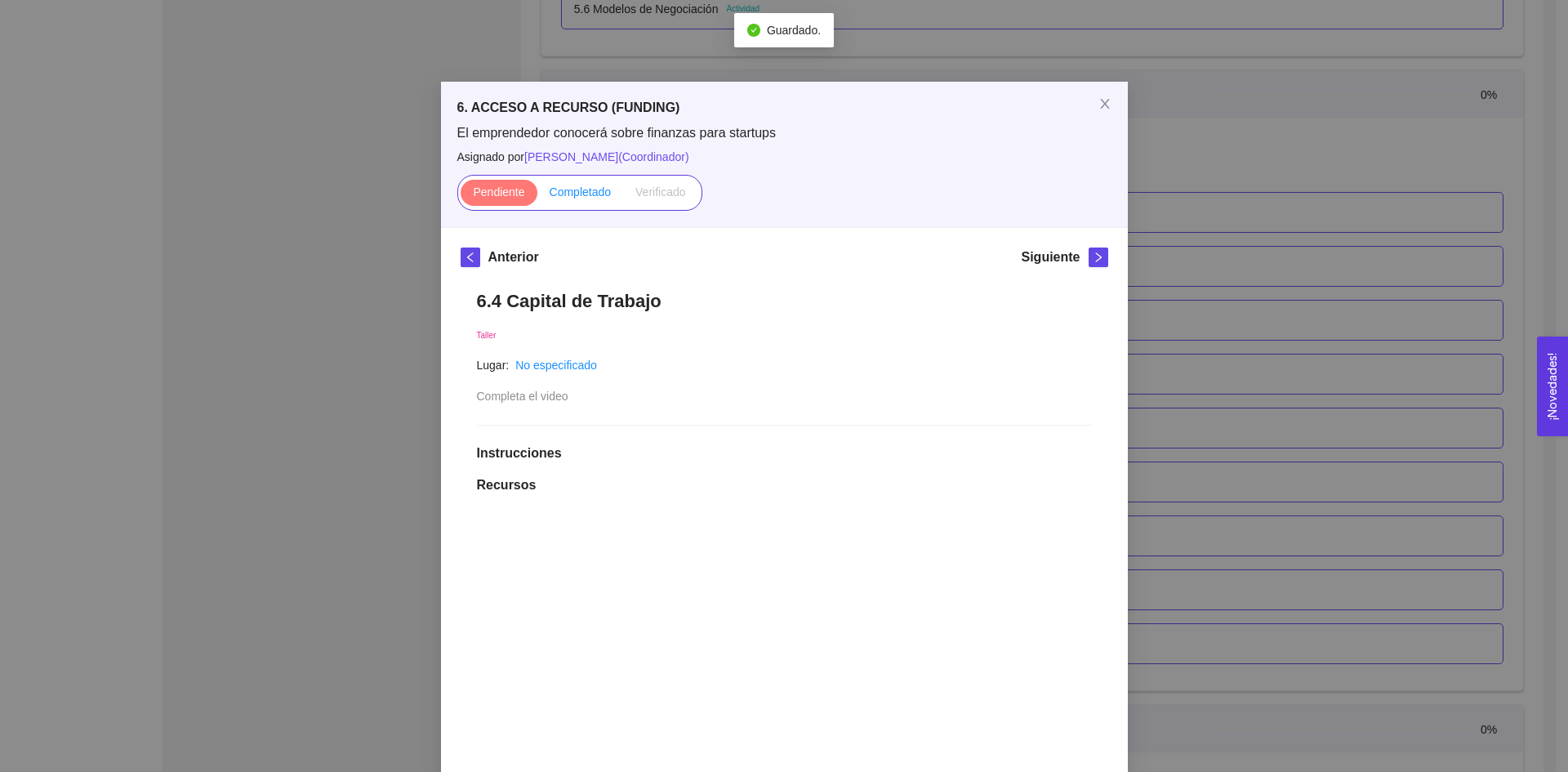
click at [537, 196] on input "Completado" at bounding box center [537, 196] width 0 height 0
click at [1093, 262] on icon "right" at bounding box center [1099, 258] width 12 height 12
click at [563, 188] on span "Completado" at bounding box center [580, 192] width 62 height 13
click at [537, 196] on input "Completado" at bounding box center [537, 196] width 0 height 0
click at [1096, 257] on icon "right" at bounding box center [1099, 258] width 6 height 10
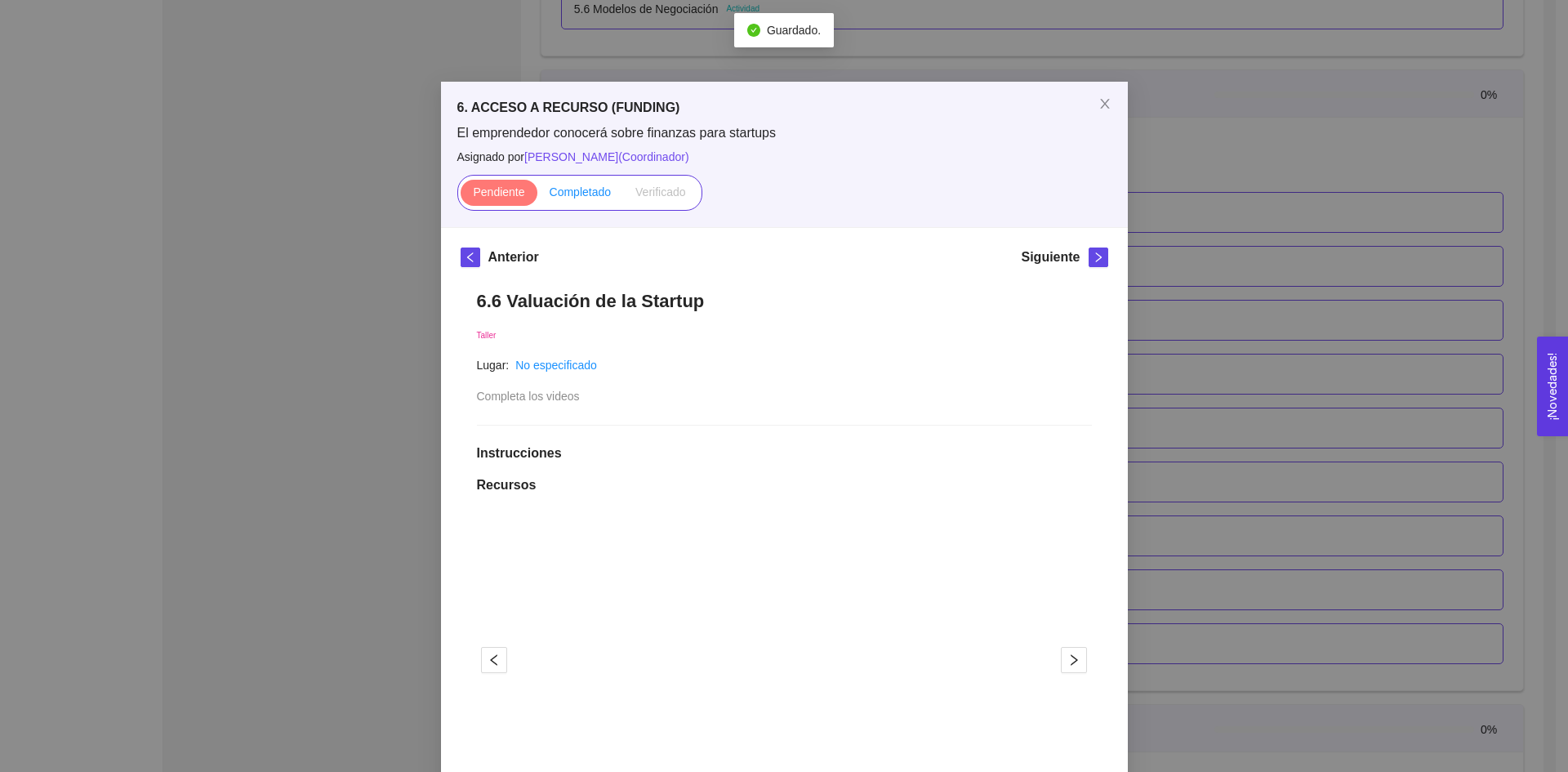
click at [574, 190] on span "Completado" at bounding box center [580, 192] width 62 height 13
click at [537, 196] on input "Completado" at bounding box center [537, 196] width 0 height 0
click at [1093, 258] on icon "right" at bounding box center [1099, 258] width 12 height 12
click at [556, 201] on label "Completado" at bounding box center [580, 193] width 87 height 27
click at [537, 196] on input "Completado" at bounding box center [537, 196] width 0 height 0
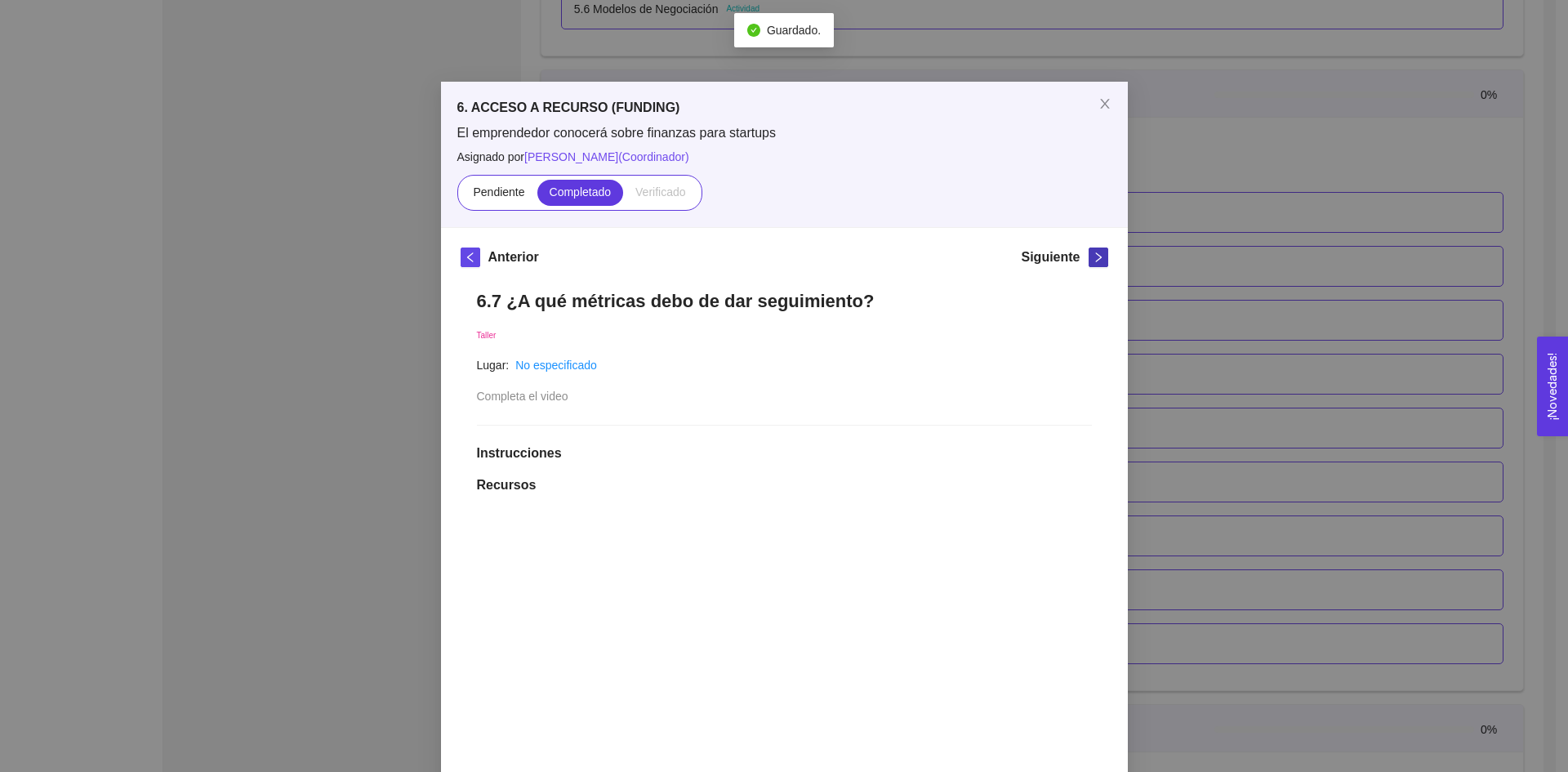
click at [1093, 263] on icon "right" at bounding box center [1099, 258] width 12 height 12
click at [565, 203] on label "Completado" at bounding box center [580, 193] width 87 height 27
click at [537, 196] on input "Completado" at bounding box center [537, 196] width 0 height 0
click at [1092, 263] on button "button" at bounding box center [1099, 258] width 20 height 20
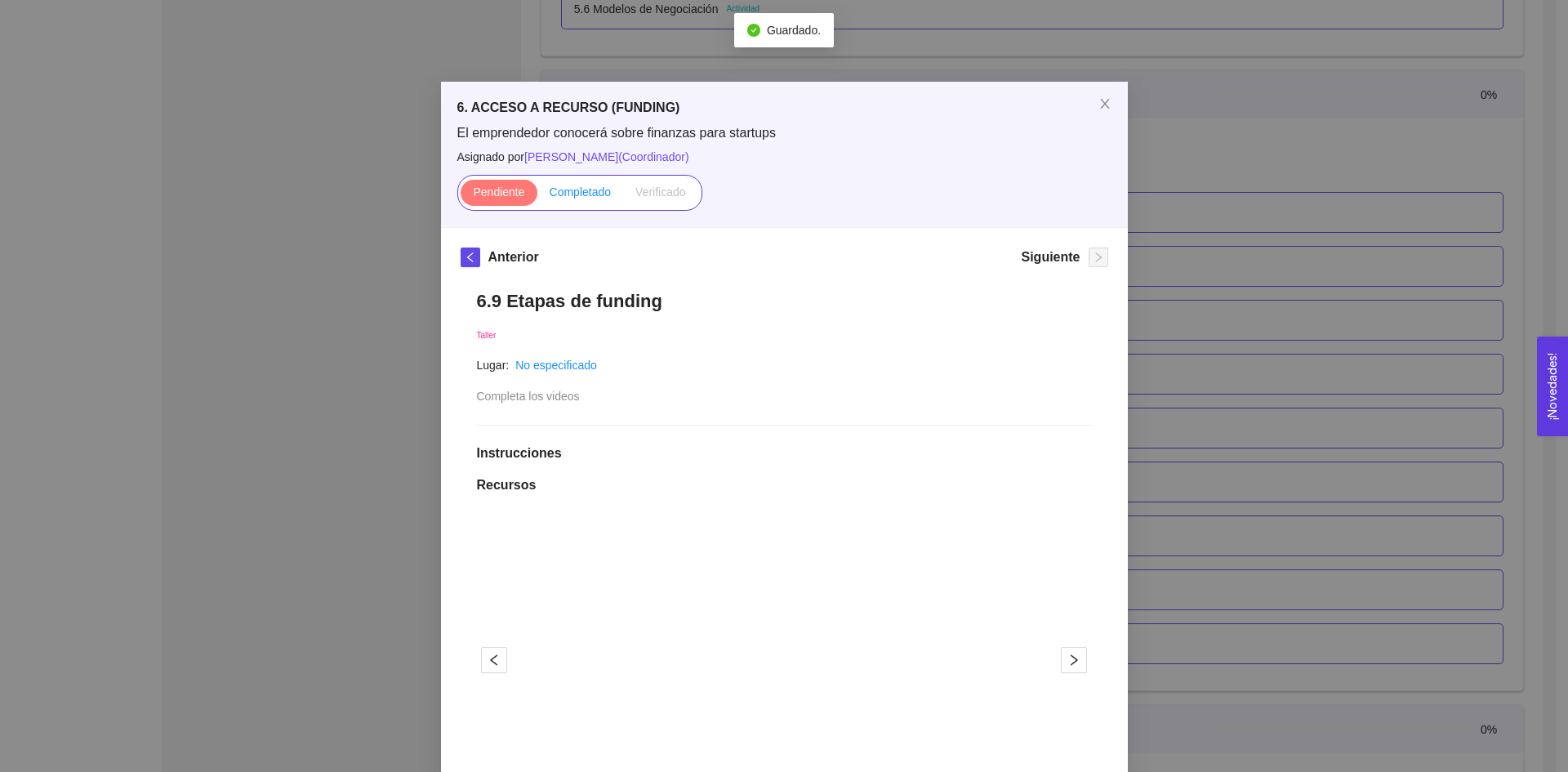
click at [553, 186] on span "Completado" at bounding box center [580, 192] width 62 height 13
click at [537, 196] on input "Completado" at bounding box center [537, 196] width 0 height 0
click at [1092, 110] on span "Close" at bounding box center [1105, 104] width 46 height 46
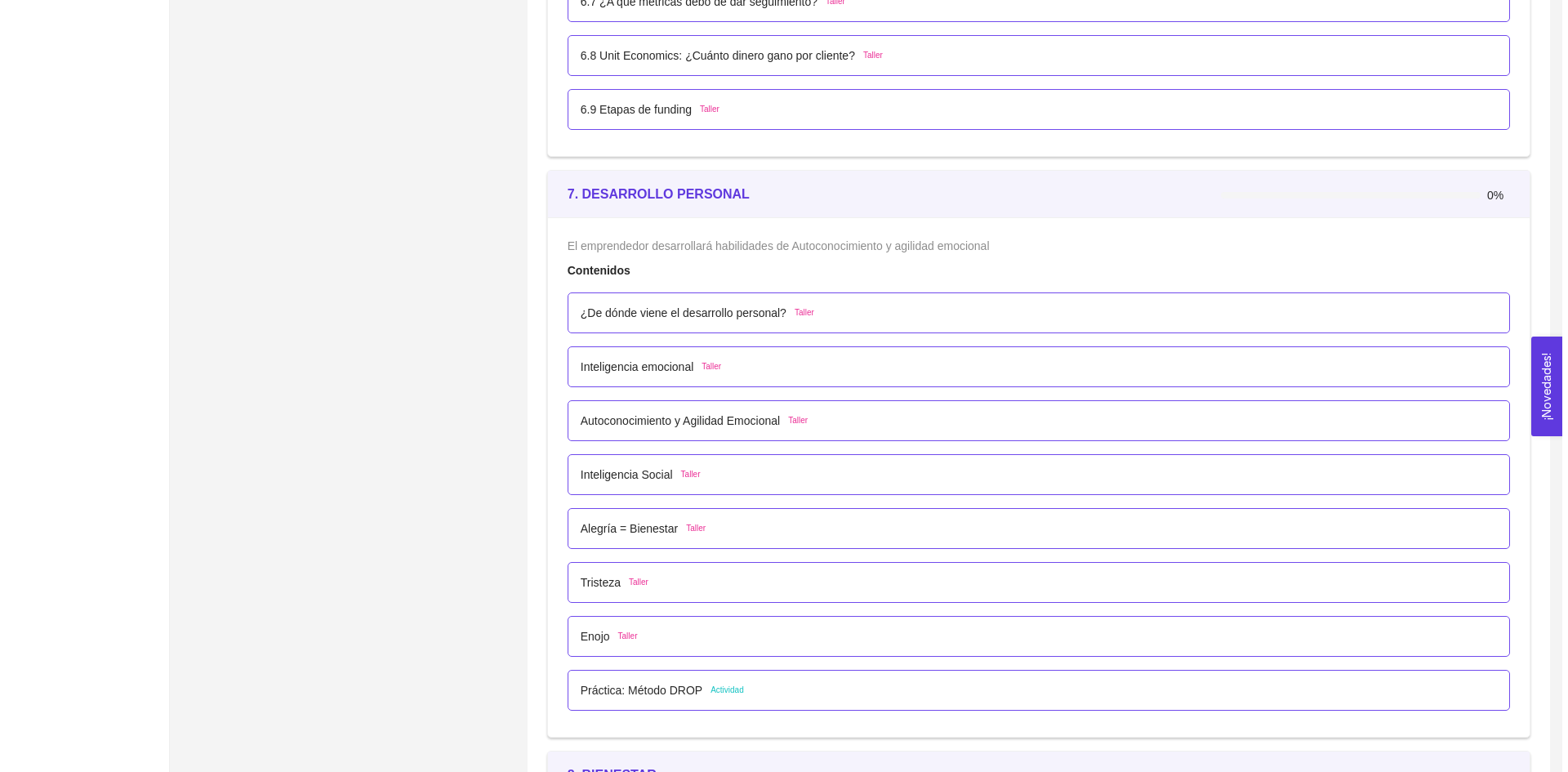
scroll to position [4281, 0]
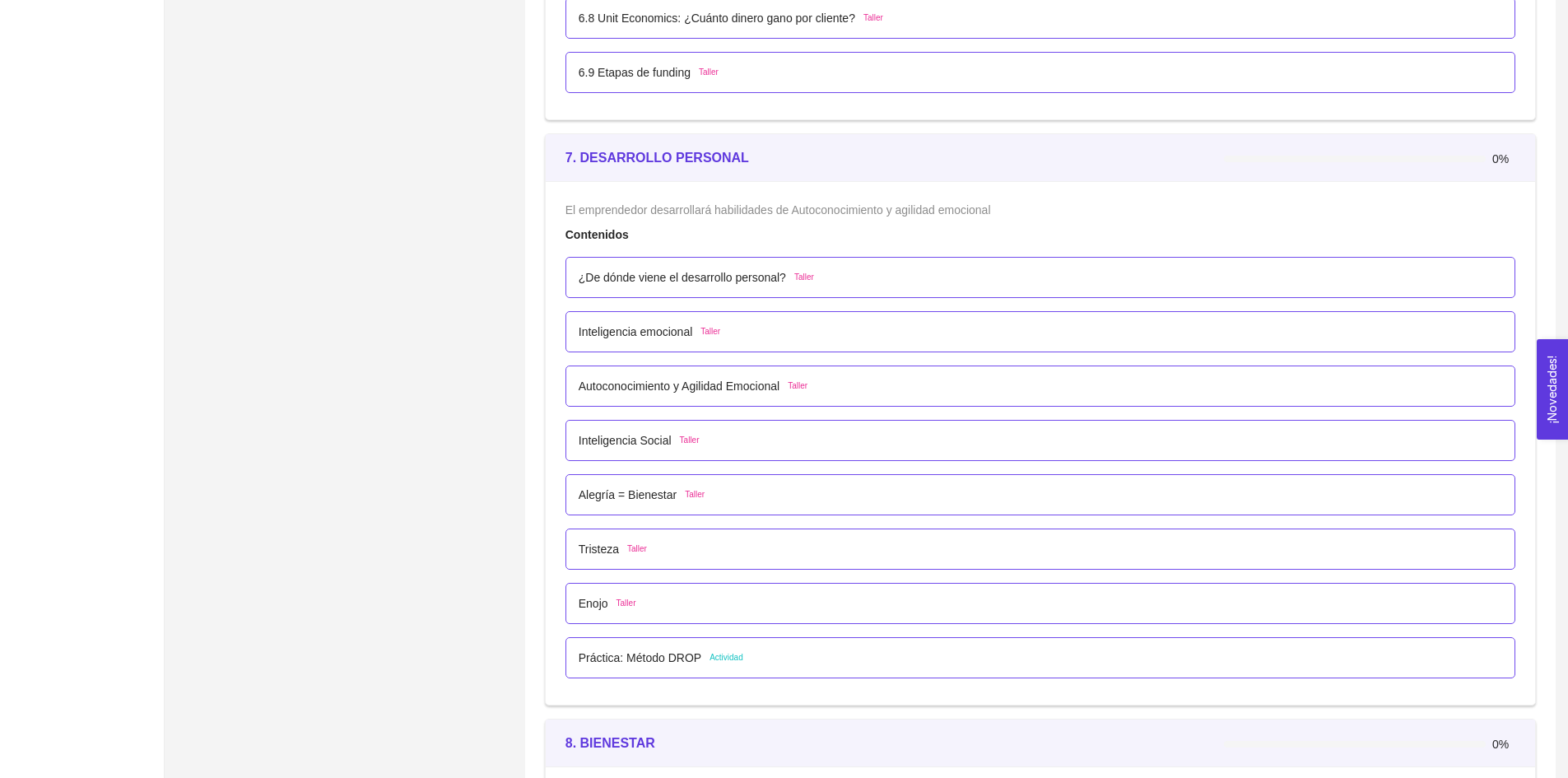
click at [700, 281] on p "¿De dónde viene el desarrollo personal?" at bounding box center [682, 278] width 207 height 18
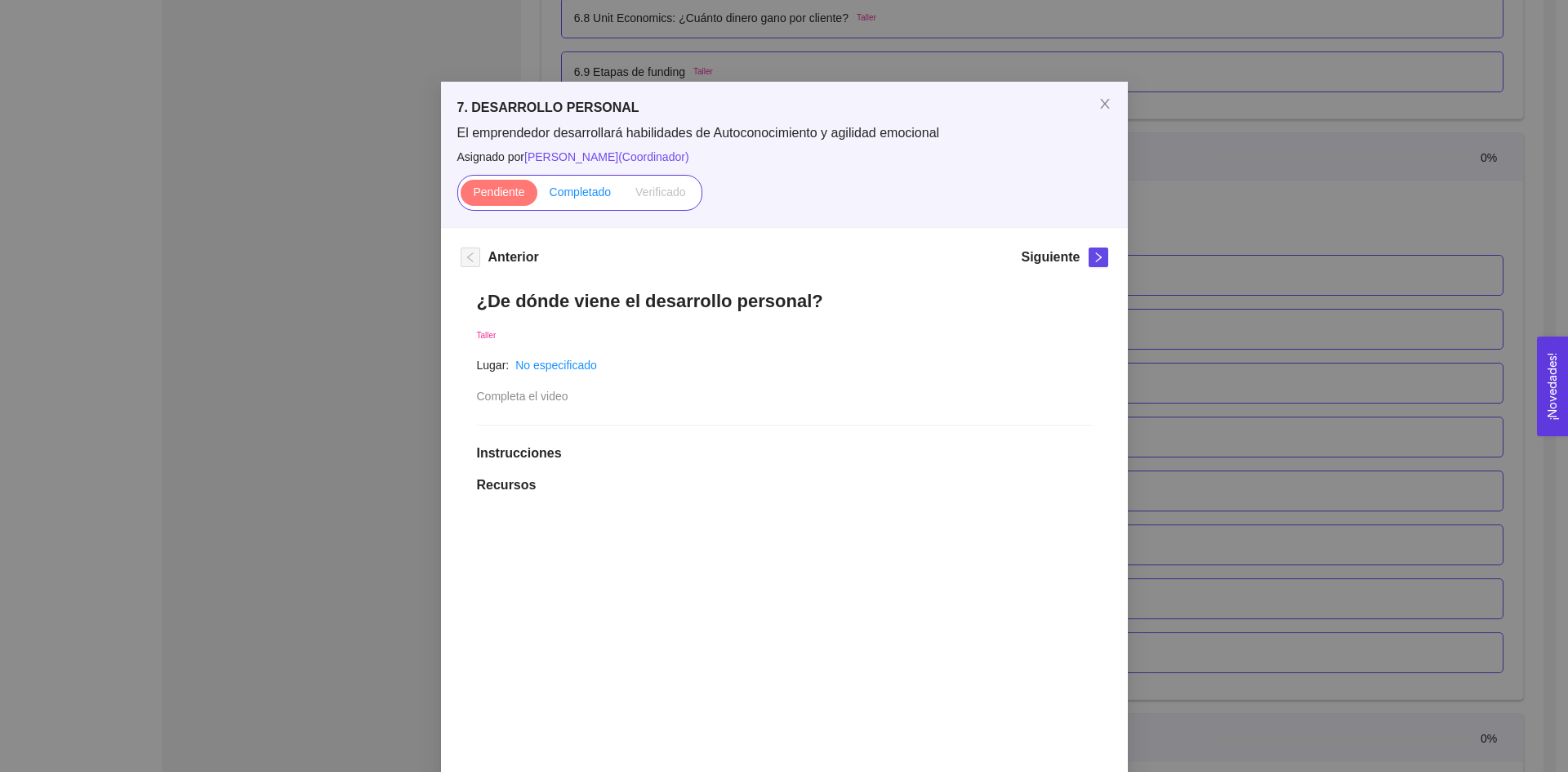
click at [580, 197] on span "Completado" at bounding box center [580, 192] width 62 height 13
click at [537, 196] on input "Completado" at bounding box center [537, 196] width 0 height 0
click at [1098, 266] on button "button" at bounding box center [1099, 258] width 20 height 20
click at [538, 197] on label "Completado" at bounding box center [580, 193] width 87 height 27
click at [537, 196] on input "Completado" at bounding box center [537, 196] width 0 height 0
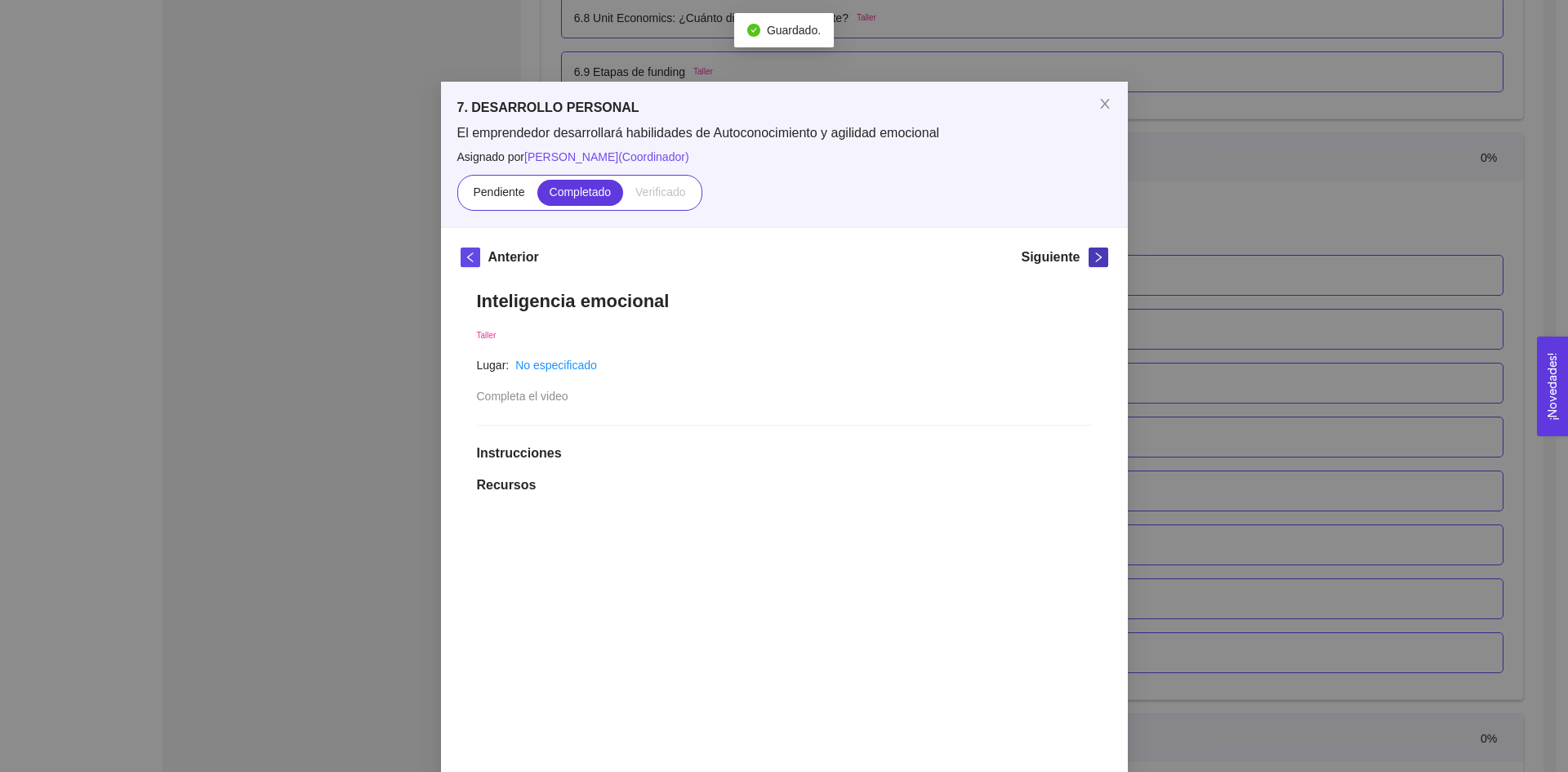
click at [1096, 261] on icon "right" at bounding box center [1099, 258] width 12 height 12
click at [591, 191] on span "Completado" at bounding box center [580, 192] width 62 height 13
click at [537, 196] on input "Completado" at bounding box center [537, 196] width 0 height 0
click at [1099, 110] on icon "close" at bounding box center [1105, 103] width 13 height 13
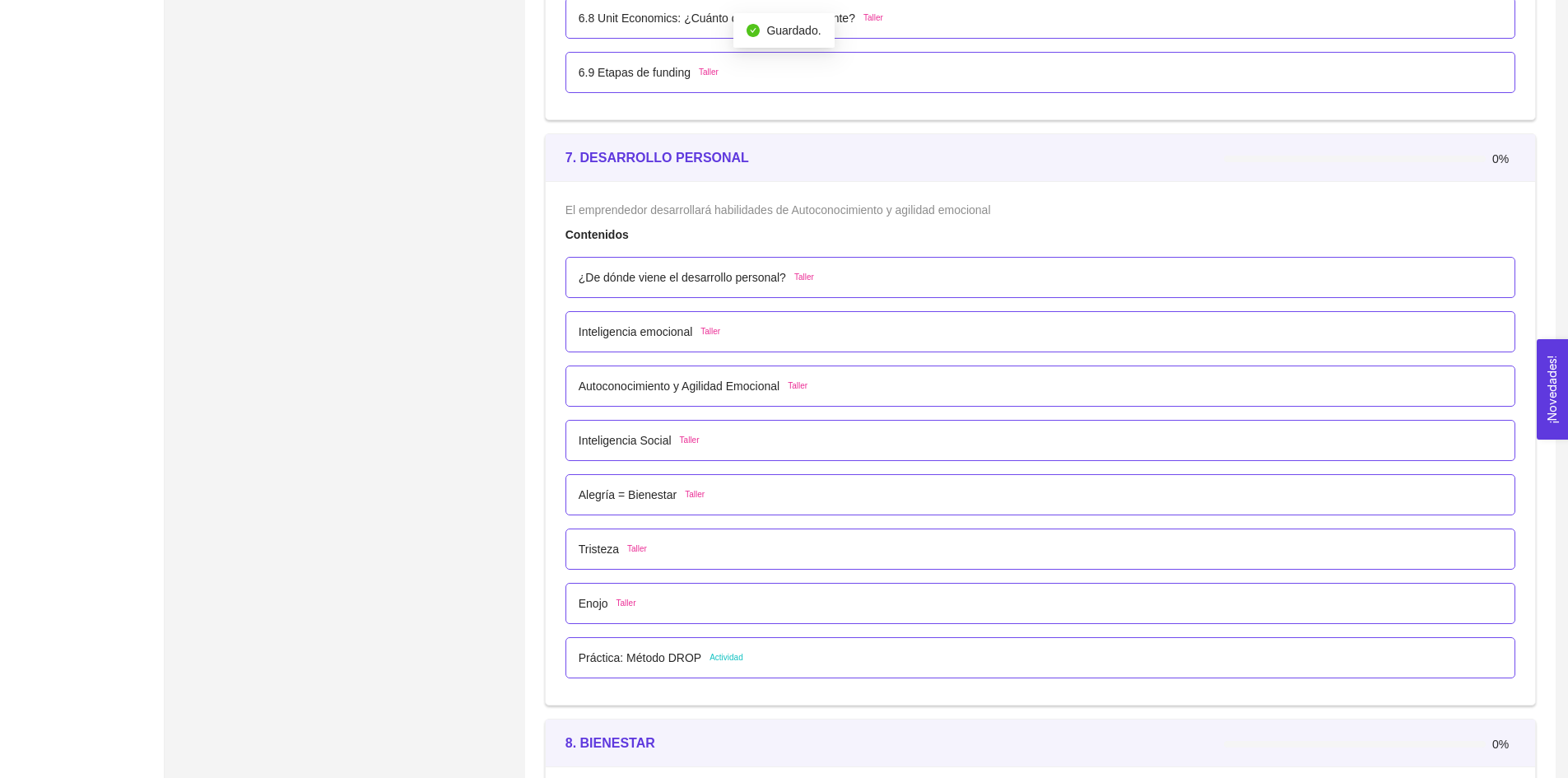
click at [634, 328] on p "Inteligencia emocional" at bounding box center [635, 332] width 114 height 18
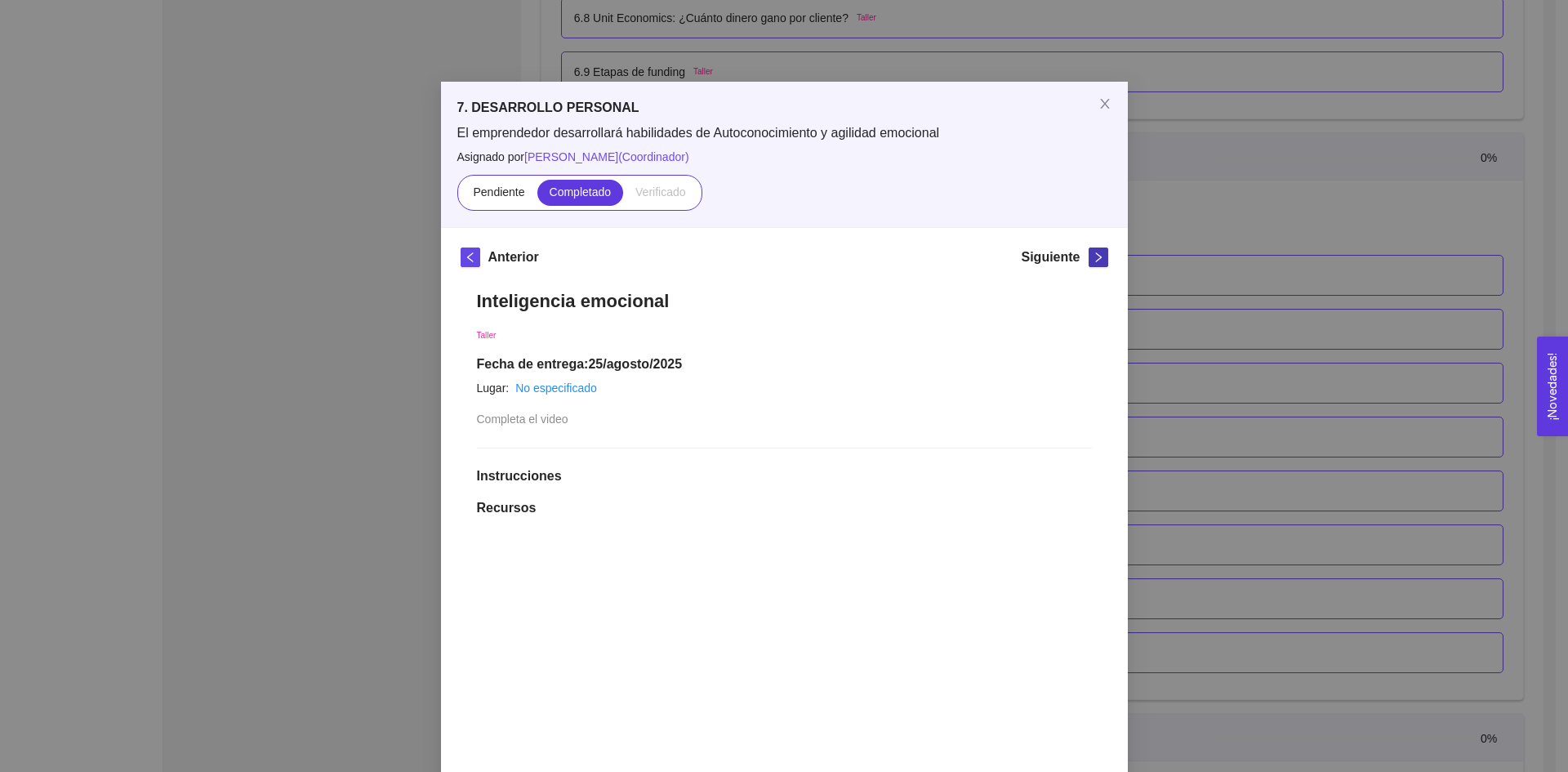
click at [1093, 258] on icon "right" at bounding box center [1099, 258] width 12 height 12
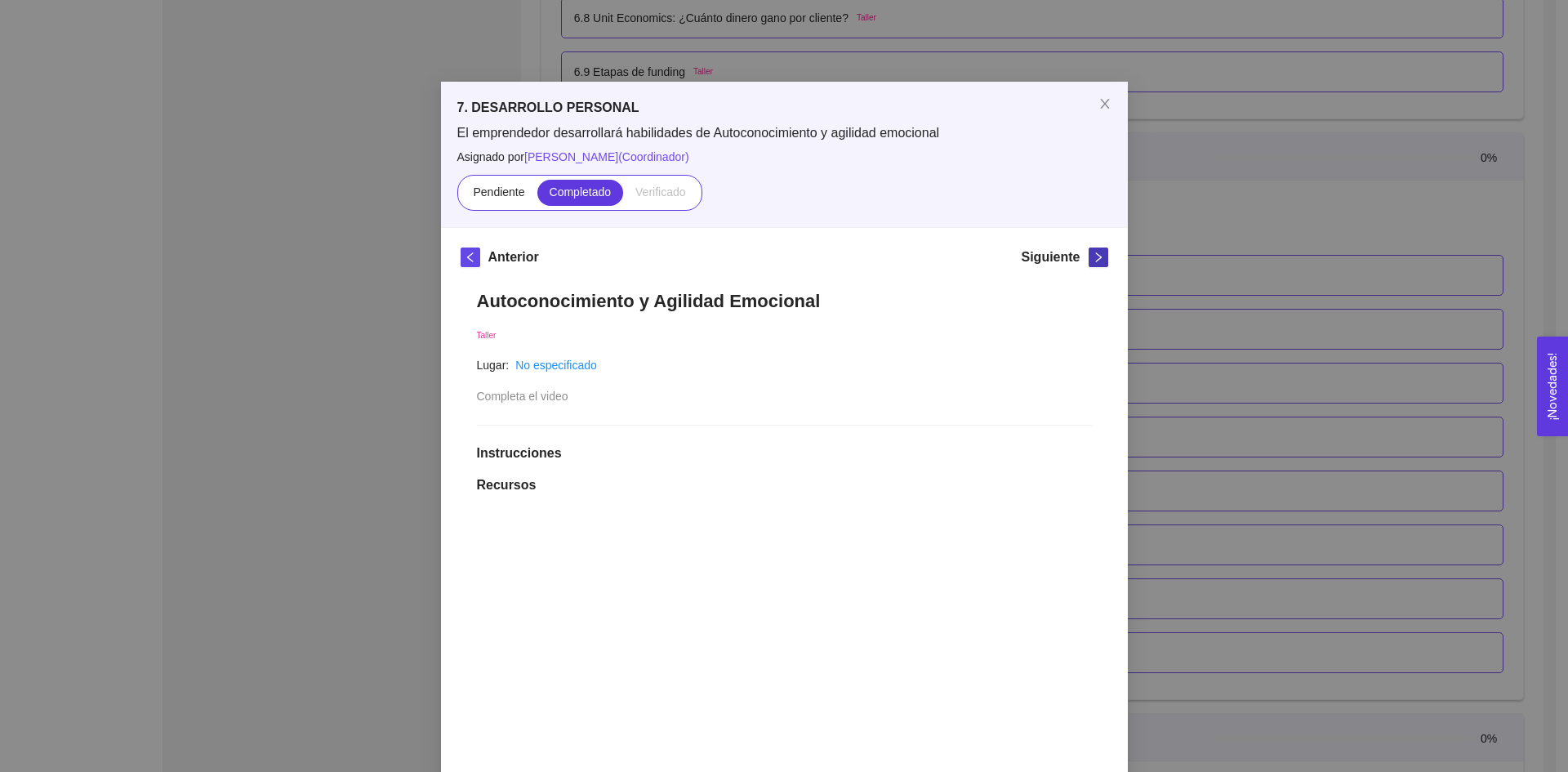
click at [1093, 258] on icon "right" at bounding box center [1099, 258] width 12 height 12
click at [583, 198] on span "Completado" at bounding box center [580, 192] width 62 height 13
click at [537, 196] on input "Completado" at bounding box center [537, 196] width 0 height 0
click at [1093, 260] on icon "right" at bounding box center [1099, 258] width 12 height 12
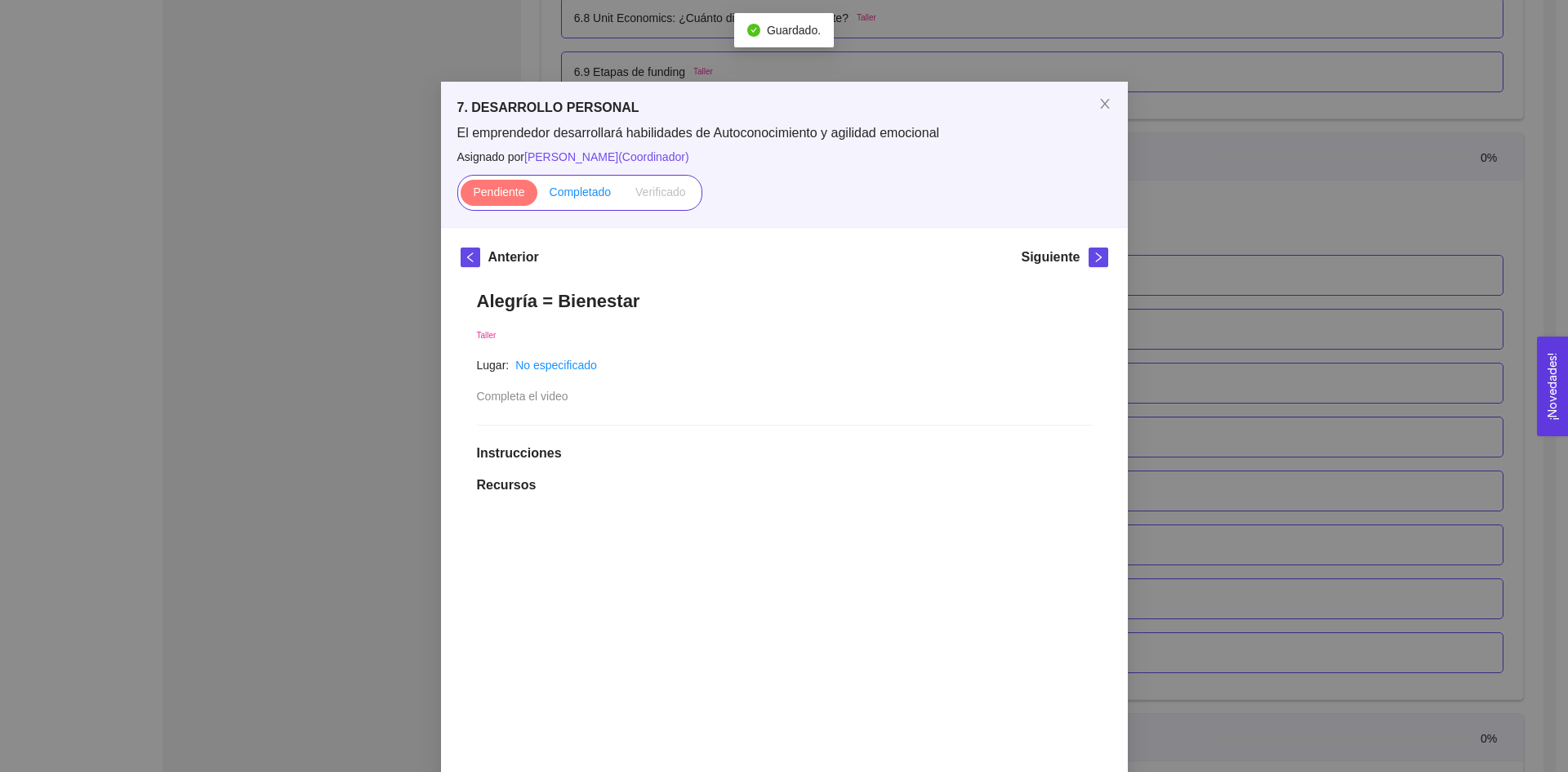
click at [591, 194] on span "Completado" at bounding box center [580, 192] width 62 height 13
click at [537, 196] on input "Completado" at bounding box center [537, 196] width 0 height 0
click at [1091, 264] on button "button" at bounding box center [1099, 258] width 20 height 20
click at [580, 196] on span "Completado" at bounding box center [580, 192] width 62 height 13
click at [537, 196] on input "Completado" at bounding box center [537, 196] width 0 height 0
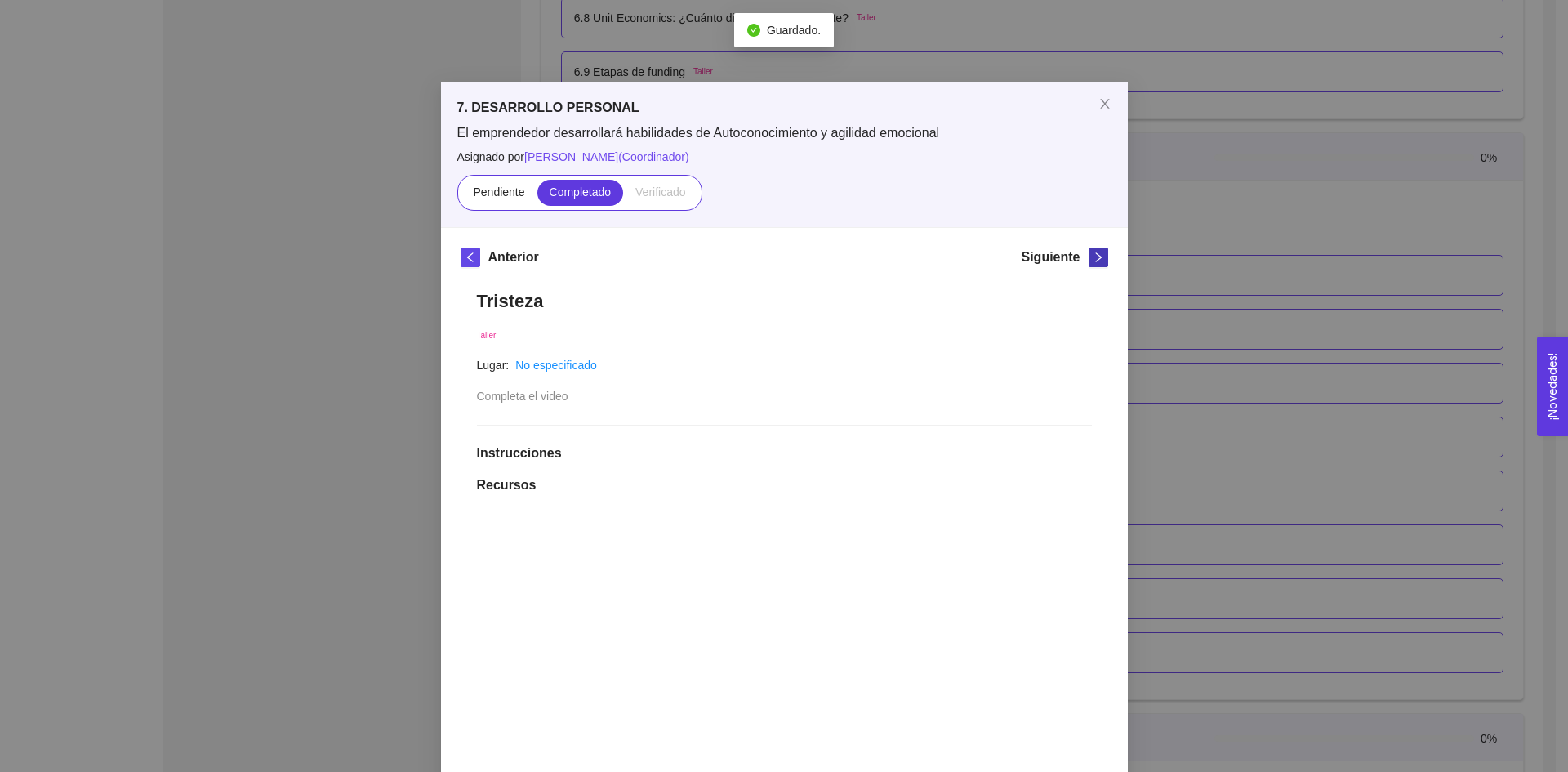
click at [1098, 263] on button "button" at bounding box center [1099, 258] width 20 height 20
click at [560, 190] on span "Completado" at bounding box center [580, 192] width 62 height 13
click at [537, 196] on input "Completado" at bounding box center [537, 196] width 0 height 0
click at [1096, 261] on icon "right" at bounding box center [1099, 258] width 6 height 10
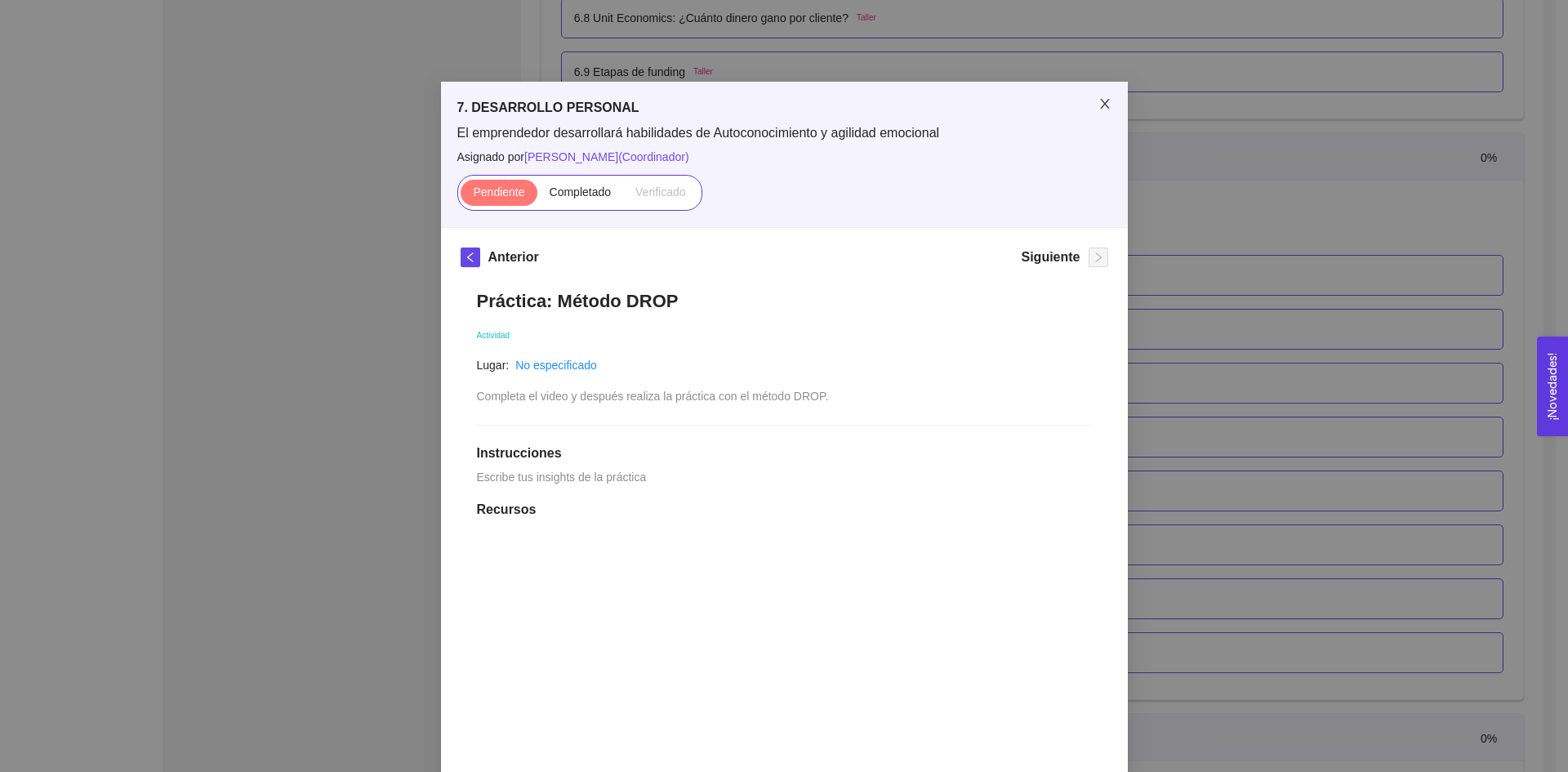
click at [1099, 103] on icon "close" at bounding box center [1105, 103] width 13 height 13
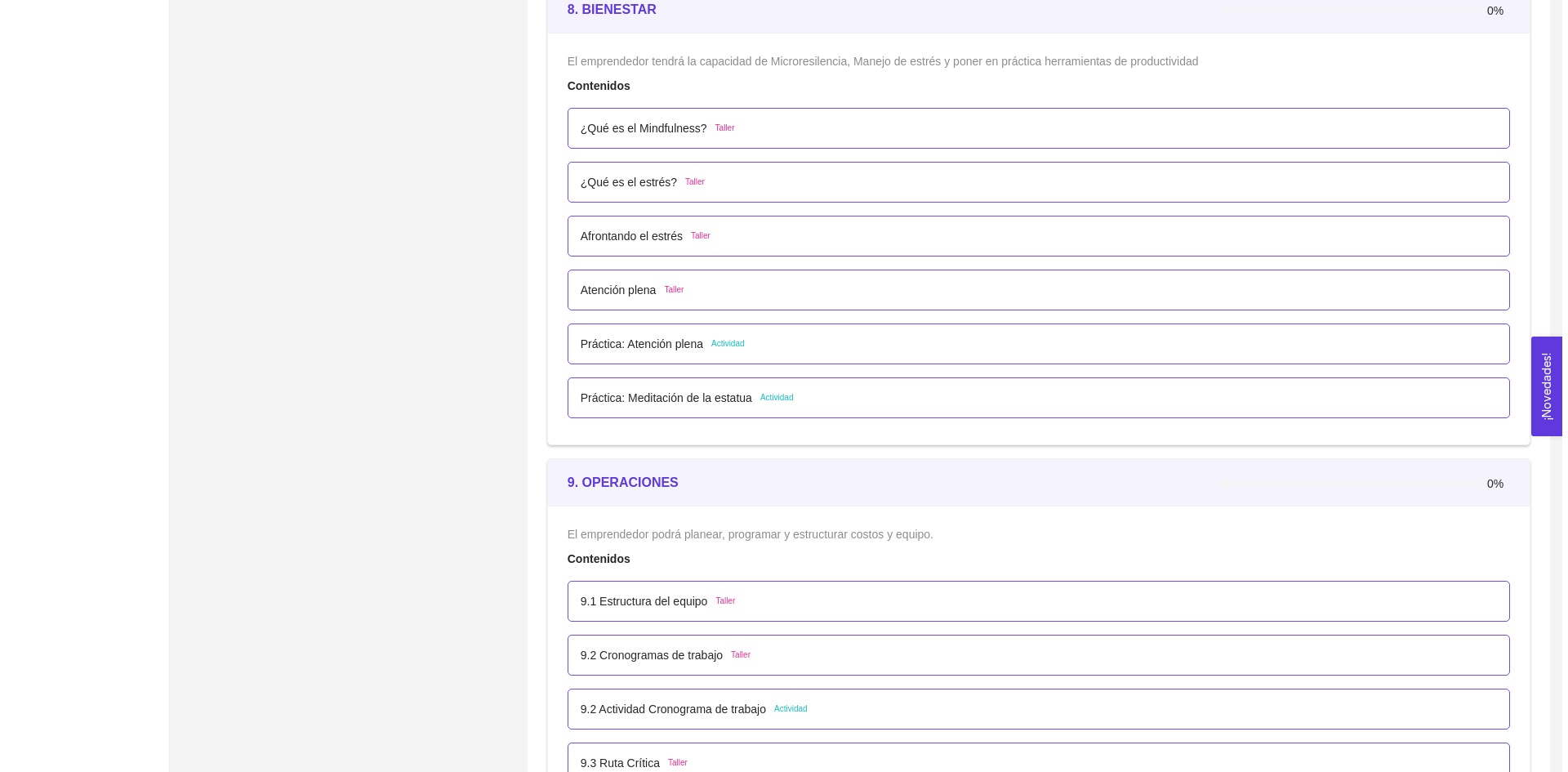
scroll to position [5017, 0]
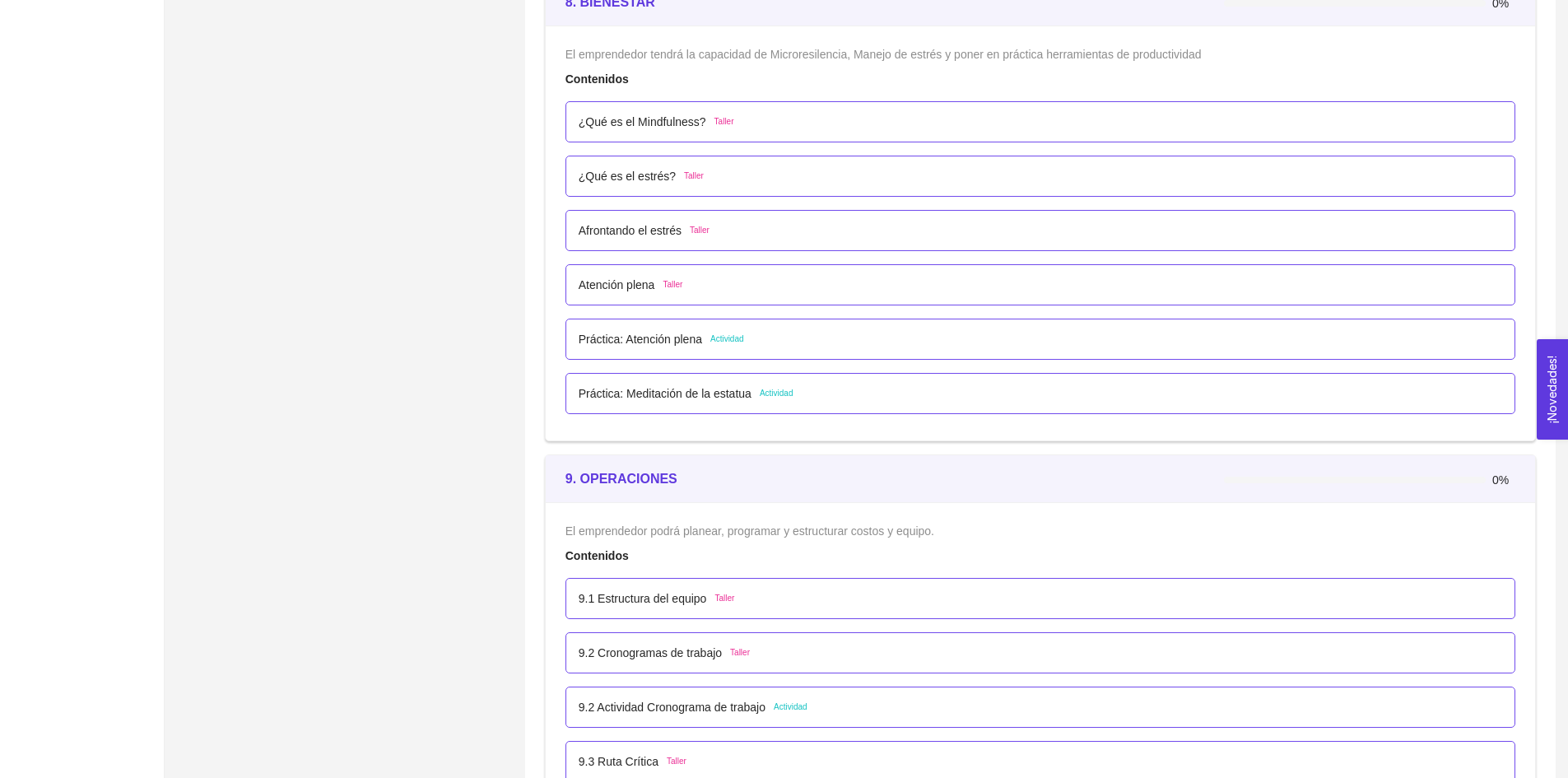
click at [656, 116] on p "¿Qué es el Mindfulness?" at bounding box center [642, 122] width 128 height 18
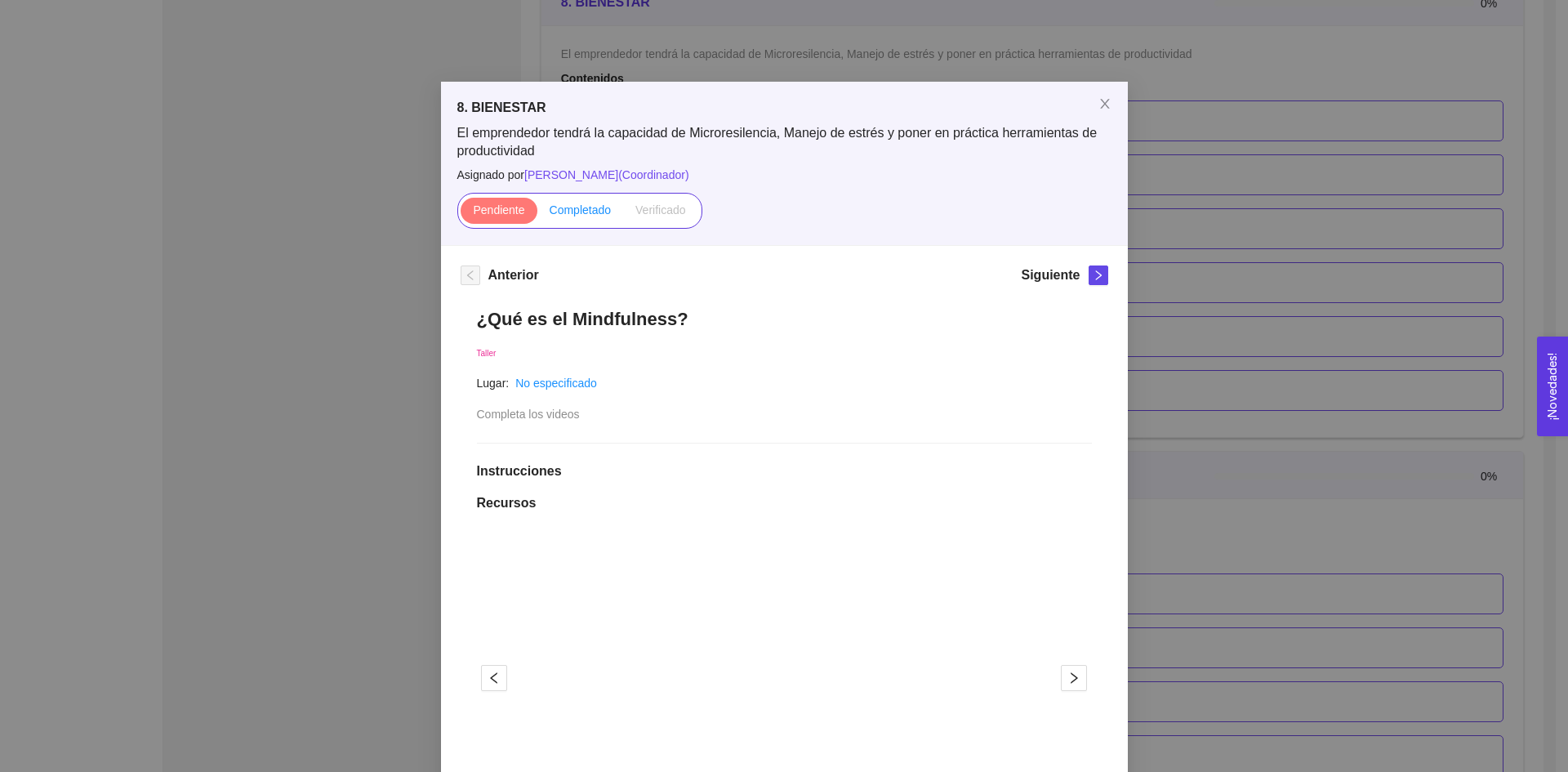
click at [575, 212] on span "Completado" at bounding box center [580, 209] width 62 height 13
click at [537, 214] on input "Completado" at bounding box center [537, 214] width 0 height 0
click at [1093, 272] on icon "right" at bounding box center [1099, 275] width 12 height 12
click at [562, 204] on span "Completado" at bounding box center [580, 209] width 62 height 13
click at [537, 214] on input "Completado" at bounding box center [537, 214] width 0 height 0
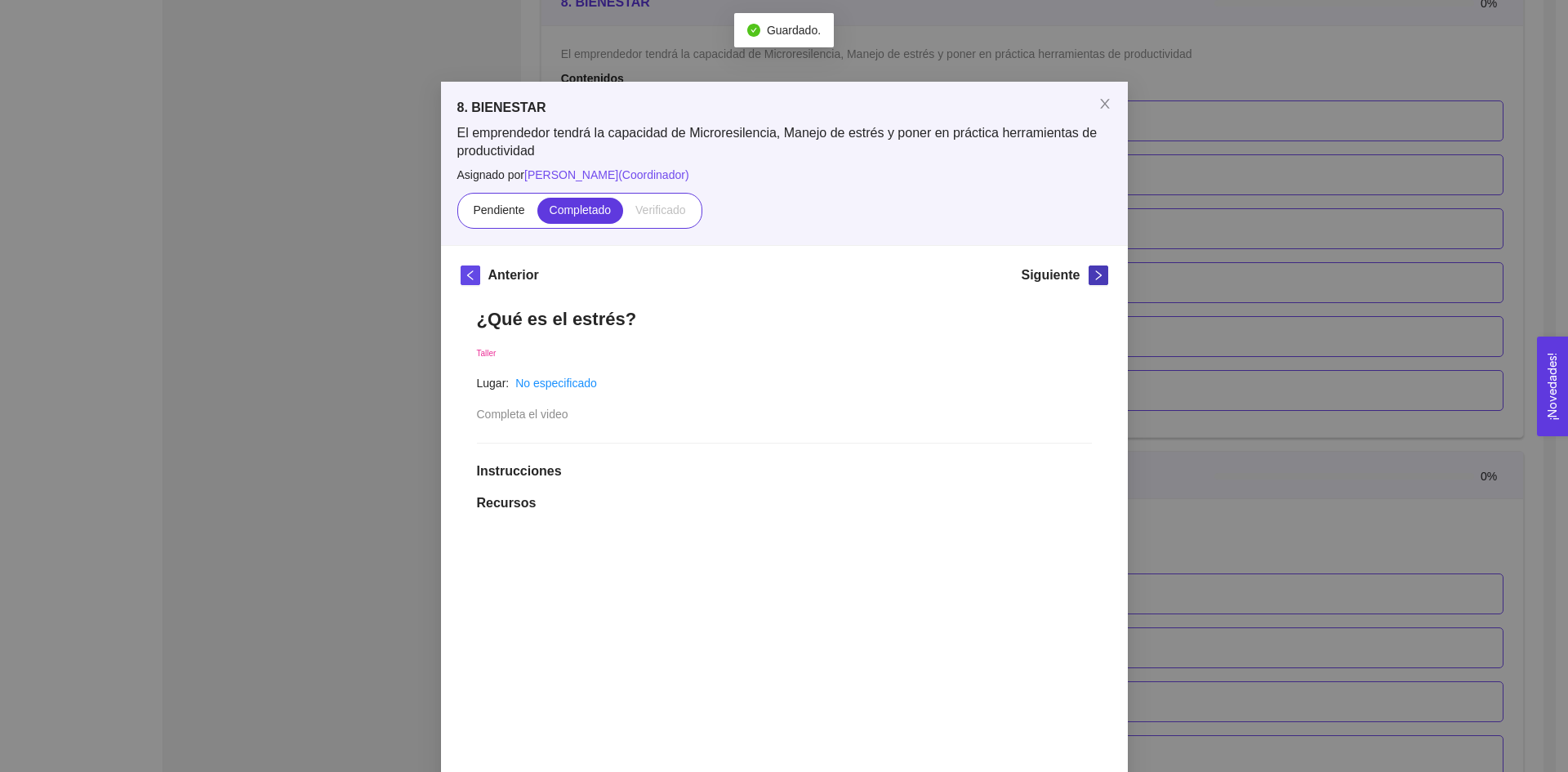
click at [1093, 273] on icon "right" at bounding box center [1099, 275] width 12 height 12
click at [570, 212] on span "Completado" at bounding box center [580, 209] width 62 height 13
click at [537, 214] on input "Completado" at bounding box center [537, 214] width 0 height 0
click at [1093, 272] on icon "right" at bounding box center [1099, 275] width 12 height 12
click at [590, 211] on span "Completado" at bounding box center [580, 209] width 62 height 13
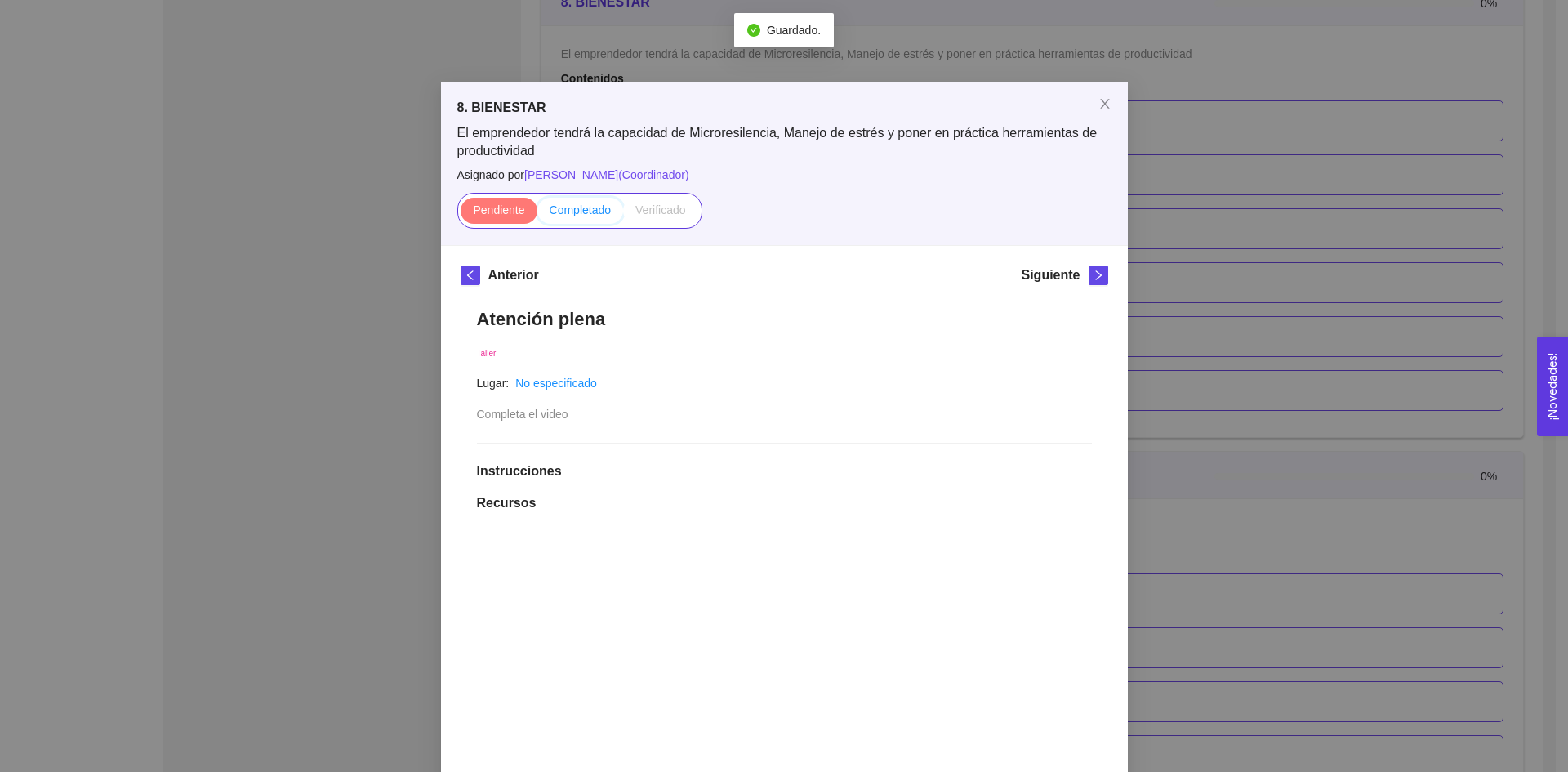
click at [537, 214] on input "Completado" at bounding box center [537, 214] width 0 height 0
click at [1093, 277] on icon "right" at bounding box center [1099, 275] width 12 height 12
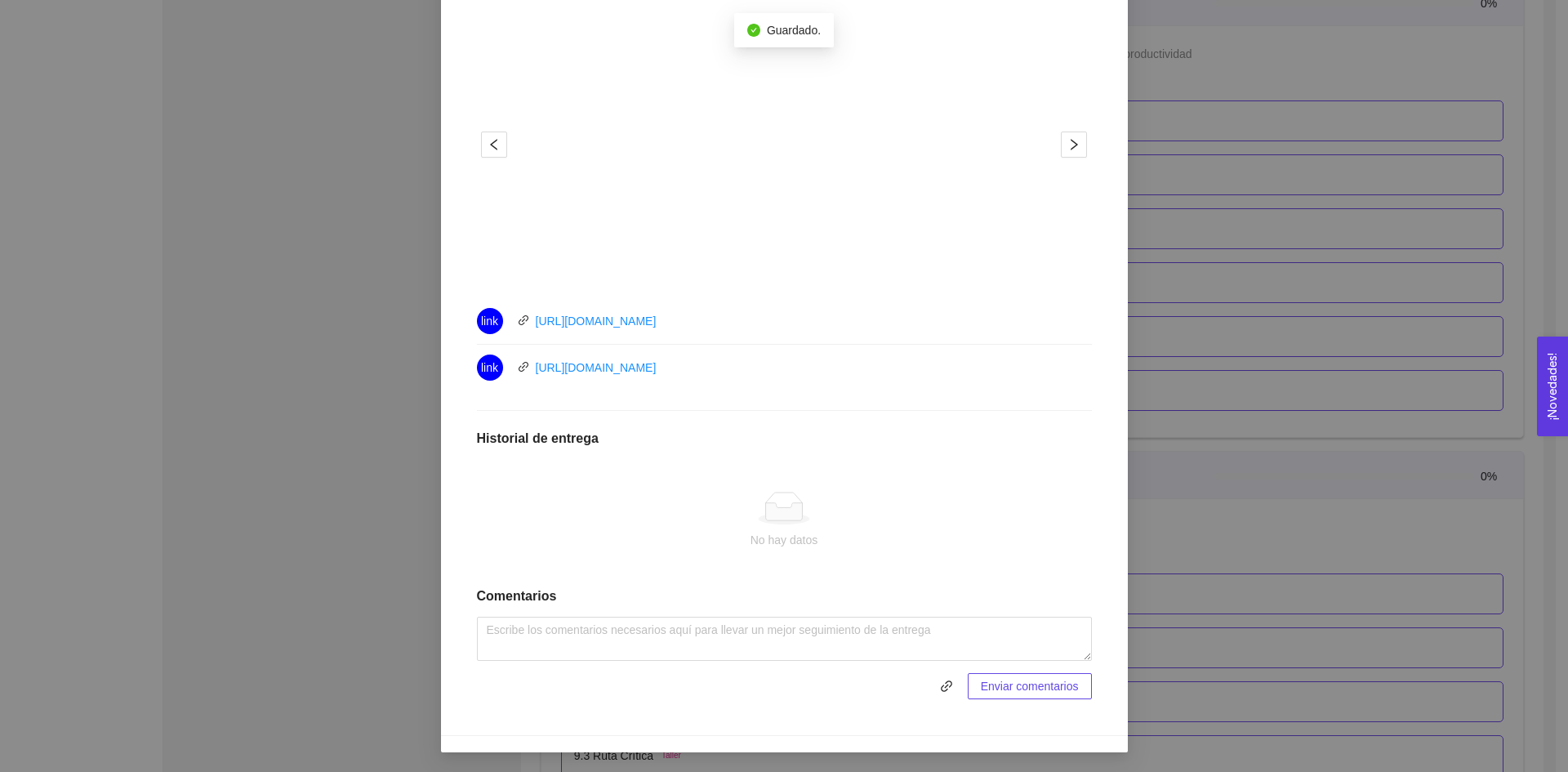
scroll to position [68, 0]
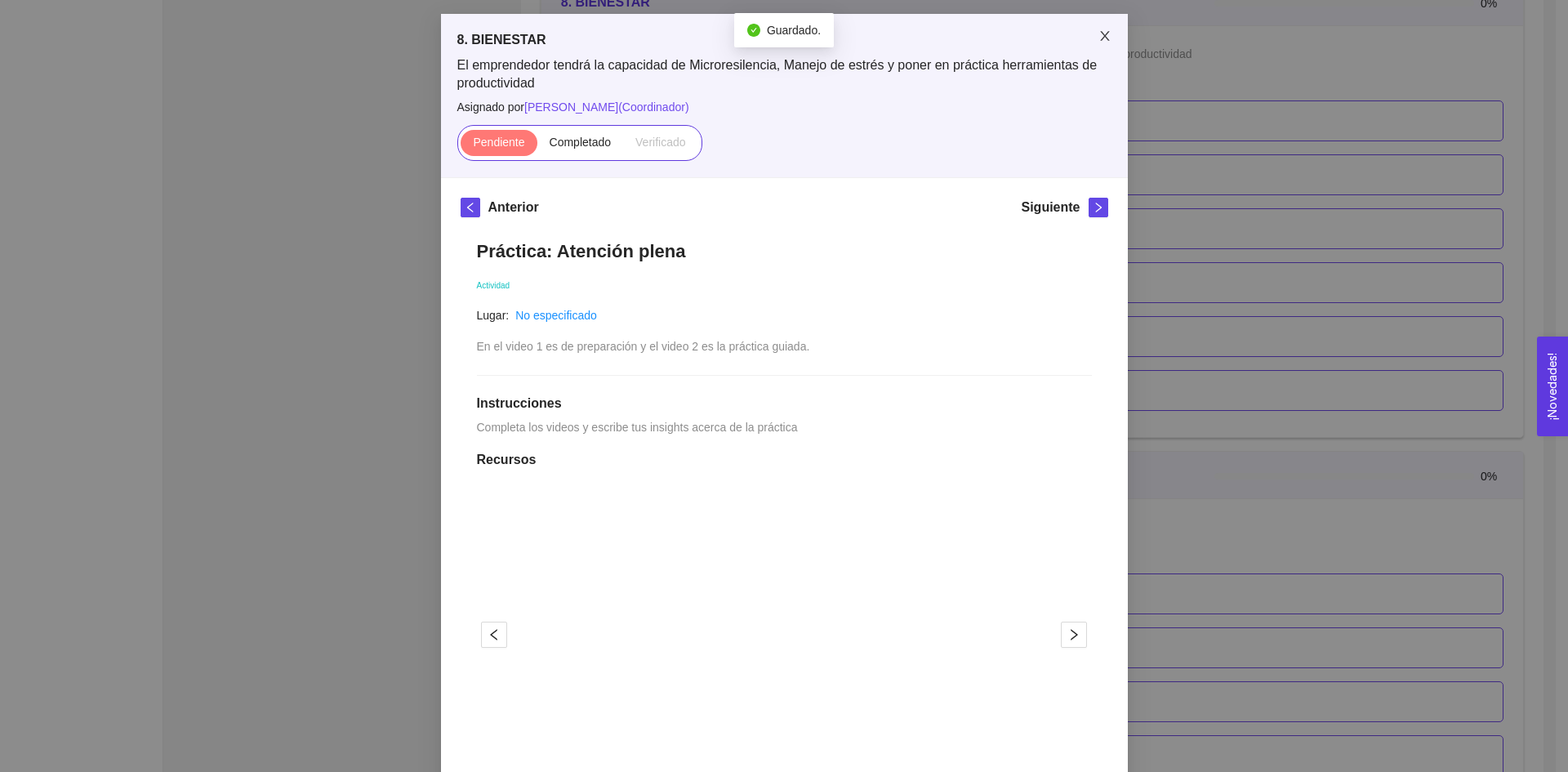
click at [1099, 42] on icon "close" at bounding box center [1105, 35] width 13 height 13
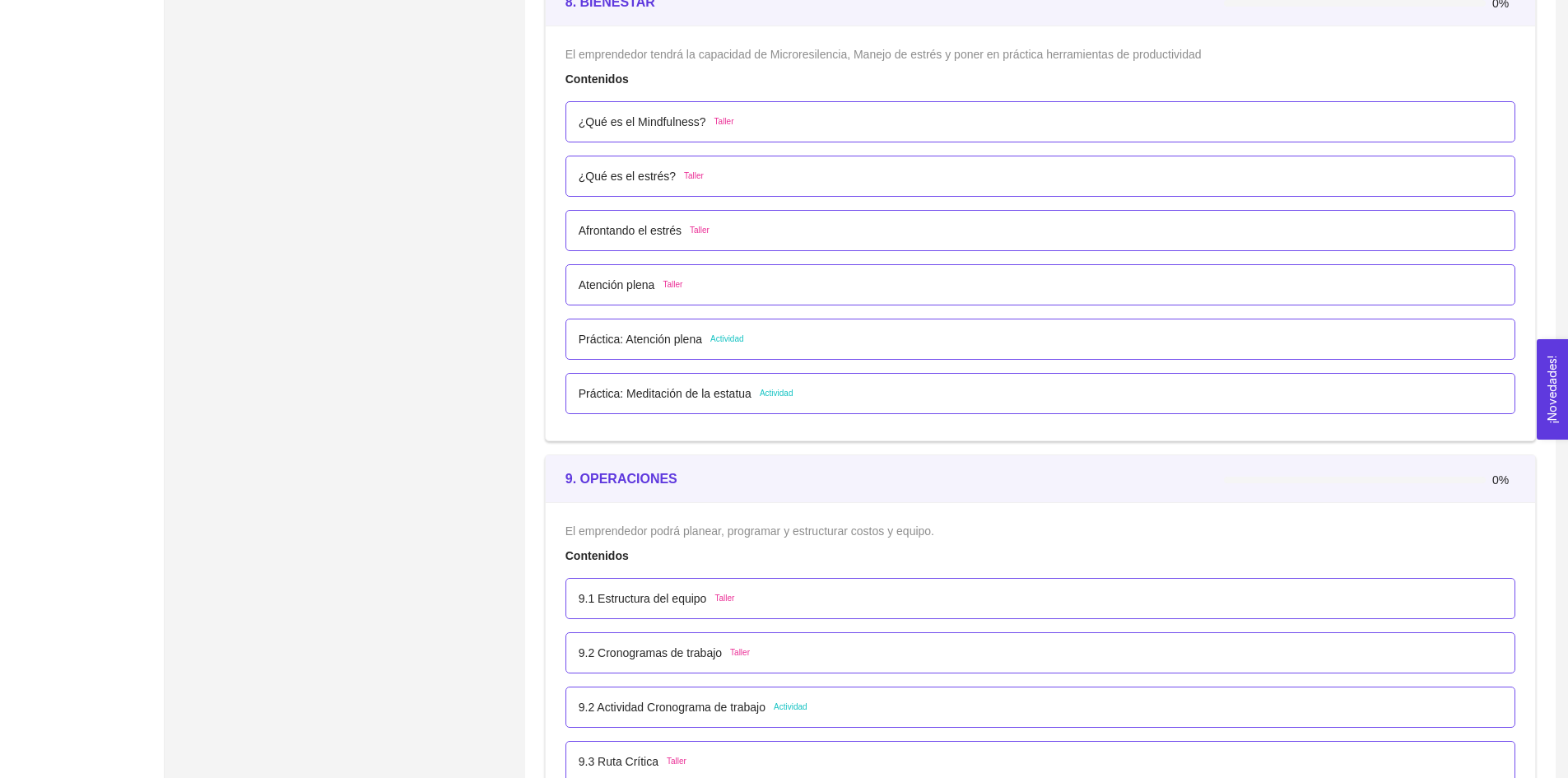
click at [702, 390] on p "Práctica: Meditación de la estatua" at bounding box center [665, 393] width 172 height 18
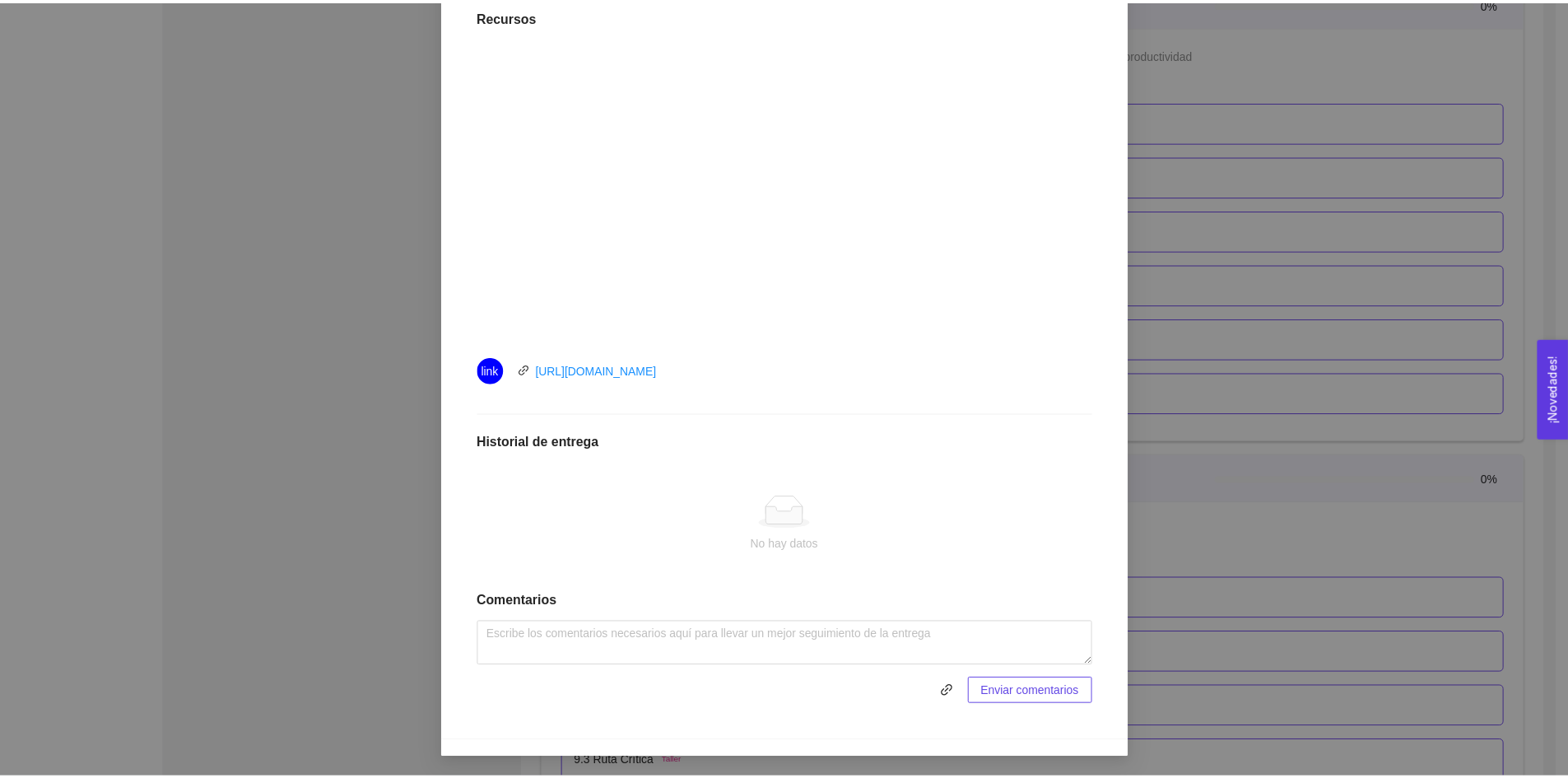
scroll to position [0, 0]
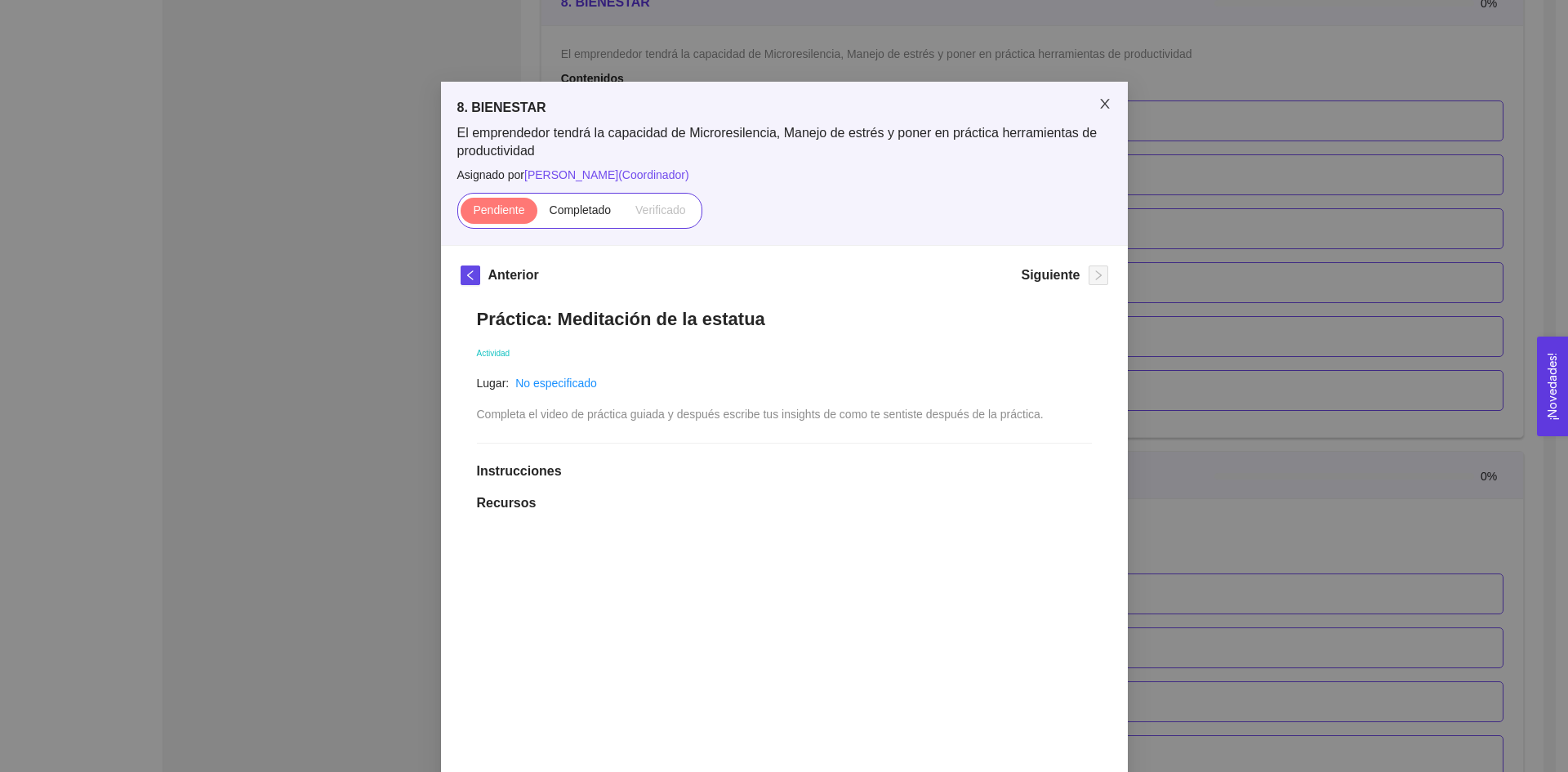
click at [1099, 111] on span "Close" at bounding box center [1105, 104] width 46 height 46
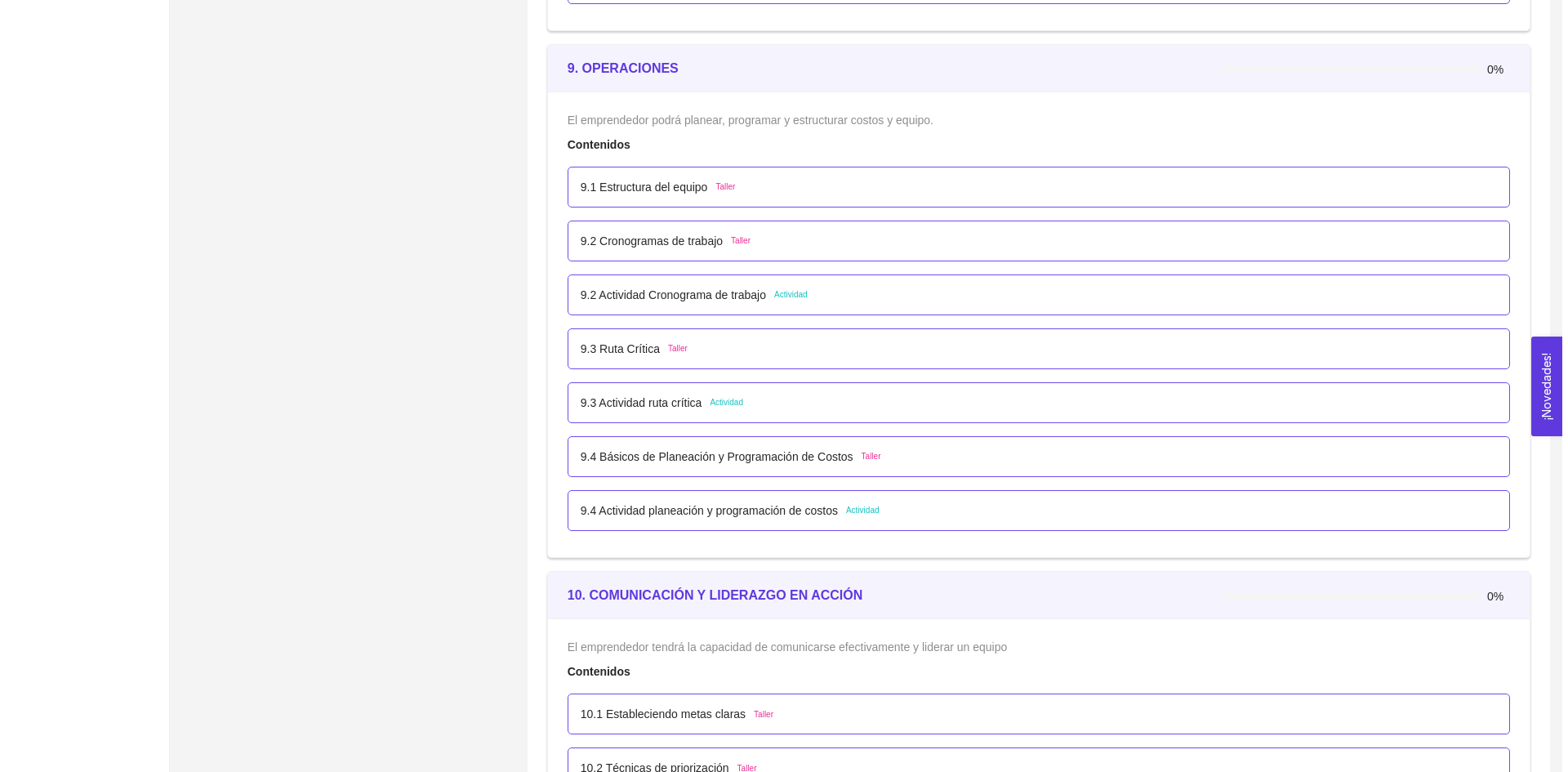
scroll to position [5425, 0]
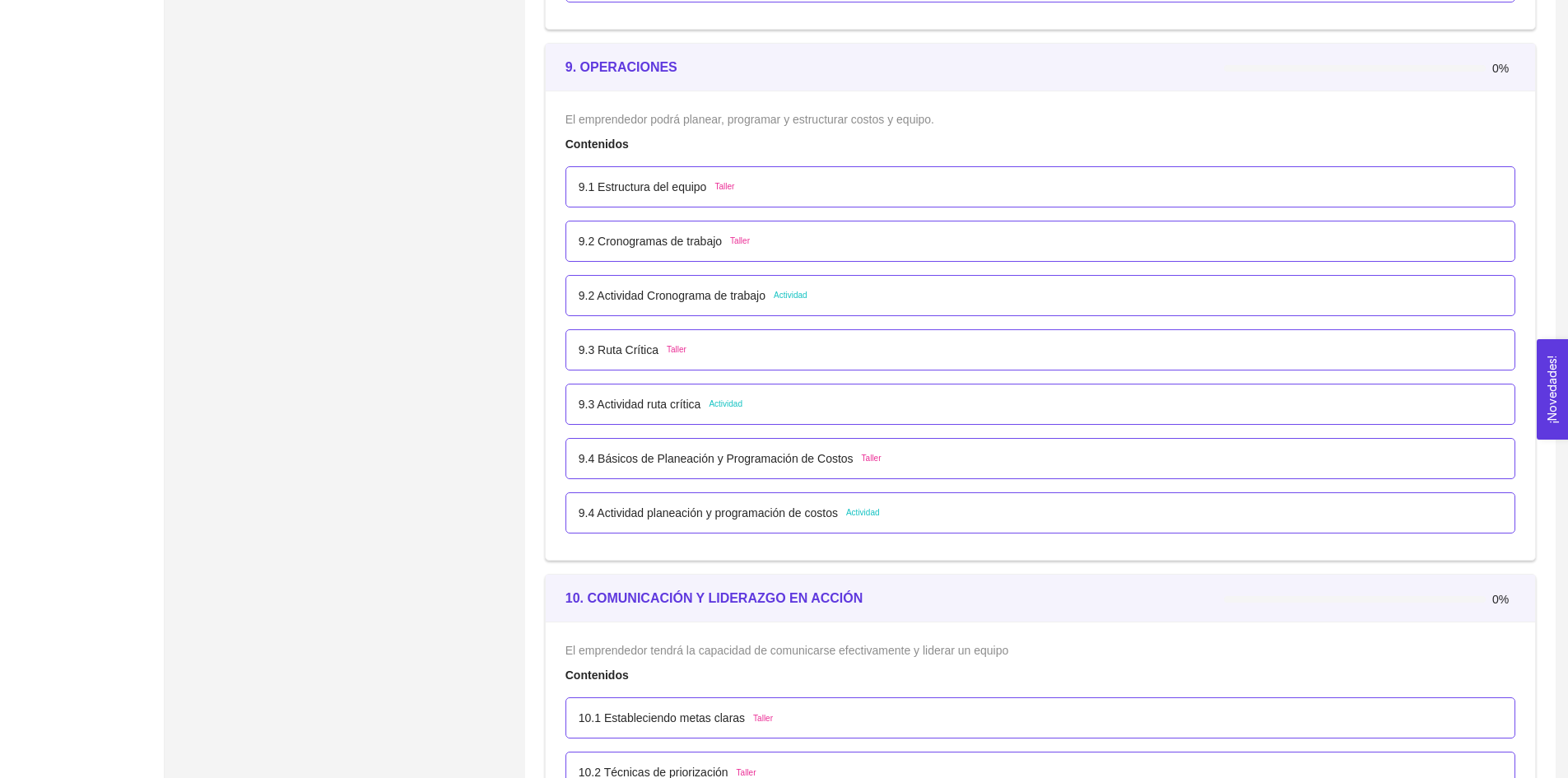
click at [619, 184] on p "9.1 Estructura del equipo" at bounding box center [643, 186] width 129 height 18
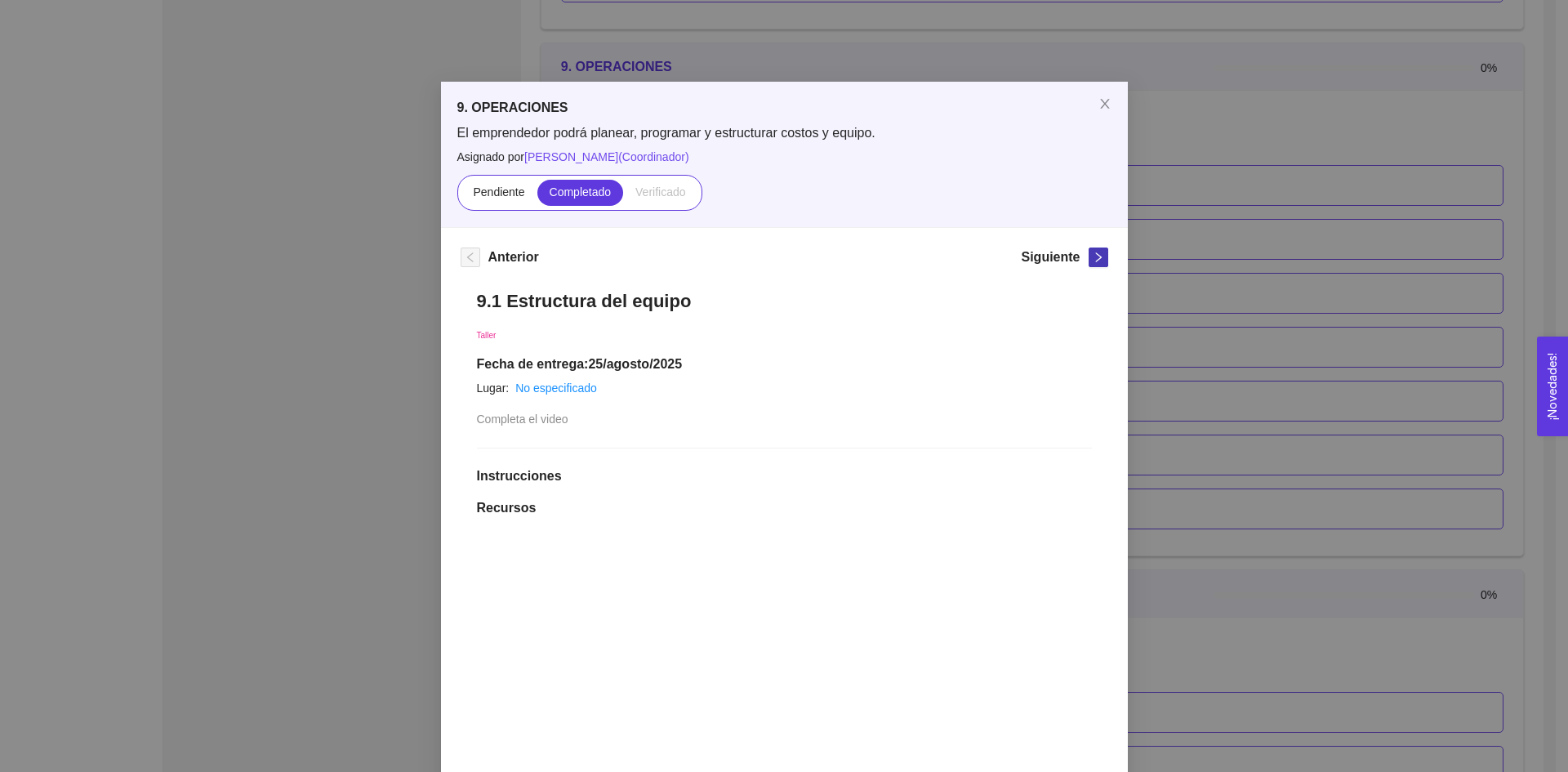
click at [1090, 256] on span "right" at bounding box center [1099, 258] width 18 height 12
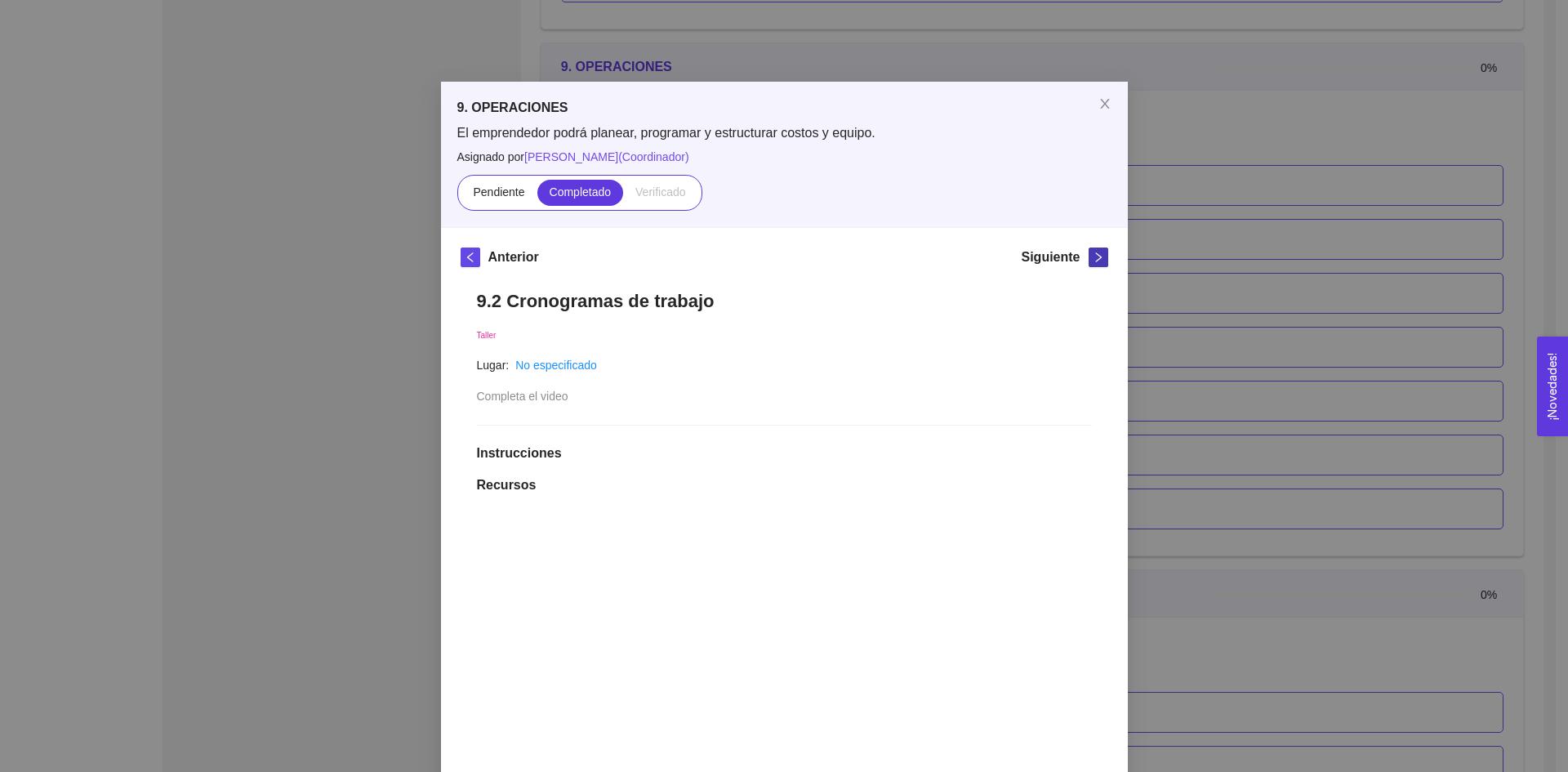
click at [1090, 256] on span "right" at bounding box center [1099, 258] width 18 height 12
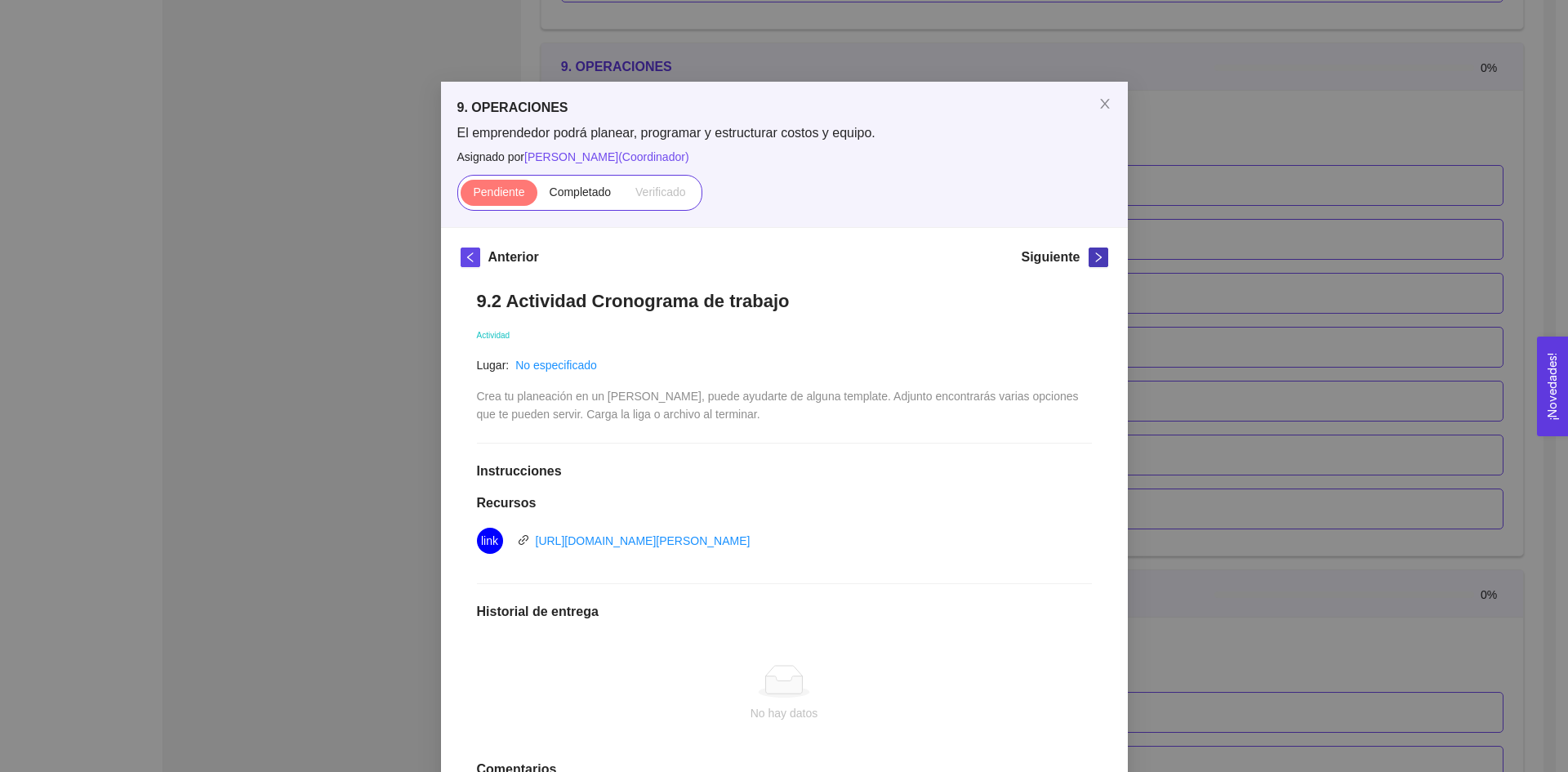
click at [1090, 256] on span "right" at bounding box center [1099, 258] width 18 height 12
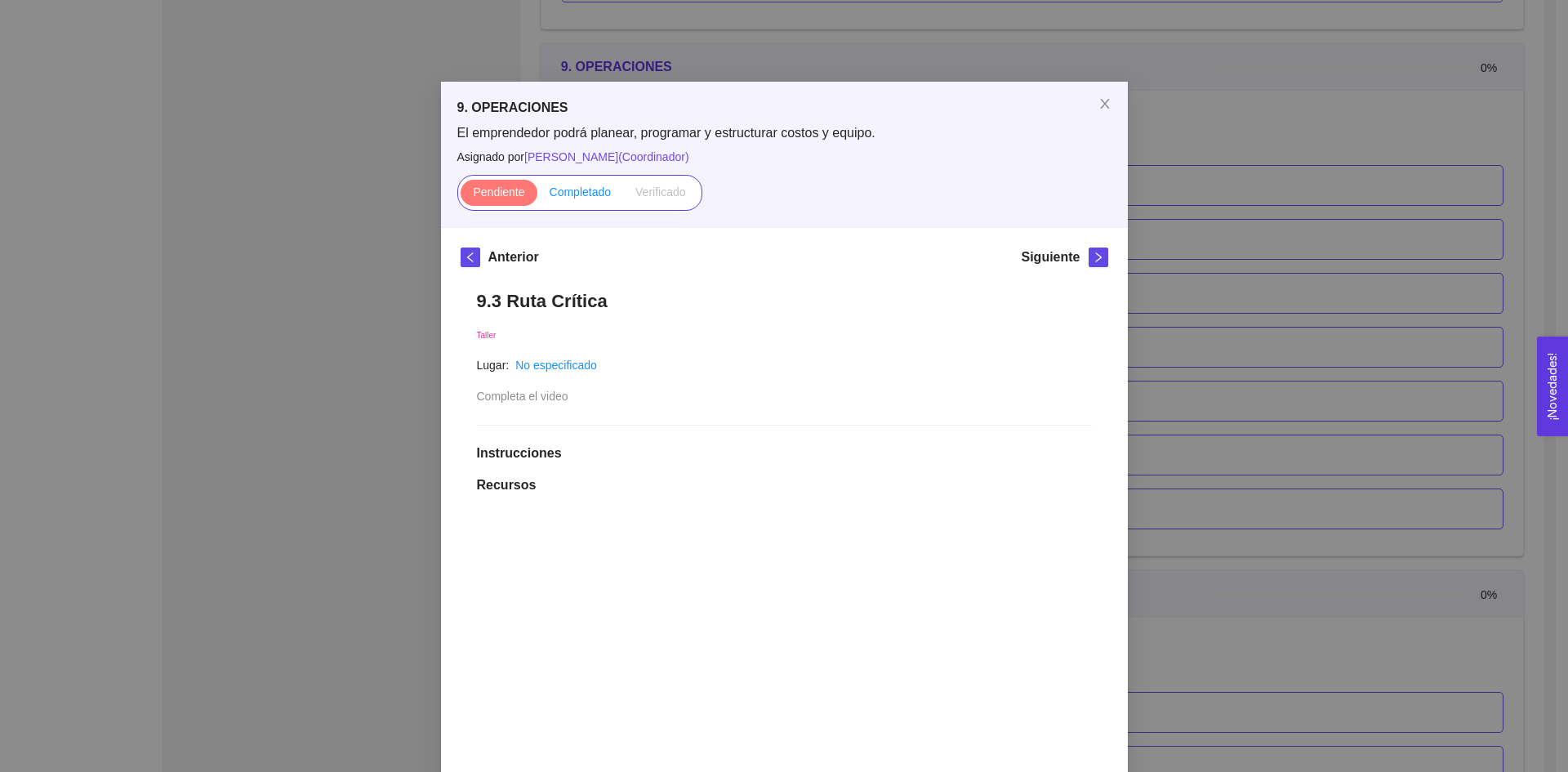
click at [603, 195] on span "Completado" at bounding box center [580, 192] width 62 height 13
click at [537, 196] on input "Completado" at bounding box center [537, 196] width 0 height 0
click at [1093, 259] on icon "right" at bounding box center [1099, 258] width 12 height 12
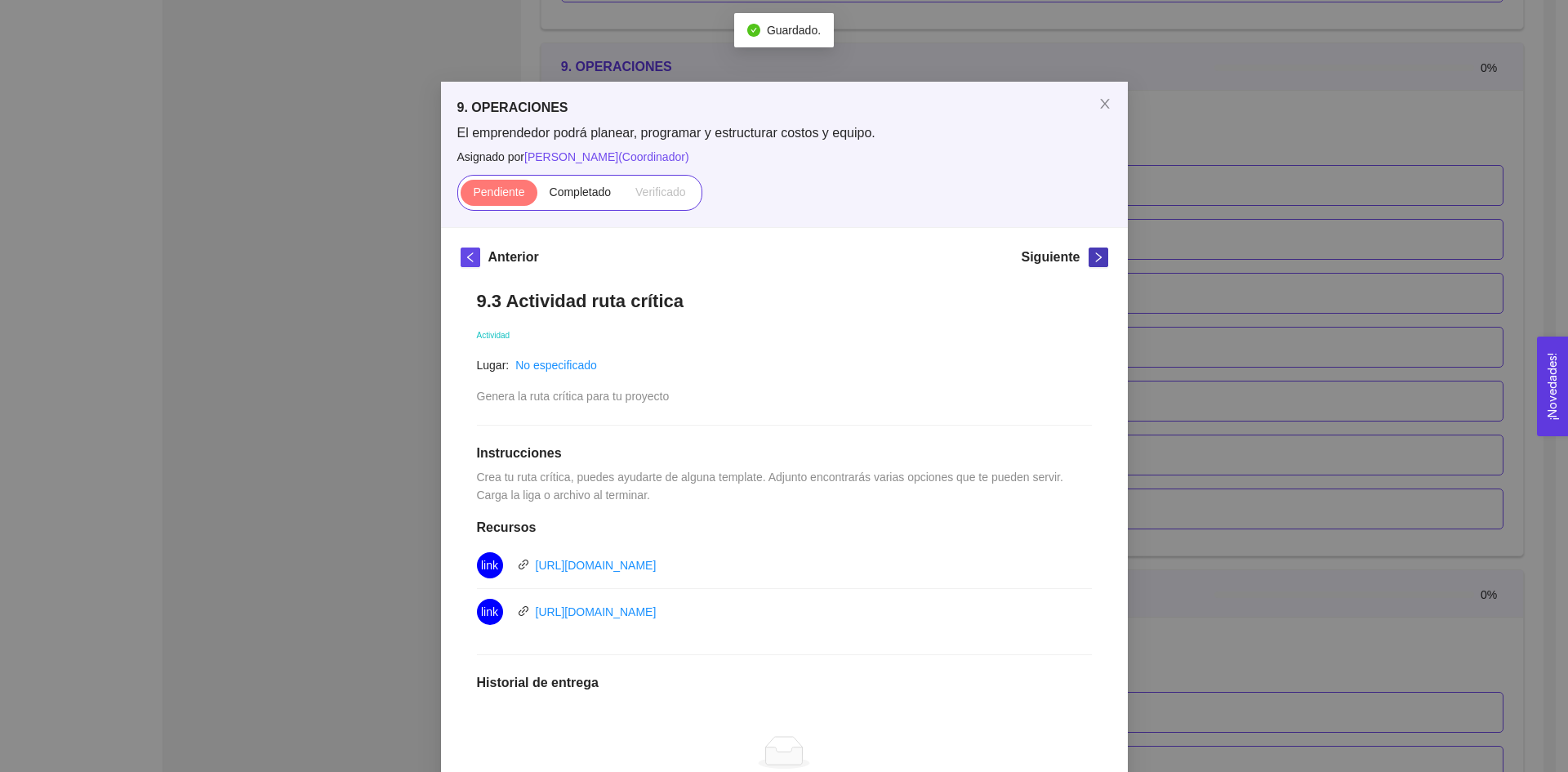
click at [1093, 259] on icon "right" at bounding box center [1099, 258] width 12 height 12
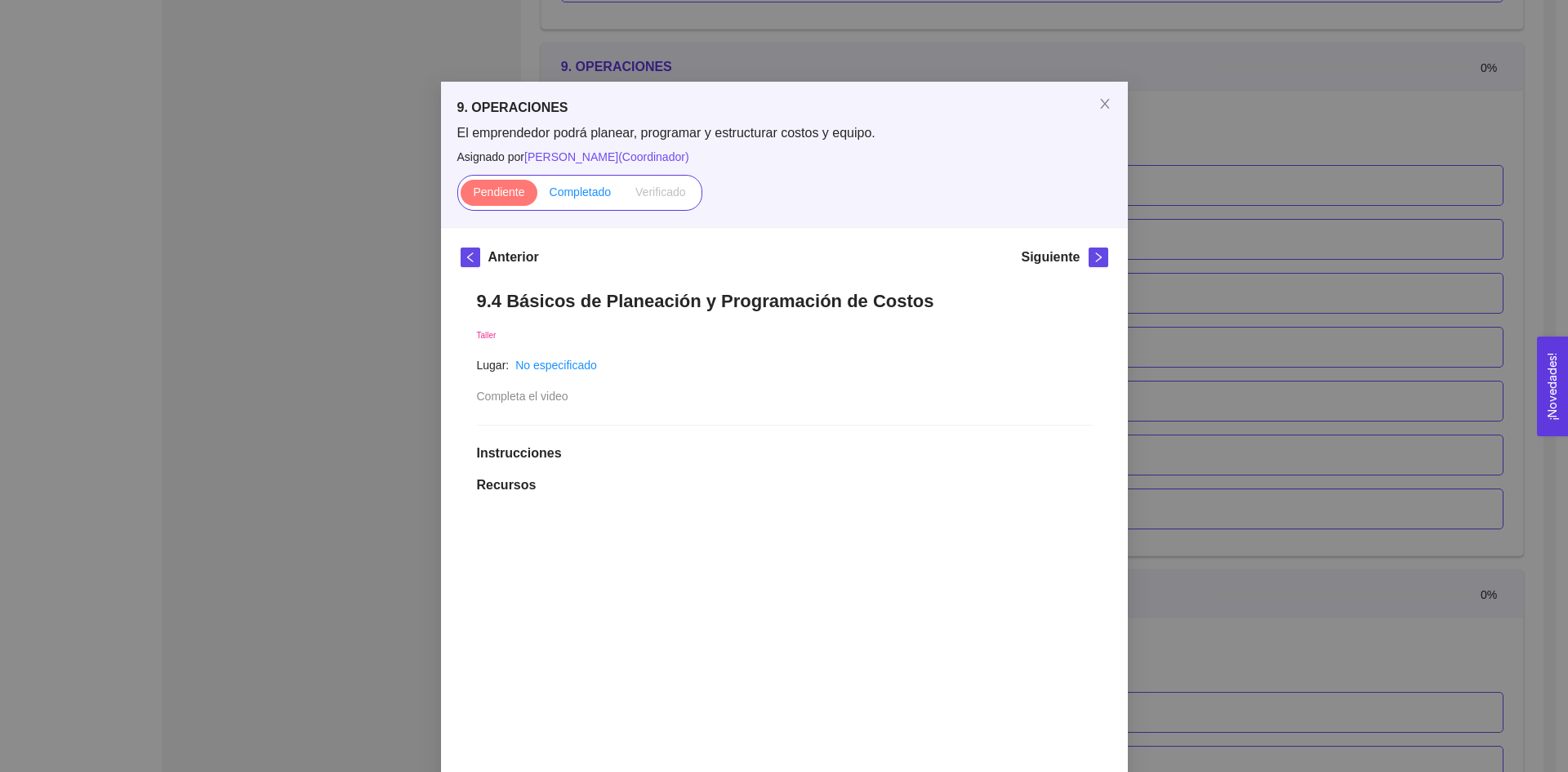
click at [561, 186] on span "Completado" at bounding box center [580, 192] width 62 height 13
click at [537, 196] on input "Completado" at bounding box center [537, 196] width 0 height 0
click at [1093, 258] on icon "right" at bounding box center [1099, 258] width 12 height 12
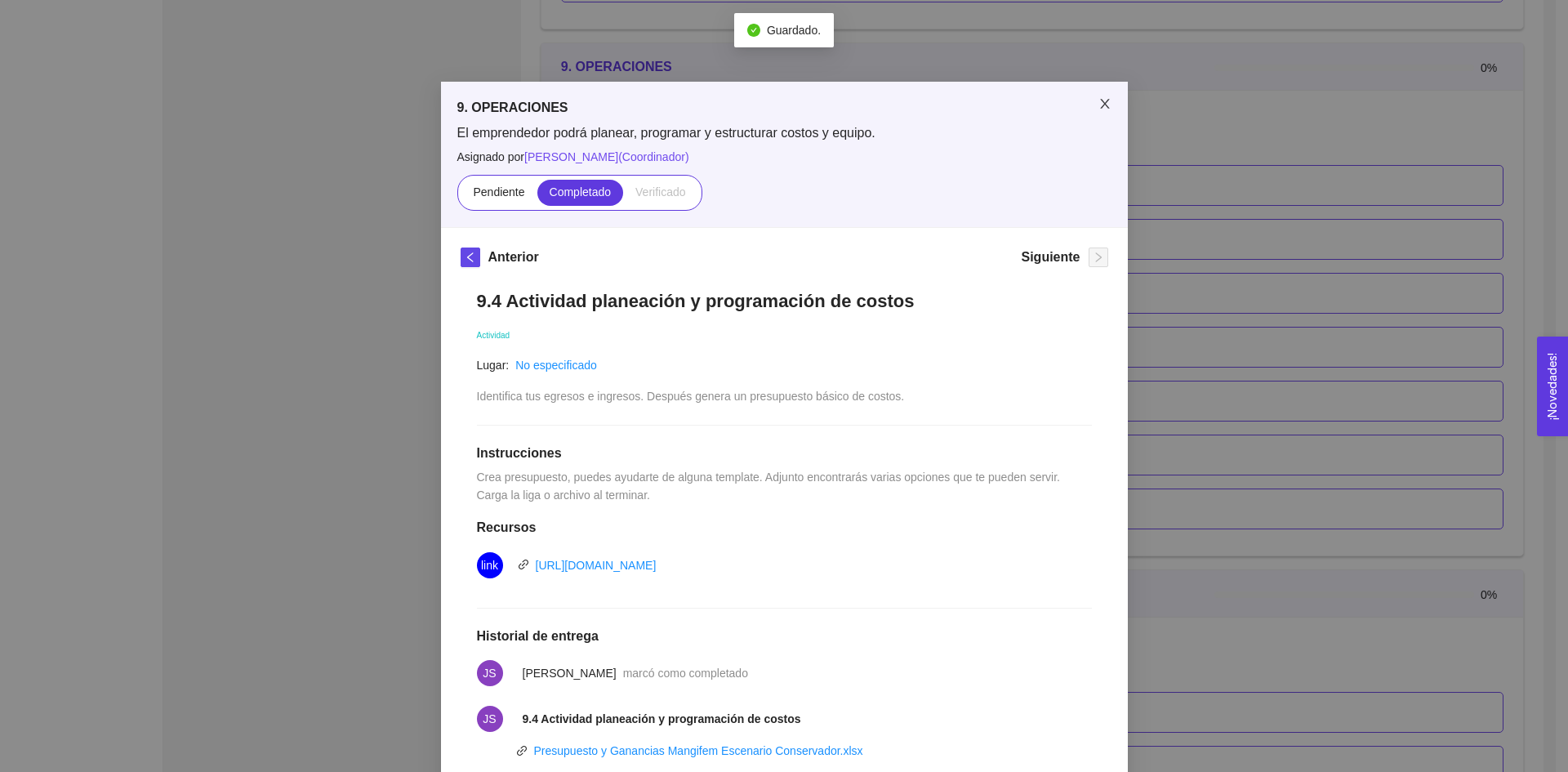
click at [1099, 104] on icon "close" at bounding box center [1105, 103] width 13 height 13
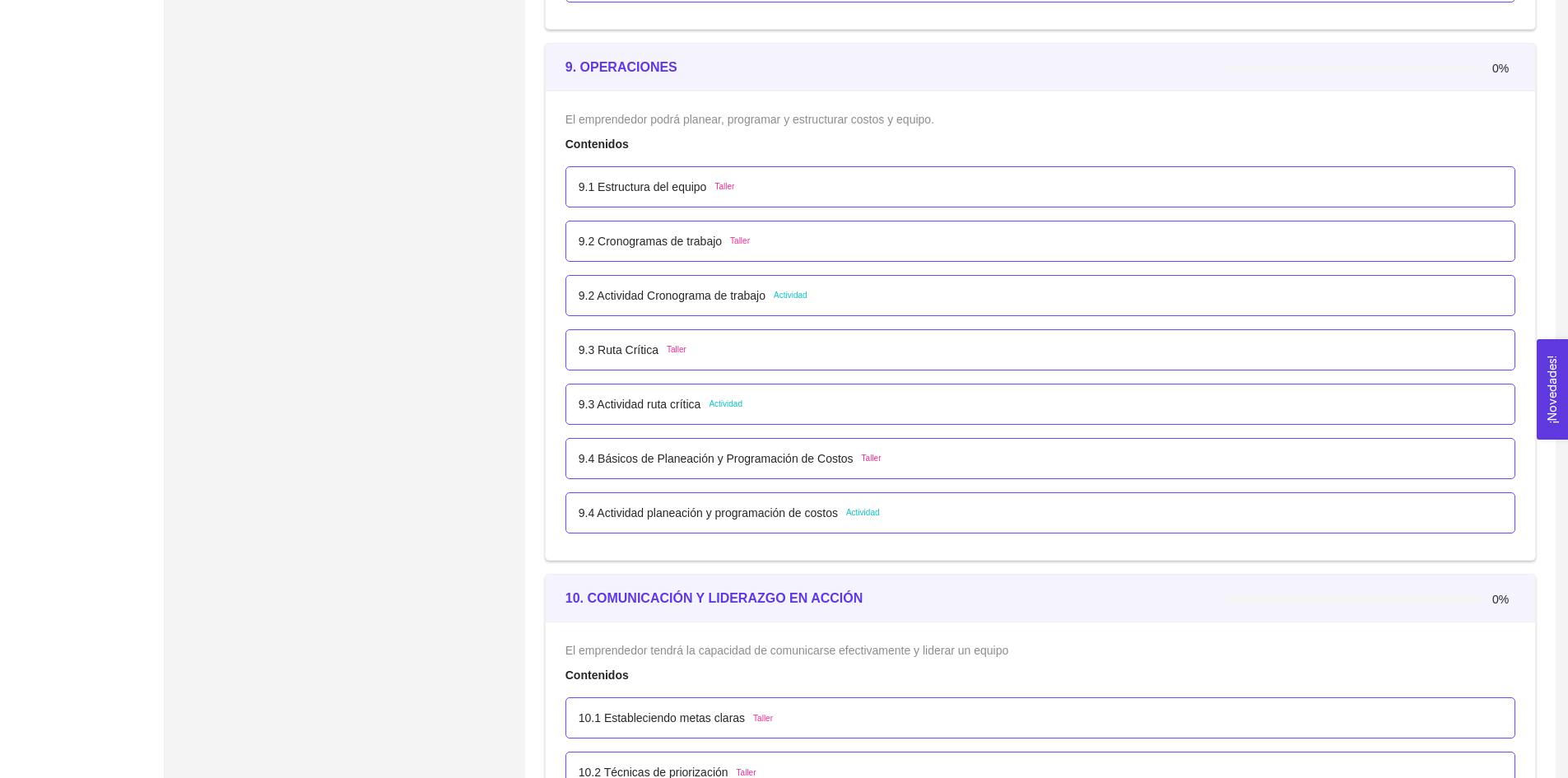
click at [628, 453] on p "9.4 Básicos de Planeación y Programación de Costos" at bounding box center [716, 458] width 275 height 18
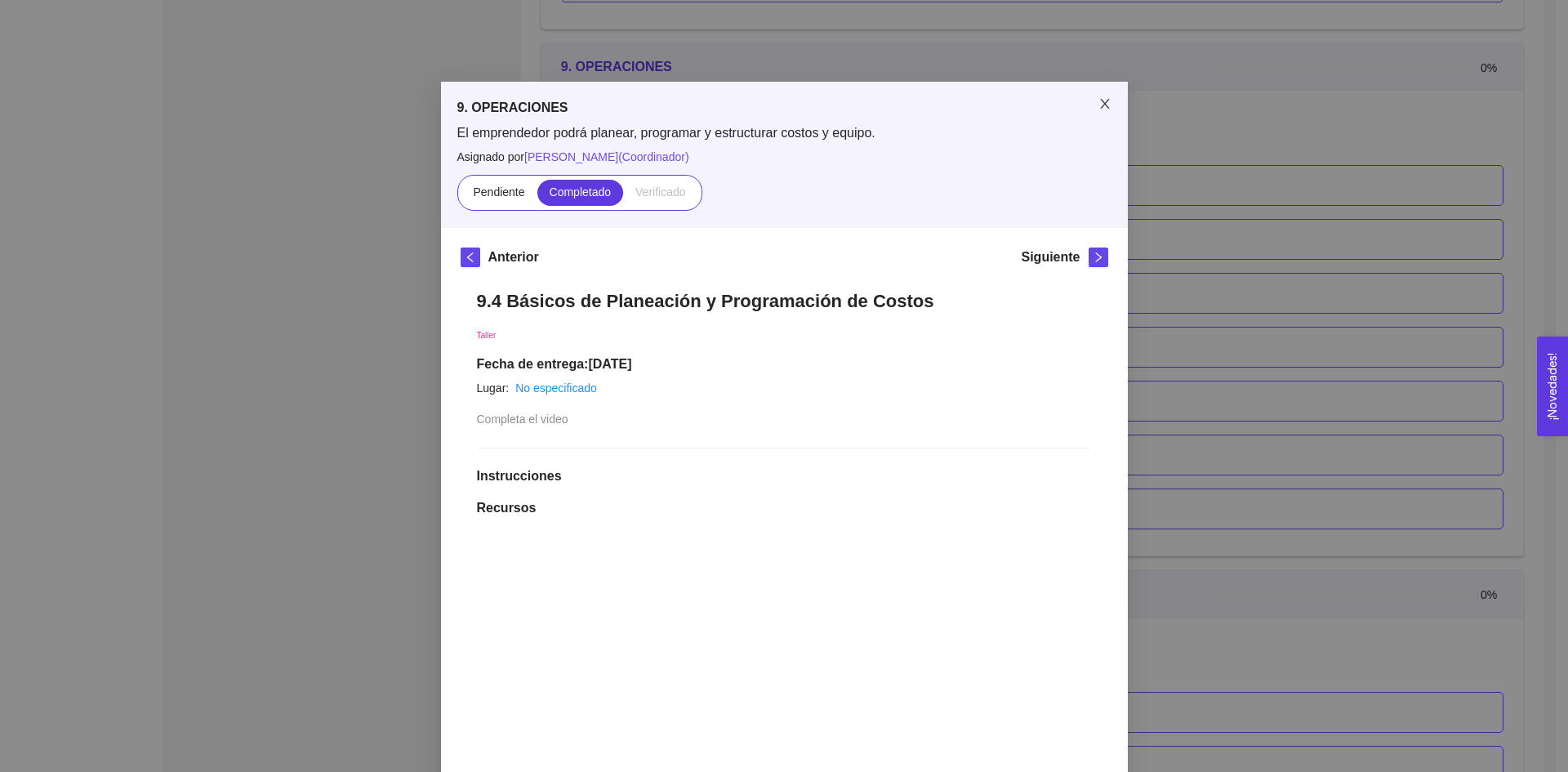
click at [1093, 118] on span "Close" at bounding box center [1105, 104] width 46 height 46
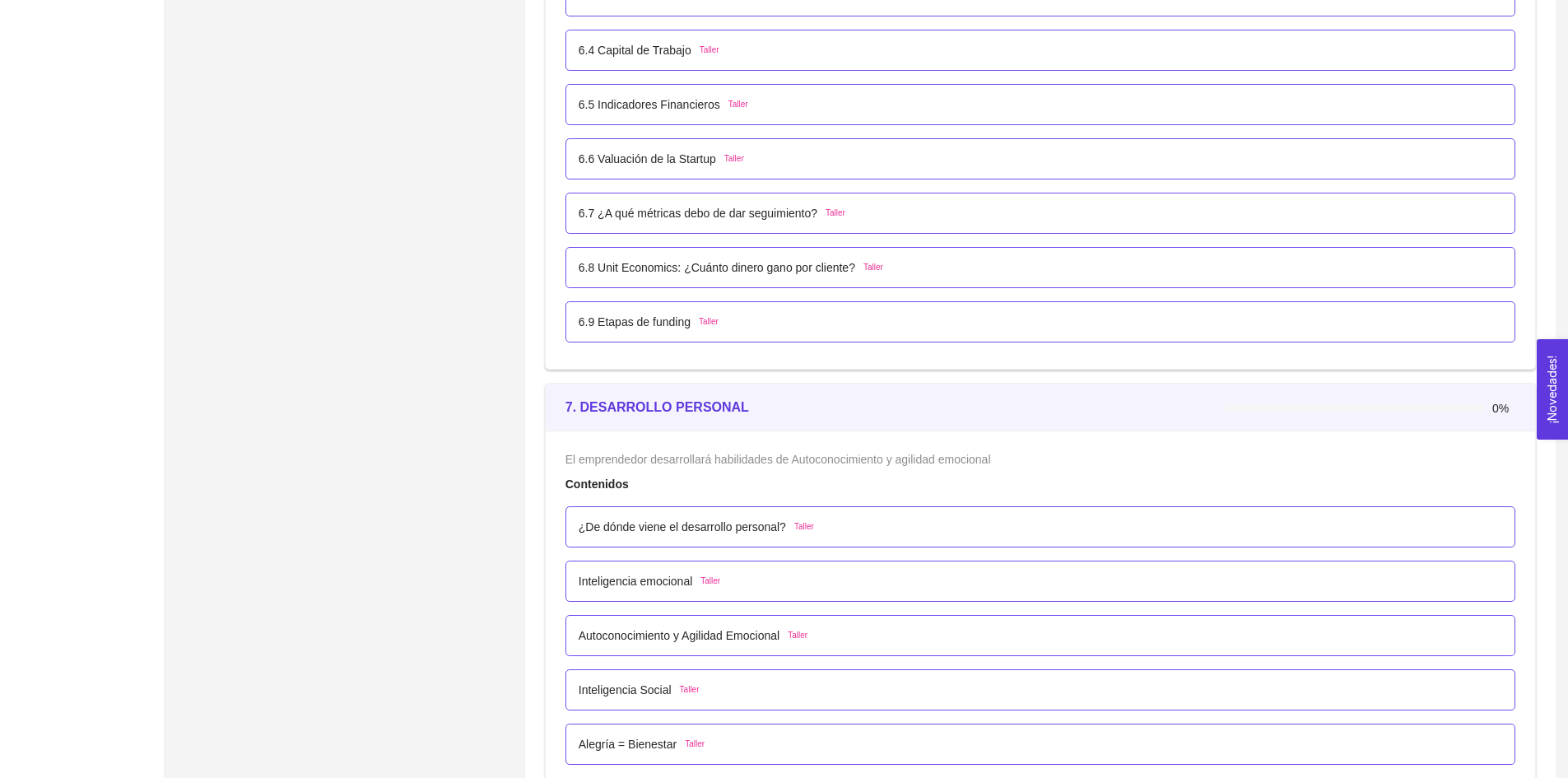
scroll to position [3821, 0]
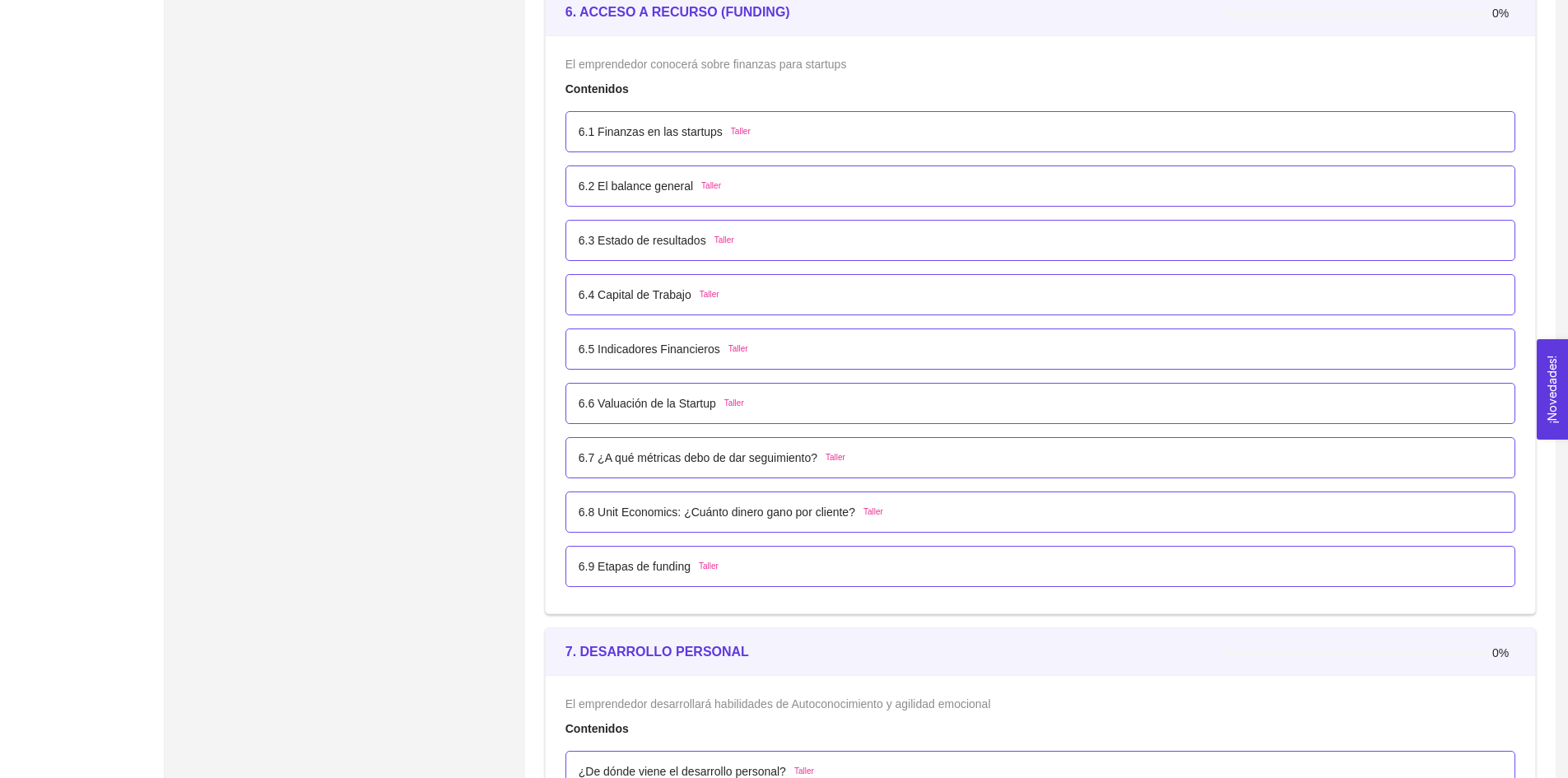
click at [653, 342] on p "6.5 Indicadores Financieros" at bounding box center [649, 349] width 142 height 18
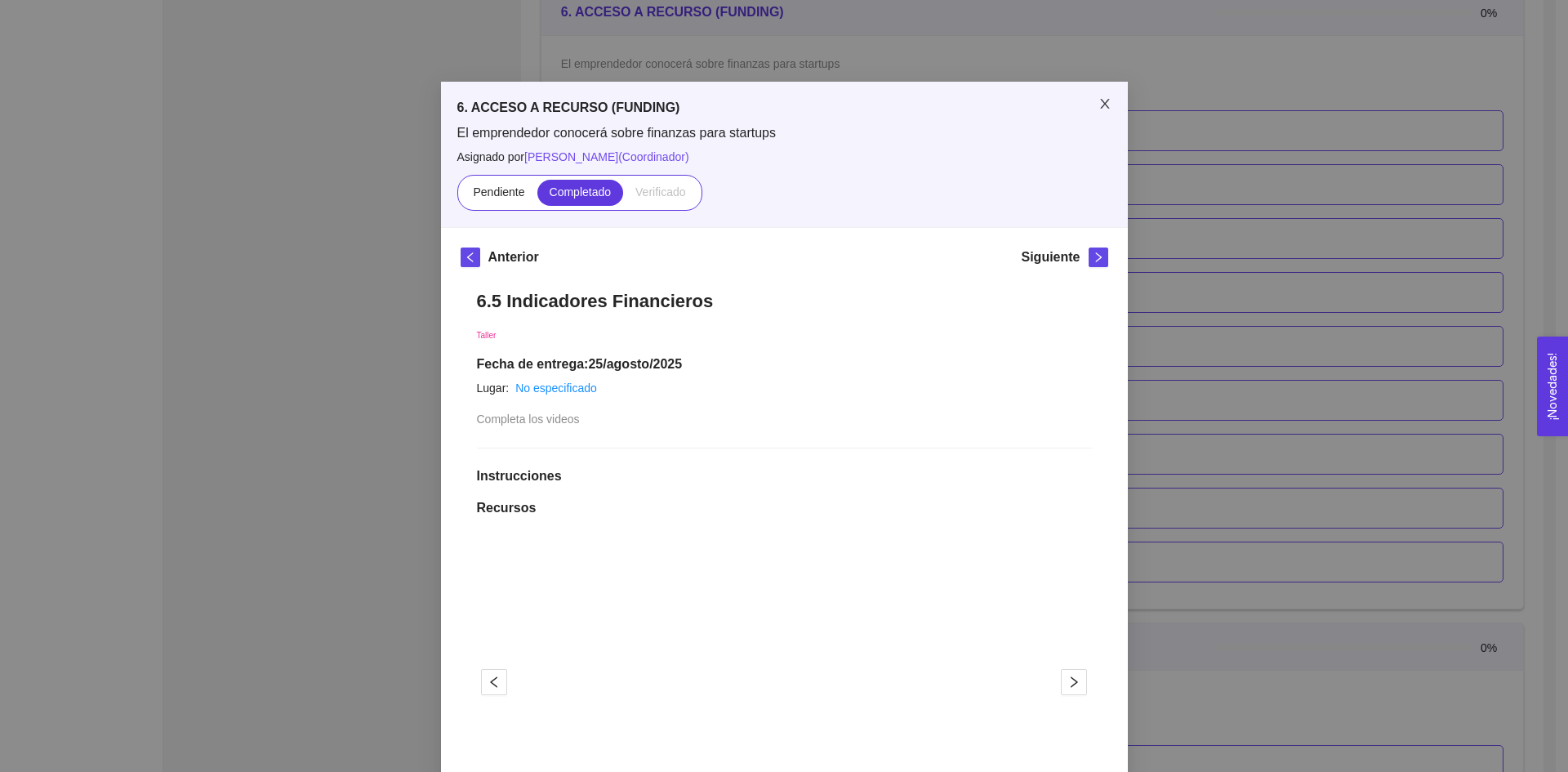
click at [1090, 109] on span "Close" at bounding box center [1105, 104] width 46 height 46
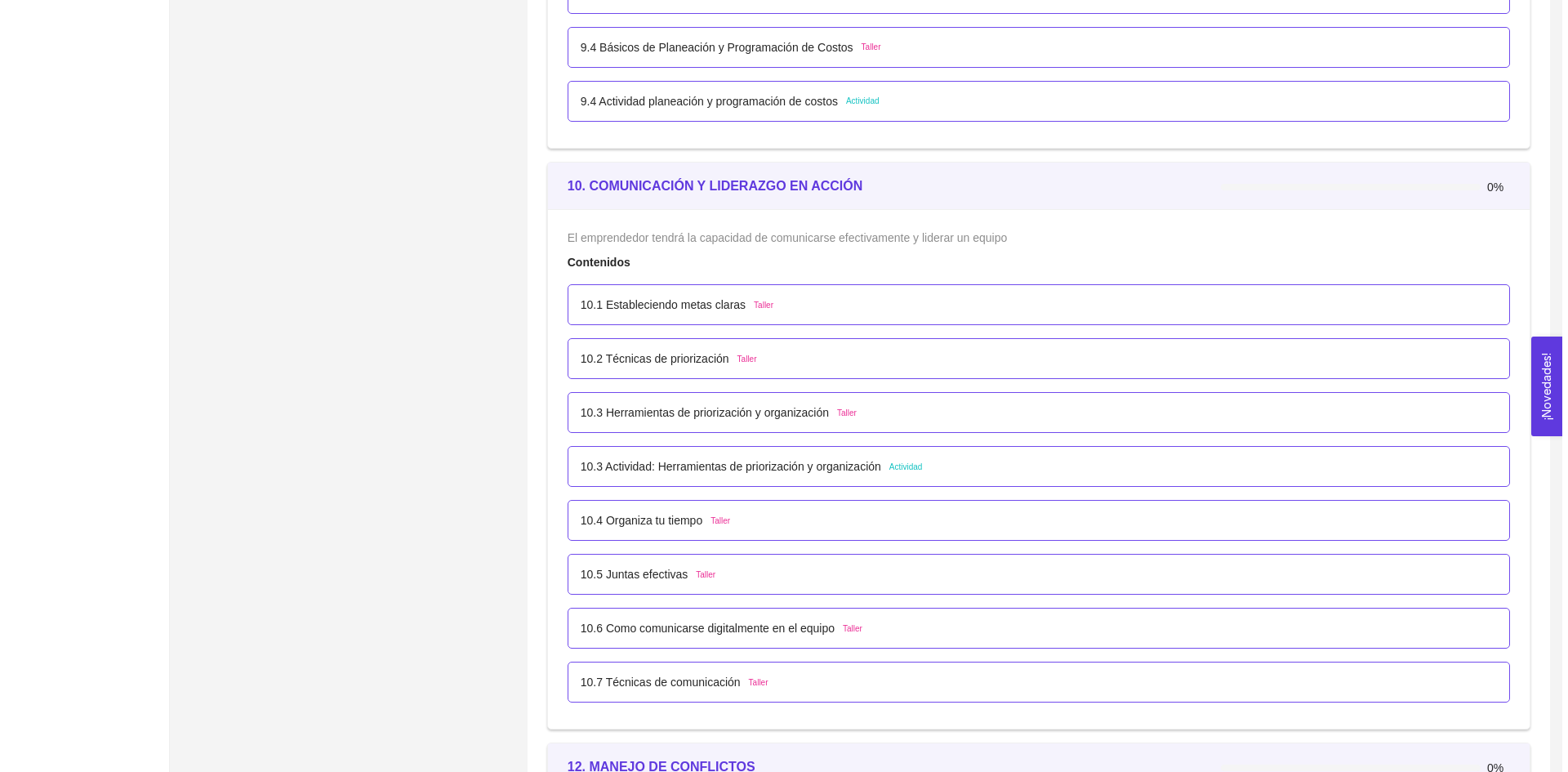
scroll to position [5833, 0]
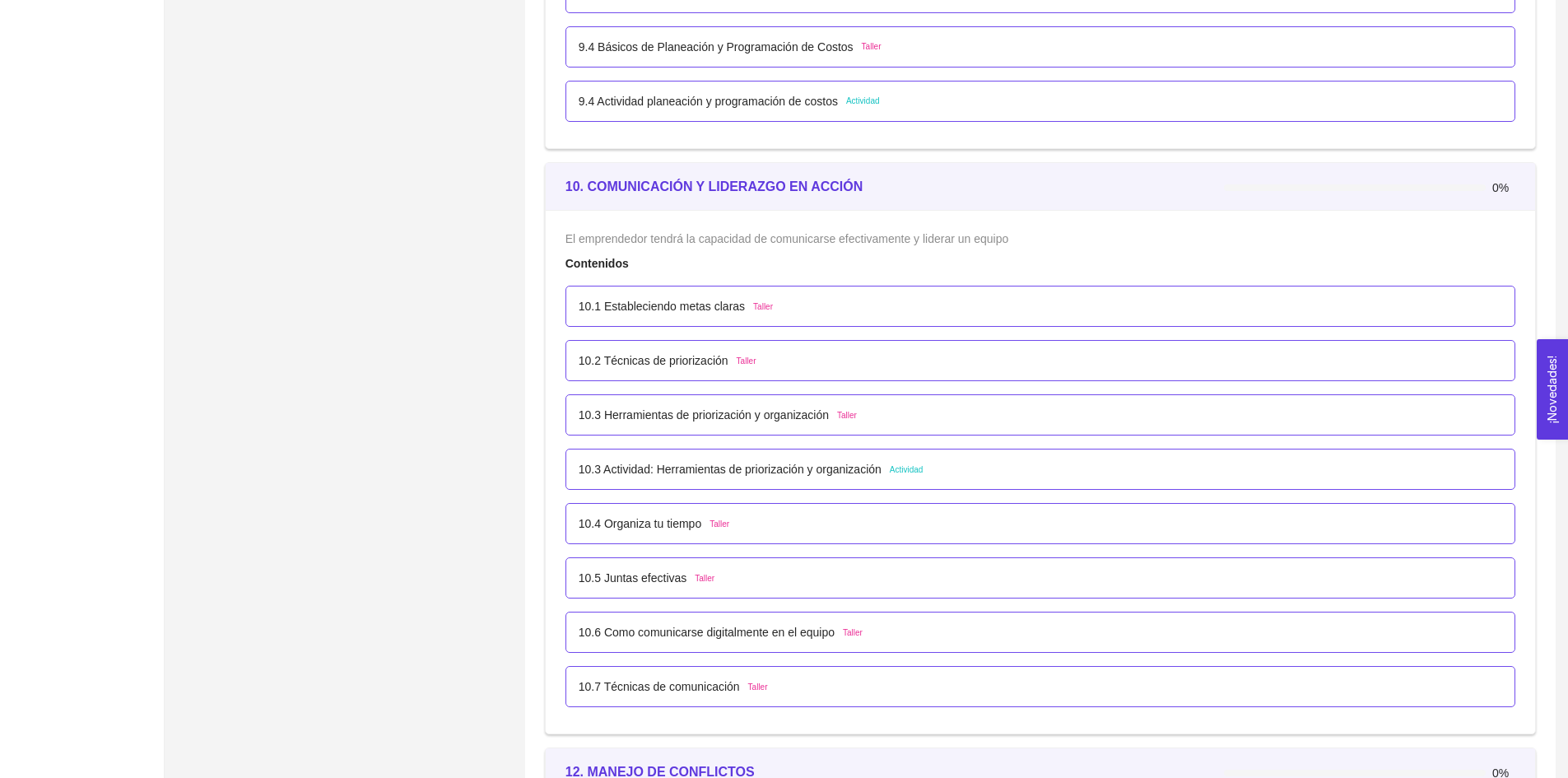
click at [692, 313] on p "10.1 Estableciendo metas claras" at bounding box center [662, 306] width 167 height 18
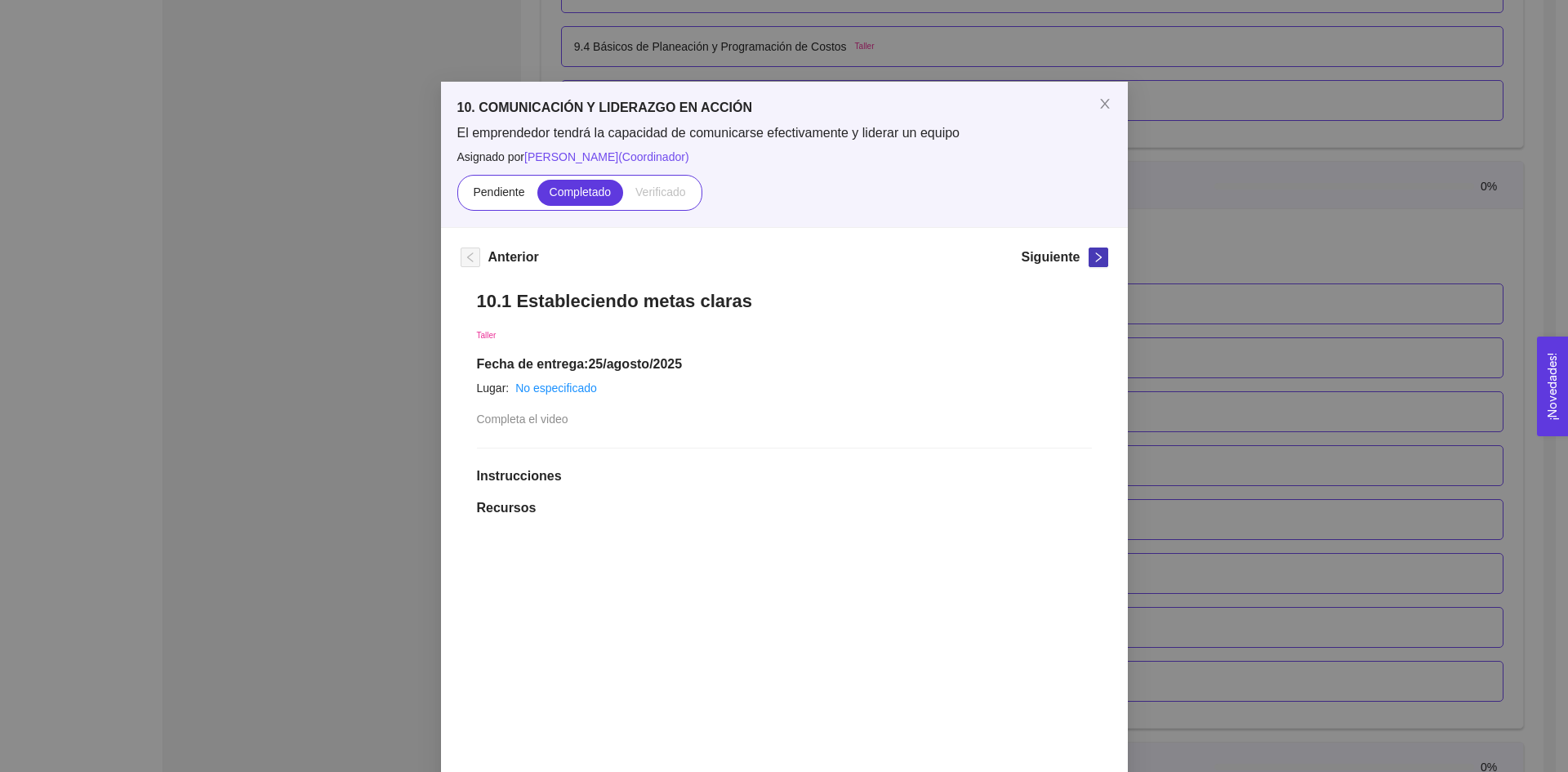
click at [1090, 256] on span "right" at bounding box center [1099, 258] width 18 height 12
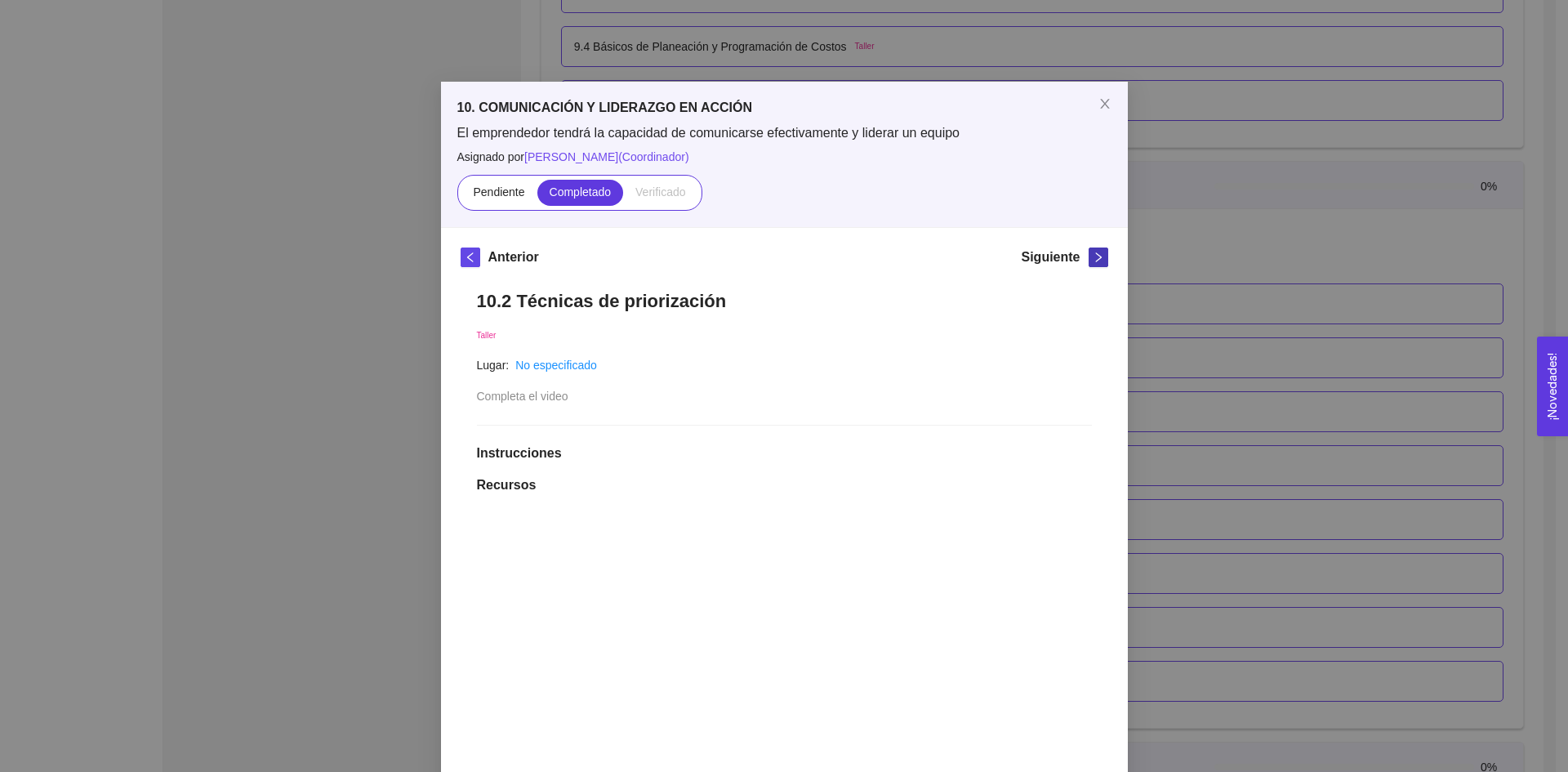
click at [1090, 256] on span "right" at bounding box center [1099, 258] width 18 height 12
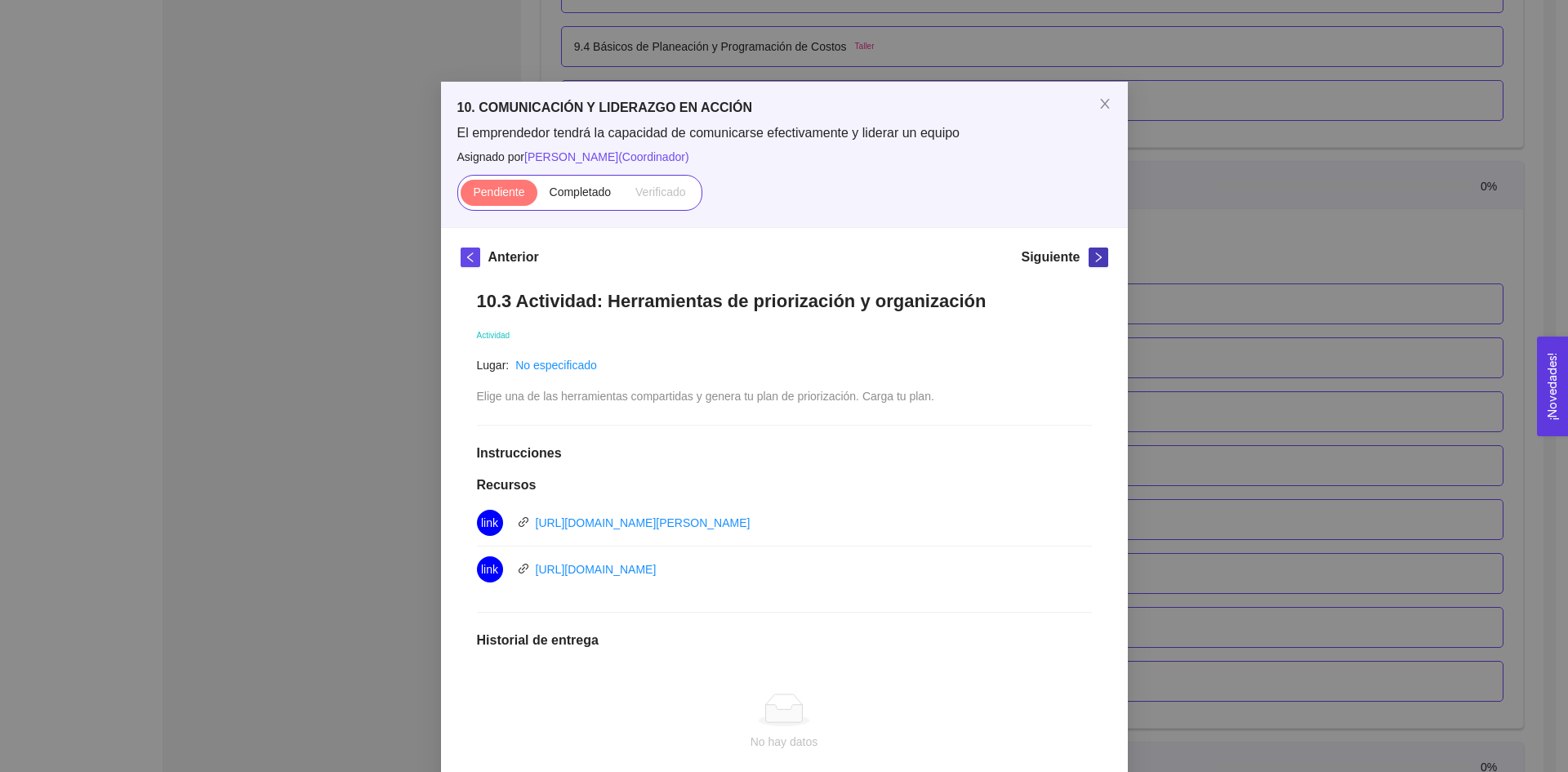
click at [1093, 256] on icon "right" at bounding box center [1099, 258] width 12 height 12
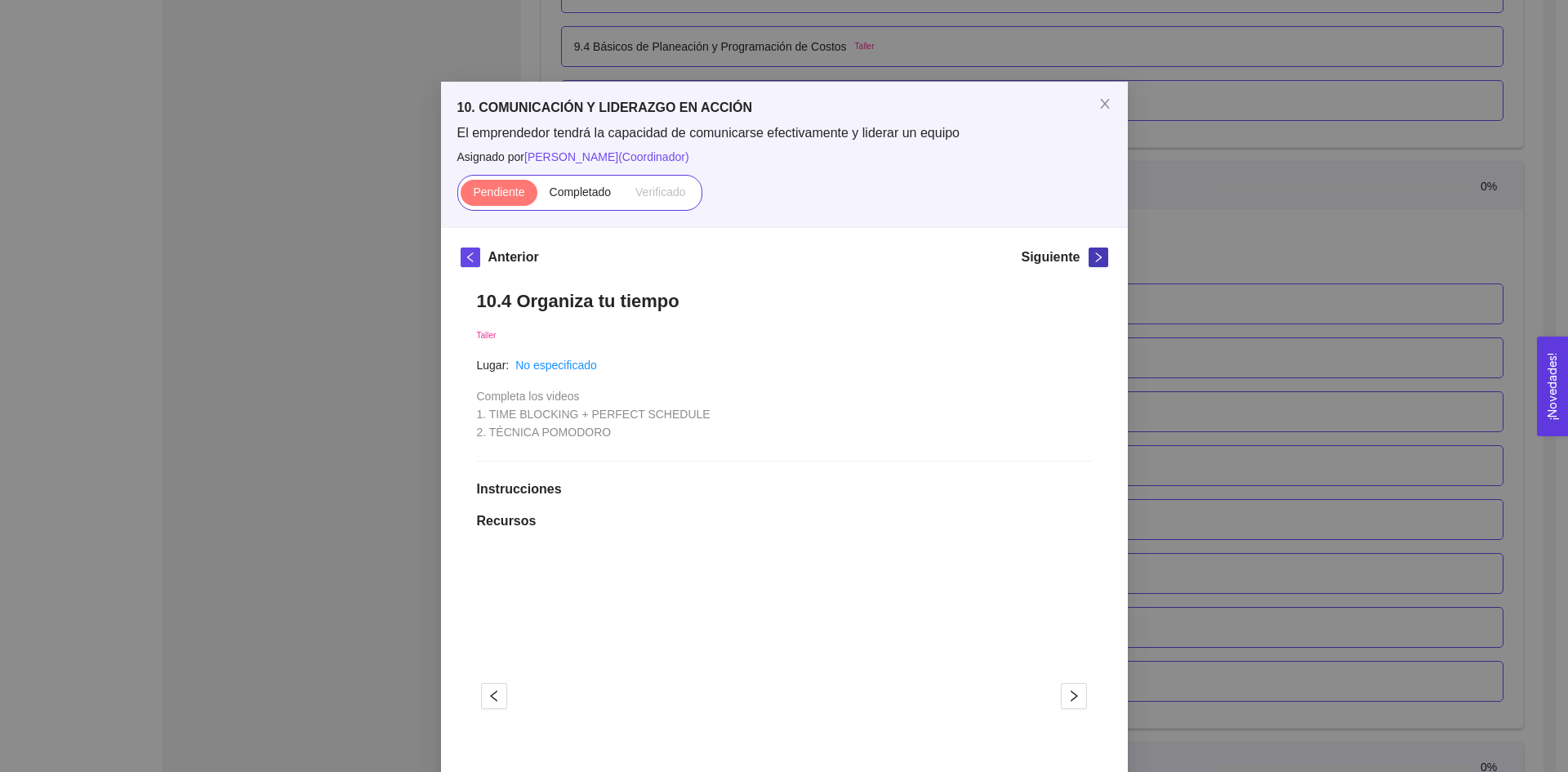
click at [1093, 256] on icon "right" at bounding box center [1099, 258] width 12 height 12
click at [465, 259] on icon "left" at bounding box center [471, 258] width 12 height 12
click at [558, 191] on span "Completado" at bounding box center [580, 192] width 62 height 13
click at [537, 196] on input "Completado" at bounding box center [537, 196] width 0 height 0
click at [1096, 259] on icon "right" at bounding box center [1099, 258] width 6 height 10
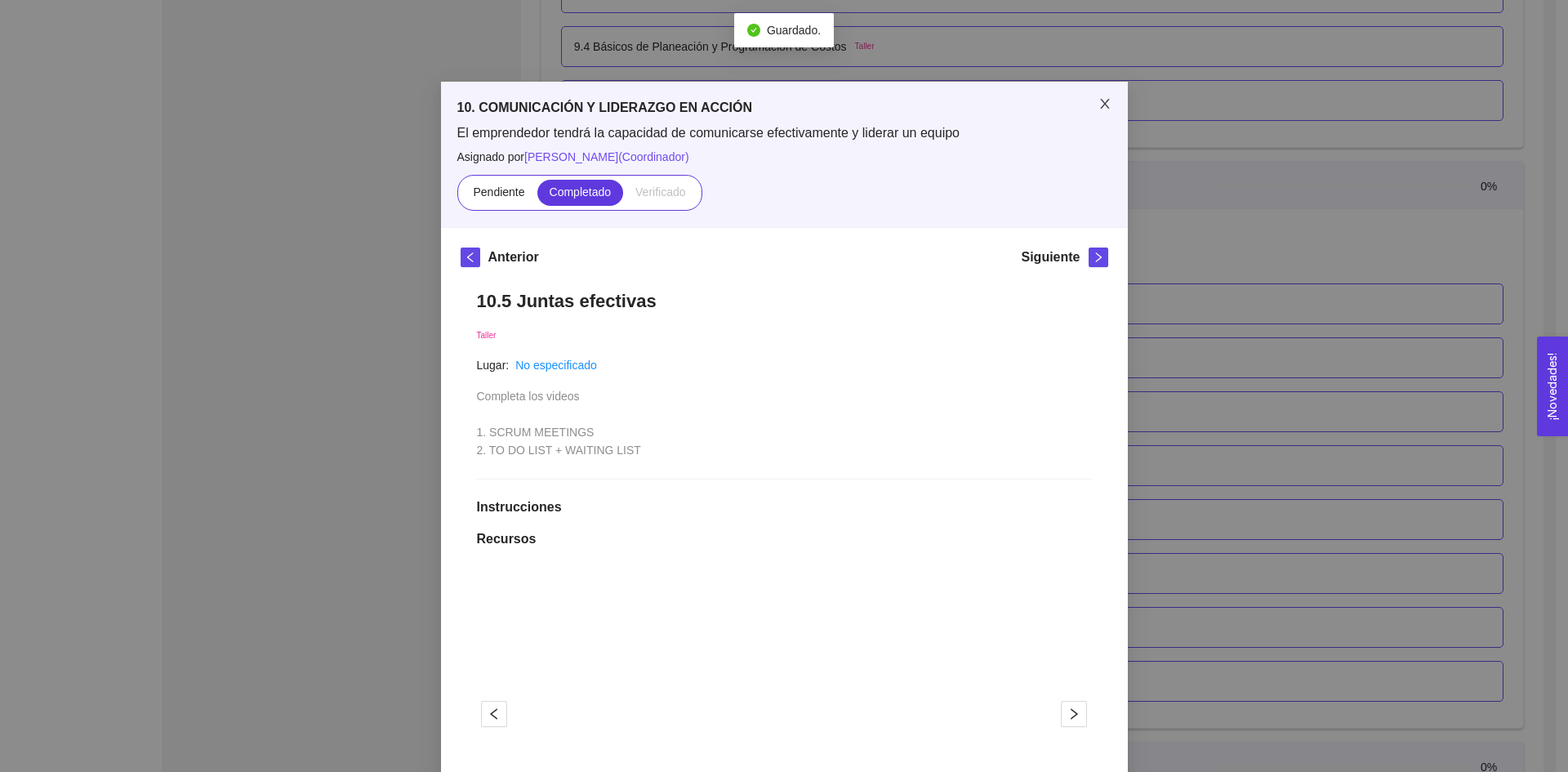
click at [1099, 100] on icon "close" at bounding box center [1105, 103] width 13 height 13
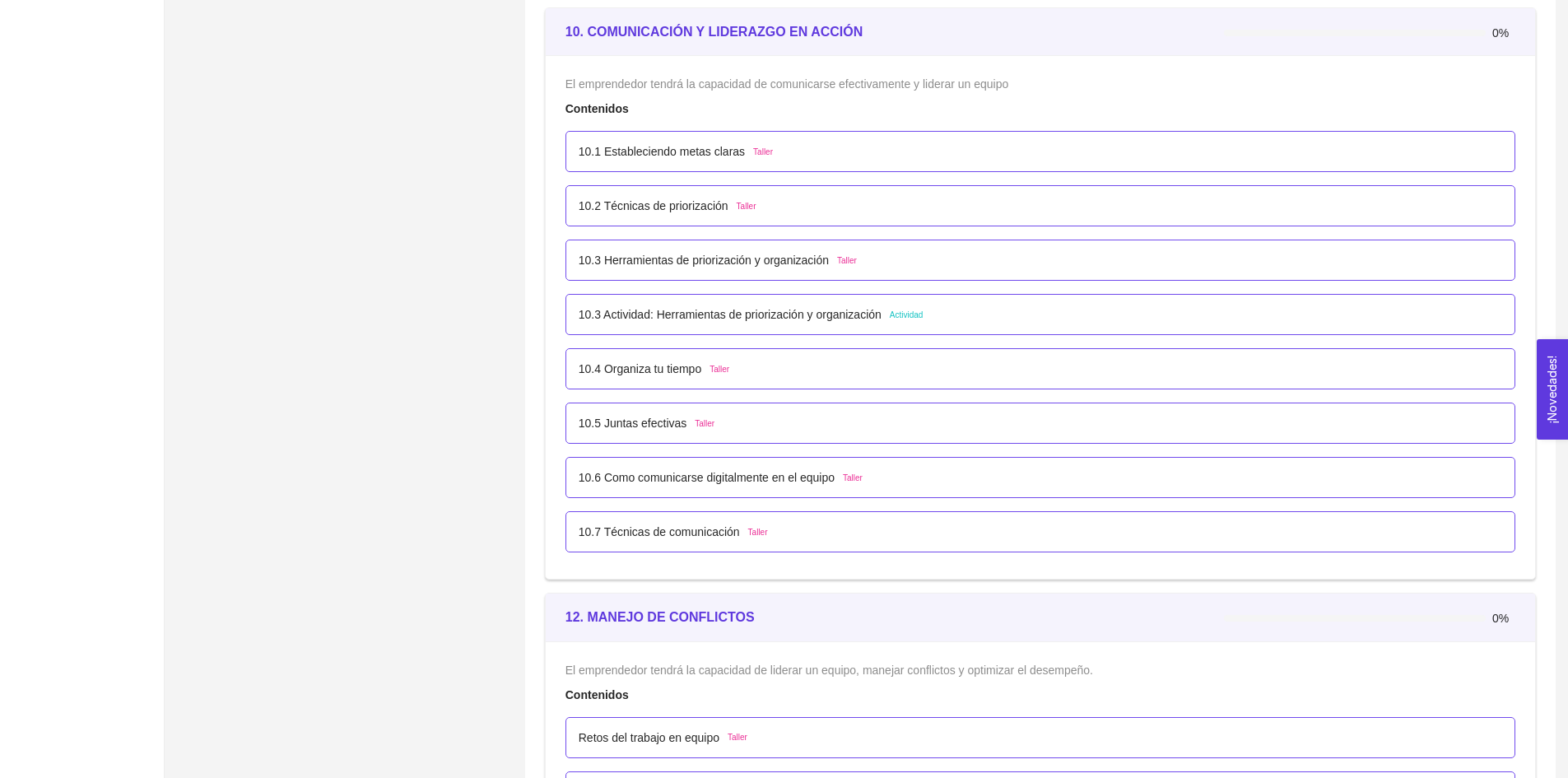
scroll to position [6043, 0]
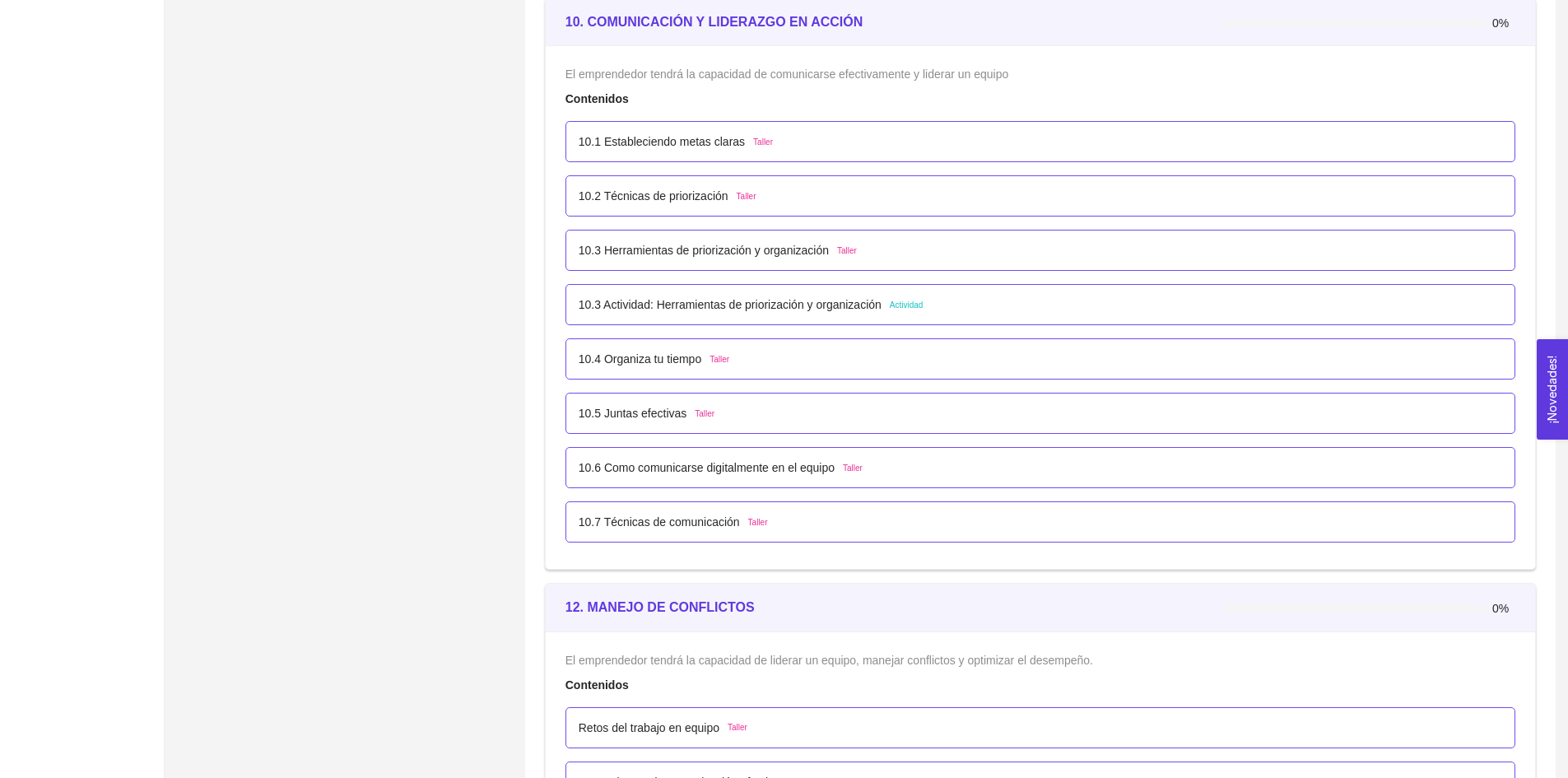
click at [670, 354] on p "10.4 Organiza tu tiempo" at bounding box center [640, 359] width 123 height 18
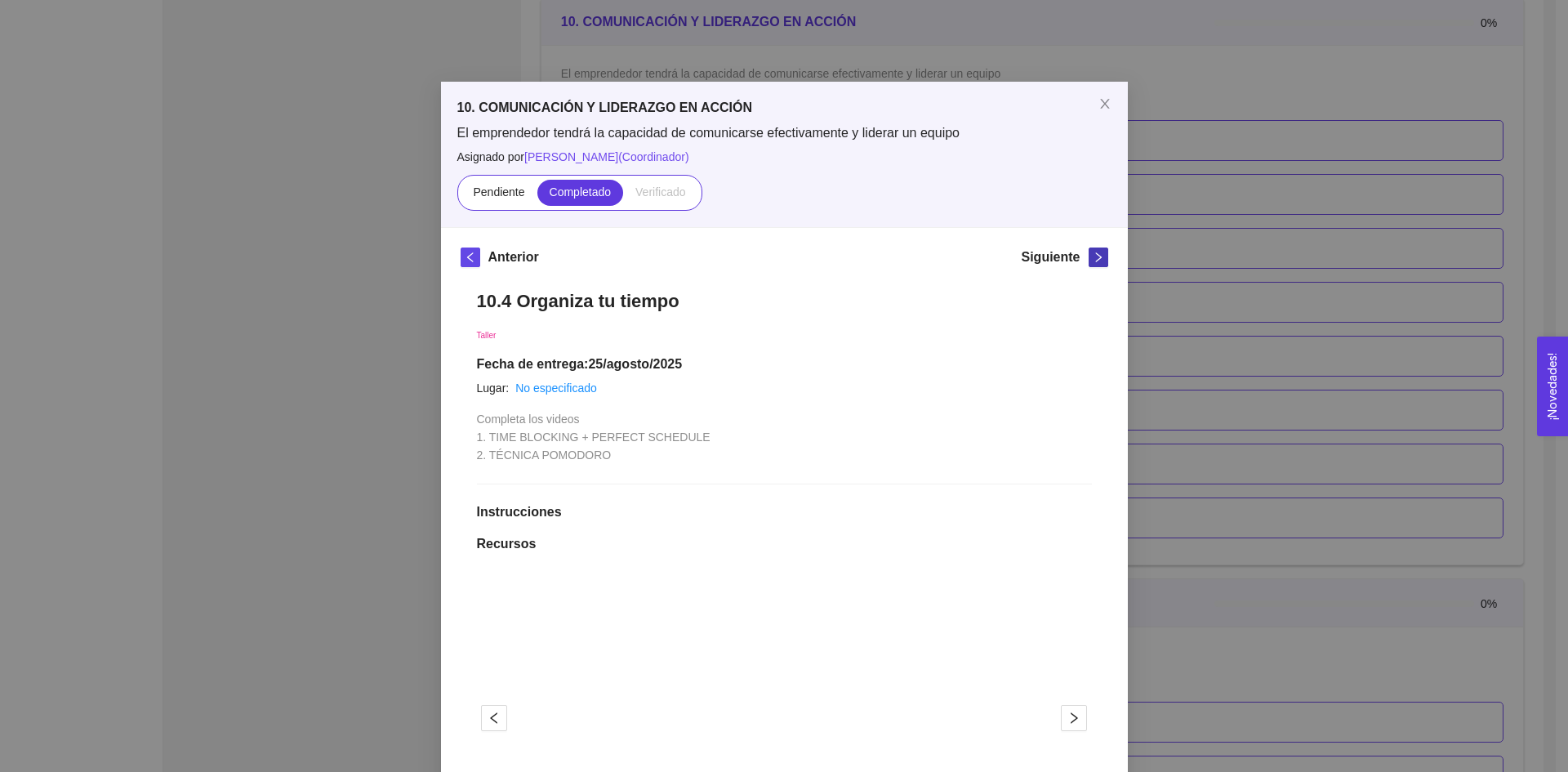
click at [1097, 259] on icon "right" at bounding box center [1099, 258] width 12 height 12
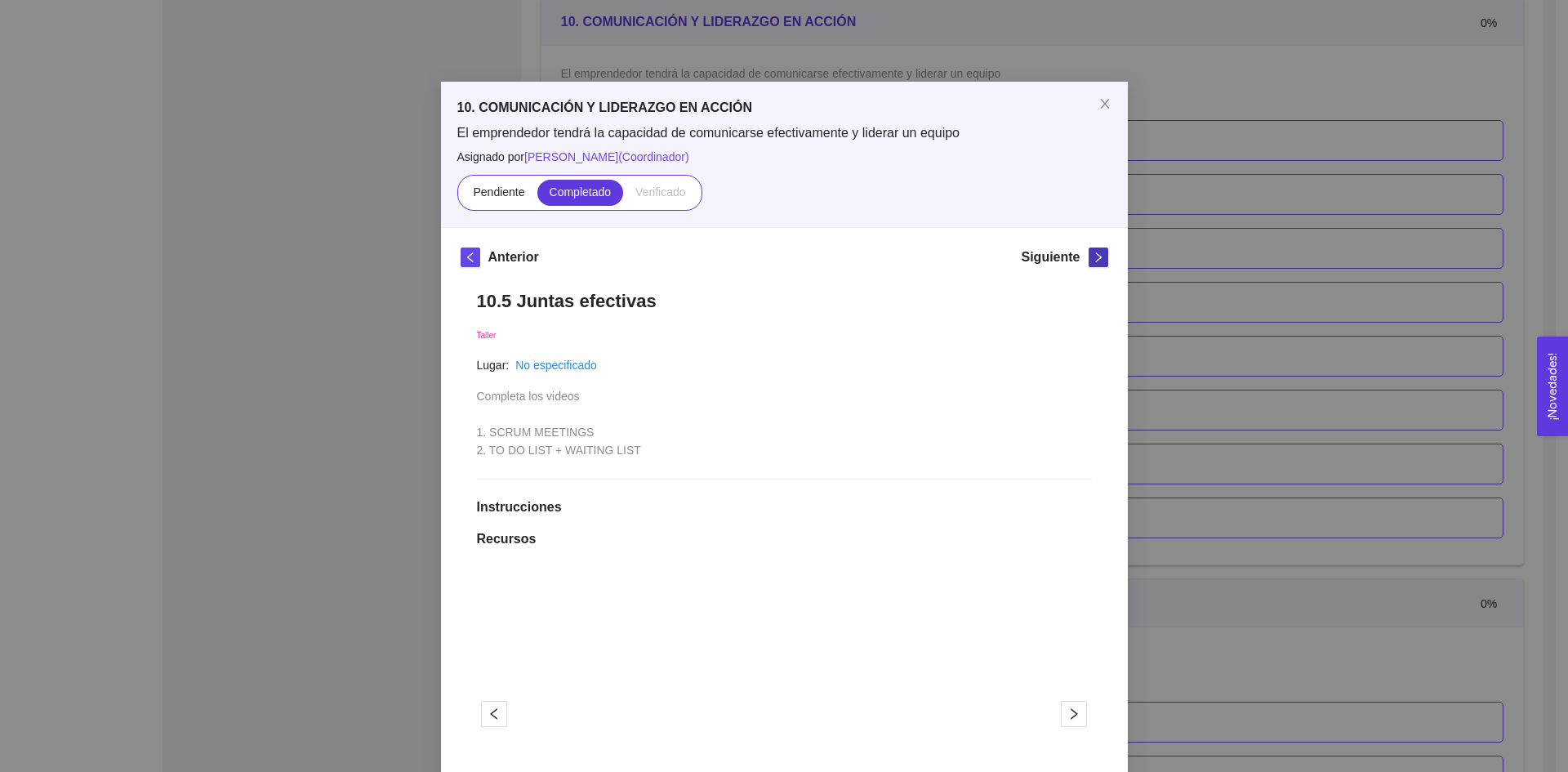
click at [1097, 259] on icon "right" at bounding box center [1099, 258] width 12 height 12
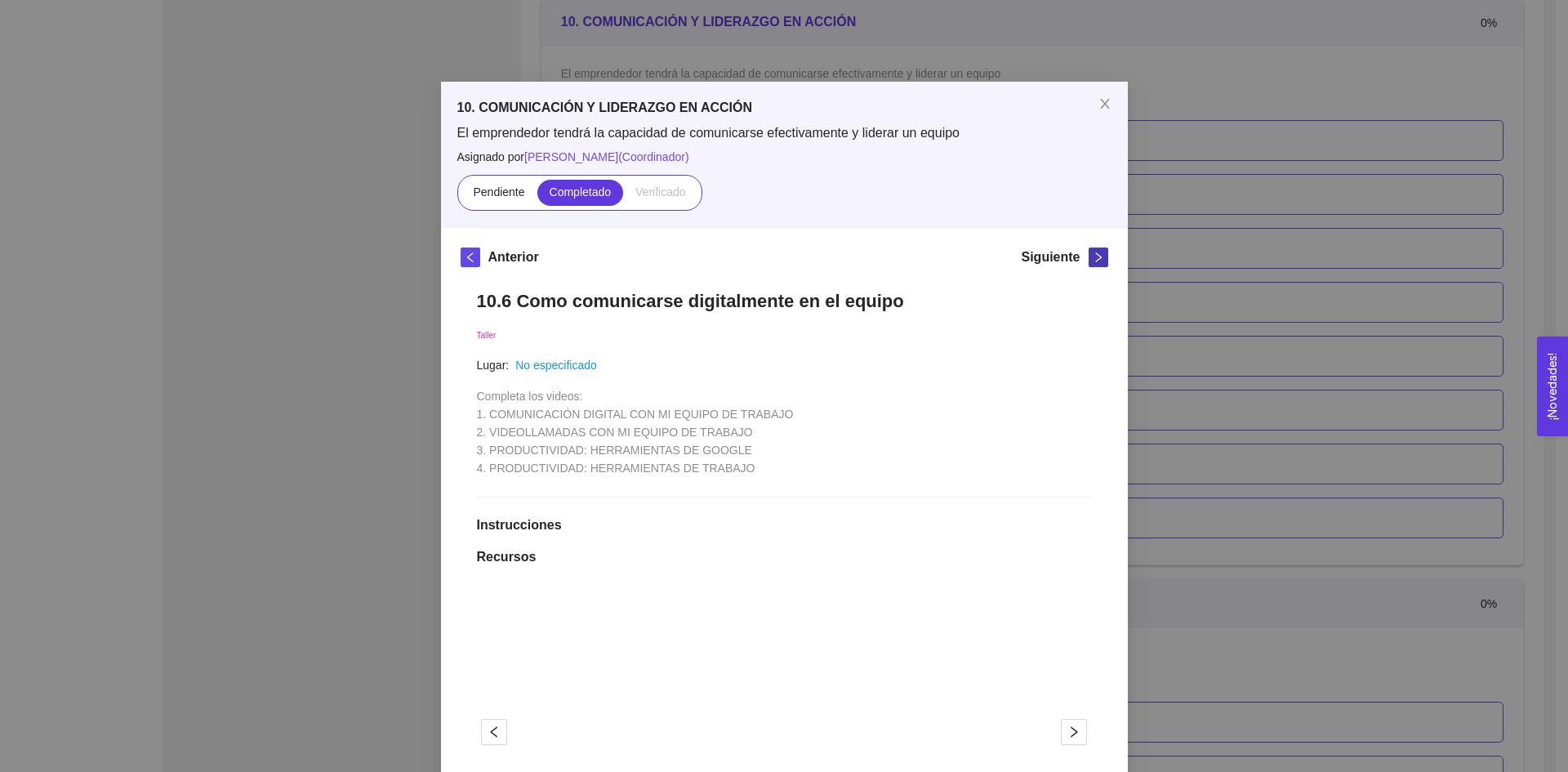
click at [1097, 259] on icon "right" at bounding box center [1099, 258] width 12 height 12
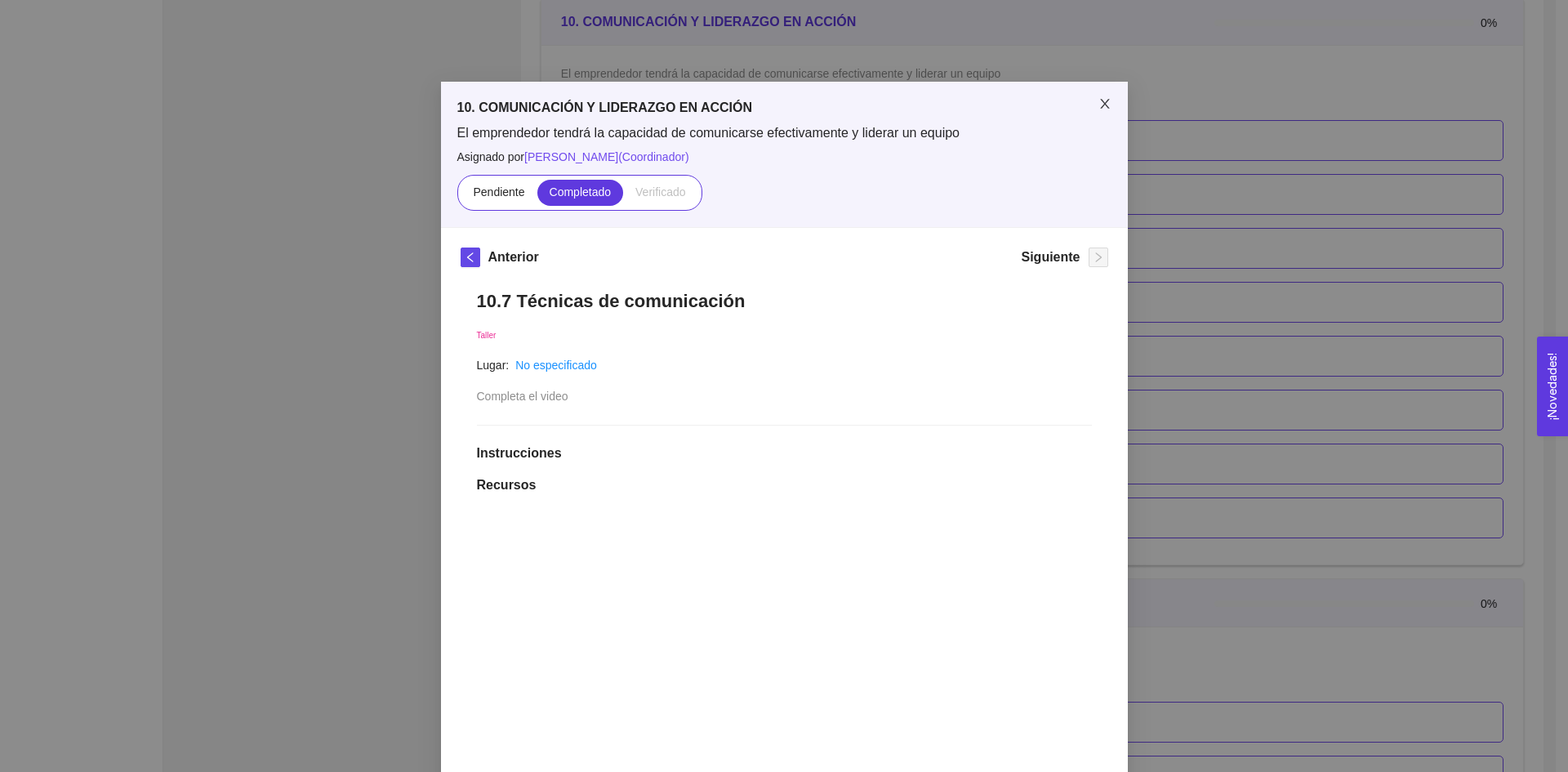
click at [1099, 109] on icon "close" at bounding box center [1105, 103] width 13 height 13
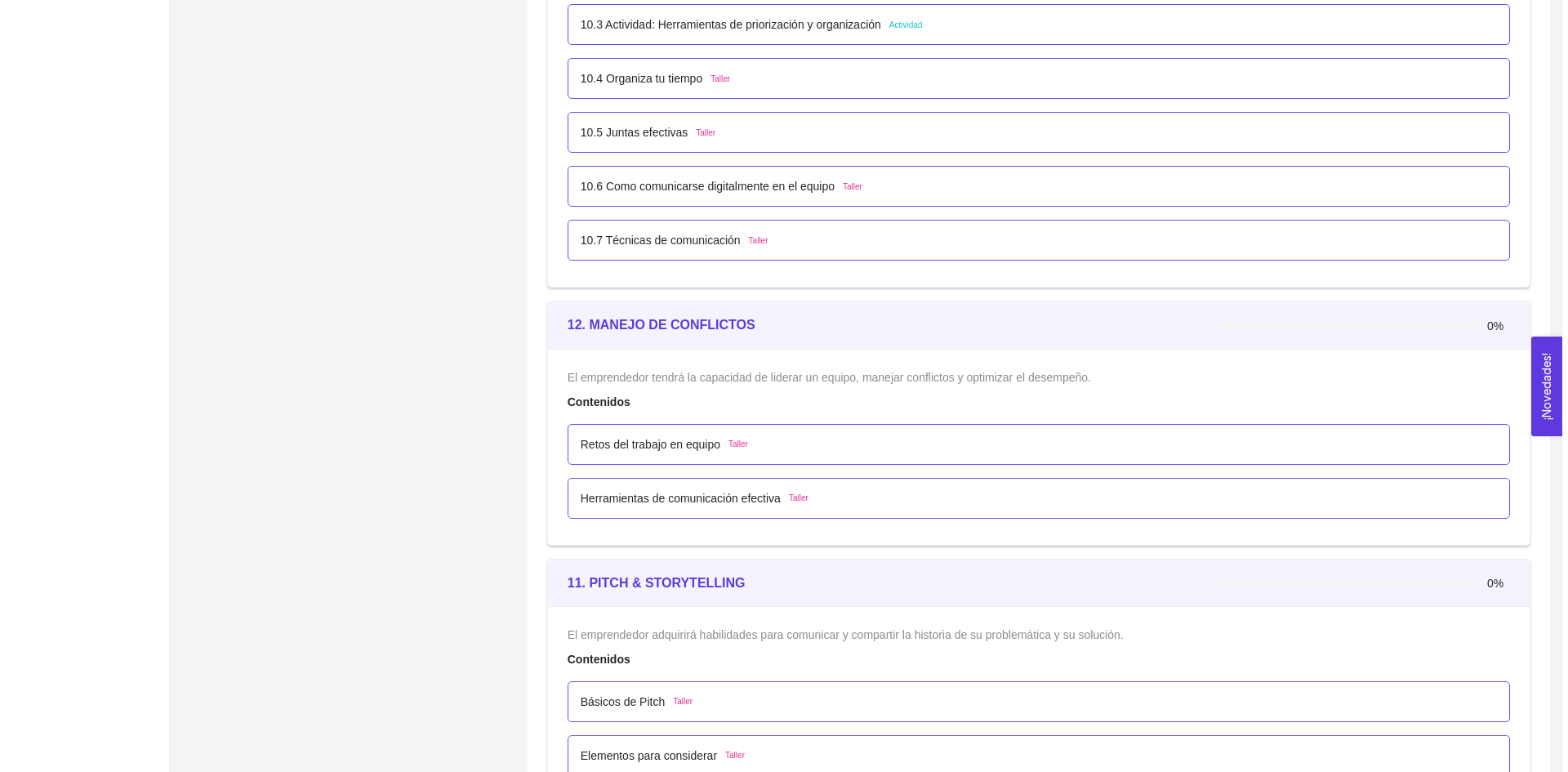
scroll to position [6404, 0]
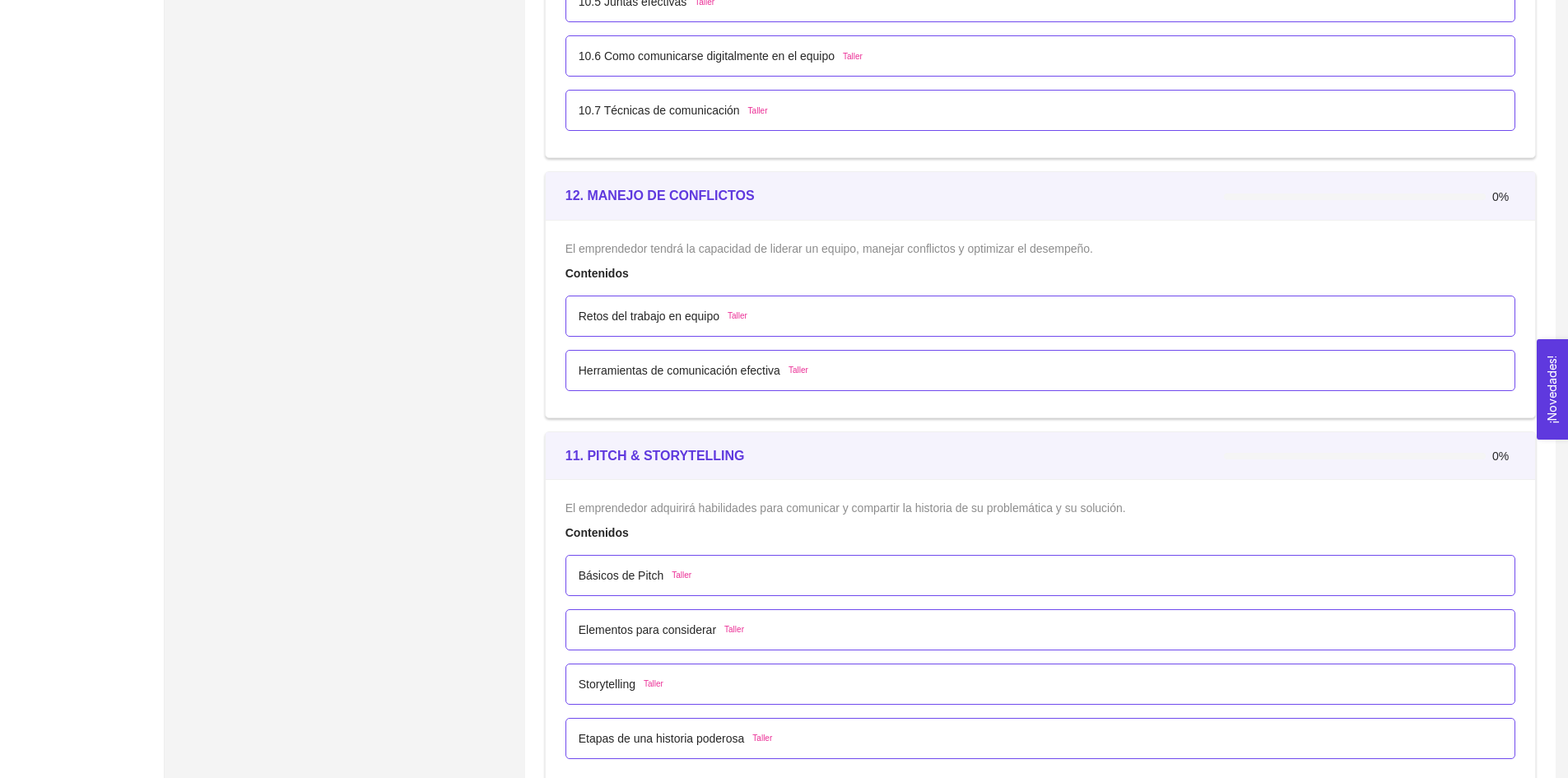
click at [686, 319] on p "Retos del trabajo en equipo" at bounding box center [649, 316] width 141 height 18
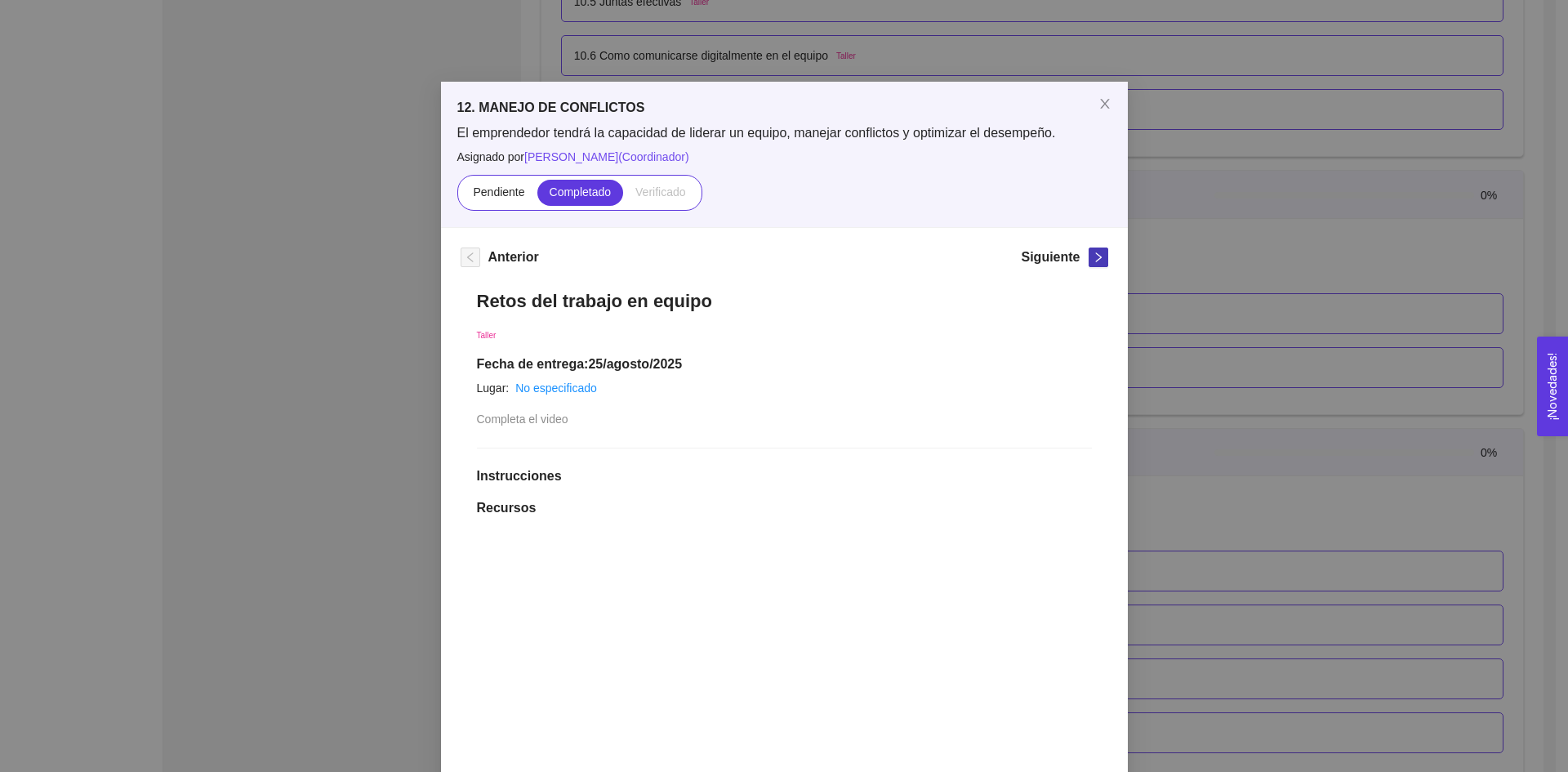
click at [1096, 261] on icon "right" at bounding box center [1099, 258] width 12 height 12
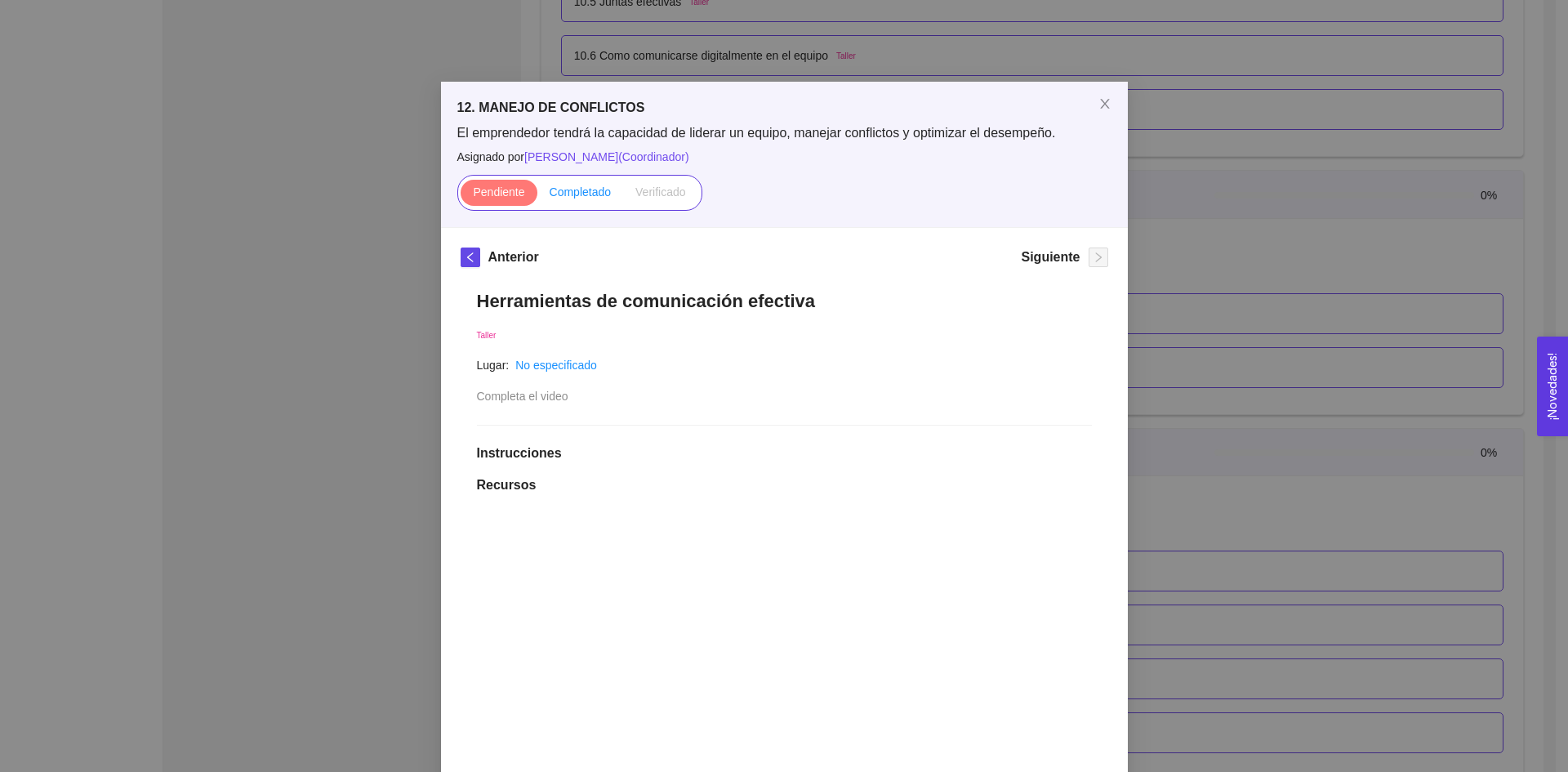
click at [587, 196] on span "Completado" at bounding box center [580, 192] width 62 height 13
click at [537, 196] on input "Completado" at bounding box center [537, 196] width 0 height 0
click at [1101, 106] on icon "close" at bounding box center [1105, 103] width 9 height 10
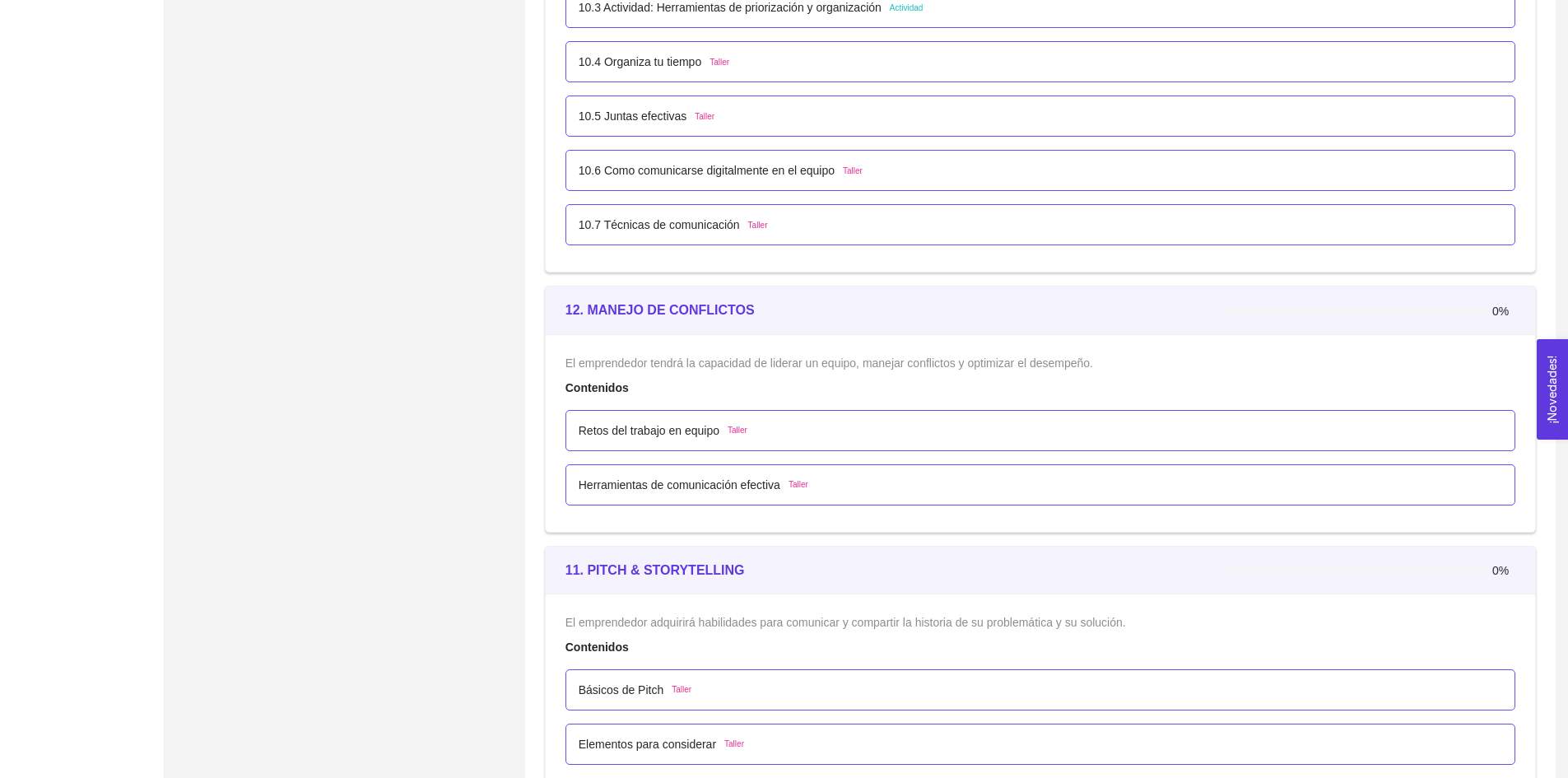
scroll to position [6372, 0]
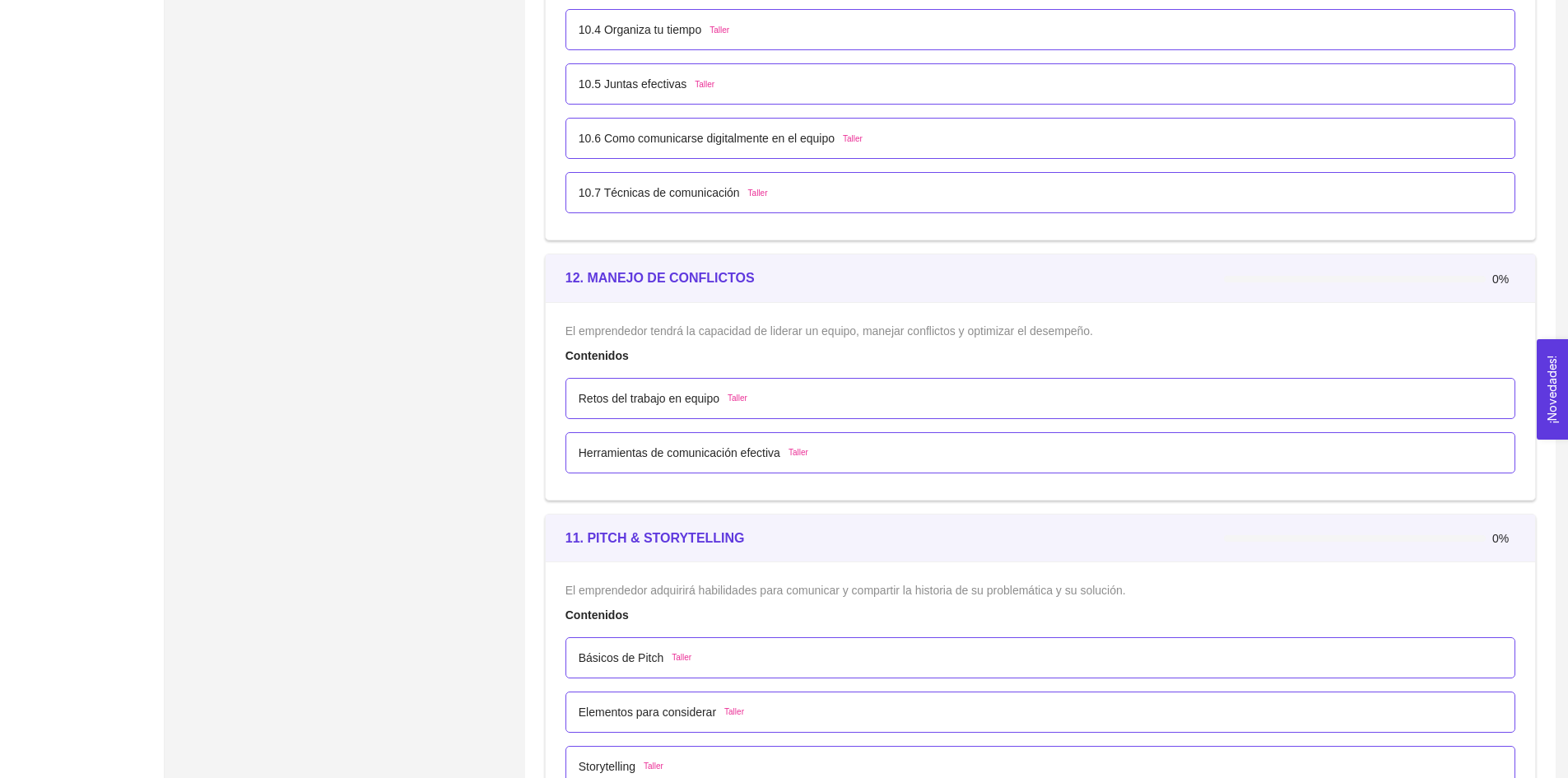
click at [733, 444] on p "Herramientas de comunicación efectiva" at bounding box center [679, 453] width 201 height 18
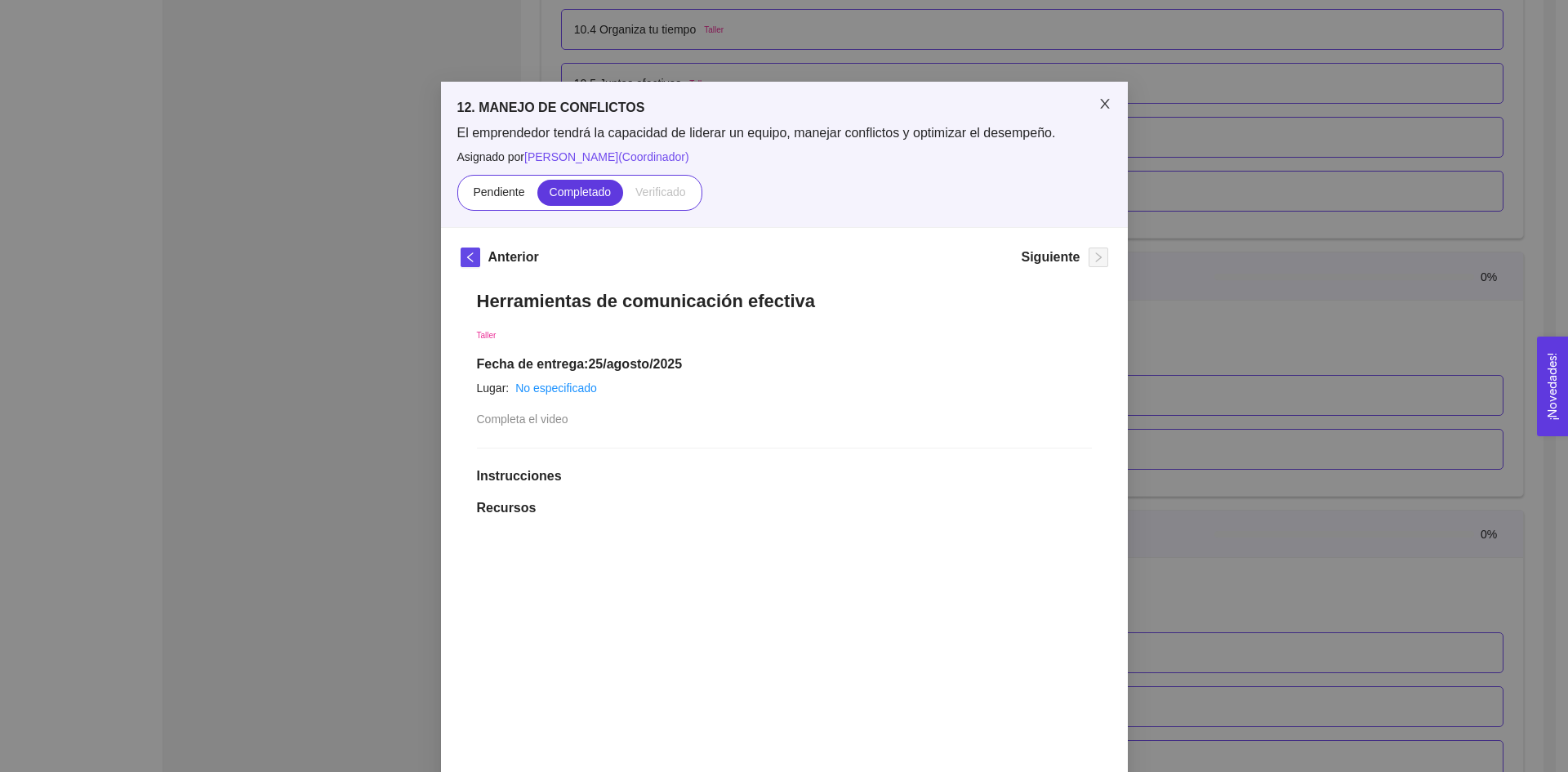
click at [1105, 109] on icon "close" at bounding box center [1105, 103] width 13 height 13
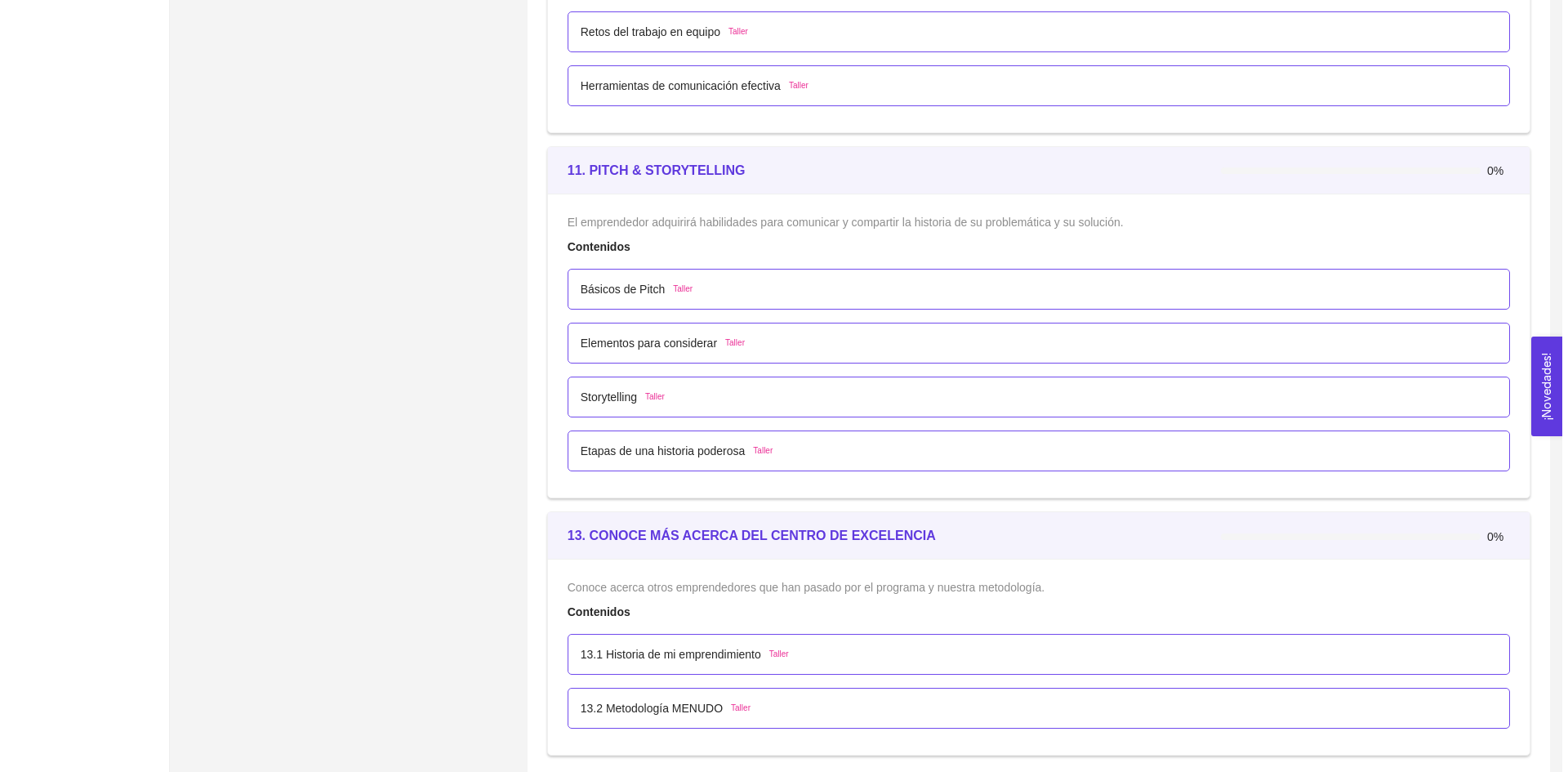
scroll to position [6715, 0]
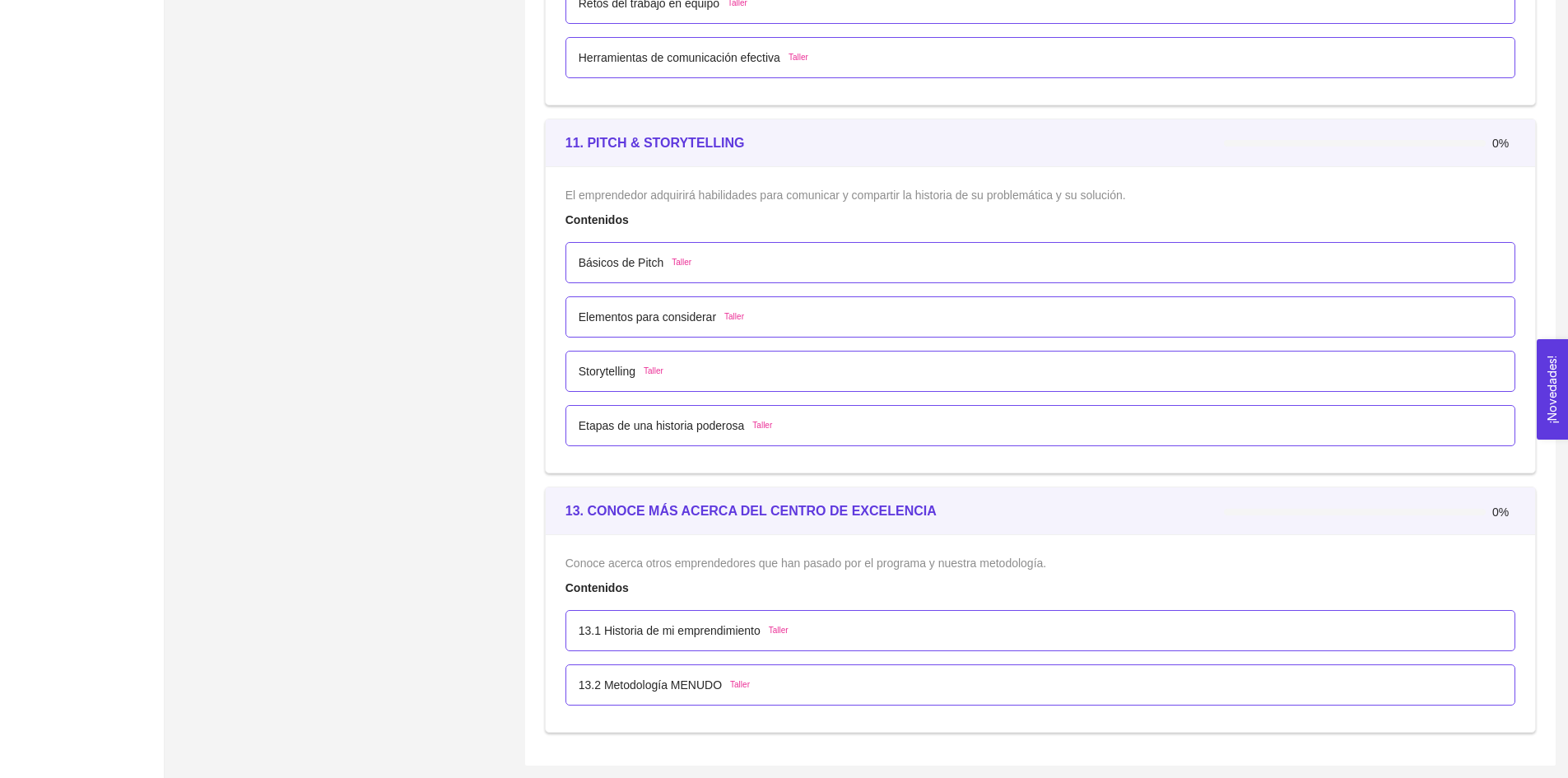
click at [619, 255] on p "Básicos de Pitch" at bounding box center [621, 263] width 85 height 18
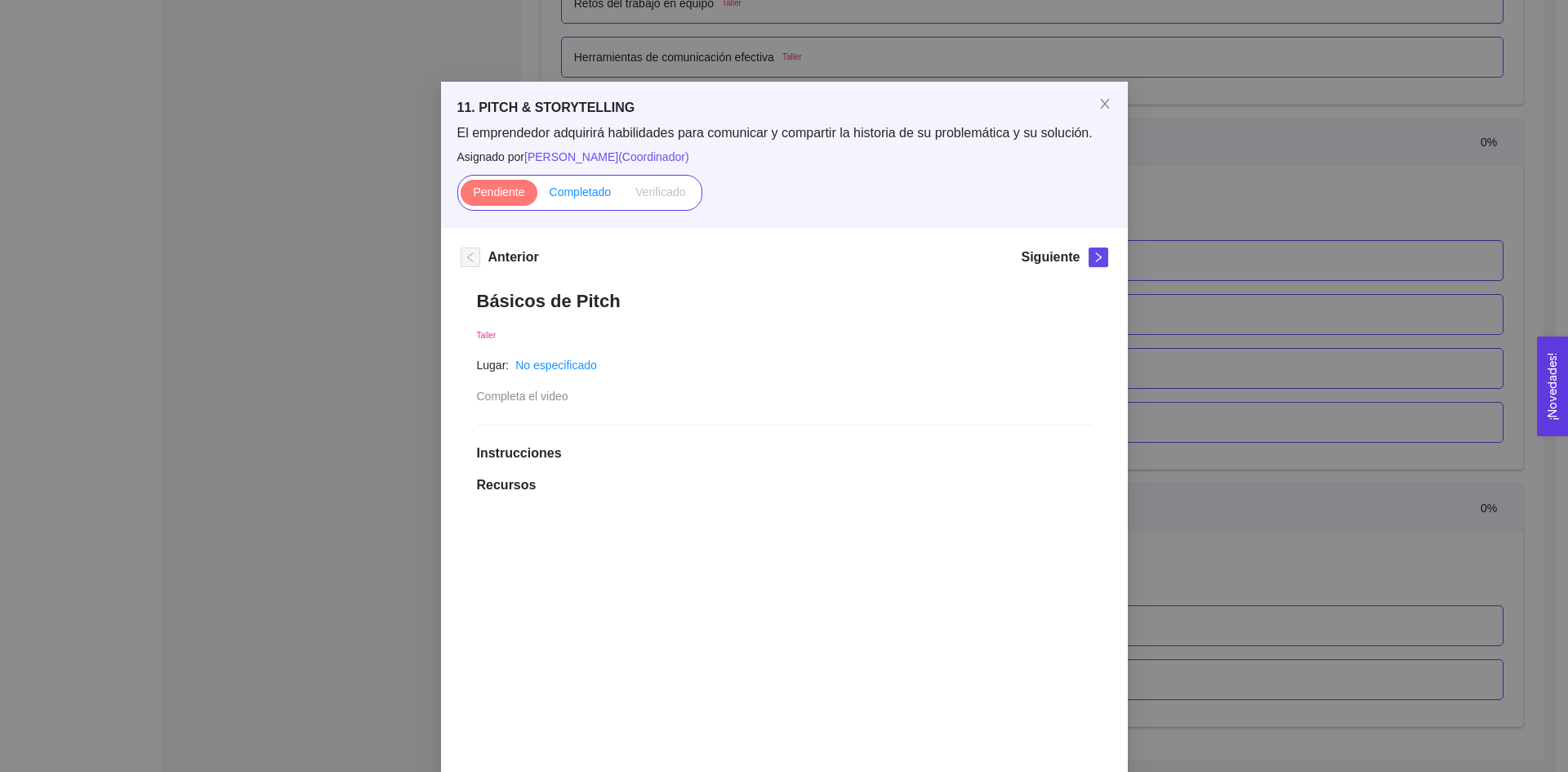
click at [574, 188] on span "Completado" at bounding box center [580, 192] width 62 height 13
click at [537, 196] on input "Completado" at bounding box center [537, 196] width 0 height 0
click at [1093, 258] on icon "right" at bounding box center [1099, 258] width 12 height 12
click at [562, 194] on span "Completado" at bounding box center [580, 192] width 62 height 13
click at [537, 196] on input "Completado" at bounding box center [537, 196] width 0 height 0
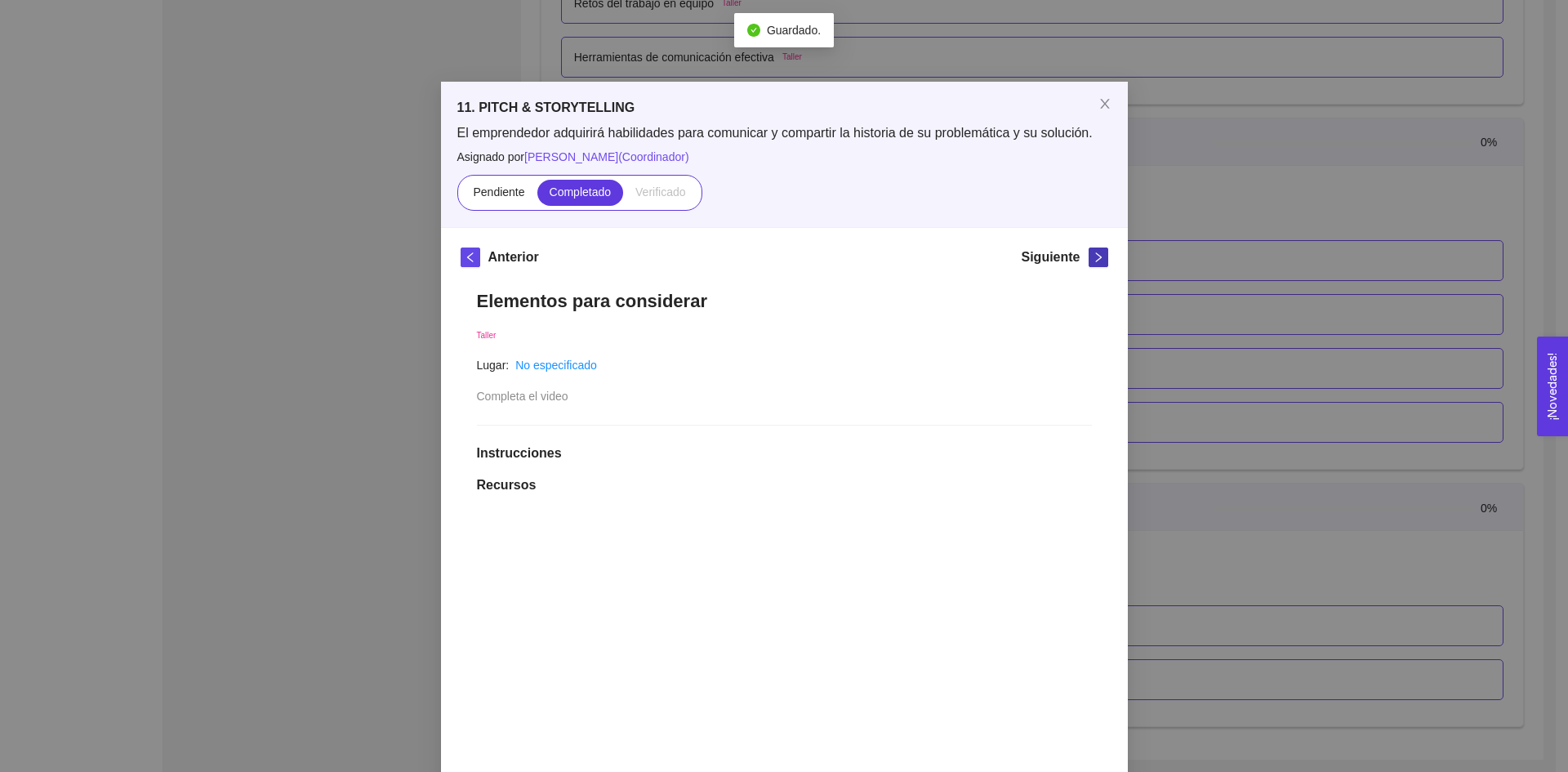
click at [1093, 256] on icon "right" at bounding box center [1099, 258] width 12 height 12
click at [575, 189] on span "Completado" at bounding box center [580, 192] width 62 height 13
click at [537, 196] on input "Completado" at bounding box center [537, 196] width 0 height 0
click at [1095, 267] on button "button" at bounding box center [1099, 258] width 20 height 20
click at [553, 190] on span "Completado" at bounding box center [580, 192] width 62 height 13
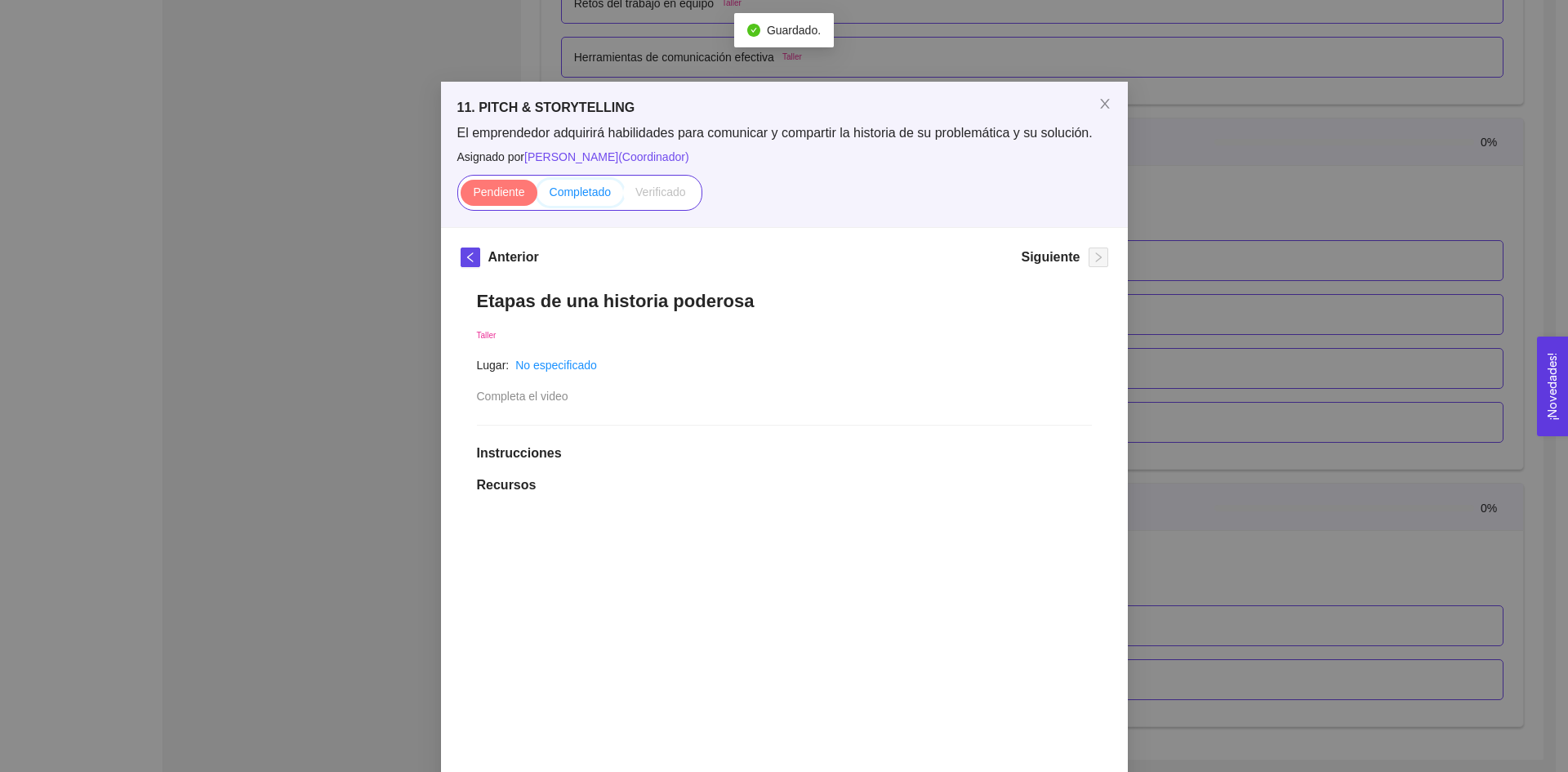
click at [537, 196] on input "Completado" at bounding box center [537, 196] width 0 height 0
click at [1095, 115] on span "Close" at bounding box center [1105, 104] width 46 height 46
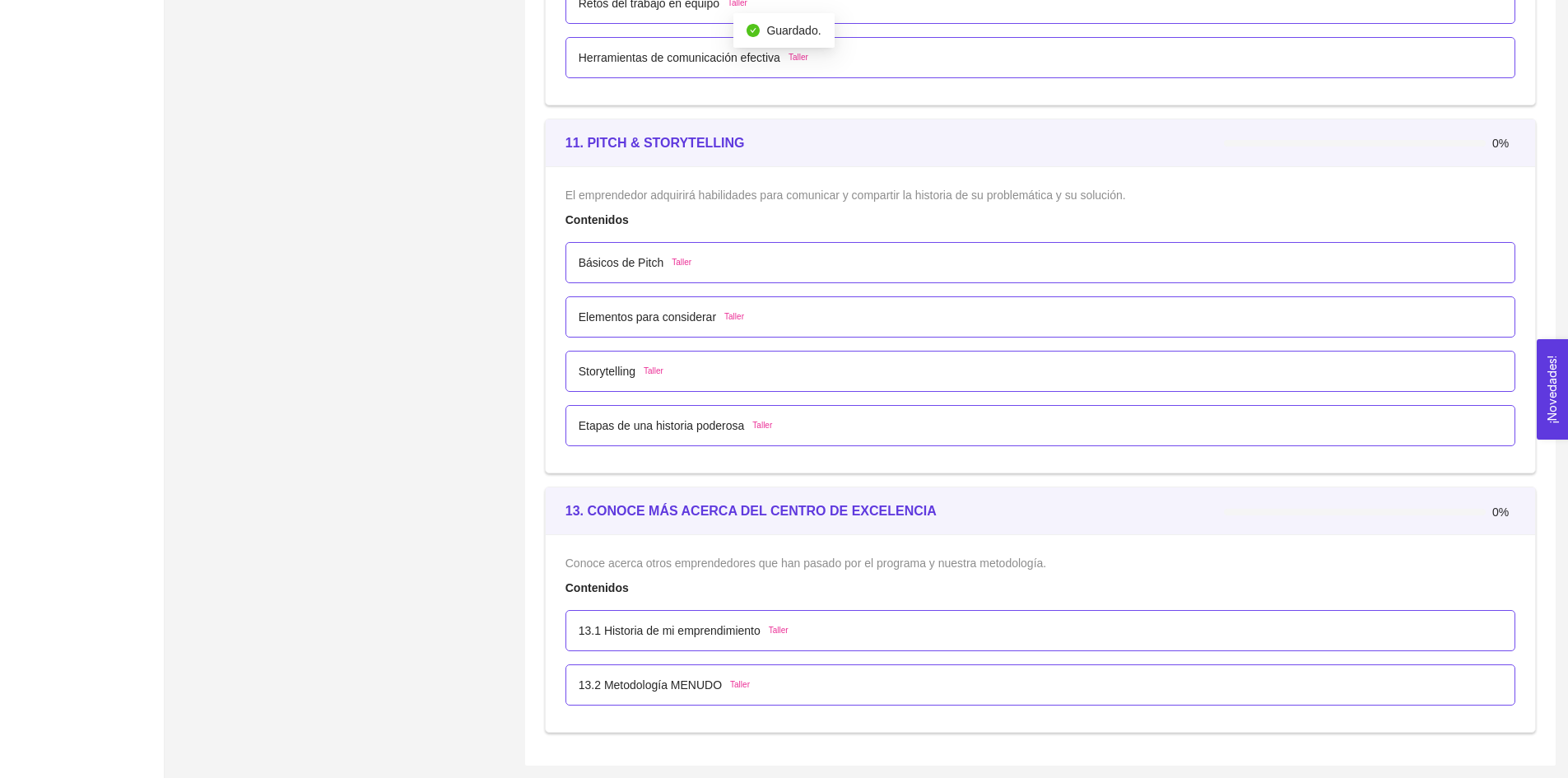
click at [634, 430] on p "Etapas de una historia poderosa" at bounding box center [662, 425] width 167 height 18
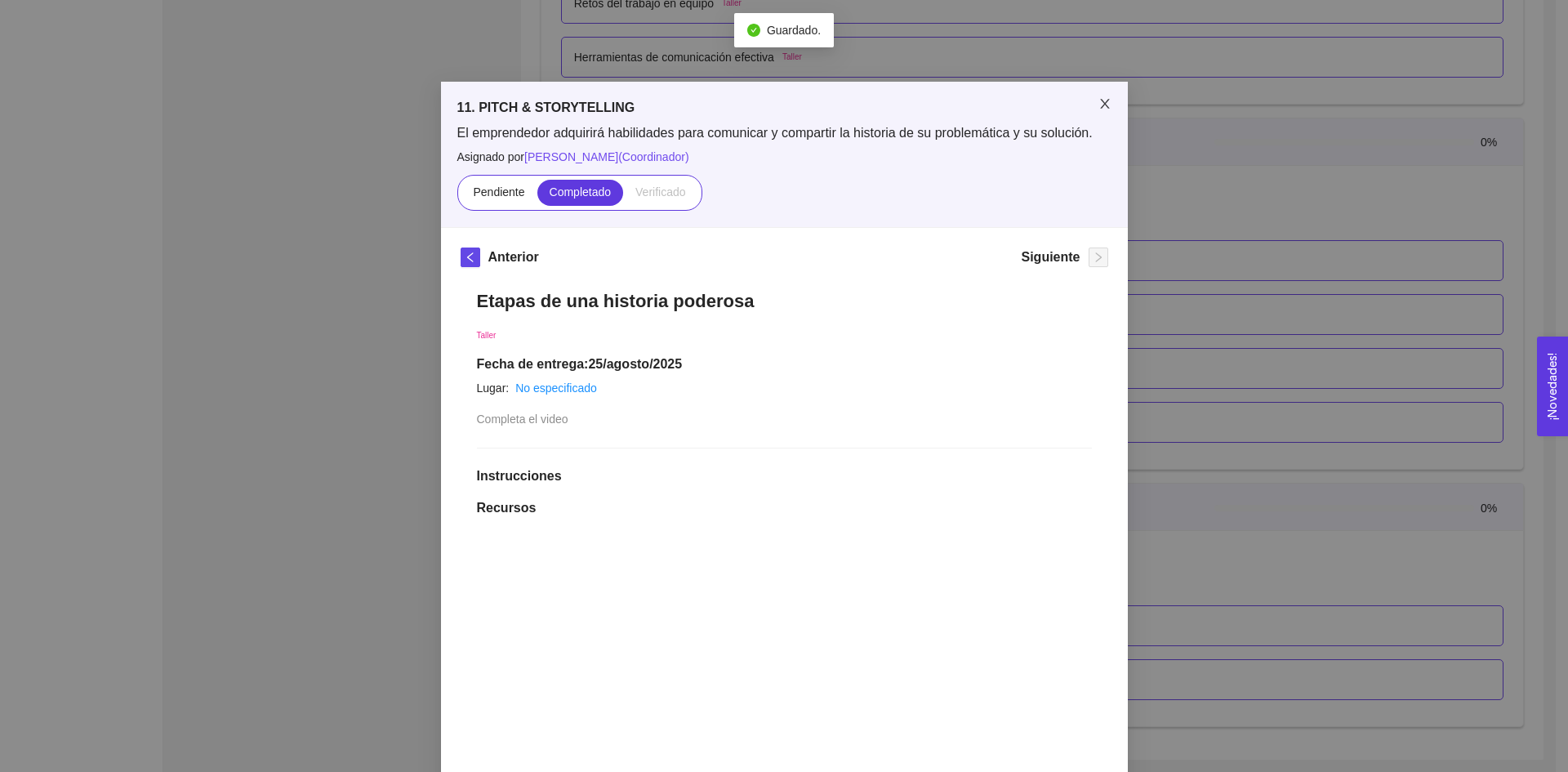
click at [1082, 100] on span "Close" at bounding box center [1105, 104] width 46 height 46
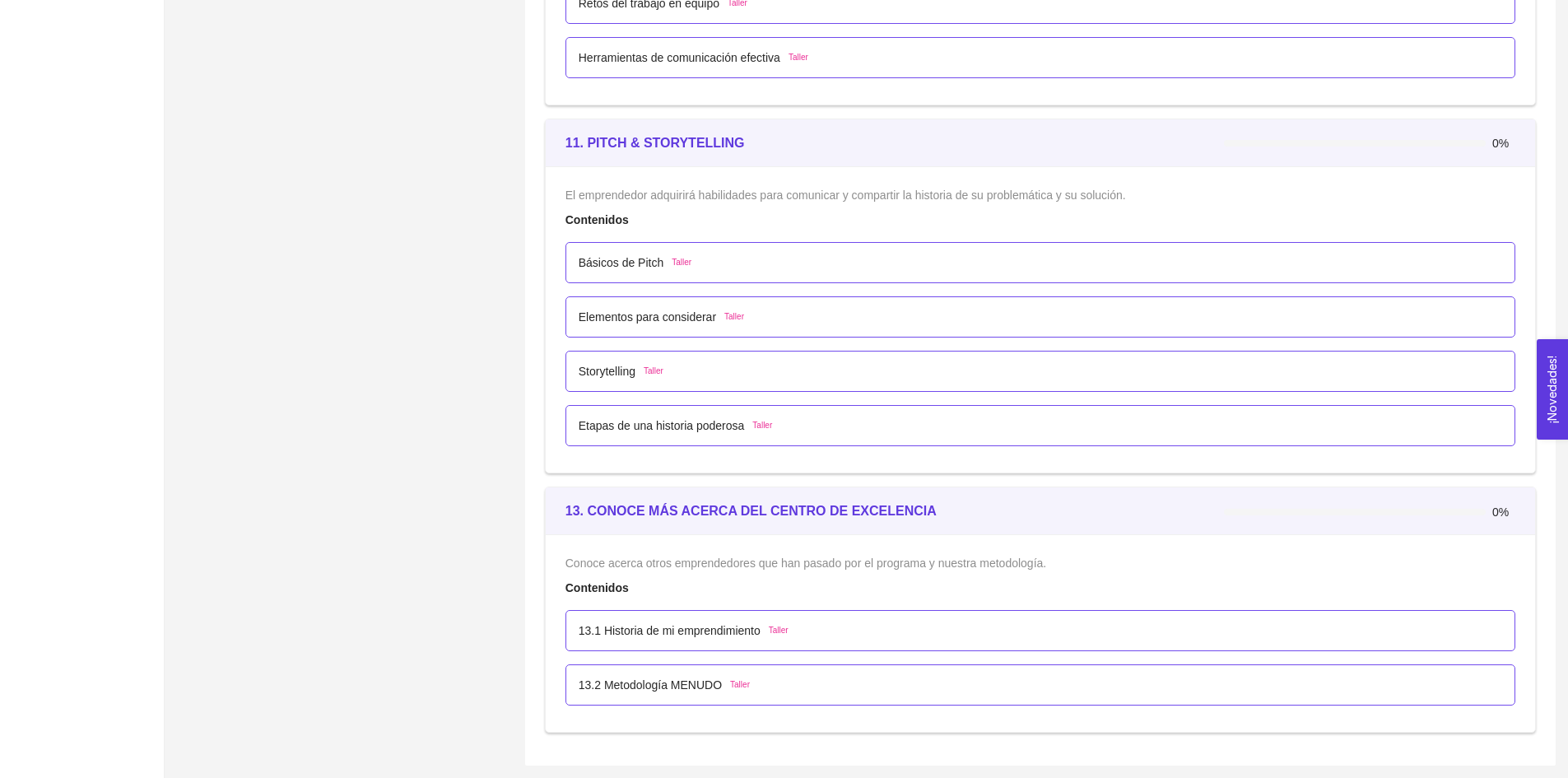
click at [634, 254] on p "Básicos de Pitch" at bounding box center [621, 263] width 85 height 18
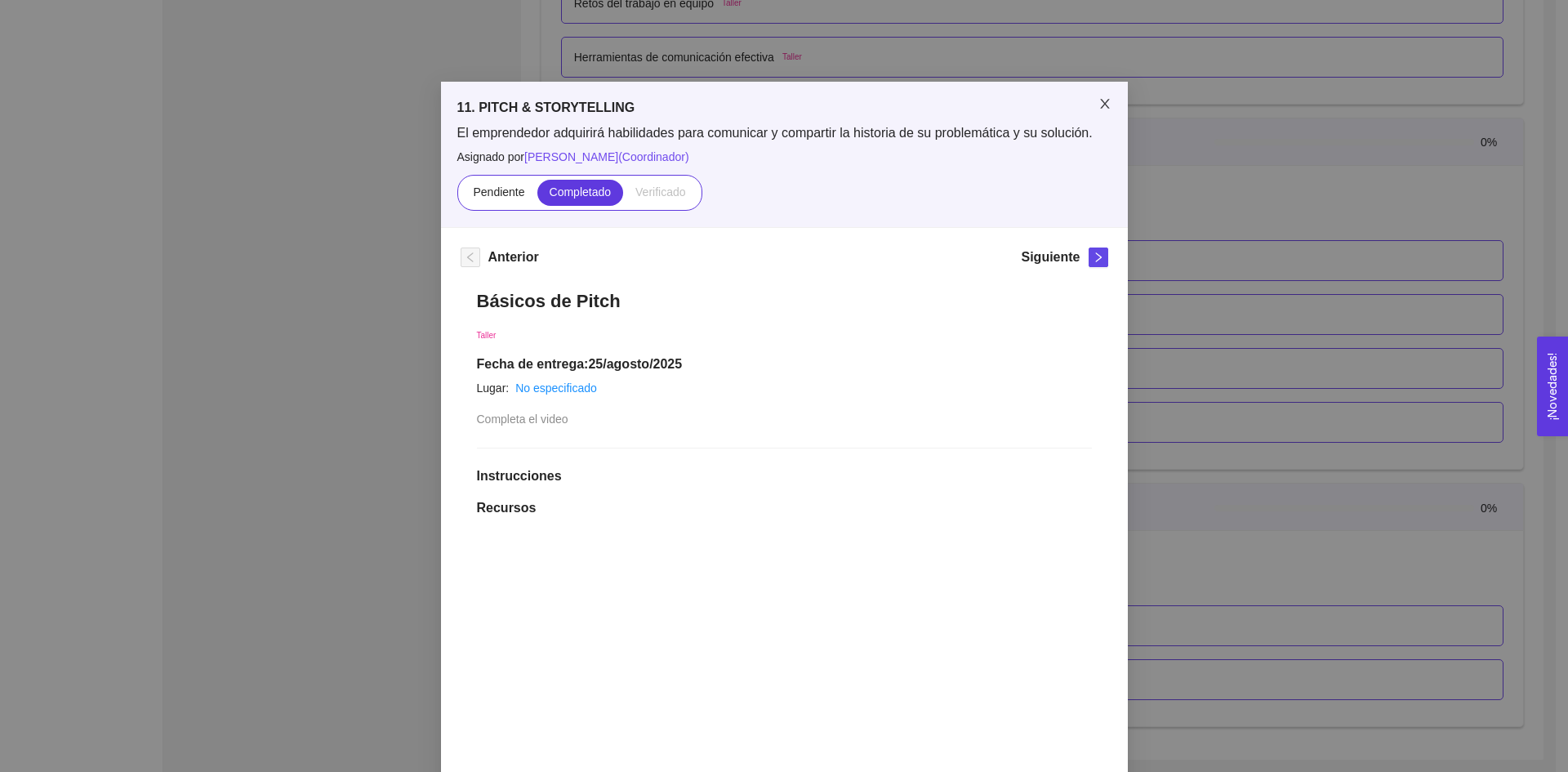
drag, startPoint x: 1093, startPoint y: 90, endPoint x: 1085, endPoint y: 103, distance: 15.3
click at [1093, 89] on span "Close" at bounding box center [1105, 104] width 46 height 46
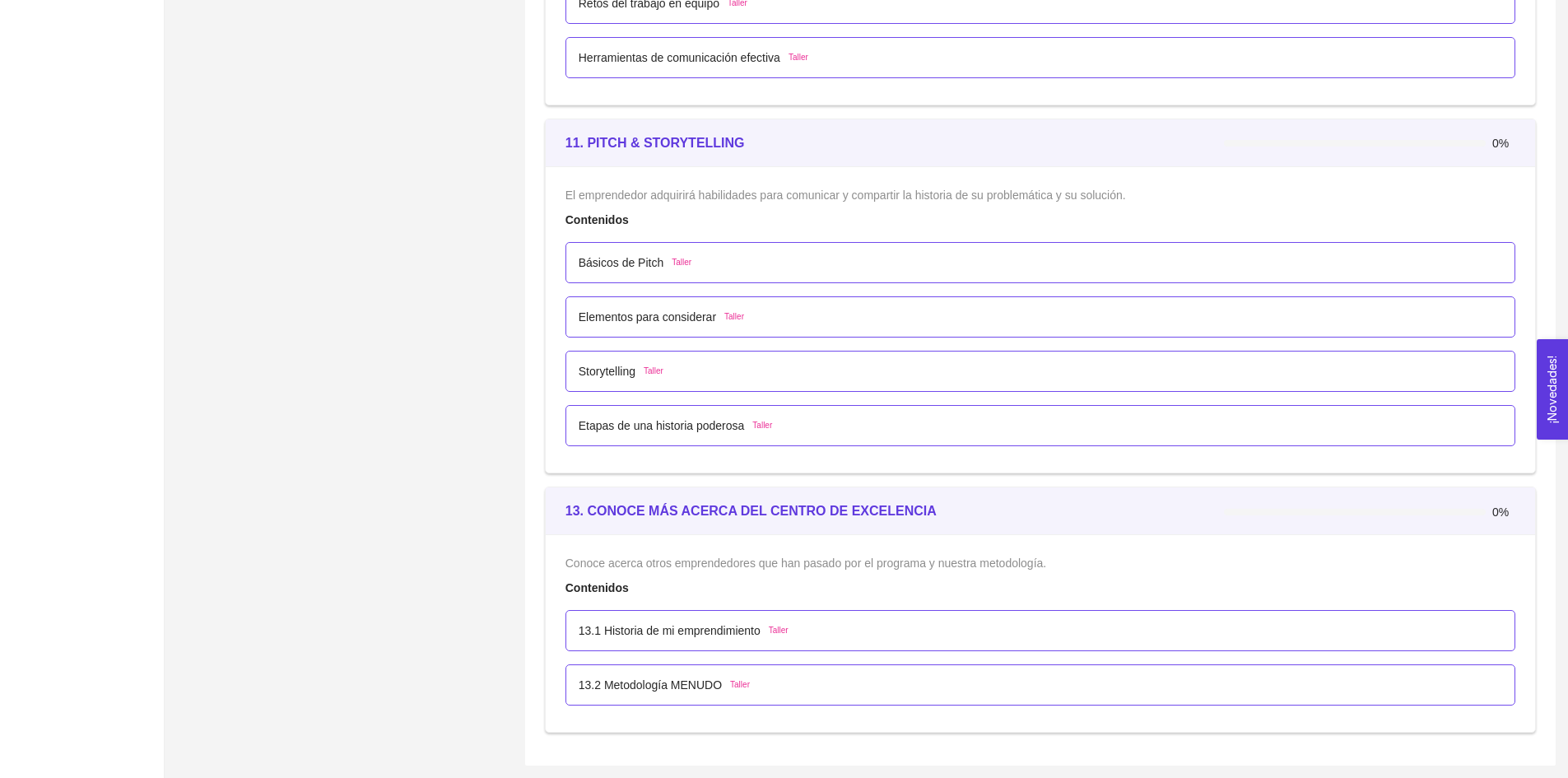
click at [684, 641] on div "13.1 Historia de mi emprendimiento Taller" at bounding box center [1041, 630] width 950 height 42
click at [686, 640] on div "13.1 Historia de mi emprendimiento Taller" at bounding box center [1041, 630] width 950 height 42
click at [706, 630] on p "13.1 Historia de mi emprendimiento" at bounding box center [670, 630] width 182 height 18
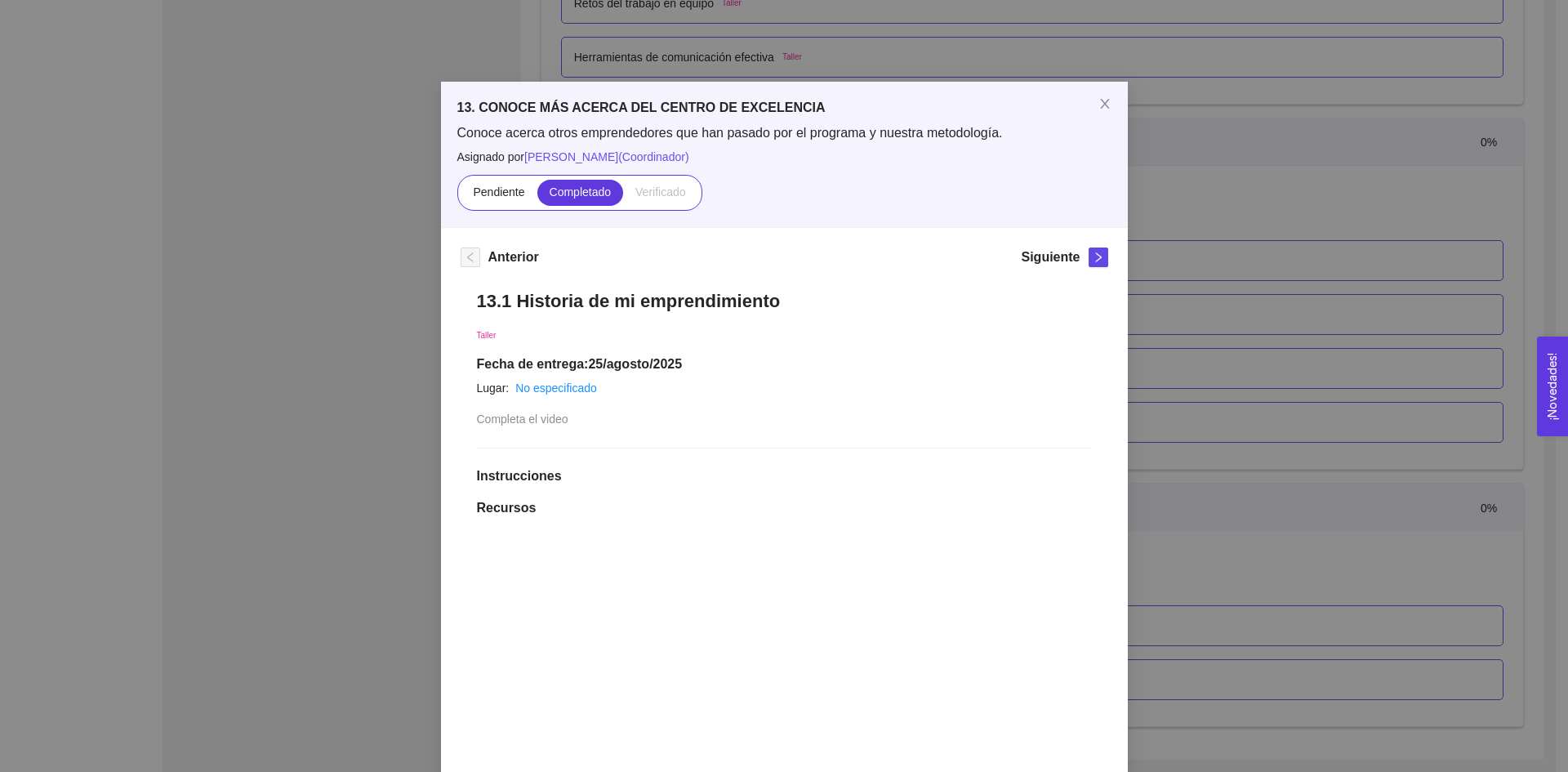
click at [1087, 267] on div "Siguiente" at bounding box center [1064, 261] width 87 height 27
click at [1093, 257] on icon "right" at bounding box center [1099, 258] width 12 height 12
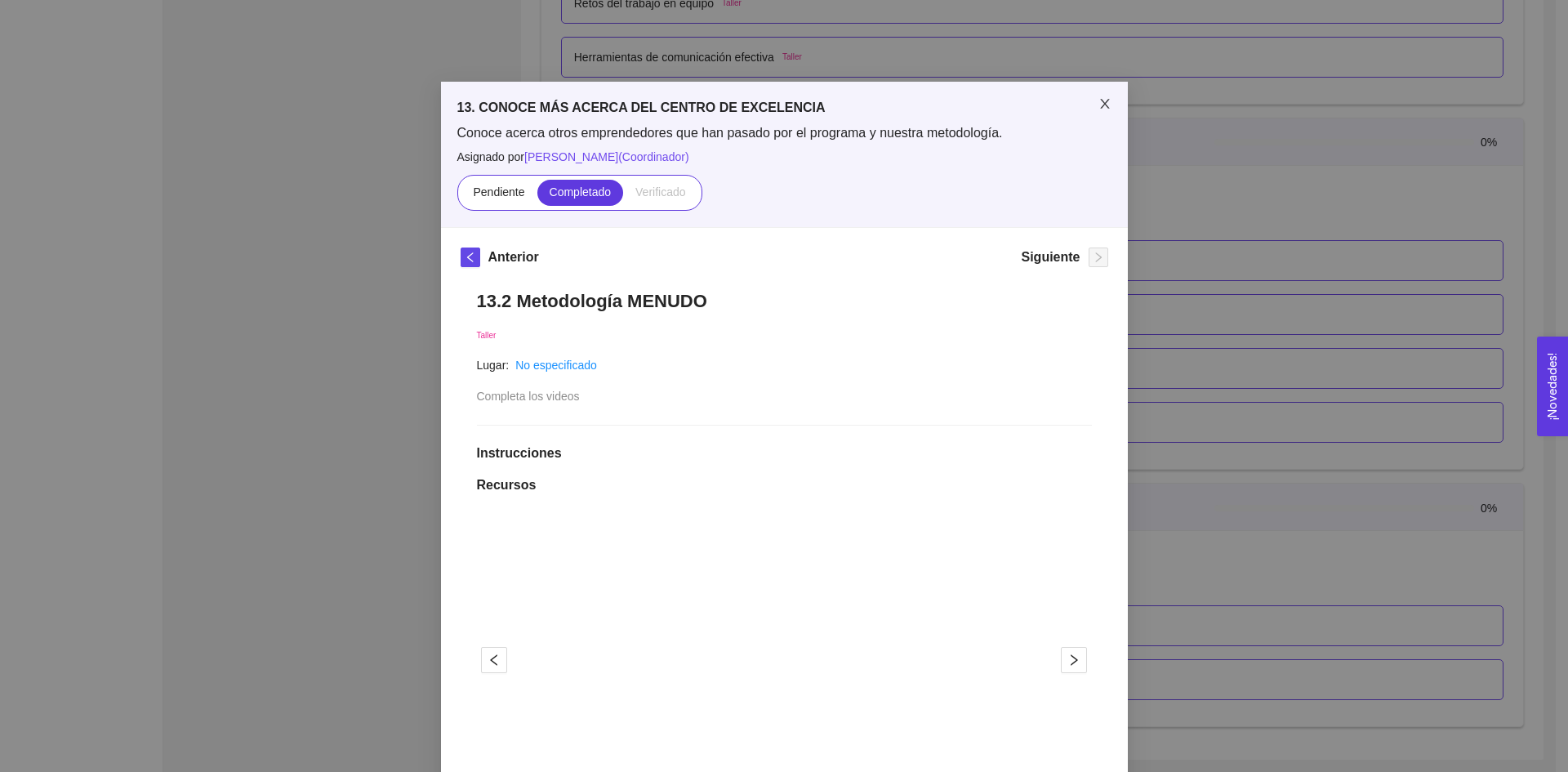
click at [1101, 104] on icon "close" at bounding box center [1105, 103] width 13 height 13
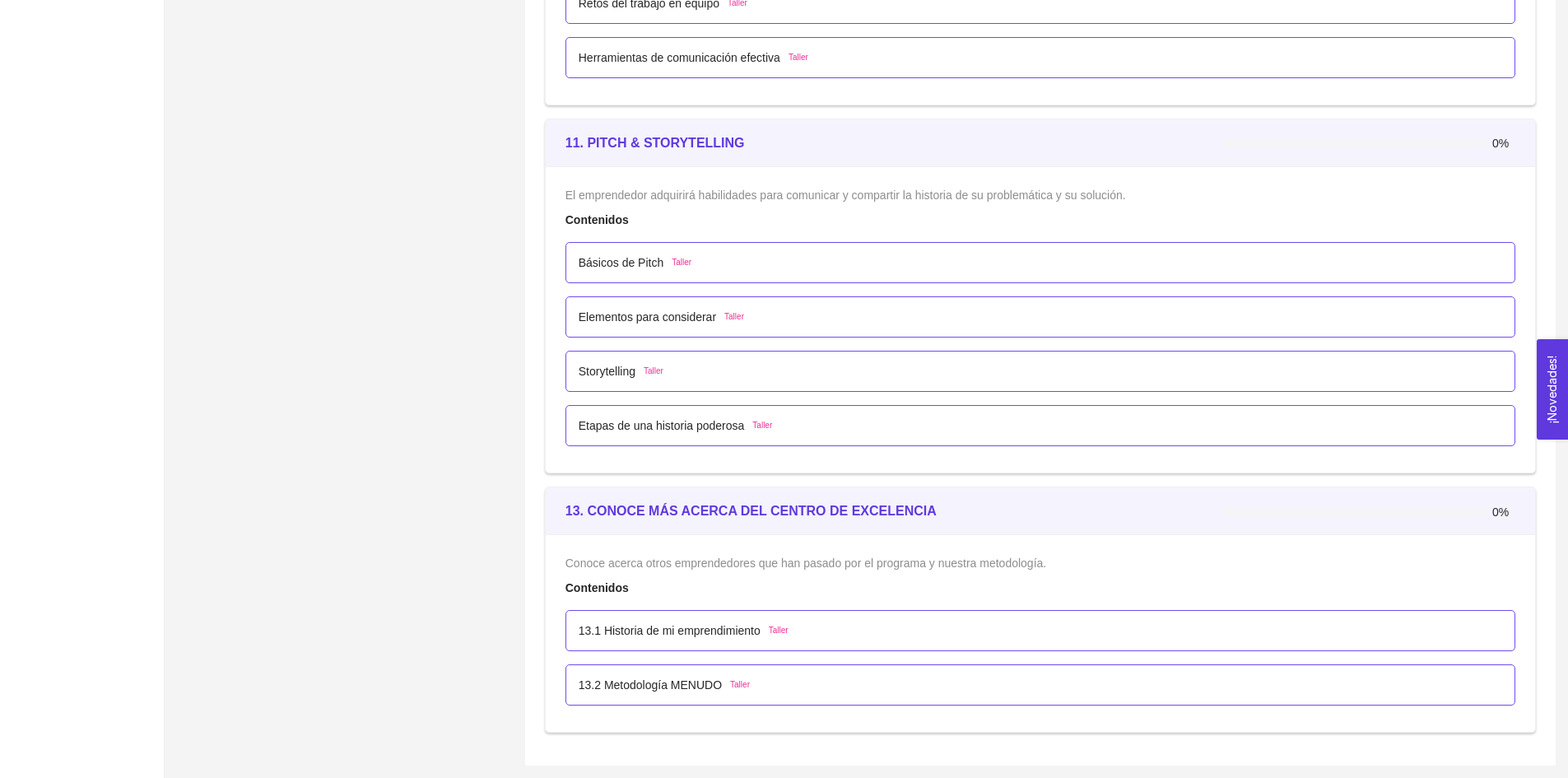
click at [680, 636] on p "13.1 Historia de mi emprendimiento" at bounding box center [670, 630] width 182 height 18
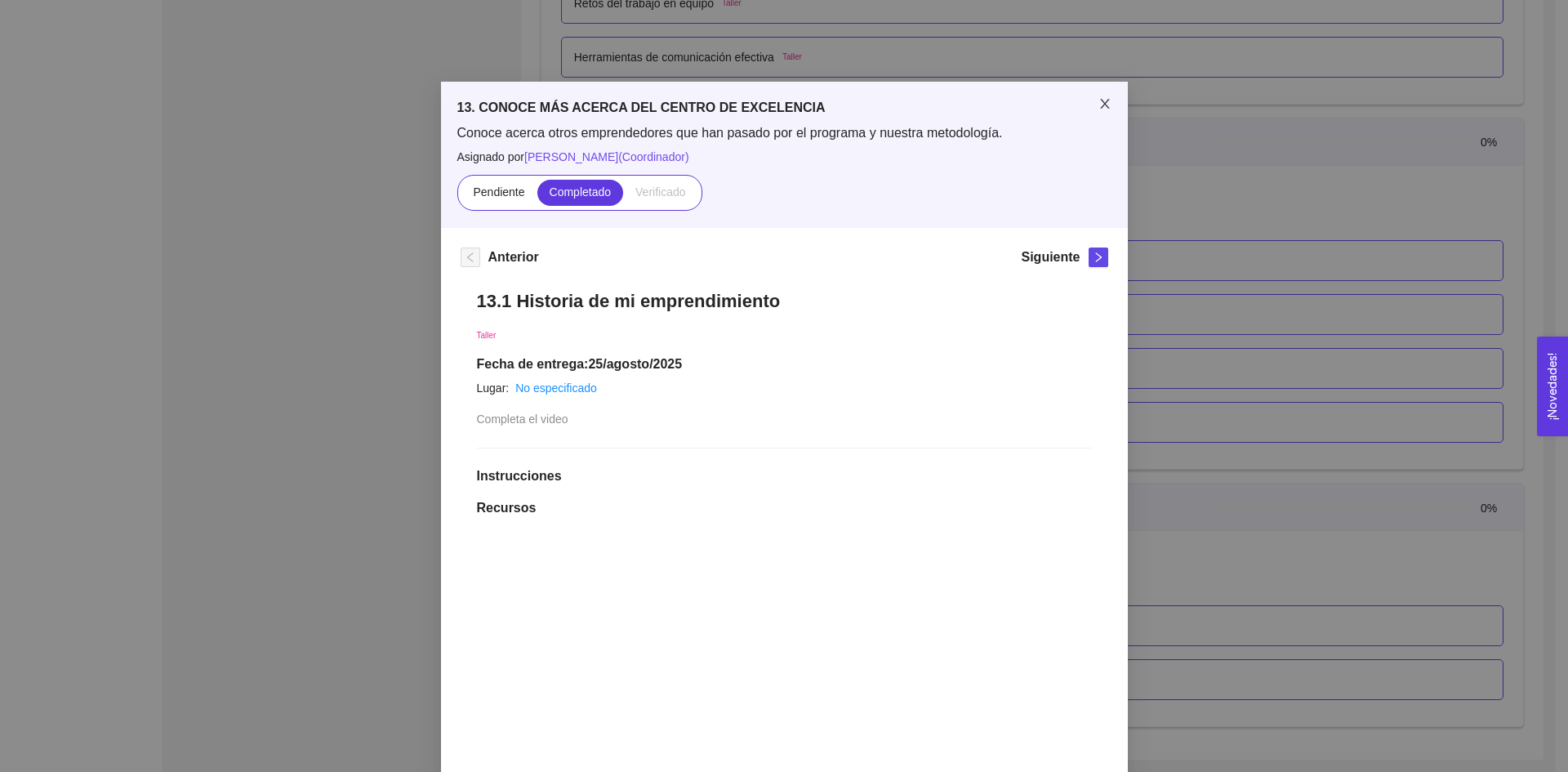
click at [1099, 103] on icon "close" at bounding box center [1105, 103] width 13 height 13
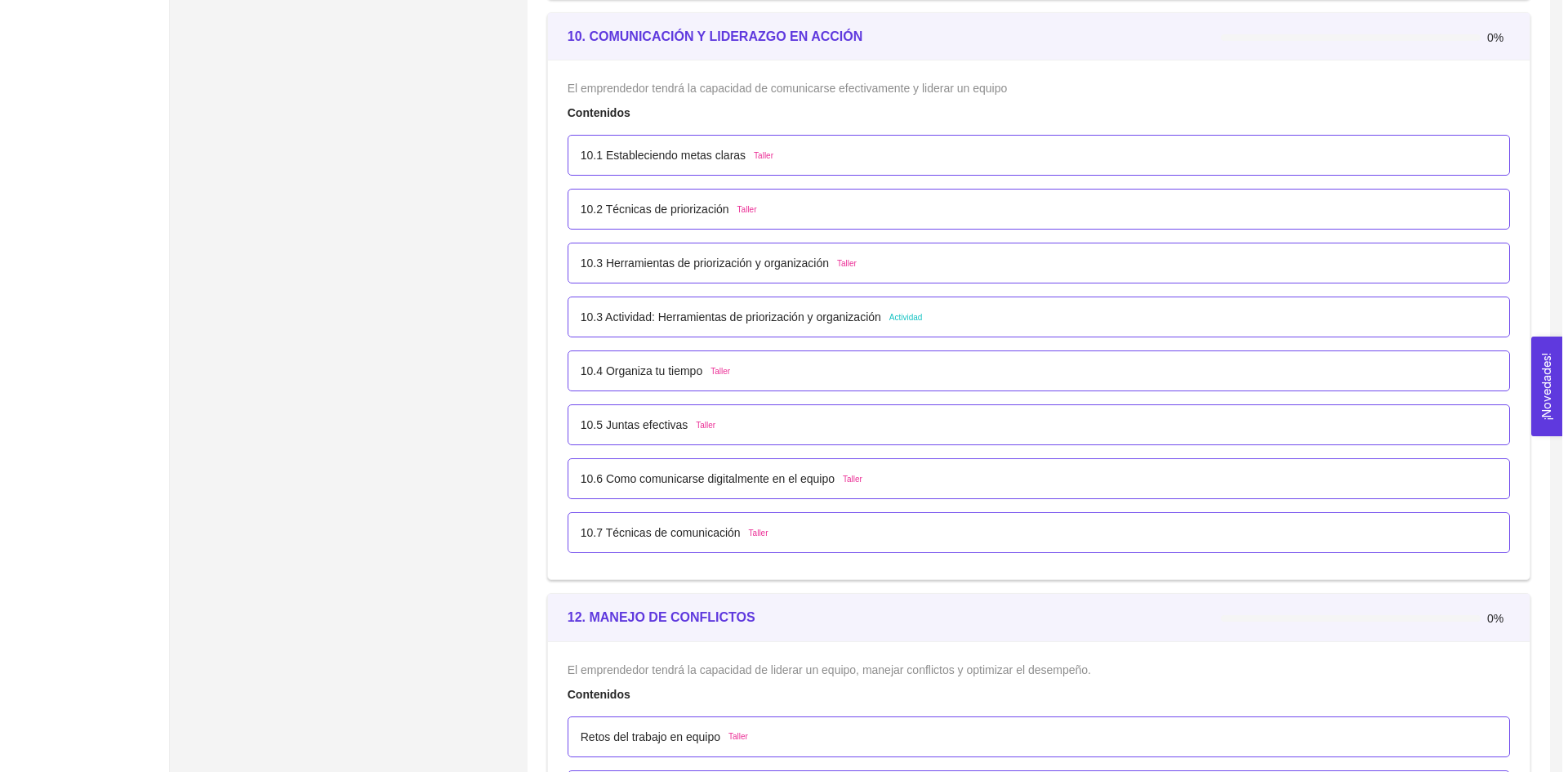
scroll to position [5980, 0]
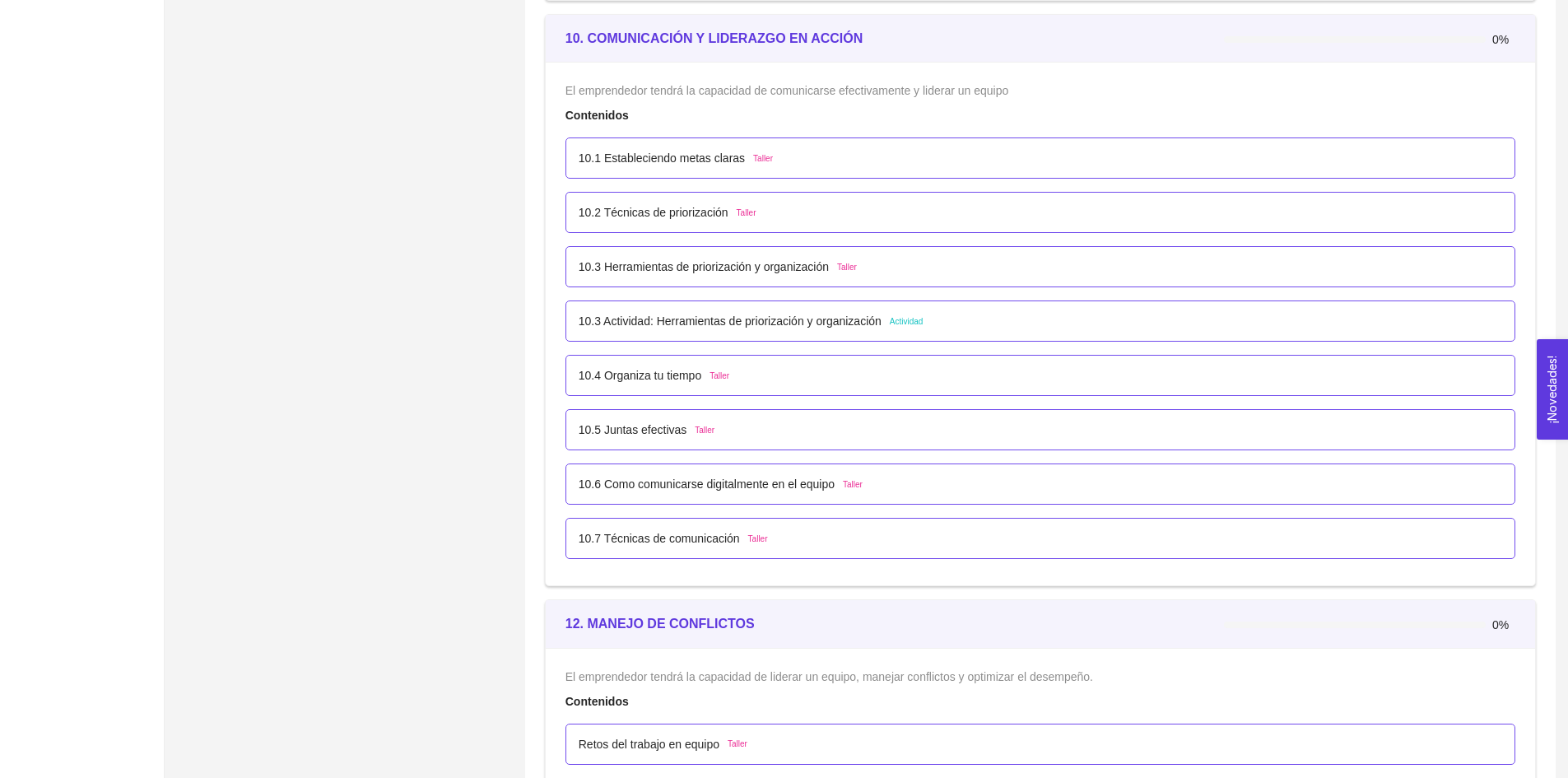
click at [658, 323] on p "10.3 Actividad: Herramientas de priorización y organización" at bounding box center [730, 321] width 303 height 18
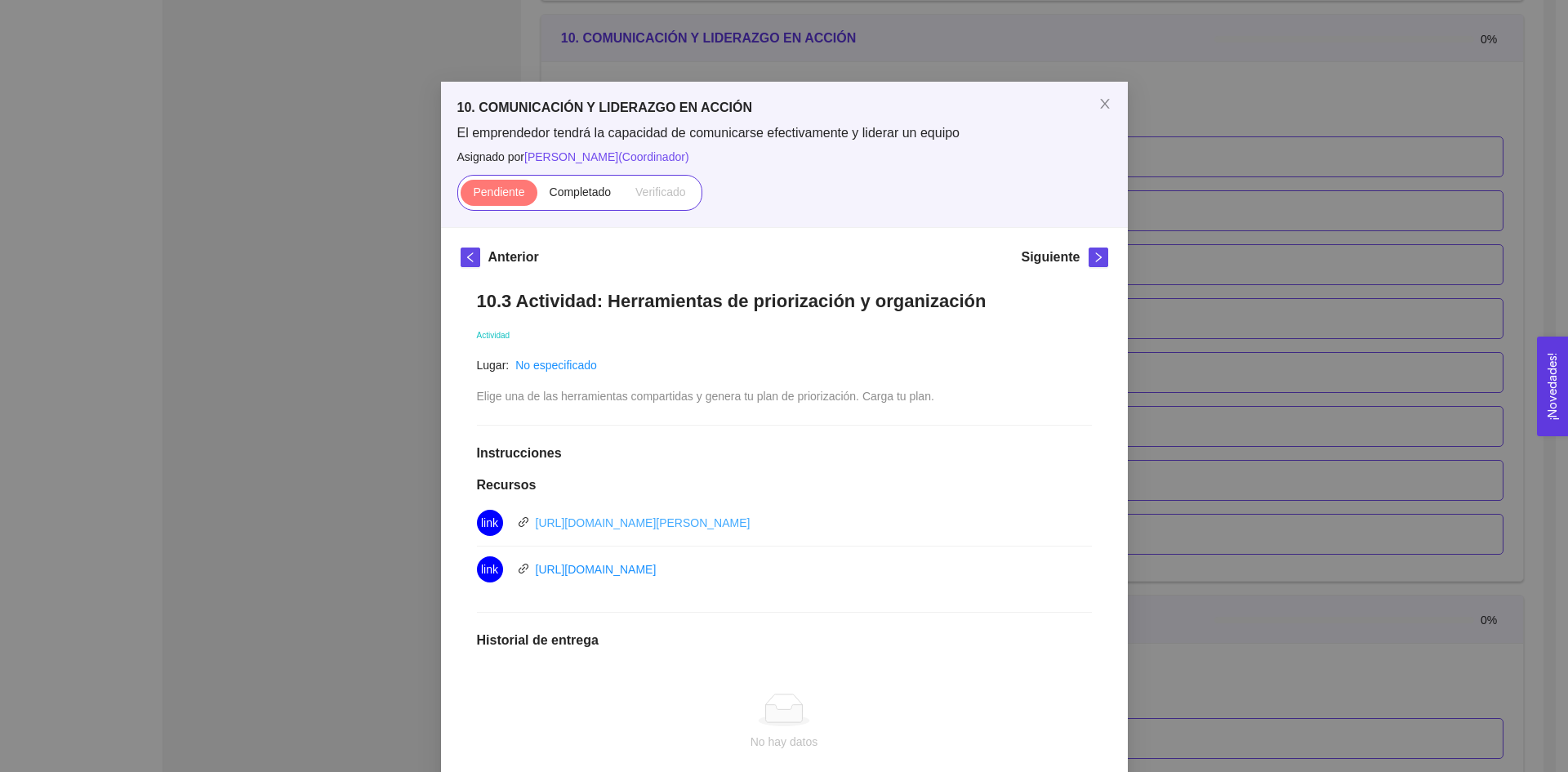
click at [677, 527] on link "[URL][DOMAIN_NAME][PERSON_NAME]" at bounding box center [643, 522] width 214 height 13
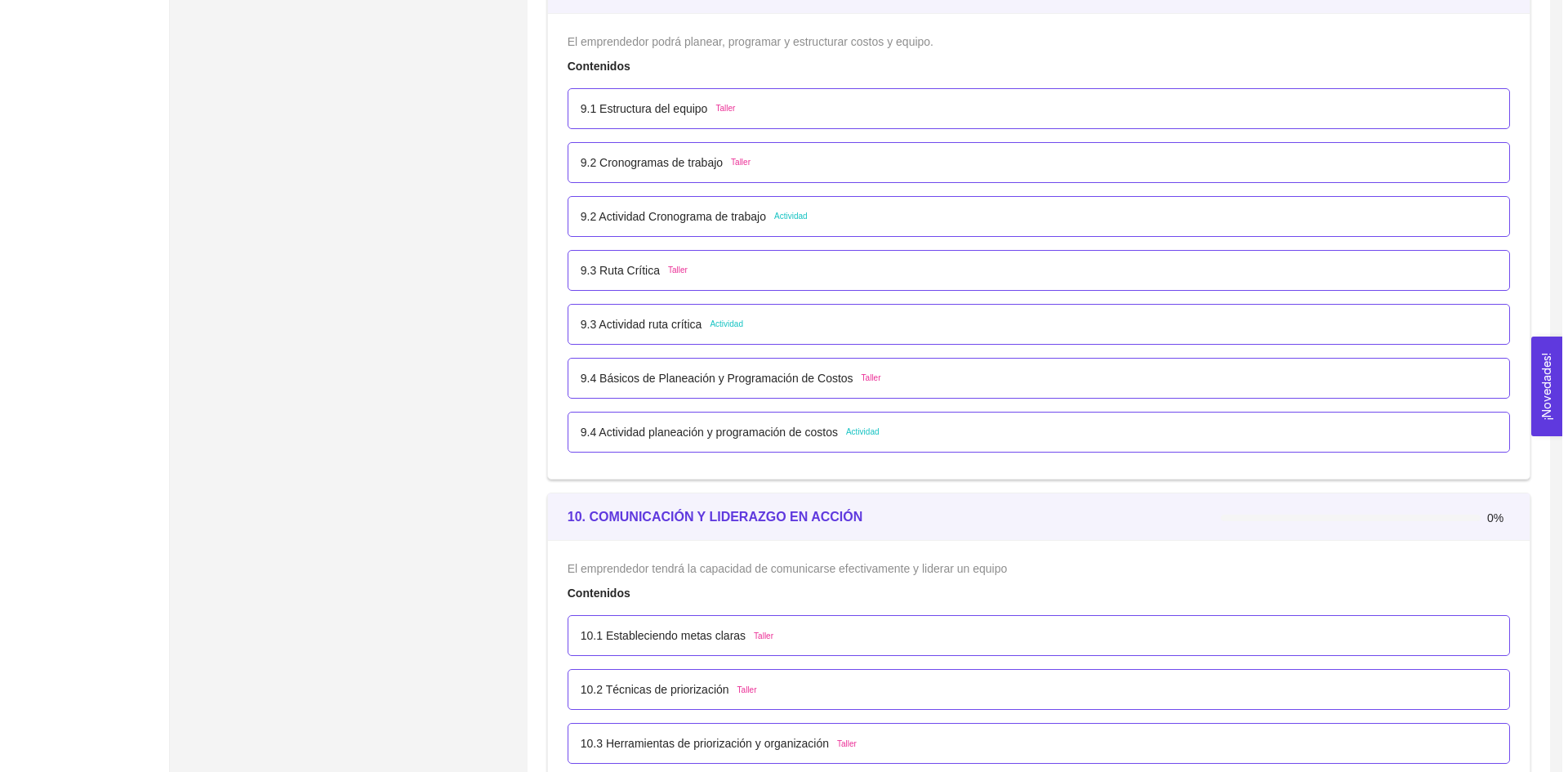
scroll to position [5962, 0]
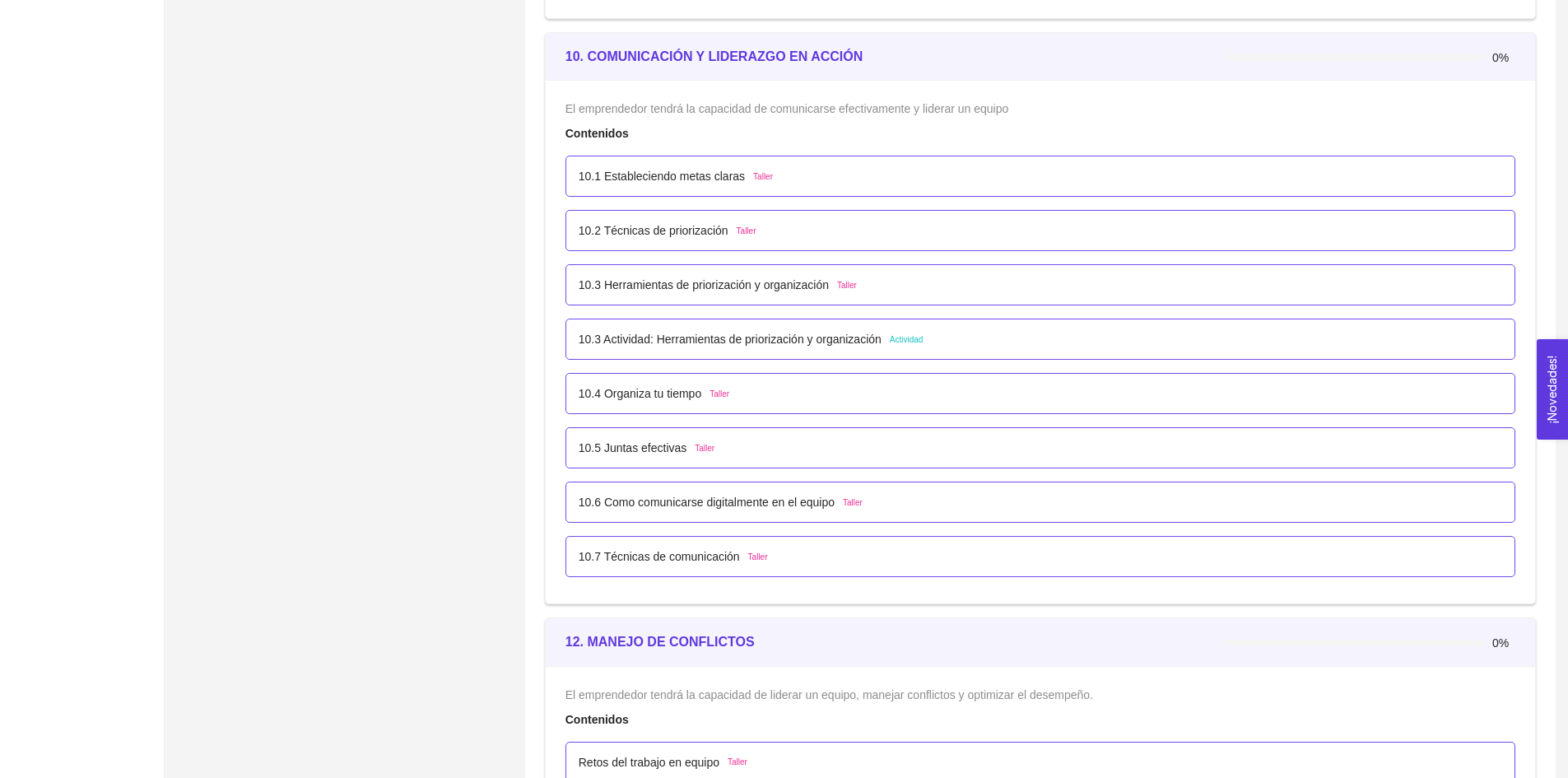
click at [693, 332] on p "10.3 Actividad: Herramientas de priorización y organización" at bounding box center [730, 339] width 303 height 18
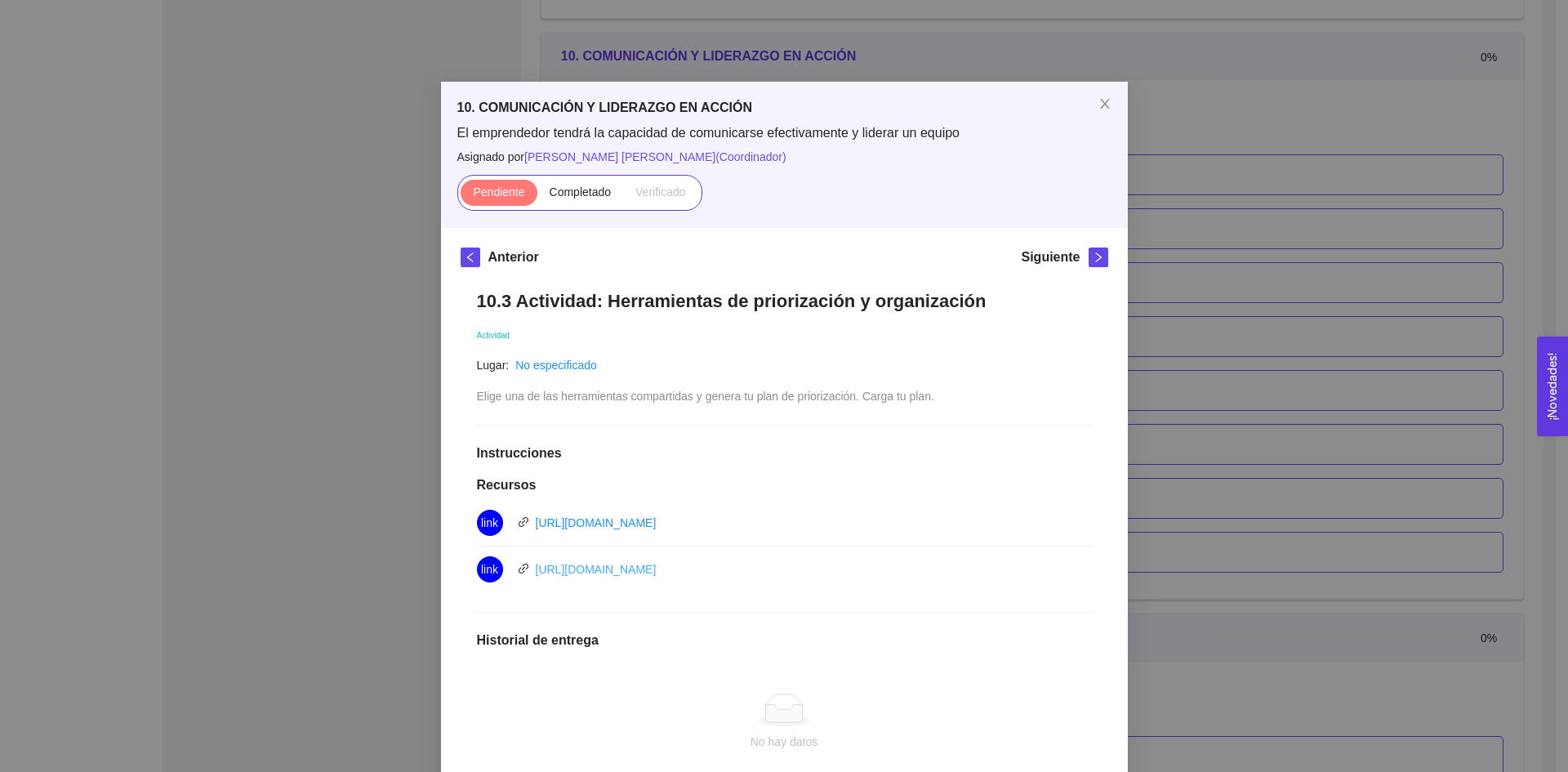
click at [645, 567] on link "[URL][DOMAIN_NAME]" at bounding box center [596, 568] width 121 height 13
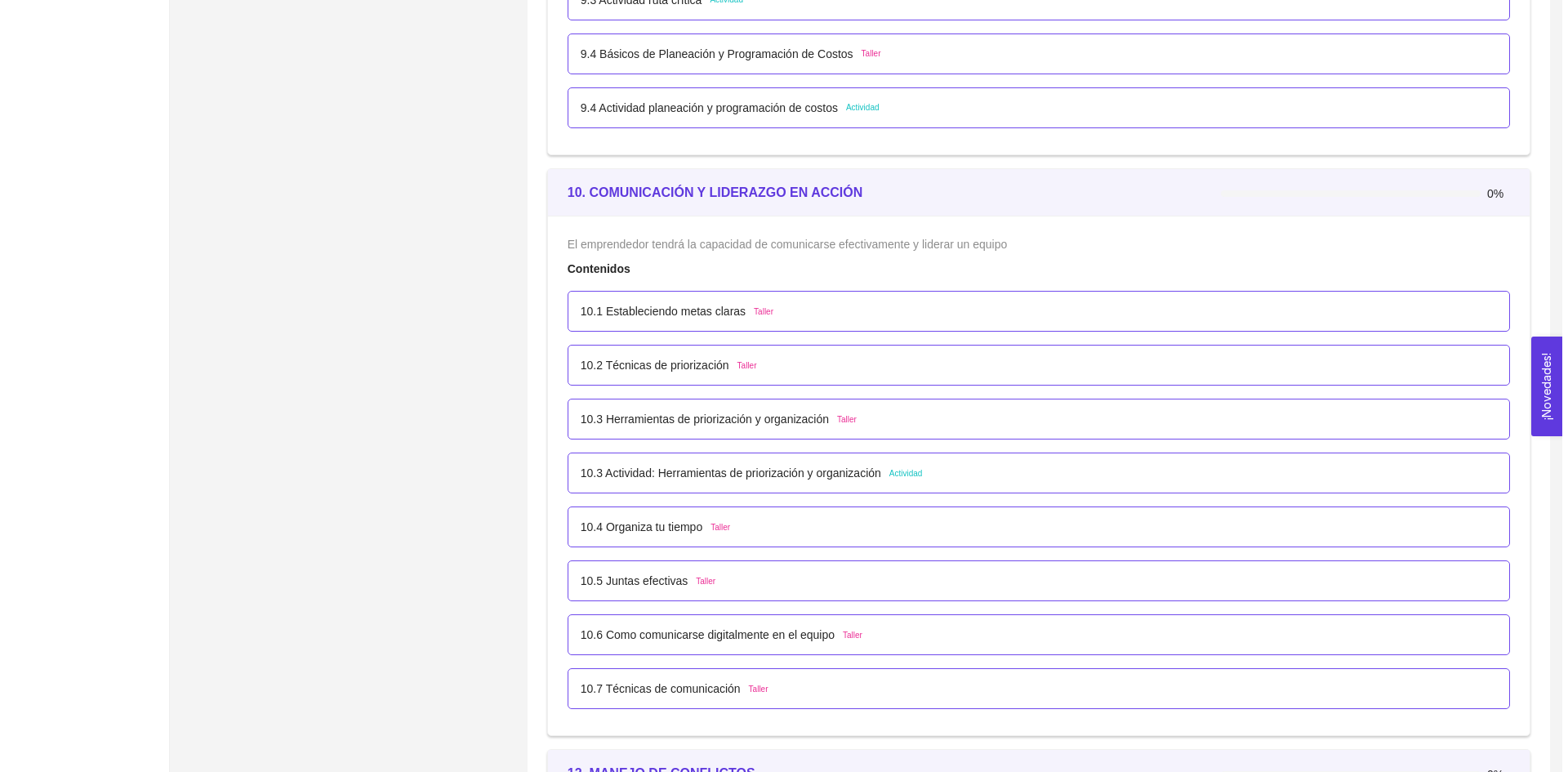
scroll to position [6043, 0]
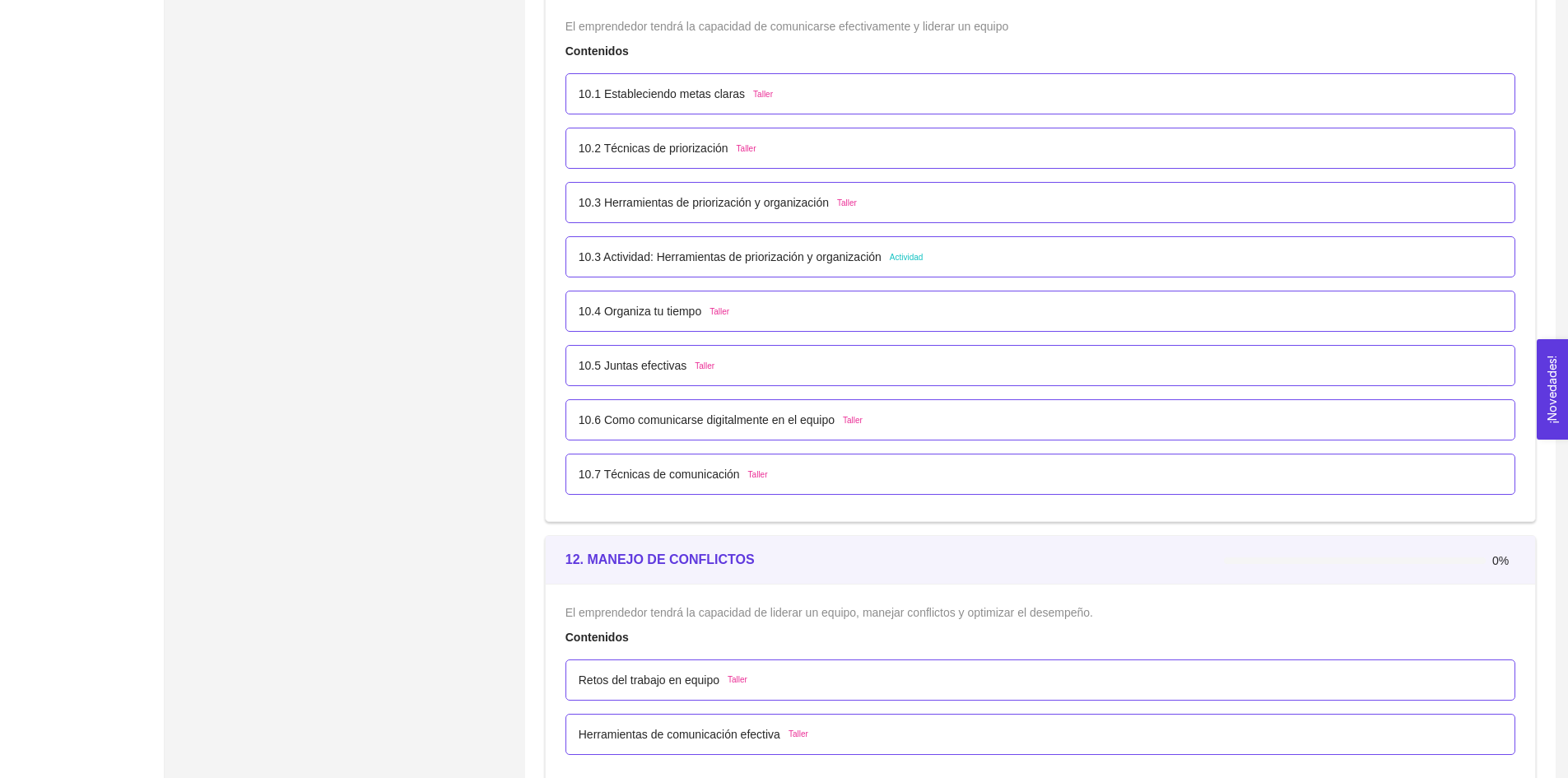
click at [635, 260] on p "10.3 Actividad: Herramientas de priorización y organización" at bounding box center [730, 257] width 303 height 18
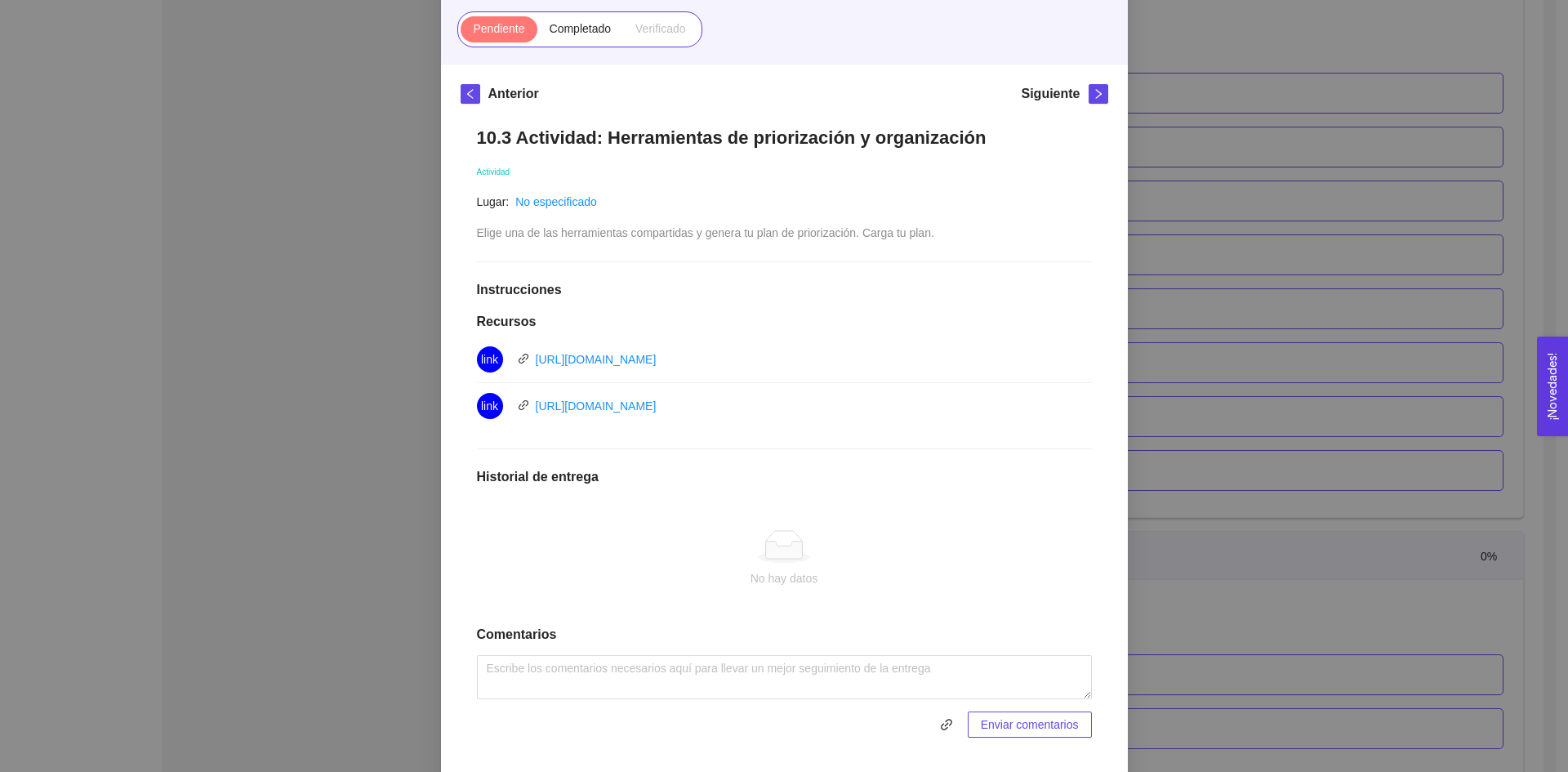
scroll to position [0, 0]
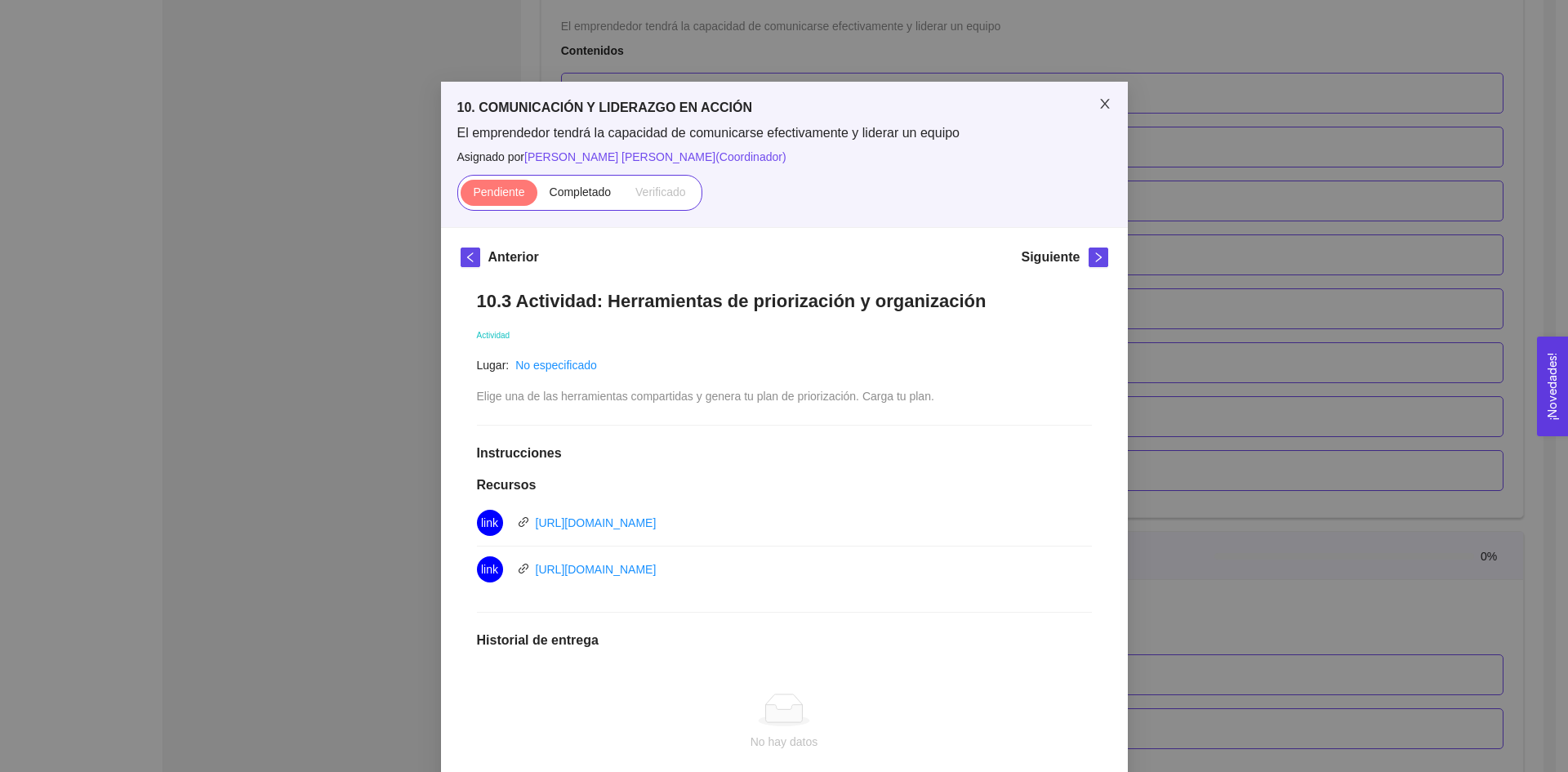
click at [1092, 98] on span "Close" at bounding box center [1105, 104] width 46 height 46
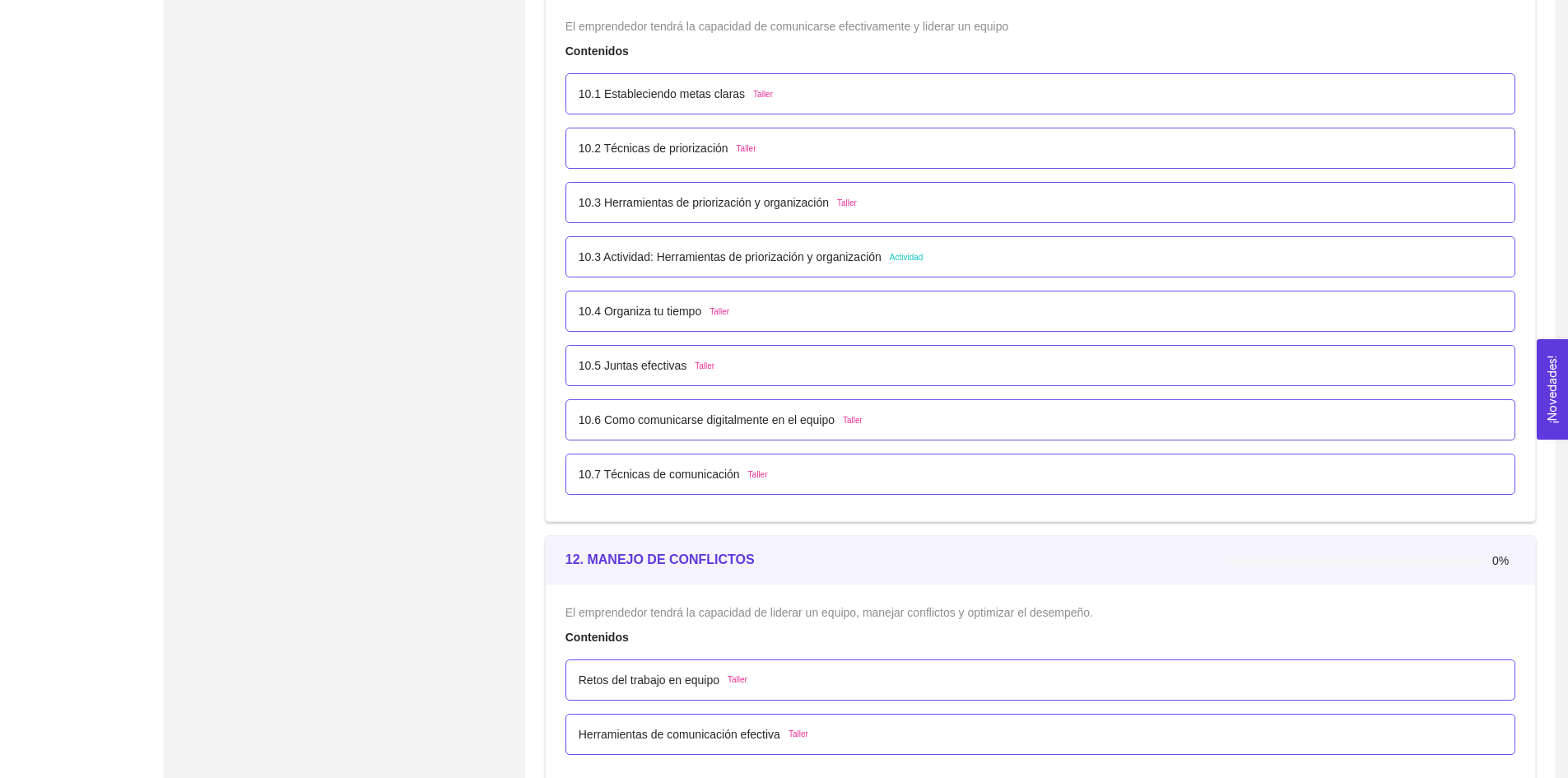
click at [638, 202] on p "10.3 Herramientas de priorización y organización" at bounding box center [704, 202] width 250 height 18
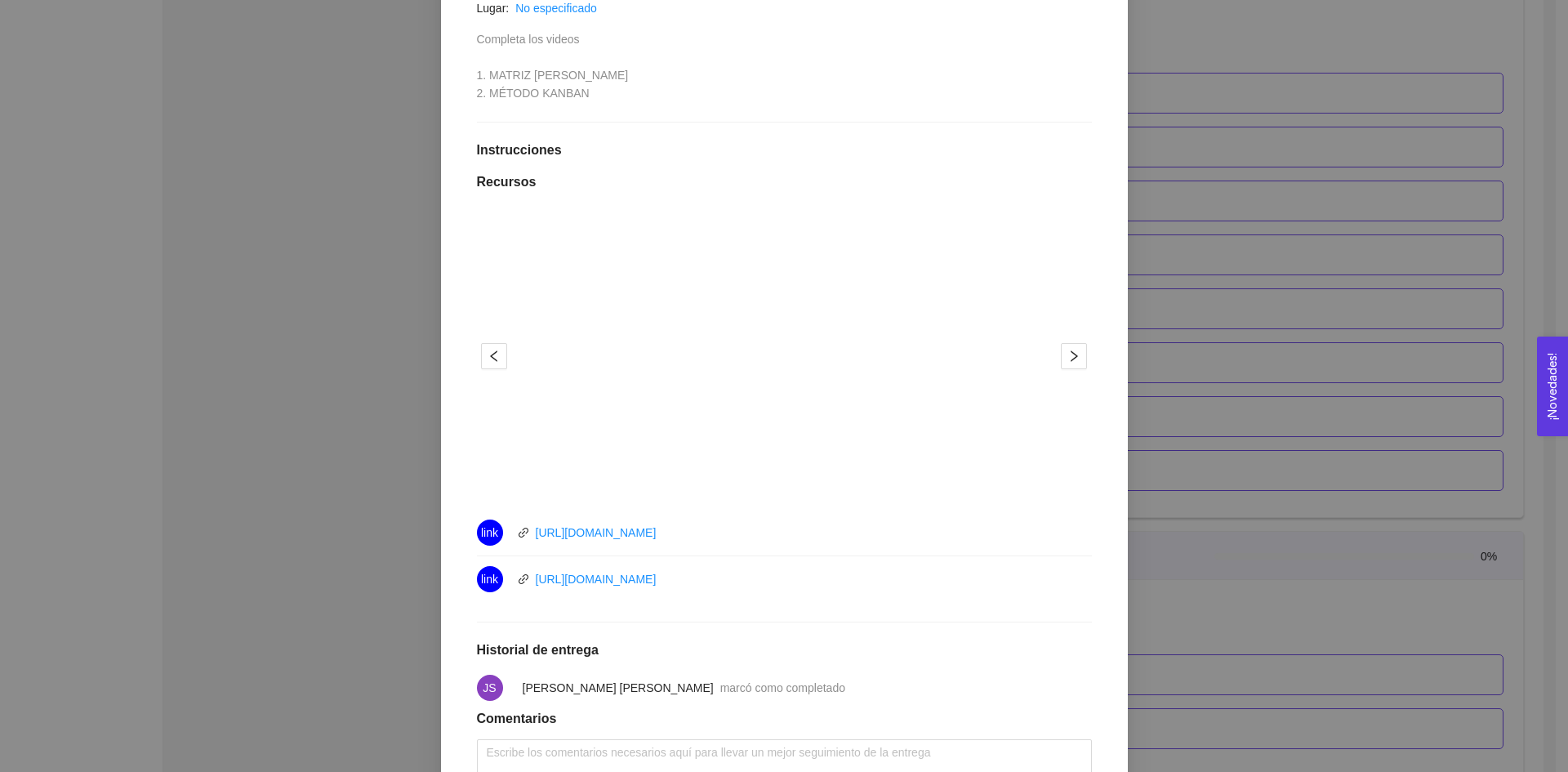
scroll to position [408, 0]
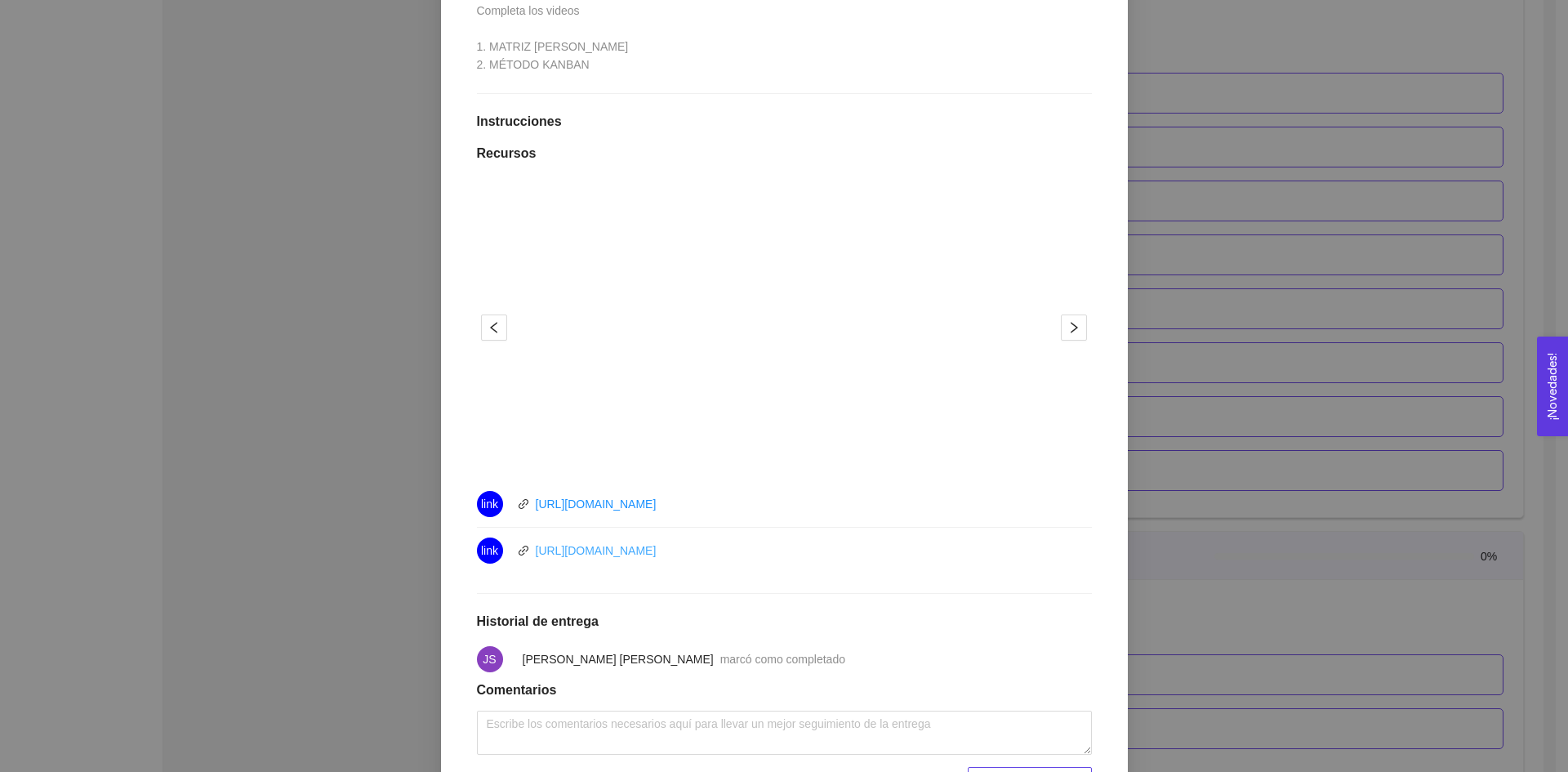
click at [582, 554] on link "[URL][DOMAIN_NAME]" at bounding box center [596, 550] width 121 height 13
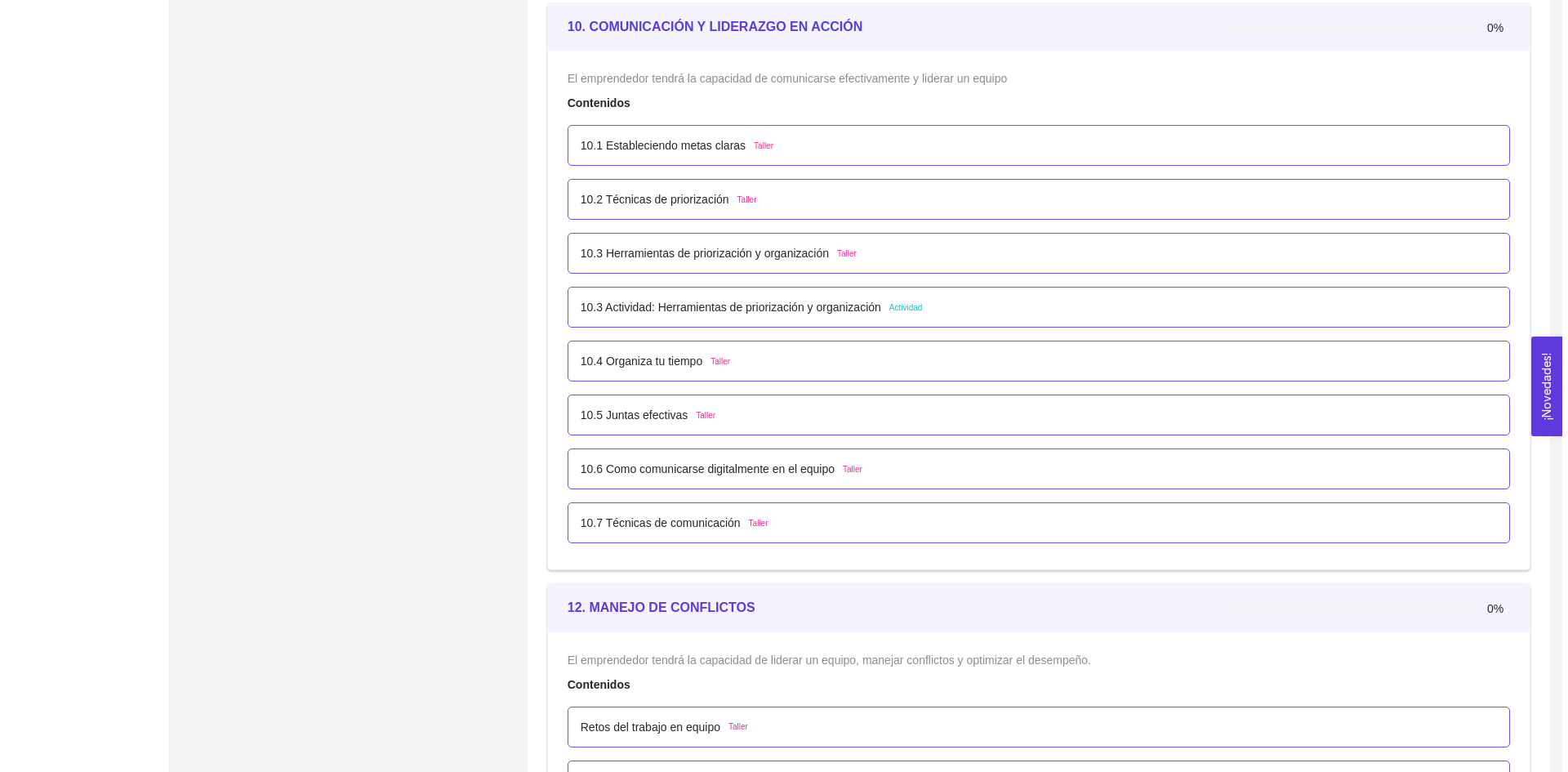
scroll to position [5833, 0]
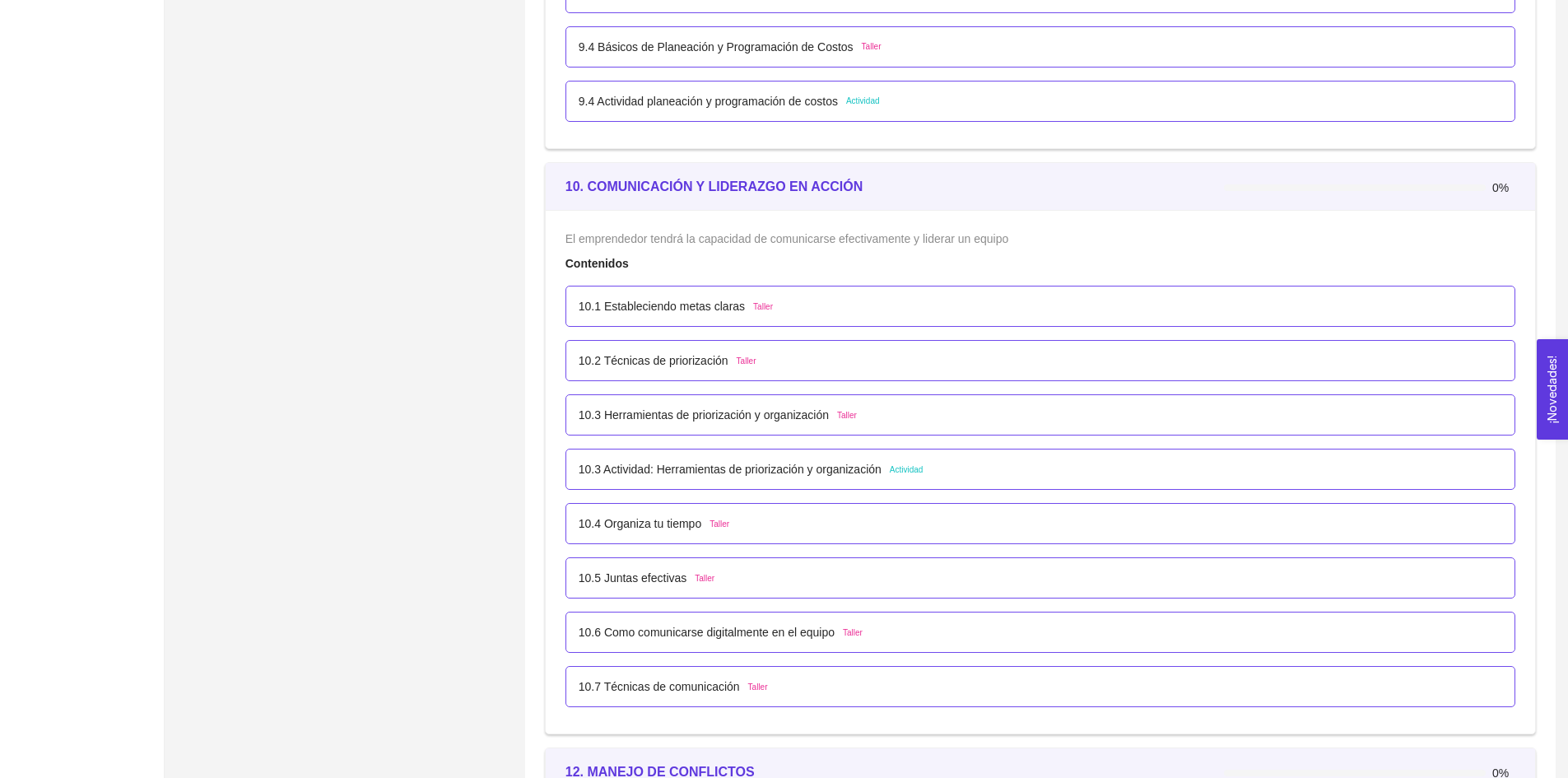
click at [721, 461] on p "10.3 Actividad: Herramientas de priorización y organización" at bounding box center [730, 469] width 303 height 18
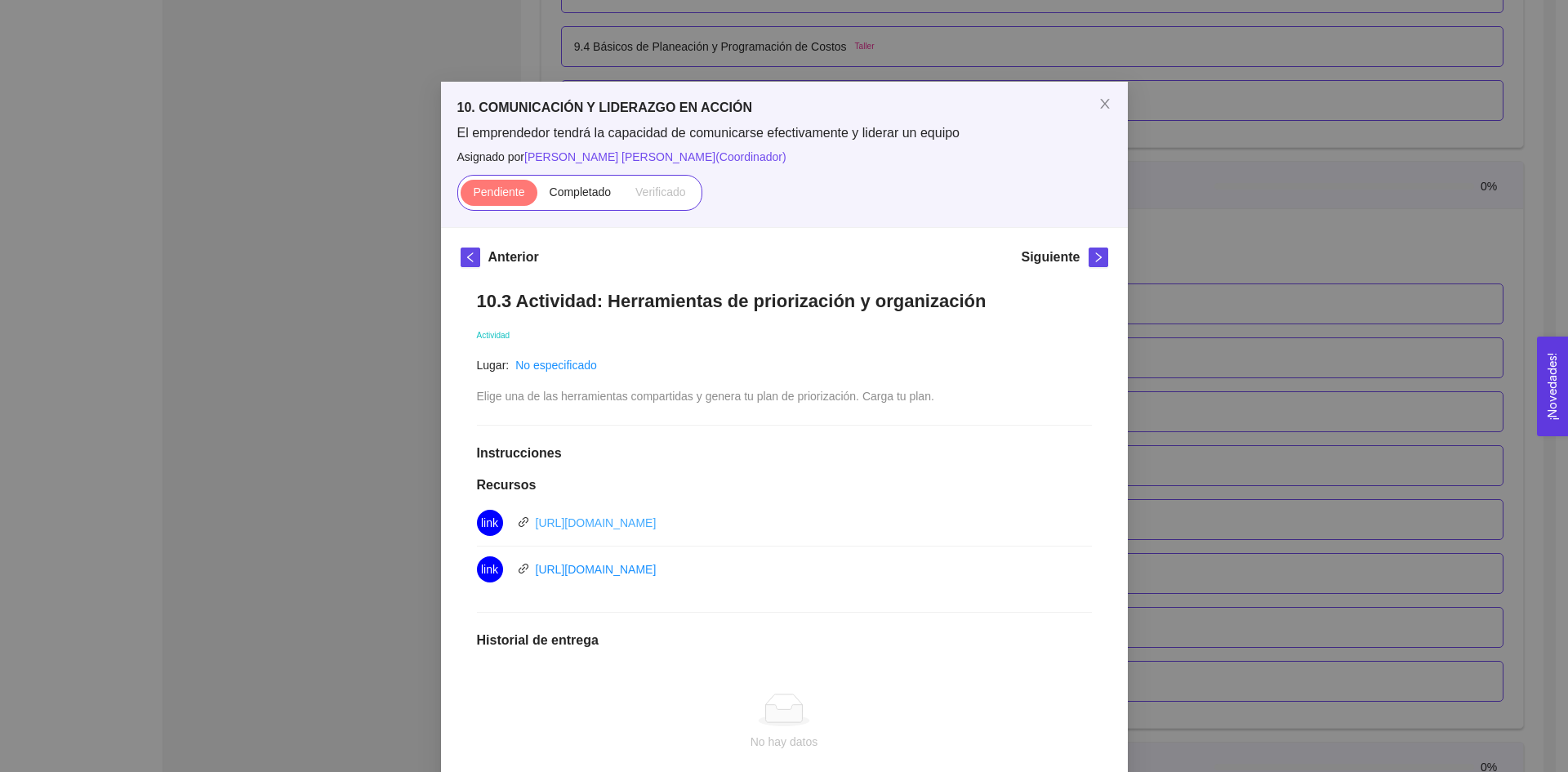
click at [657, 526] on link "[URL][DOMAIN_NAME][PERSON_NAME]" at bounding box center [596, 522] width 121 height 13
